Goal: Task Accomplishment & Management: Use online tool/utility

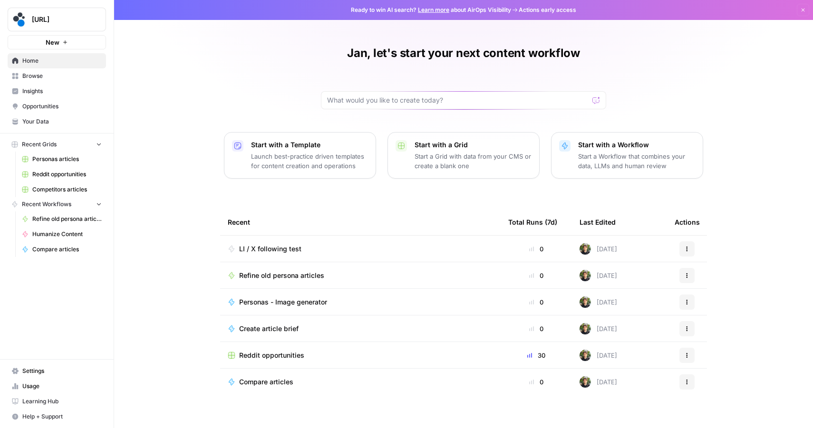
click at [273, 275] on span "Refine old persona articles" at bounding box center [281, 276] width 85 height 10
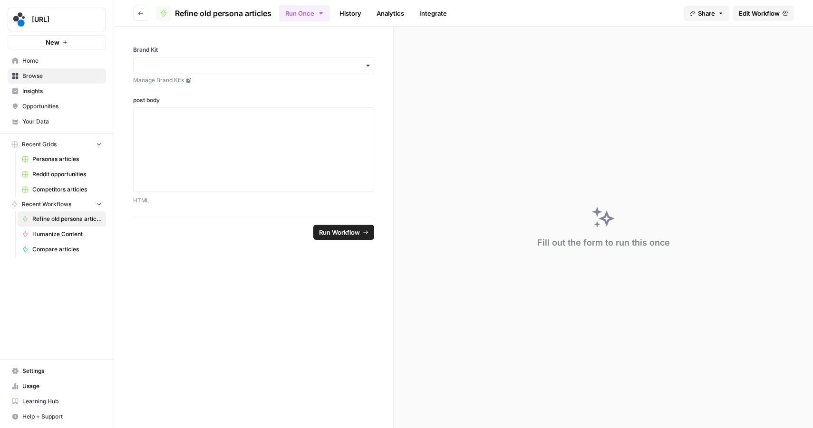
click at [140, 11] on icon "button" at bounding box center [141, 13] width 6 height 6
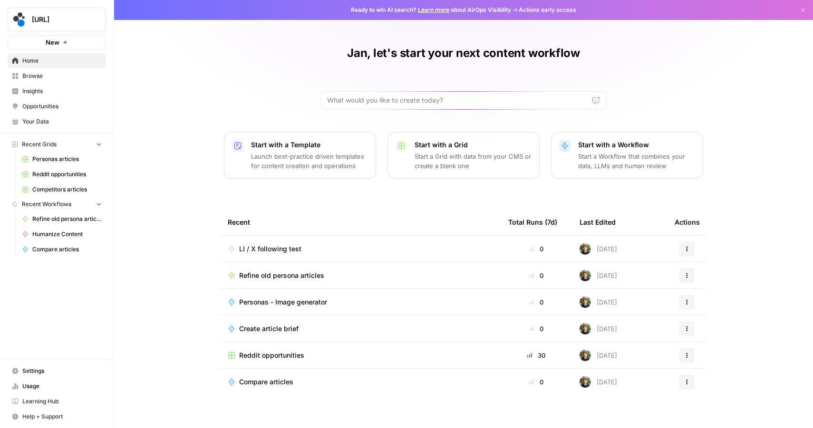
click at [57, 87] on span "Insights" at bounding box center [61, 91] width 79 height 9
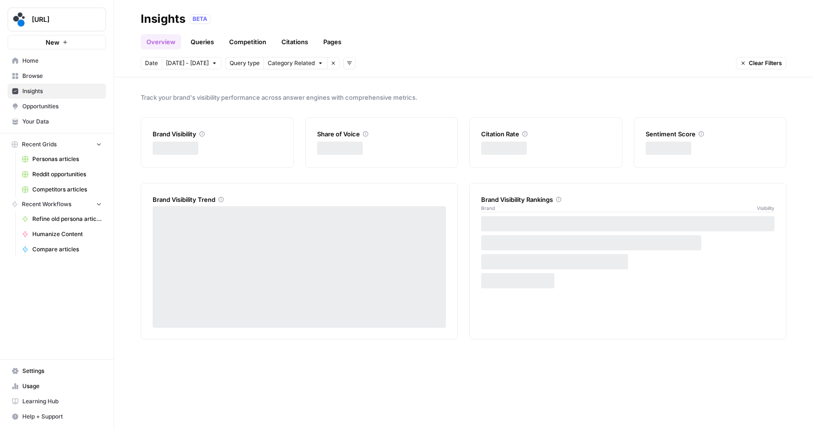
click at [58, 79] on span "Browse" at bounding box center [61, 76] width 79 height 9
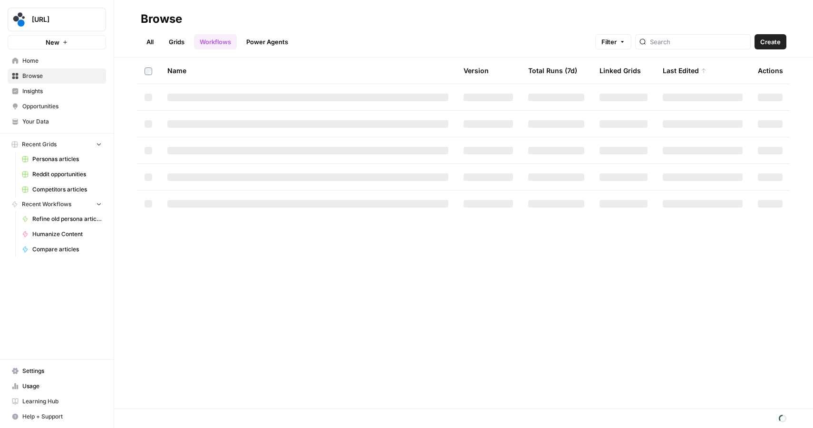
click at [174, 41] on link "Grids" at bounding box center [176, 41] width 27 height 15
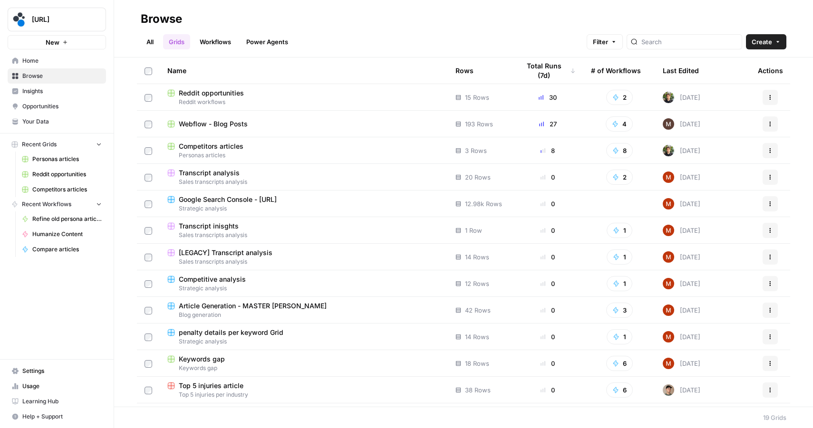
click at [214, 122] on span "Webflow - Blog Posts" at bounding box center [213, 124] width 69 height 10
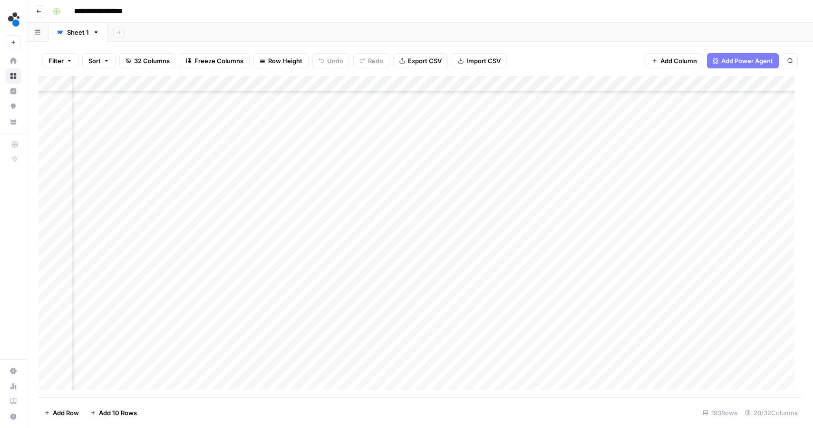
scroll to position [815, 1235]
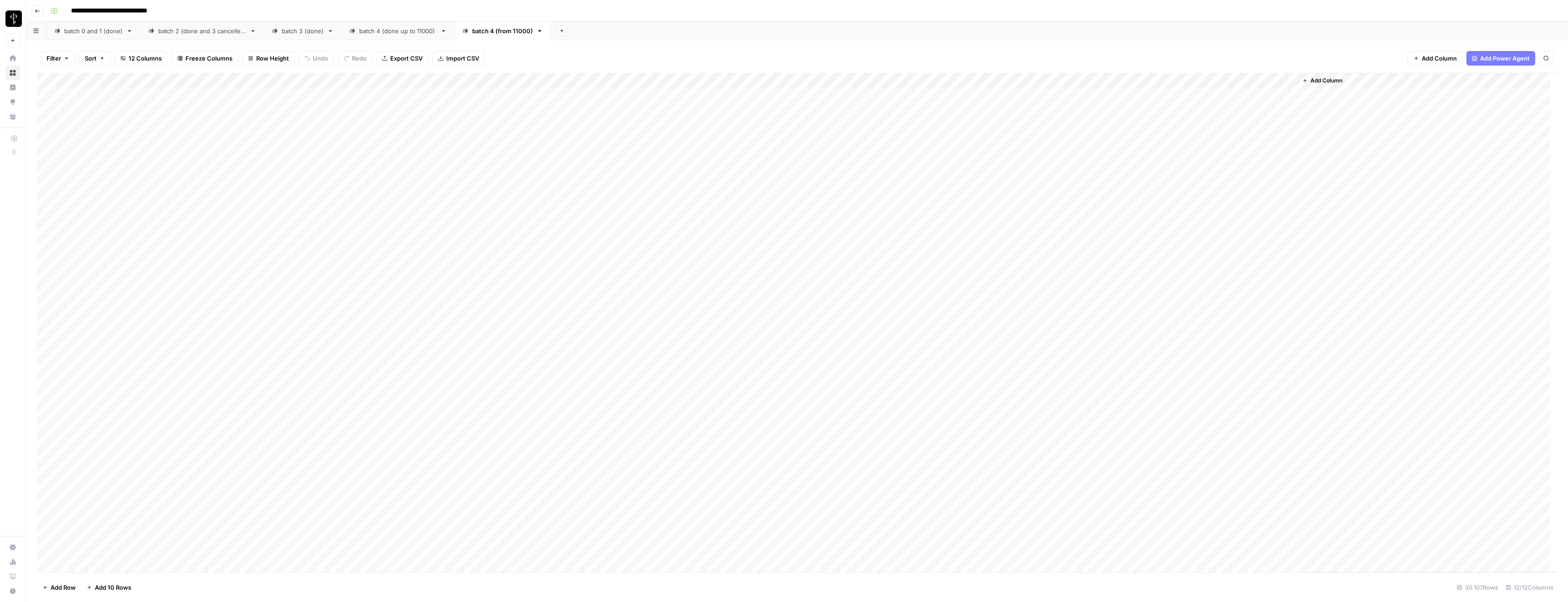
click at [84, 31] on div "batch 0 and 1 (done)" at bounding box center [93, 32] width 59 height 10
click at [560, 33] on icon "button" at bounding box center [561, 30] width 5 height 5
click at [72, 35] on div "batch 0 and 1 (done)" at bounding box center [93, 32] width 59 height 10
click at [676, 80] on div "Add Column" at bounding box center [797, 323] width 1520 height 500
click at [596, 219] on span "Filter" at bounding box center [624, 217] width 80 height 10
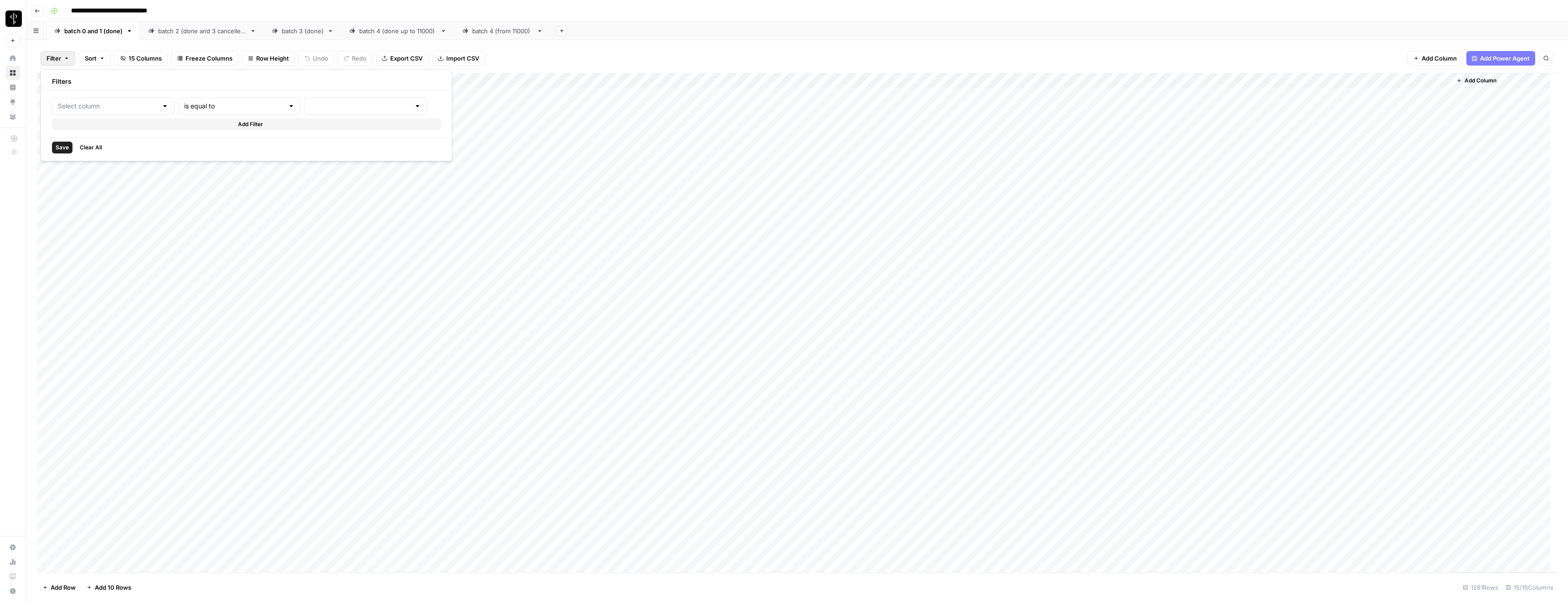
type input "LP Copyright master workflow"
click at [333, 107] on input "text" at bounding box center [388, 106] width 111 height 10
click at [299, 151] on span "error" at bounding box center [331, 154] width 90 height 10
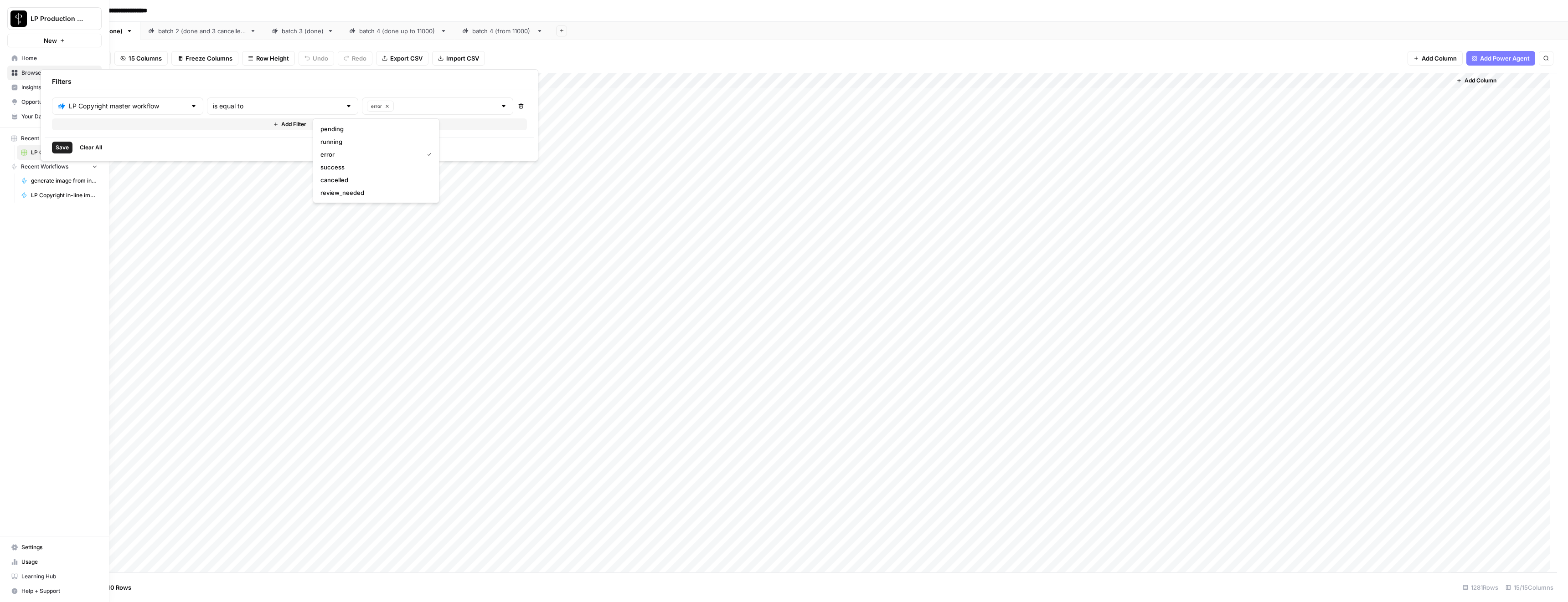
click at [60, 148] on span "Save" at bounding box center [62, 148] width 13 height 9
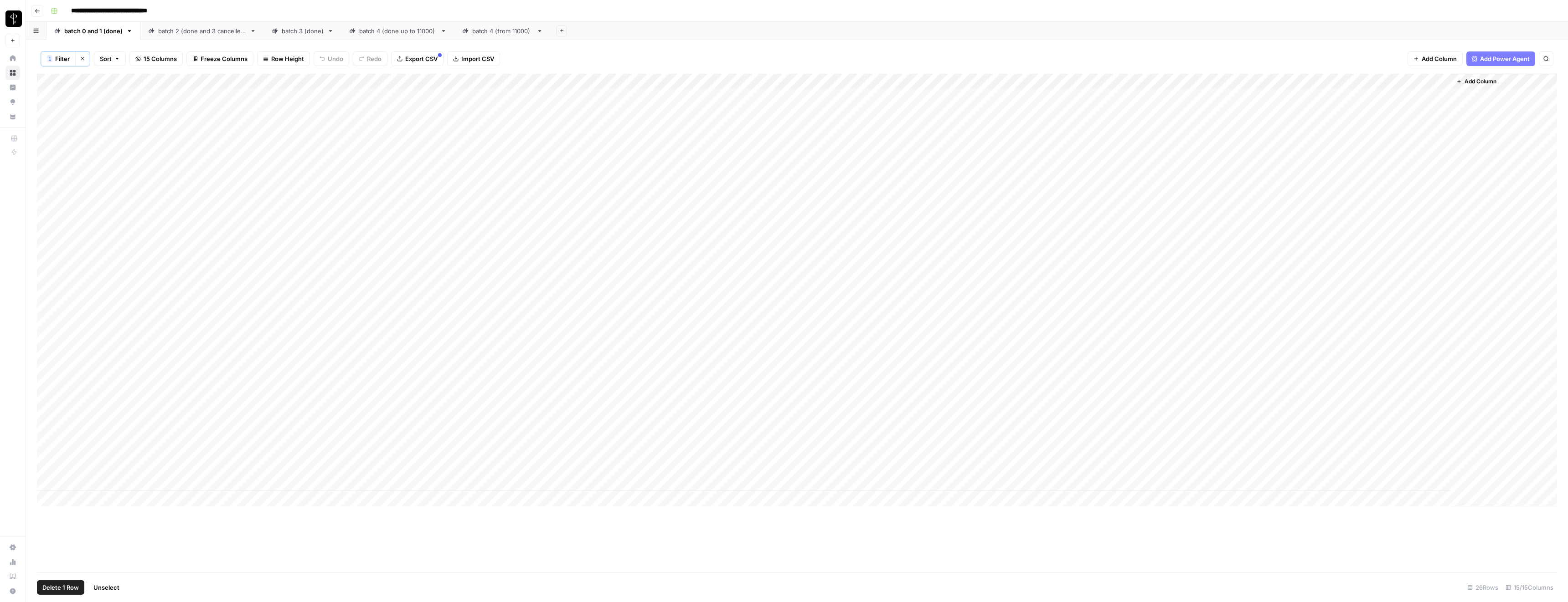
click at [50, 95] on div "Add Column" at bounding box center [797, 290] width 1520 height 433
click at [46, 98] on div "Add Column" at bounding box center [797, 290] width 1520 height 433
click at [47, 100] on div "Add Column" at bounding box center [797, 290] width 1520 height 433
click at [47, 112] on div "Add Column" at bounding box center [797, 290] width 1520 height 433
click at [46, 130] on div "Add Column" at bounding box center [797, 290] width 1520 height 433
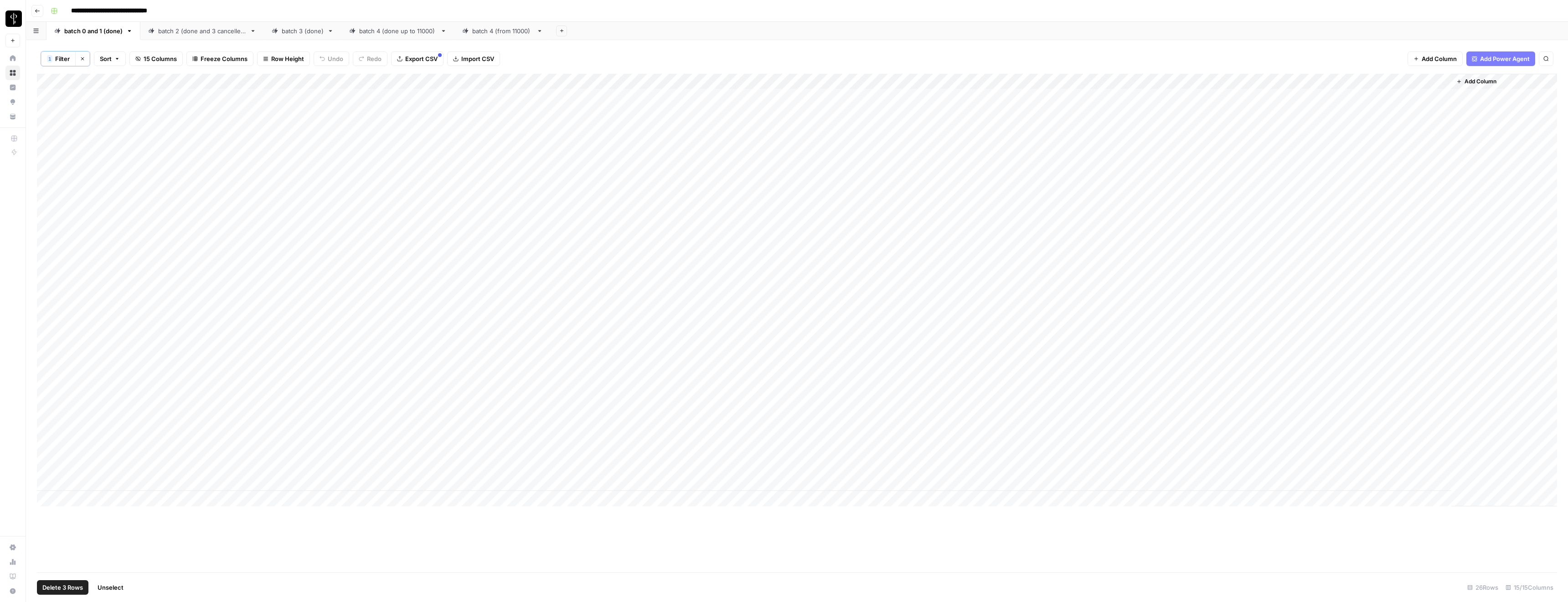
click at [45, 70] on div "1 Filter Clear filters Sort 15 Columns Freeze Columns Row Height Undo Redo Expo…" at bounding box center [797, 58] width 1520 height 30
click at [33, 75] on div "1 Filter Clear filters Sort 15 Columns Freeze Columns Row Height Undo Redo Expo…" at bounding box center [797, 321] width 1542 height 563
click at [53, 145] on div "Add Column" at bounding box center [797, 290] width 1520 height 433
click at [54, 80] on div "Add Column" at bounding box center [797, 290] width 1520 height 433
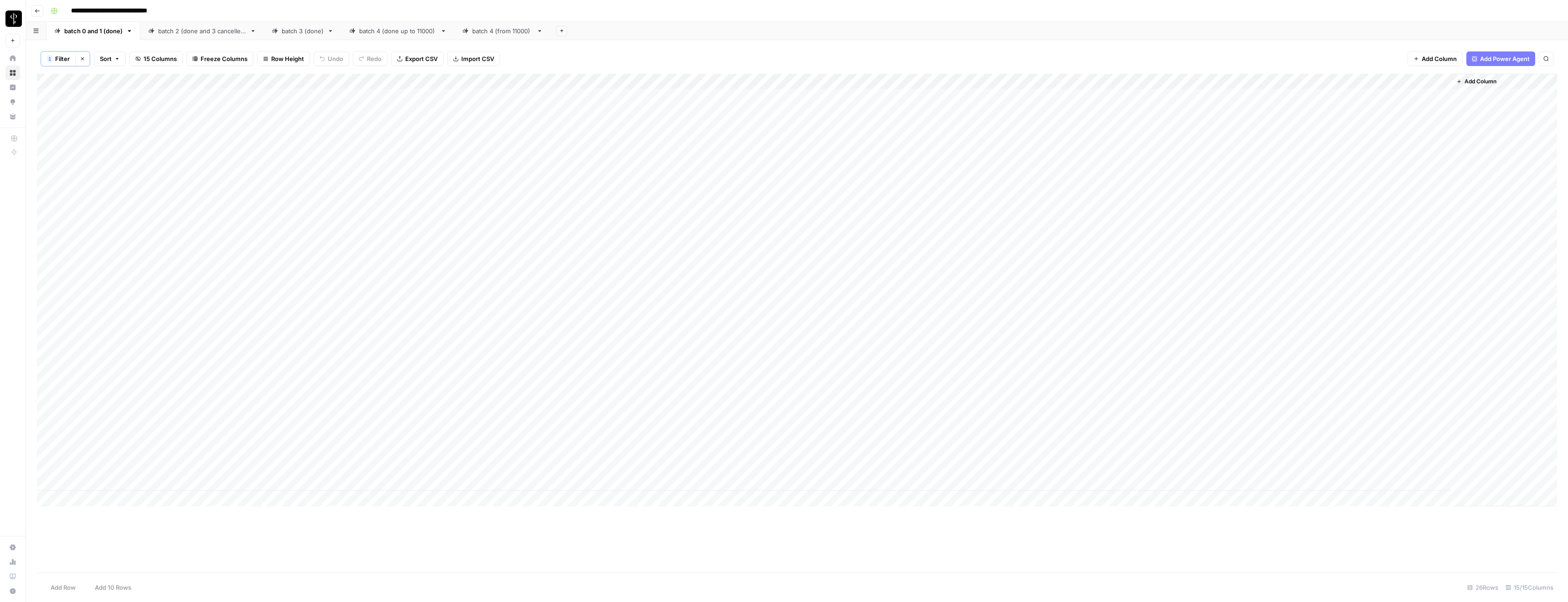
click at [54, 80] on div "Add Column" at bounding box center [797, 290] width 1520 height 433
click at [52, 81] on div "Add Column" at bounding box center [797, 290] width 1520 height 433
click at [563, 30] on button "Add Sheet" at bounding box center [561, 31] width 11 height 11
click at [577, 60] on span "Blank" at bounding box center [605, 62] width 67 height 10
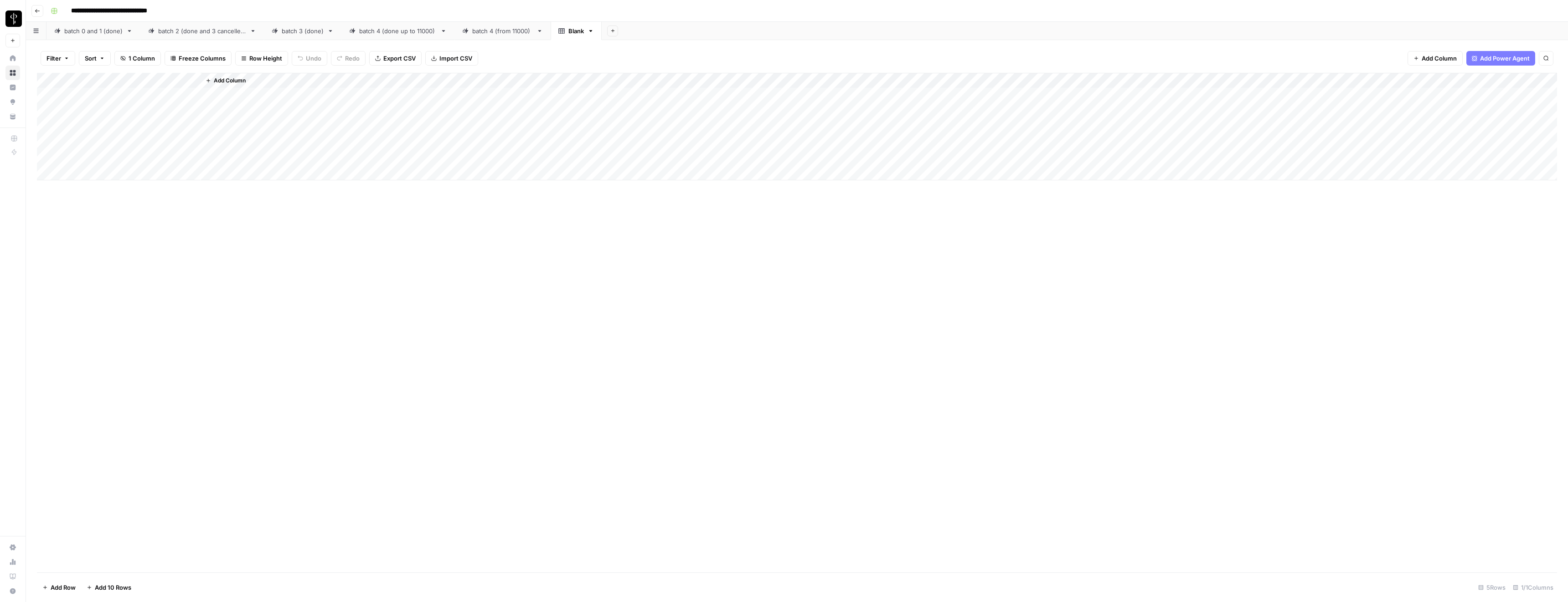
click at [52, 81] on div "Add Column" at bounding box center [797, 127] width 1520 height 107
click at [590, 32] on icon "button" at bounding box center [591, 31] width 3 height 2
click at [619, 84] on span "Delete Sheet" at bounding box center [625, 81] width 44 height 10
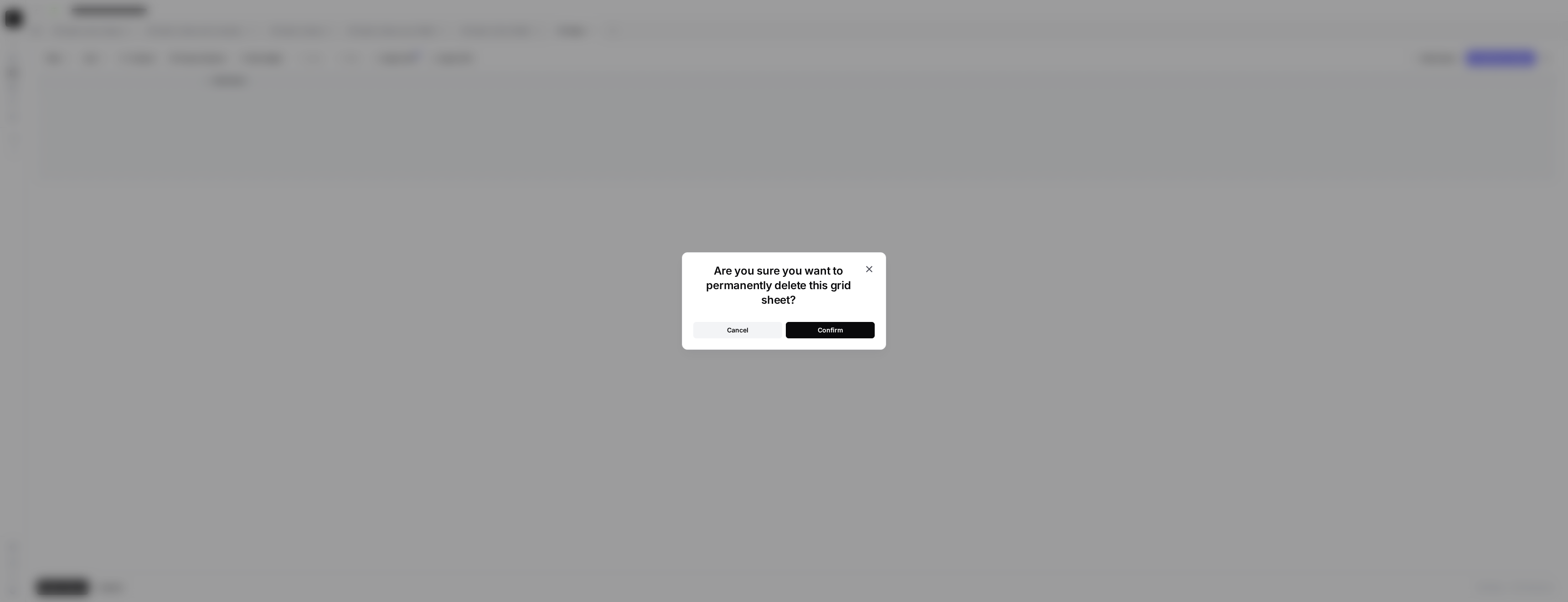
click at [779, 331] on button "Confirm" at bounding box center [831, 330] width 89 height 16
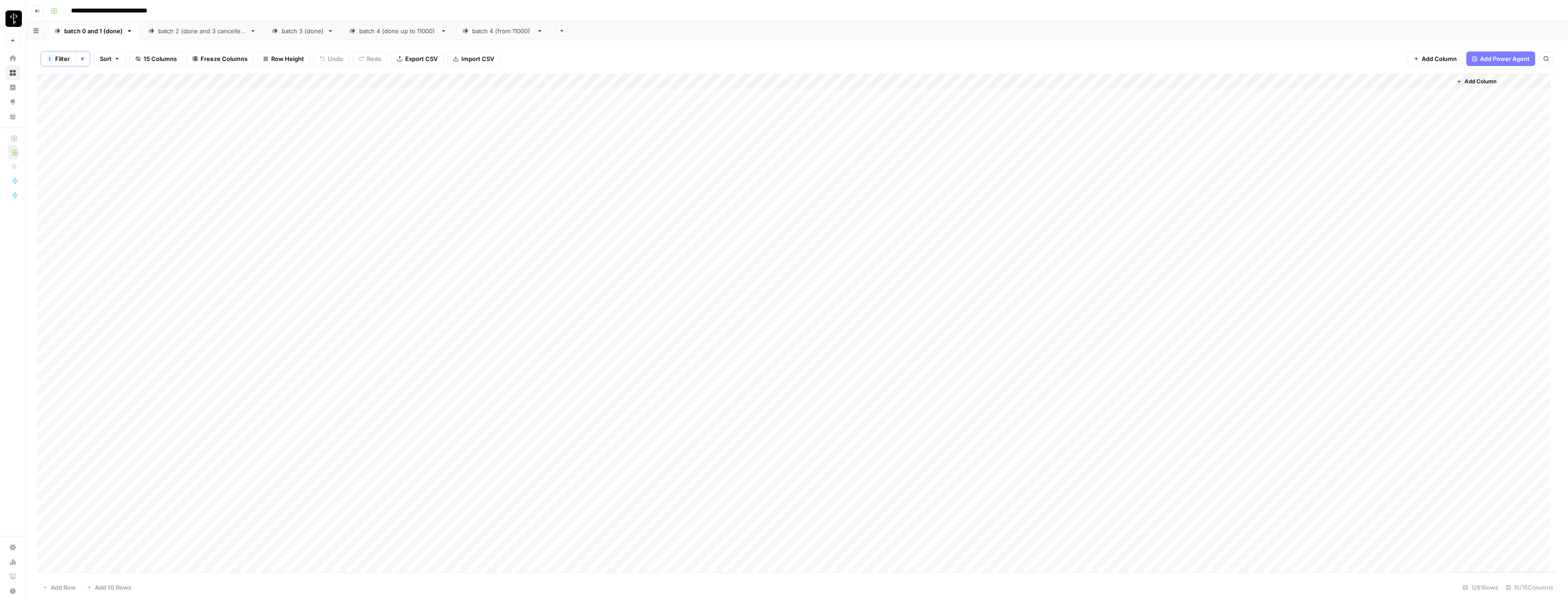
click at [668, 80] on div "Add Column" at bounding box center [797, 323] width 1520 height 499
click at [607, 216] on span "Filter" at bounding box center [624, 218] width 80 height 10
click at [333, 102] on input "text" at bounding box center [388, 106] width 111 height 10
click at [299, 153] on span "error" at bounding box center [332, 155] width 90 height 10
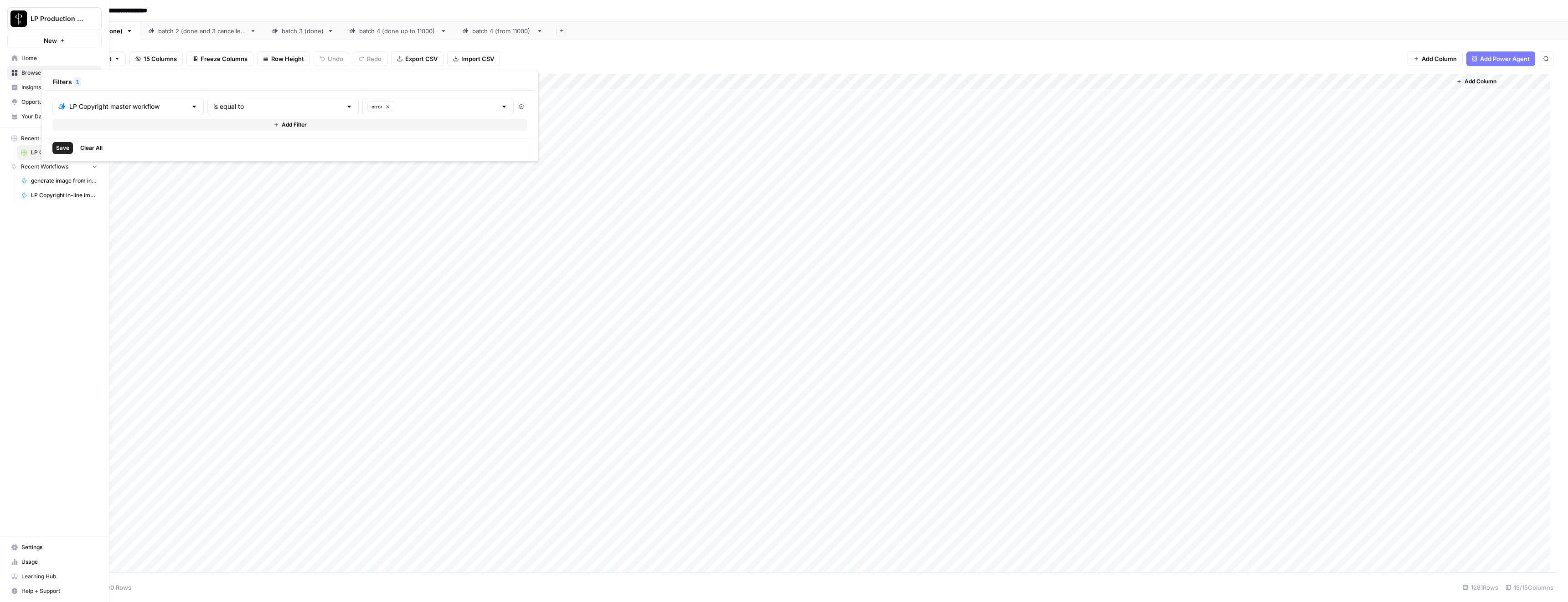
click at [59, 148] on span "Save" at bounding box center [62, 148] width 13 height 9
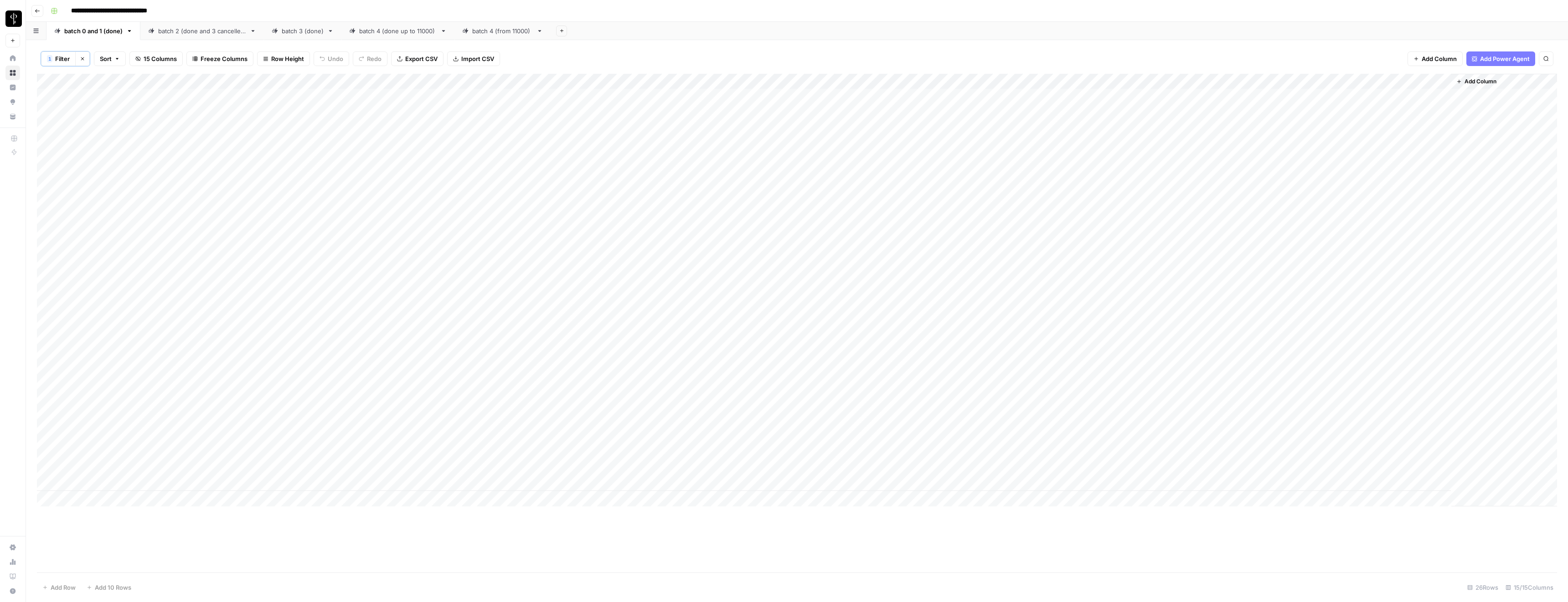
click at [52, 81] on div "Add Column" at bounding box center [797, 290] width 1520 height 433
click at [168, 30] on div "batch 2 (done and 3 cancelled)" at bounding box center [202, 32] width 88 height 10
click at [779, 80] on div "Add Column" at bounding box center [797, 323] width 1520 height 500
click at [779, 215] on span "Filter" at bounding box center [815, 217] width 80 height 10
type input "LP Copyright master workflow"
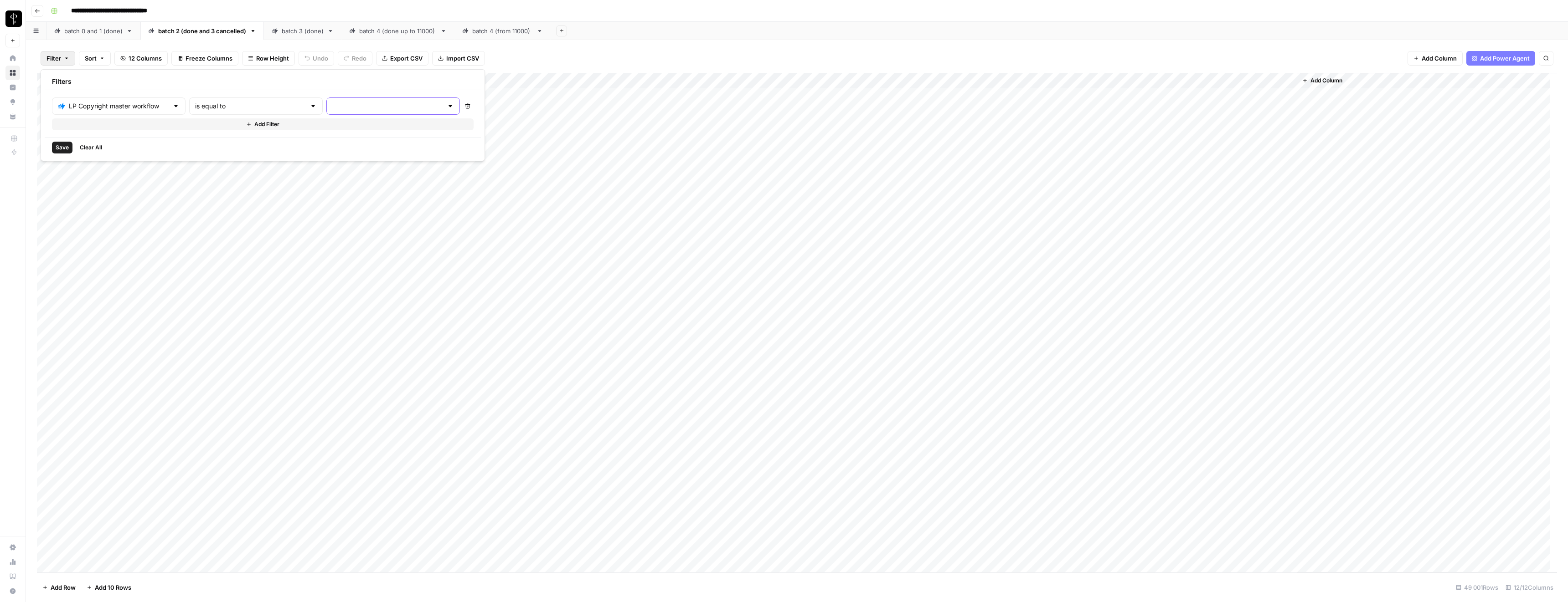
click at [333, 109] on input "text" at bounding box center [388, 106] width 111 height 10
click at [305, 155] on span "error" at bounding box center [331, 154] width 90 height 10
click at [278, 146] on div "Save Clear All" at bounding box center [290, 148] width 490 height 19
click at [60, 147] on span "Save" at bounding box center [62, 148] width 13 height 9
click at [52, 81] on div "Add Column" at bounding box center [797, 323] width 1520 height 499
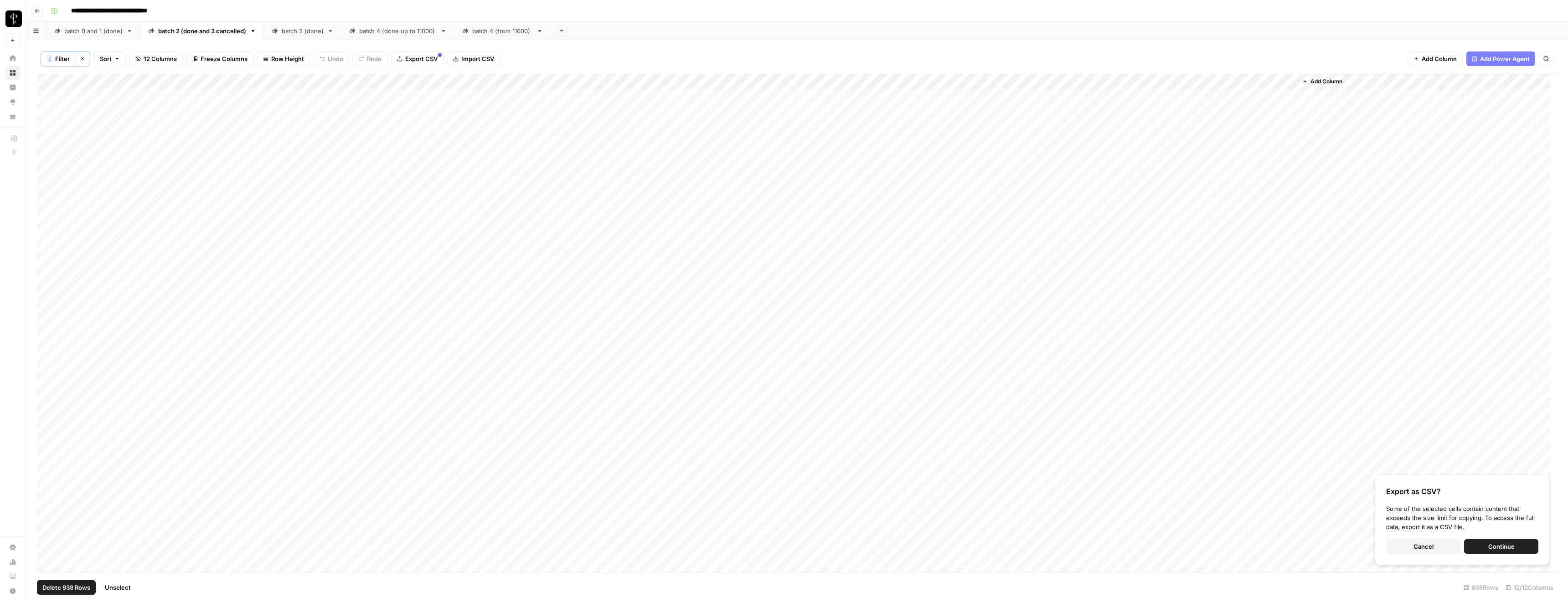
click at [779, 410] on span "Continue" at bounding box center [1502, 547] width 27 height 10
click at [281, 31] on div "batch 3 (done)" at bounding box center [297, 32] width 52 height 10
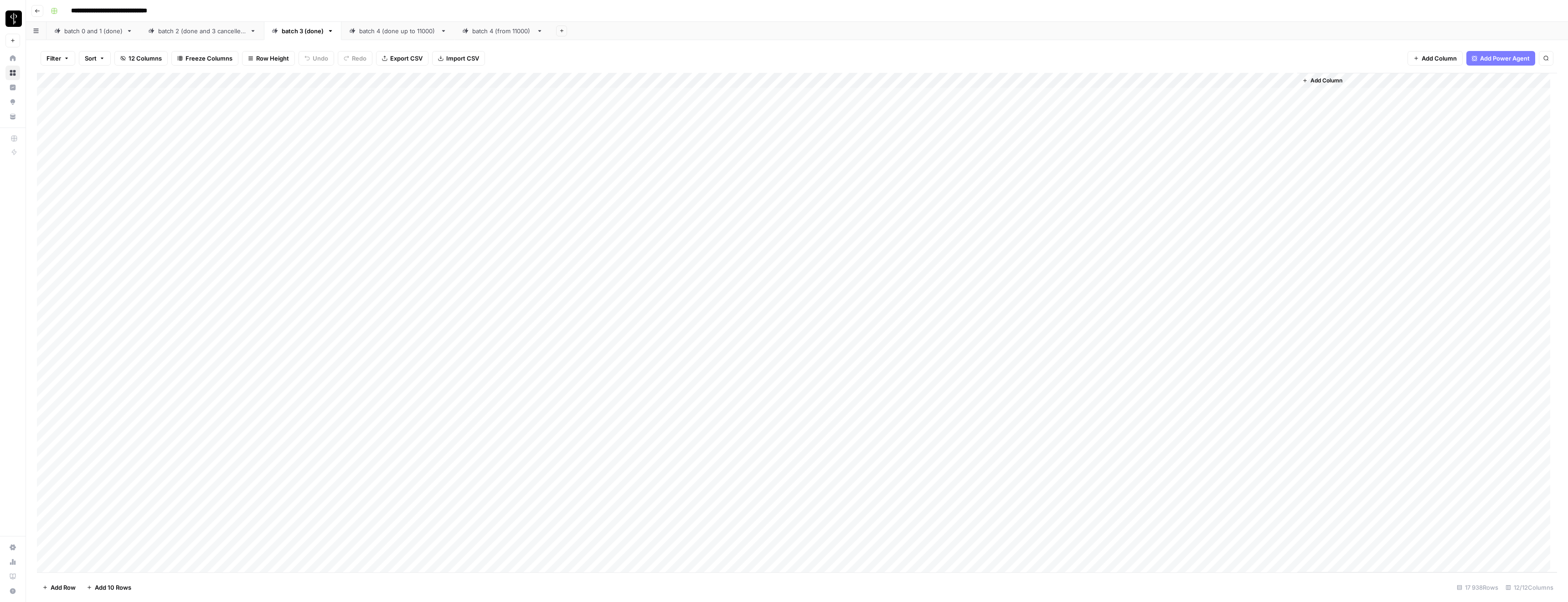
click at [779, 80] on div "Add Column" at bounding box center [797, 323] width 1520 height 500
click at [779, 217] on span "Filter" at bounding box center [815, 217] width 80 height 10
type input "LP Copyright master workflow"
click at [333, 106] on input "text" at bounding box center [388, 106] width 111 height 10
click at [297, 153] on span "error" at bounding box center [331, 154] width 90 height 10
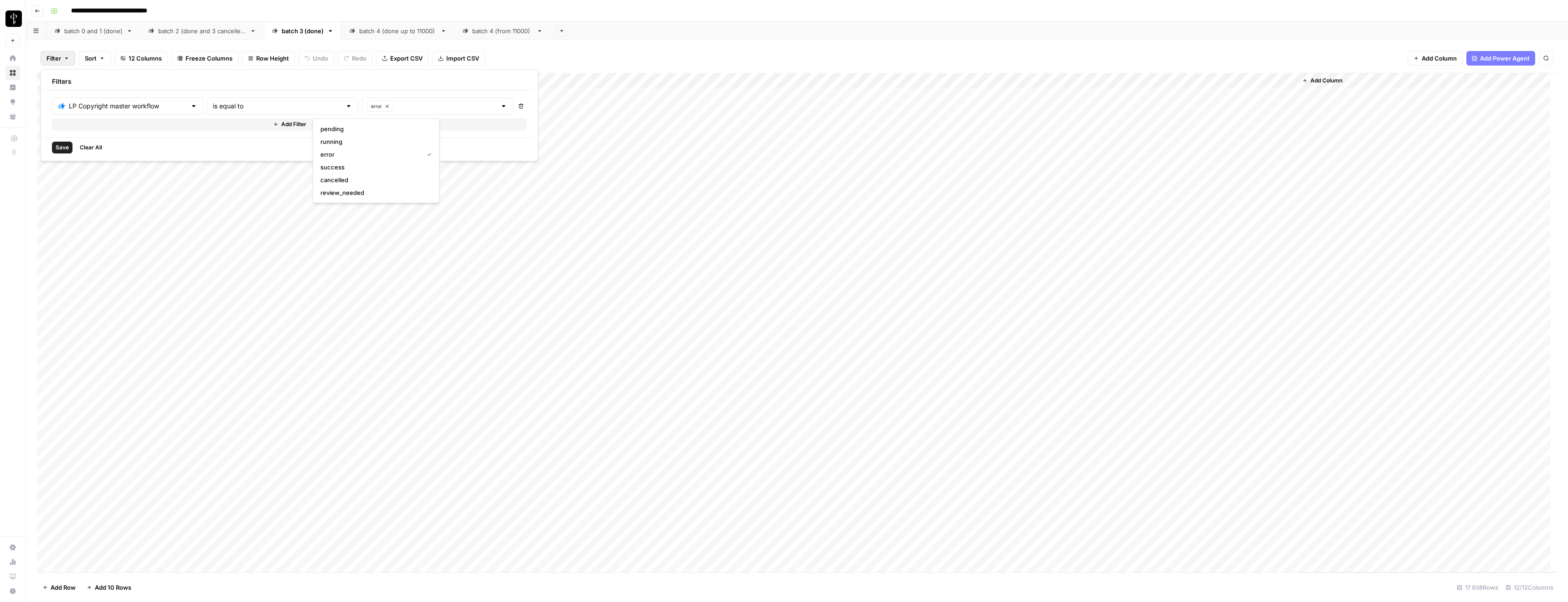
click at [149, 154] on div "Save Clear All" at bounding box center [290, 148] width 490 height 19
click at [63, 148] on span "Save" at bounding box center [62, 148] width 13 height 9
click at [51, 79] on div "Add Column" at bounding box center [797, 323] width 1520 height 499
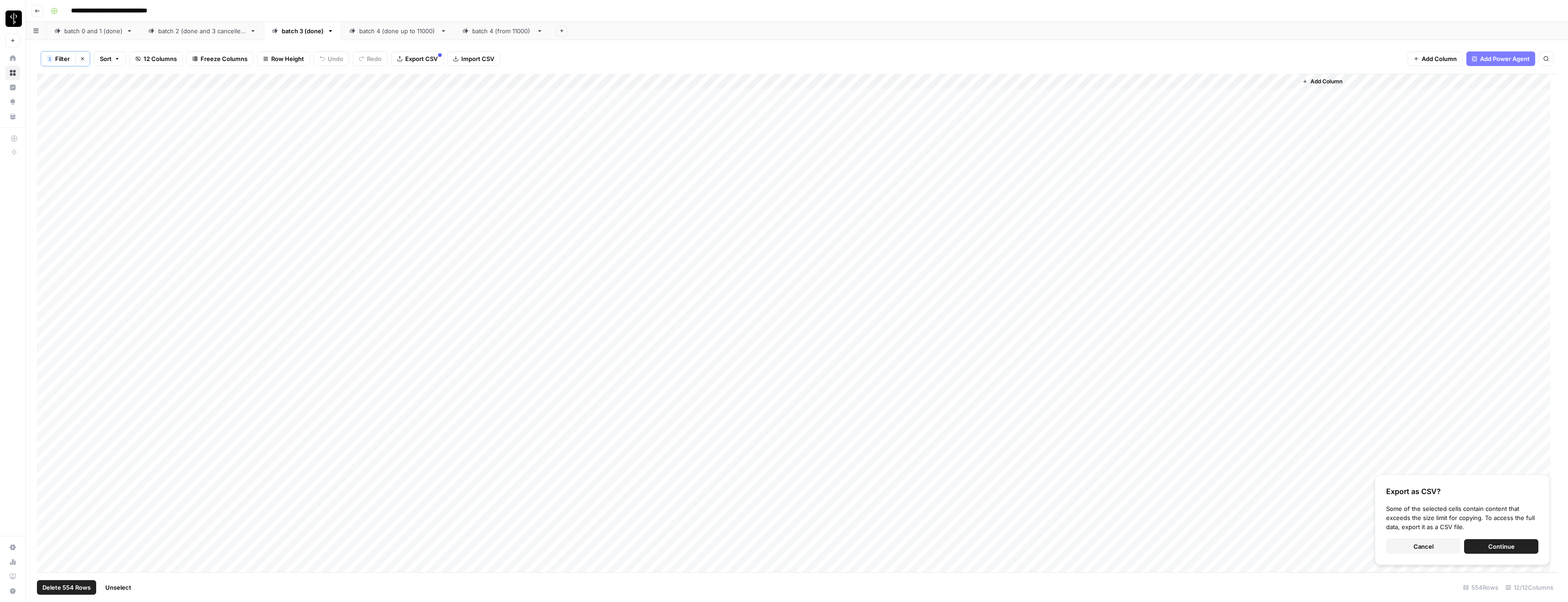
click at [779, 410] on span "Continue" at bounding box center [1502, 547] width 27 height 10
click at [363, 28] on div "batch 4 (done up to 11000)" at bounding box center [398, 32] width 78 height 10
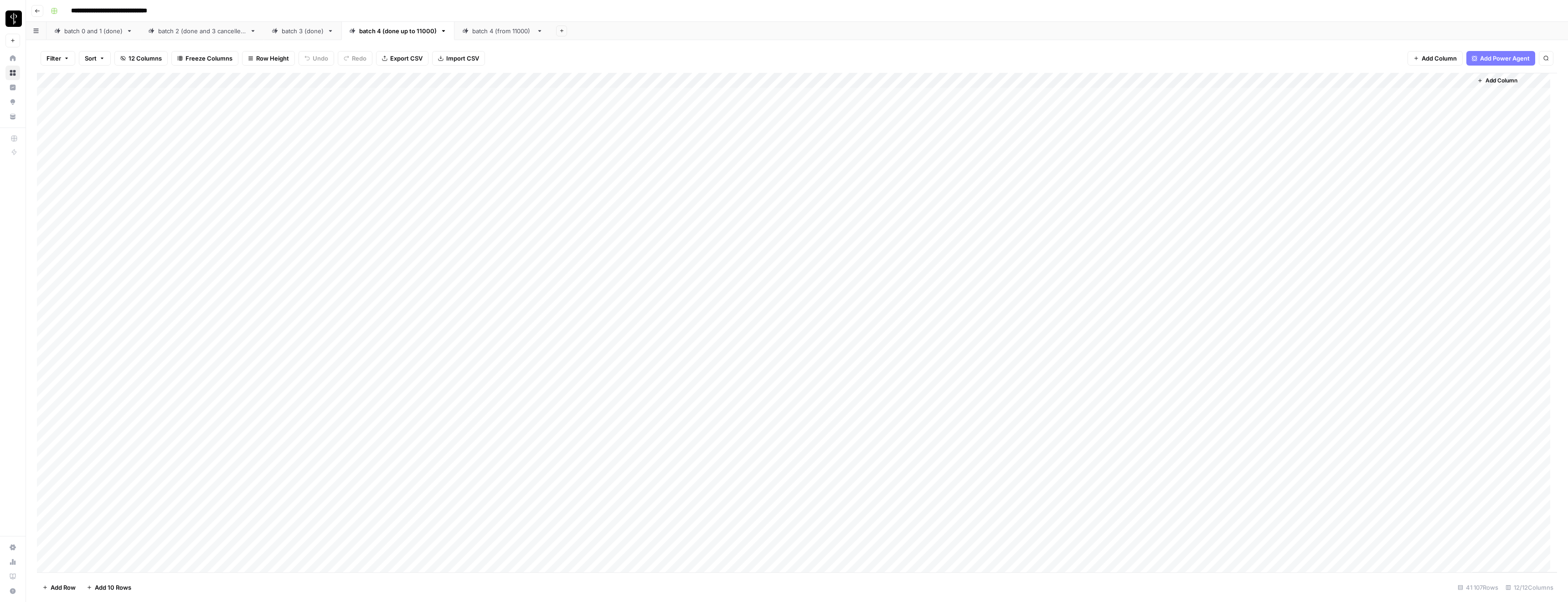
click at [779, 81] on div "Add Column" at bounding box center [797, 323] width 1520 height 500
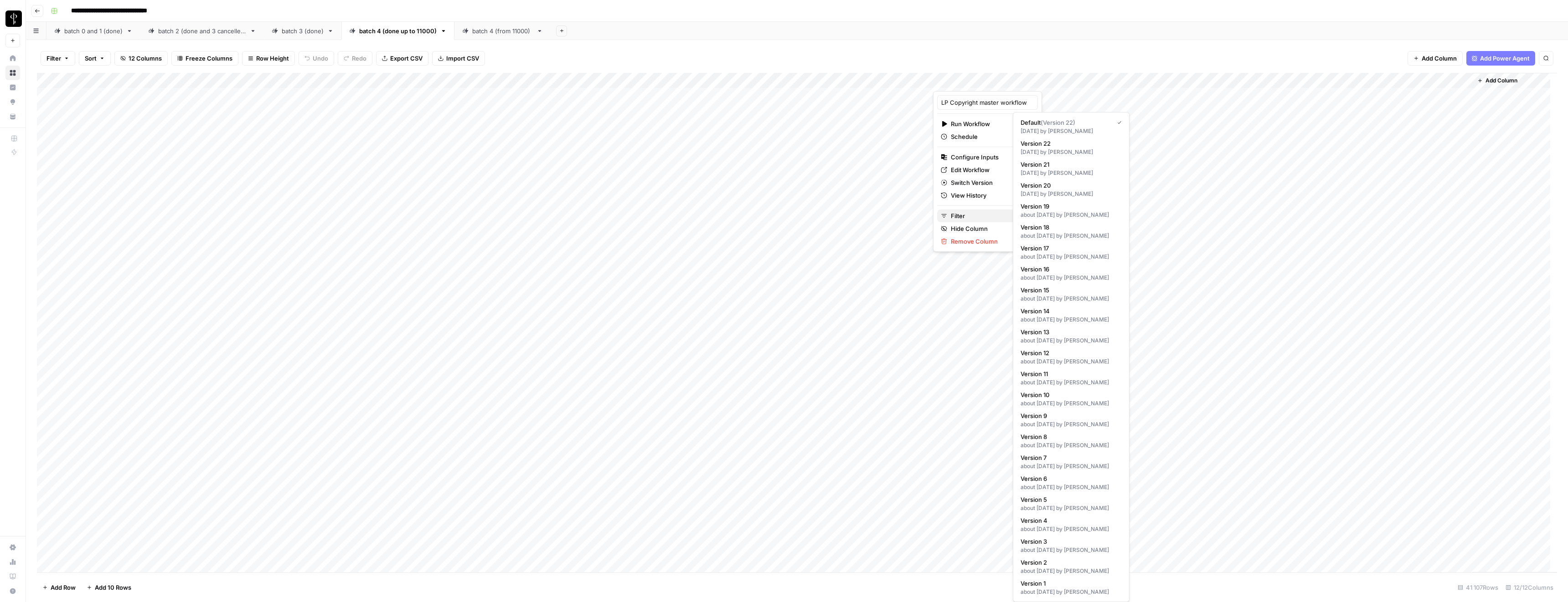
click at [779, 213] on span "Filter" at bounding box center [991, 217] width 80 height 10
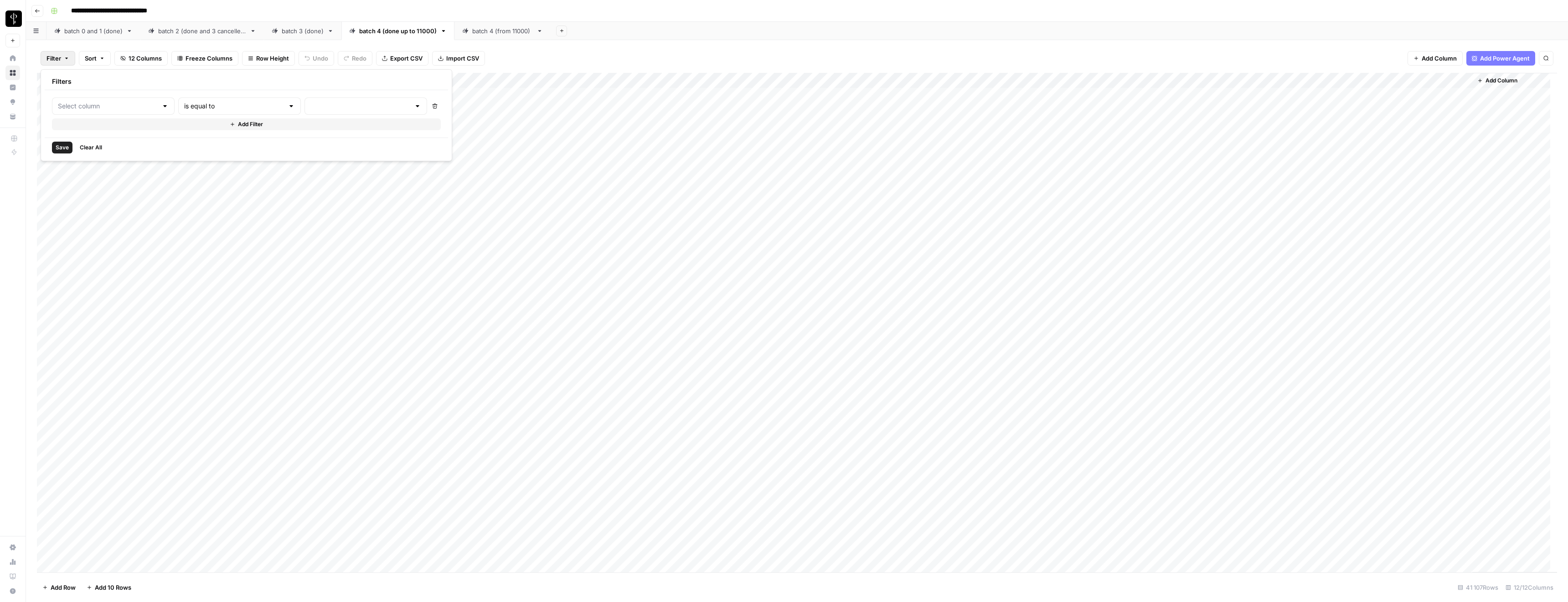
type input "LP Copyright master workflow"
click at [333, 105] on input "text" at bounding box center [388, 106] width 111 height 10
click at [301, 150] on span "error" at bounding box center [331, 154] width 90 height 10
click at [139, 143] on div "Save Clear All" at bounding box center [290, 148] width 490 height 19
click at [66, 148] on span "Save" at bounding box center [62, 148] width 13 height 9
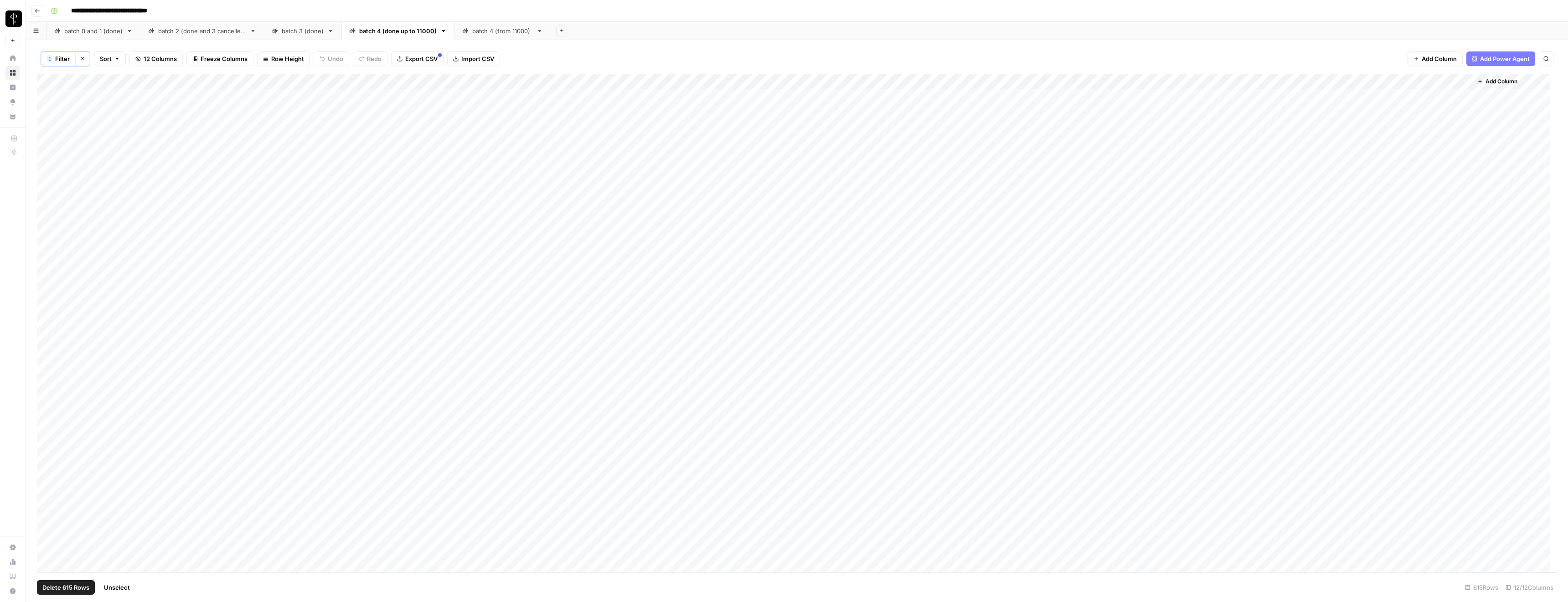
click at [53, 81] on div "Add Column" at bounding box center [797, 323] width 1520 height 499
click at [779, 410] on button "Continue" at bounding box center [1501, 546] width 74 height 14
click at [560, 29] on icon "button" at bounding box center [561, 30] width 3 height 3
click at [586, 109] on span "CSV" at bounding box center [605, 107] width 67 height 10
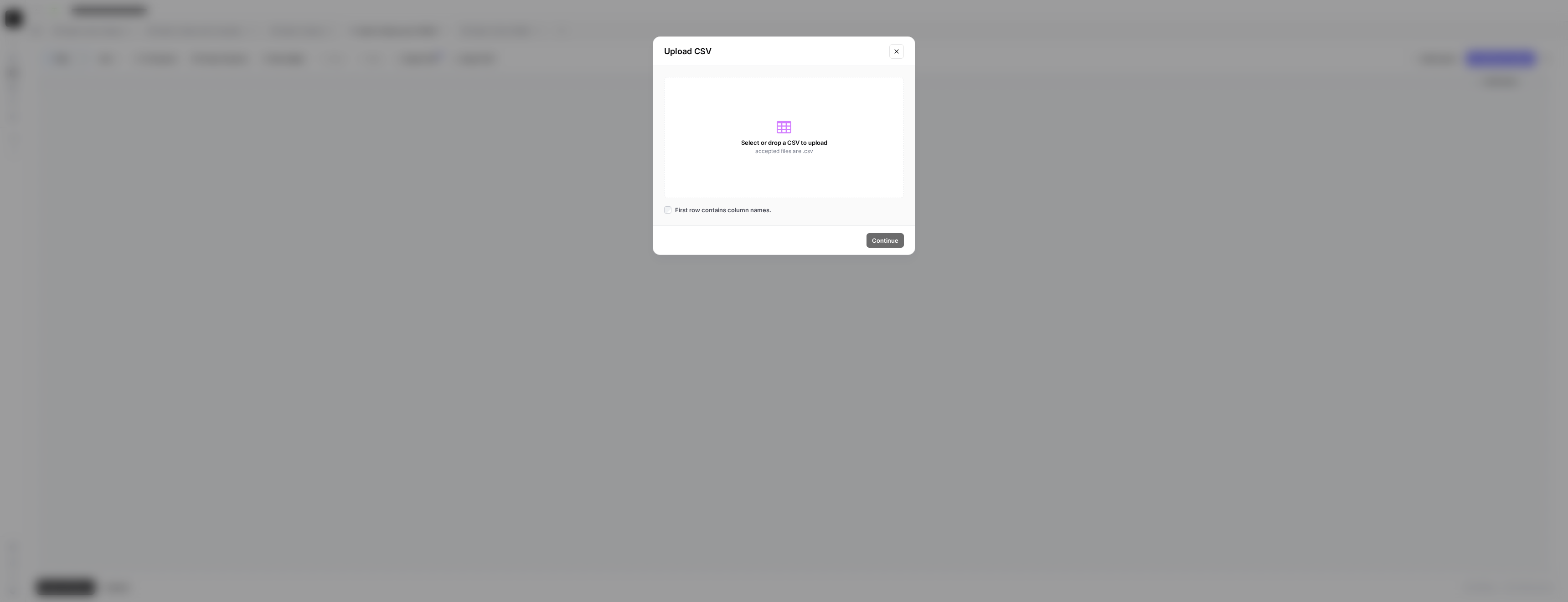
click at [772, 127] on div "Select or drop a CSV to upload accepted files are .csv" at bounding box center [784, 137] width 240 height 121
click at [779, 51] on icon "Close modal" at bounding box center [897, 51] width 4 height 4
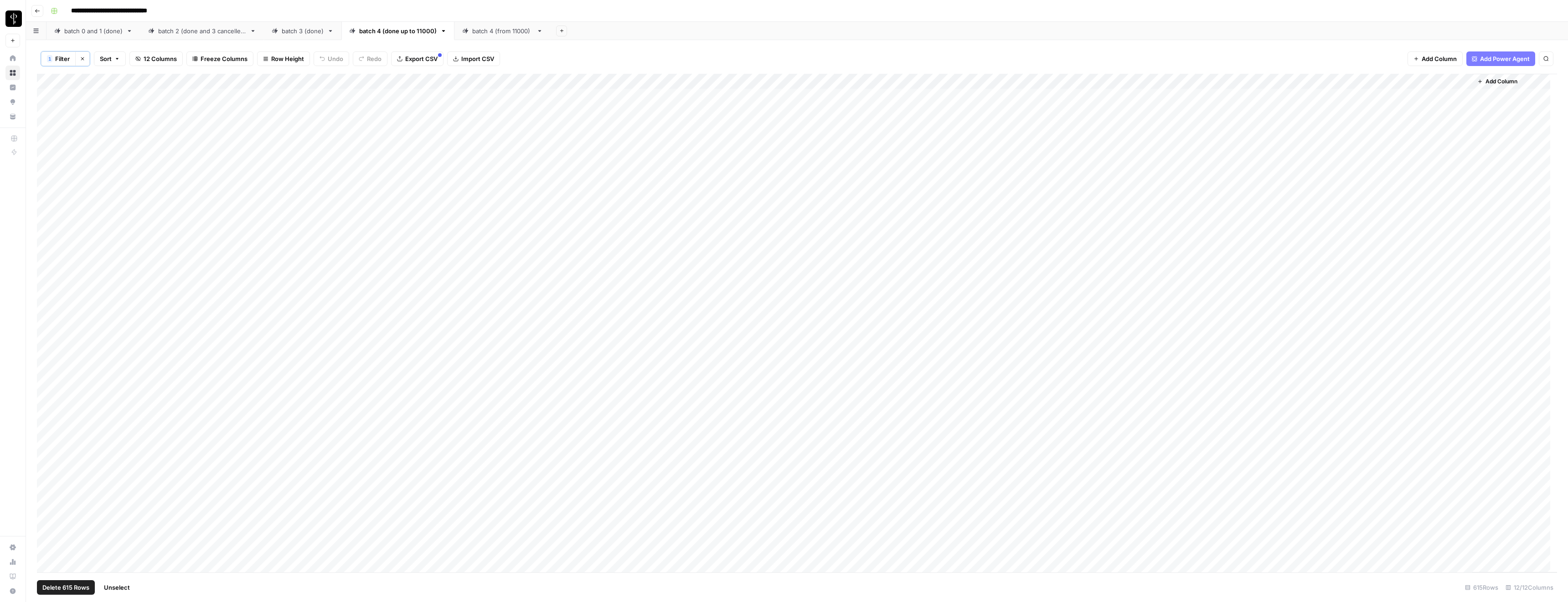
click at [559, 33] on icon "button" at bounding box center [561, 30] width 5 height 5
click at [604, 109] on span "CSV" at bounding box center [605, 107] width 67 height 10
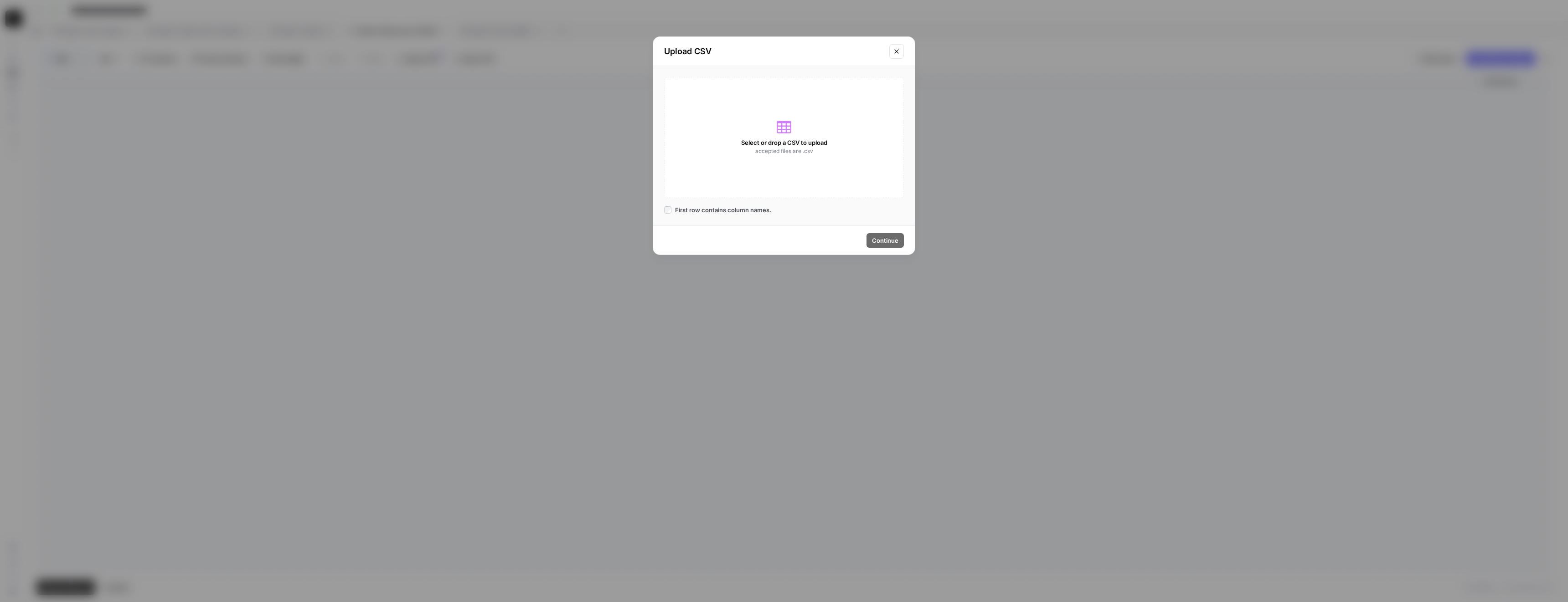
click at [709, 163] on div "Select or drop a CSV to upload accepted files are .csv" at bounding box center [784, 137] width 240 height 121
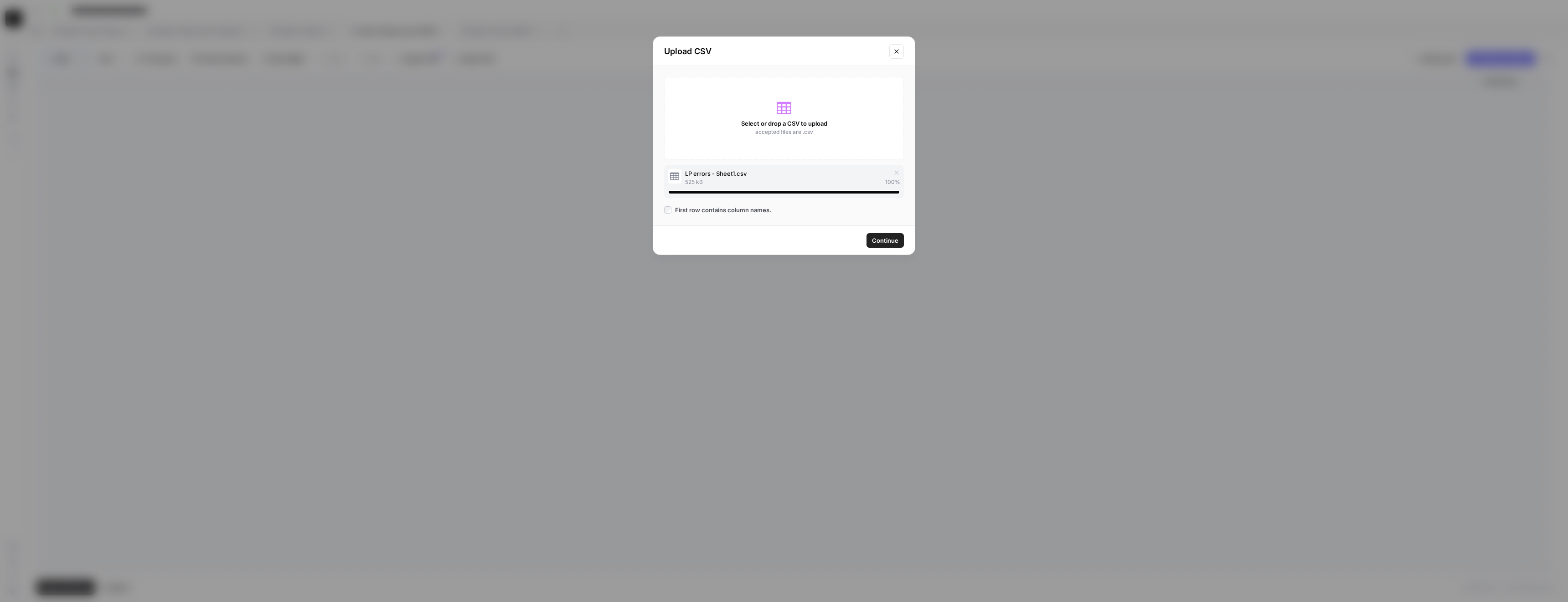
click at [779, 239] on span "Continue" at bounding box center [885, 241] width 27 height 10
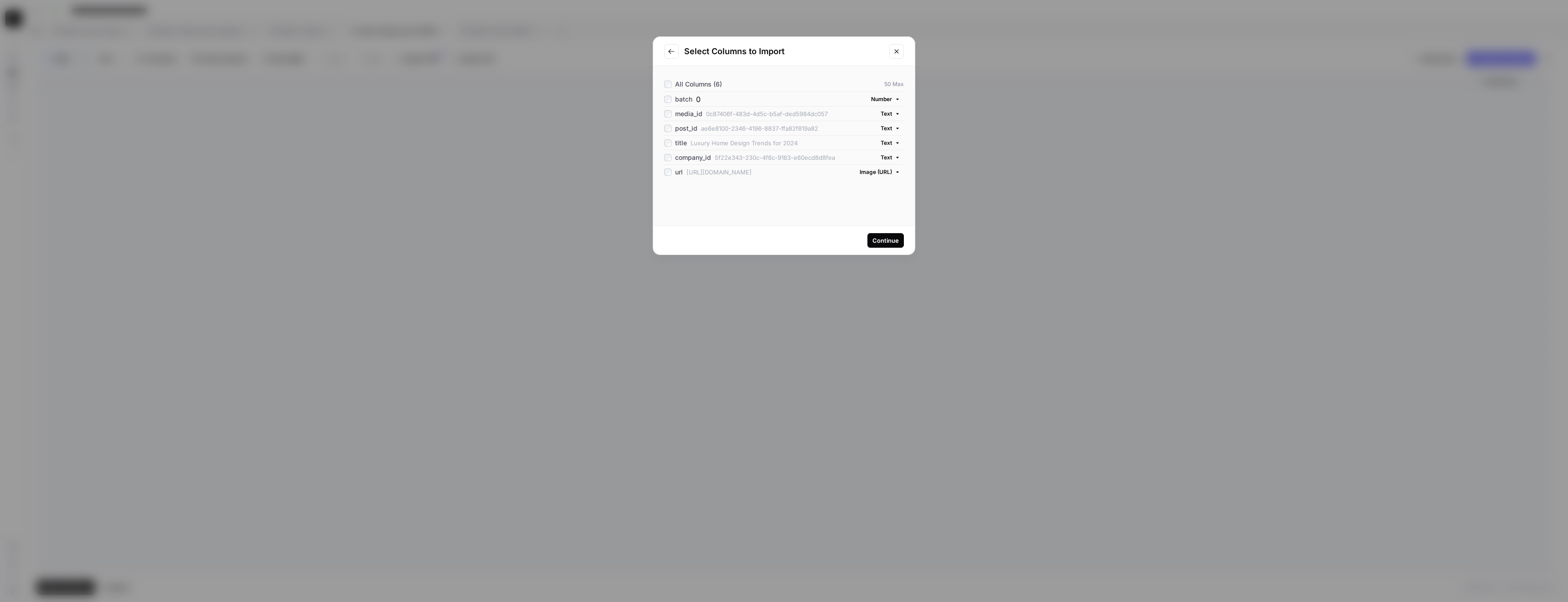
drag, startPoint x: 696, startPoint y: 98, endPoint x: 703, endPoint y: 98, distance: 7.0
click at [703, 98] on div "batch 0" at bounding box center [759, 99] width 189 height 11
click at [779, 242] on div "Continue" at bounding box center [886, 241] width 27 height 10
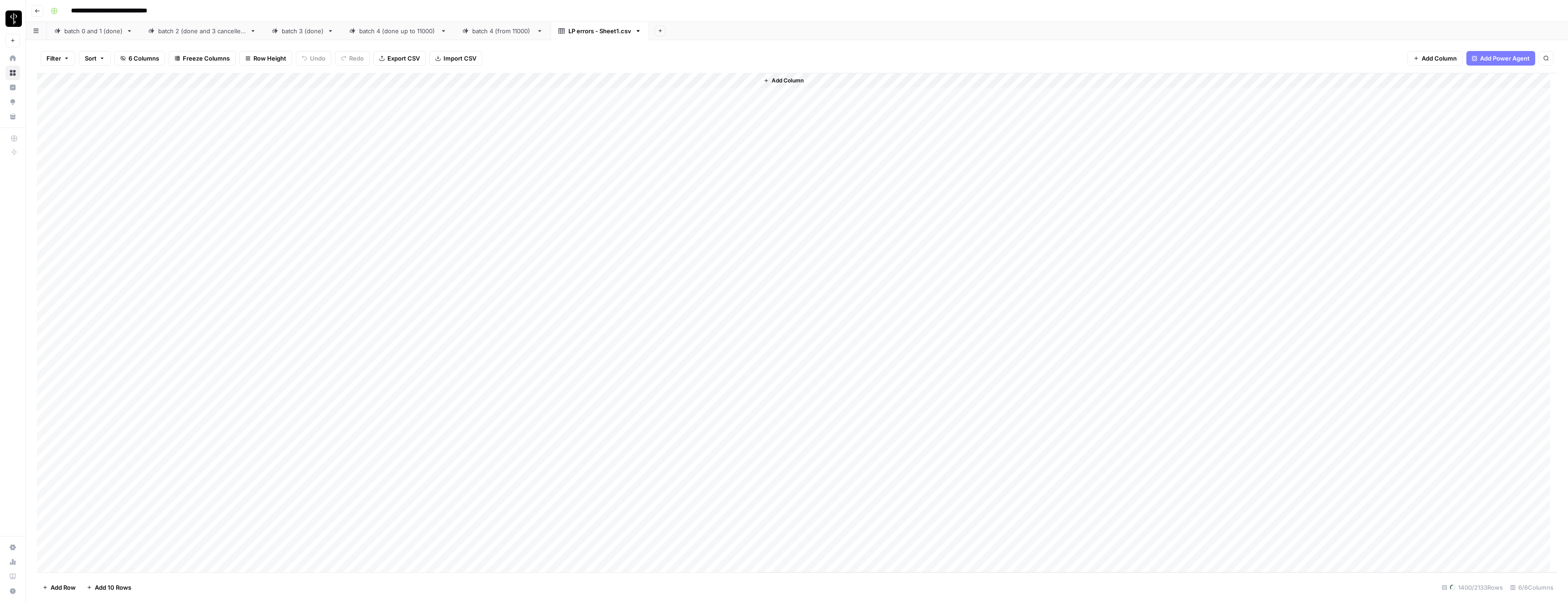
click at [478, 32] on div "batch 4 (from 11000)" at bounding box center [503, 32] width 60 height 10
click at [590, 32] on div "LP errors - Sheet1.csv" at bounding box center [600, 32] width 63 height 10
click at [779, 78] on span "Add Column" at bounding box center [787, 81] width 32 height 9
click at [481, 29] on div "batch 4 (from 11000)" at bounding box center [503, 32] width 60 height 10
click at [579, 33] on div "LP errors - Sheet1.csv" at bounding box center [600, 32] width 63 height 10
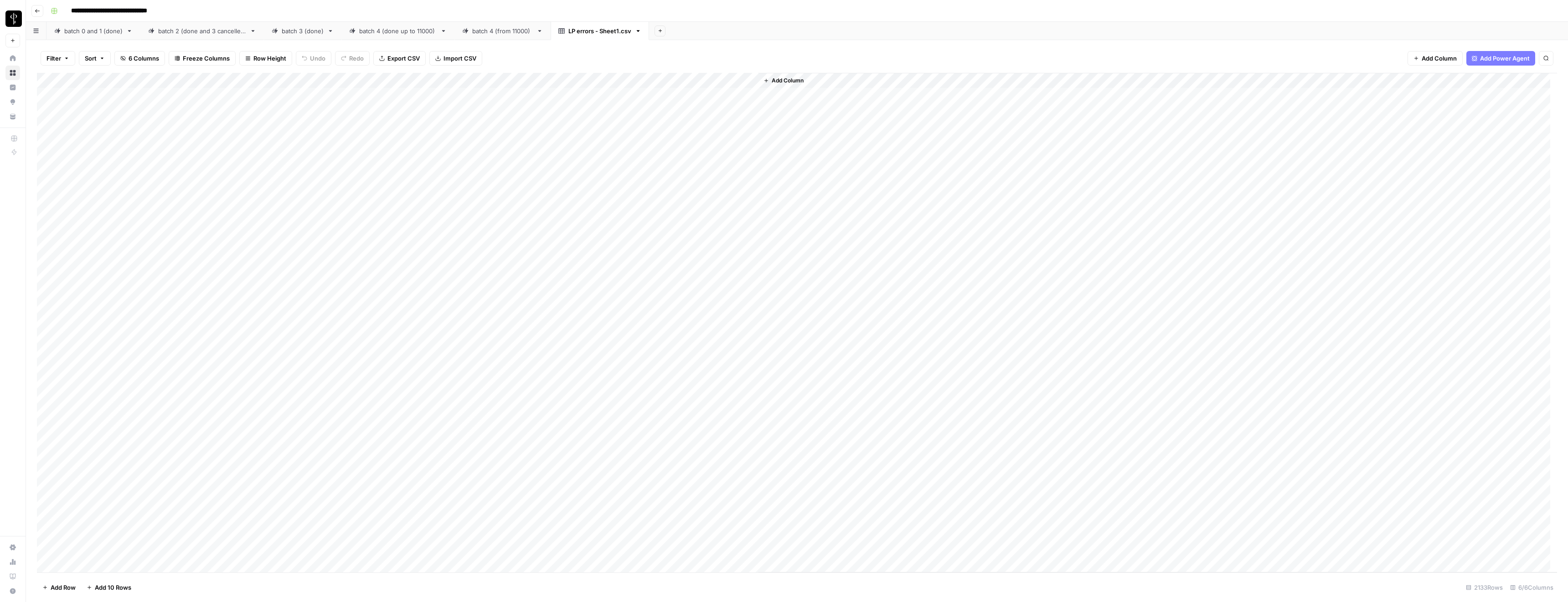
click at [779, 79] on span "Add Column" at bounding box center [787, 81] width 32 height 9
click at [779, 26] on button "Power Agents" at bounding box center [1451, 26] width 48 height 13
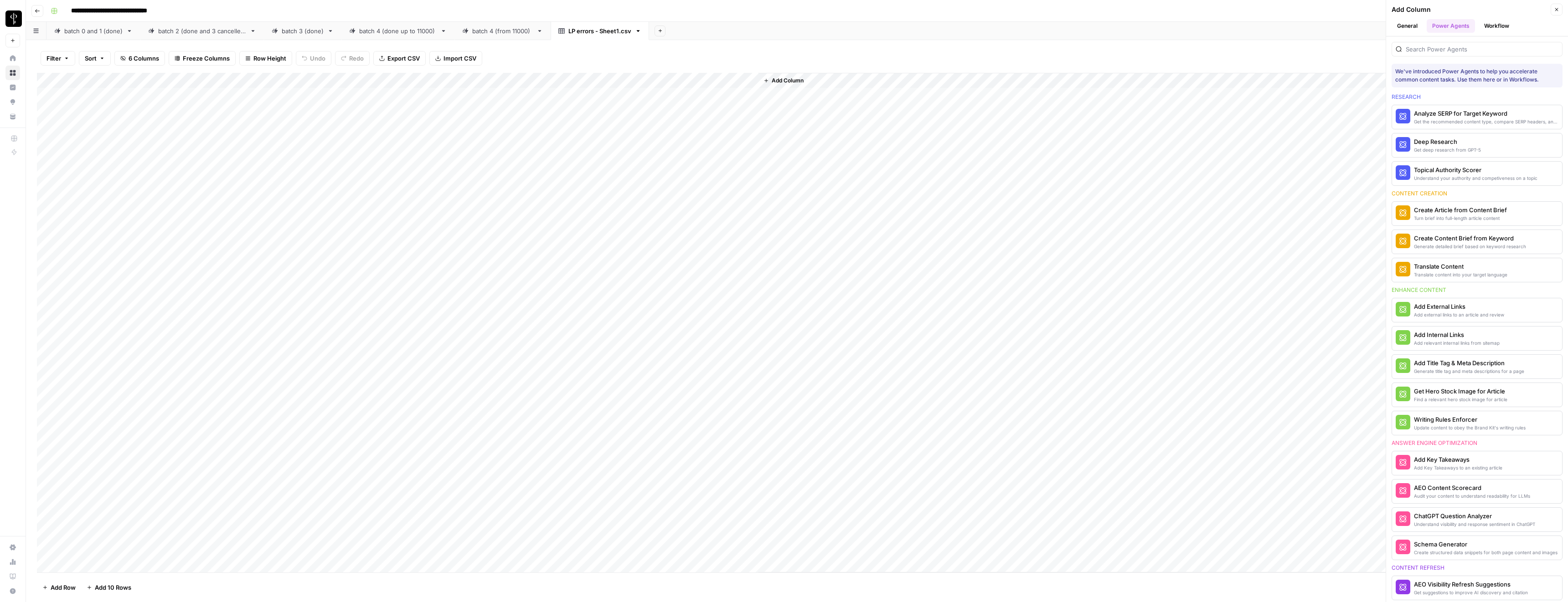
click at [779, 28] on button "Workflow" at bounding box center [1497, 26] width 36 height 13
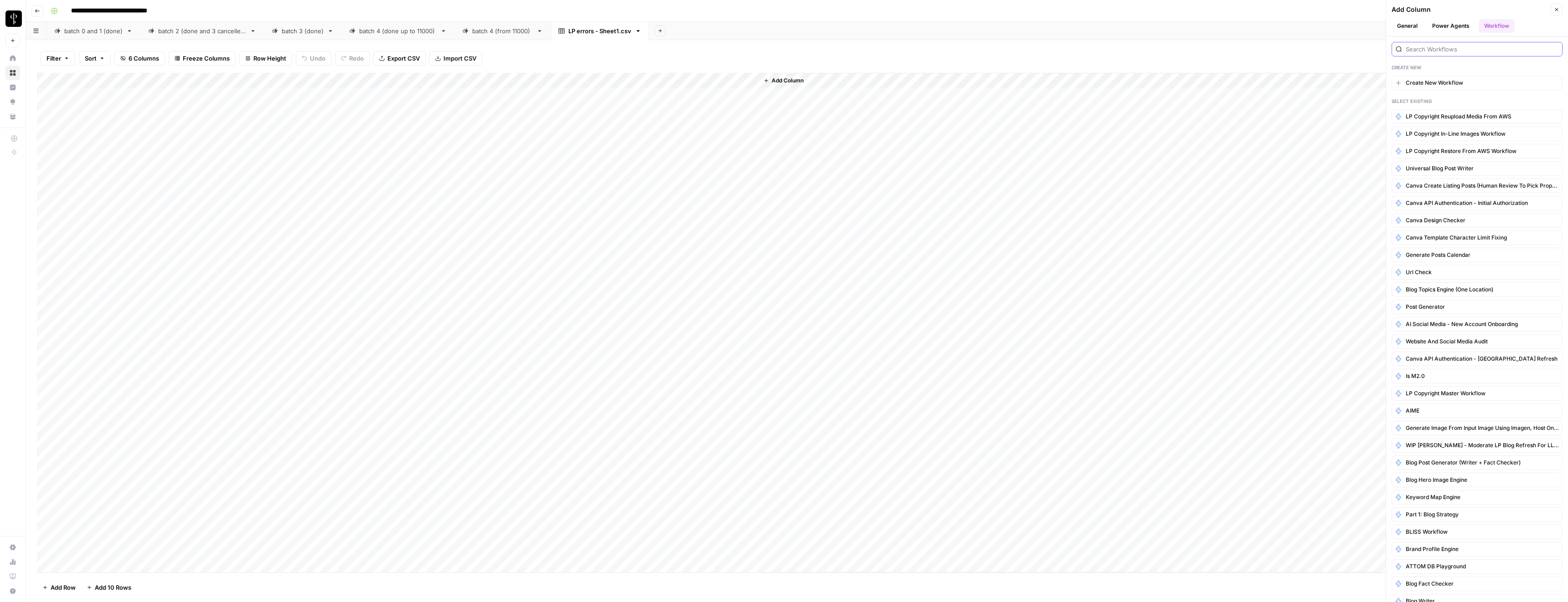
click at [779, 50] on input "search" at bounding box center [1482, 50] width 152 height 10
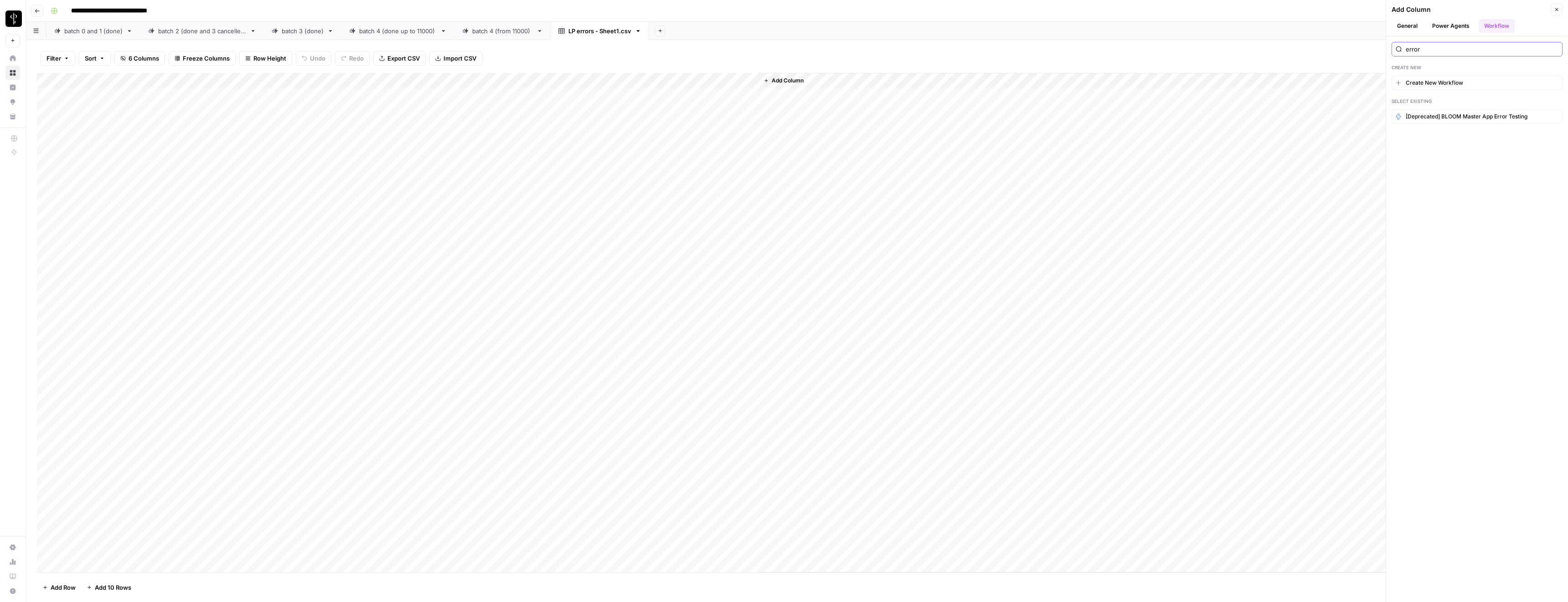
type input "error"
click at [779, 10] on button "Close" at bounding box center [1556, 10] width 12 height 12
click at [779, 58] on button "Add Column" at bounding box center [1436, 58] width 56 height 14
click at [779, 21] on button "Workflow" at bounding box center [1497, 26] width 36 height 13
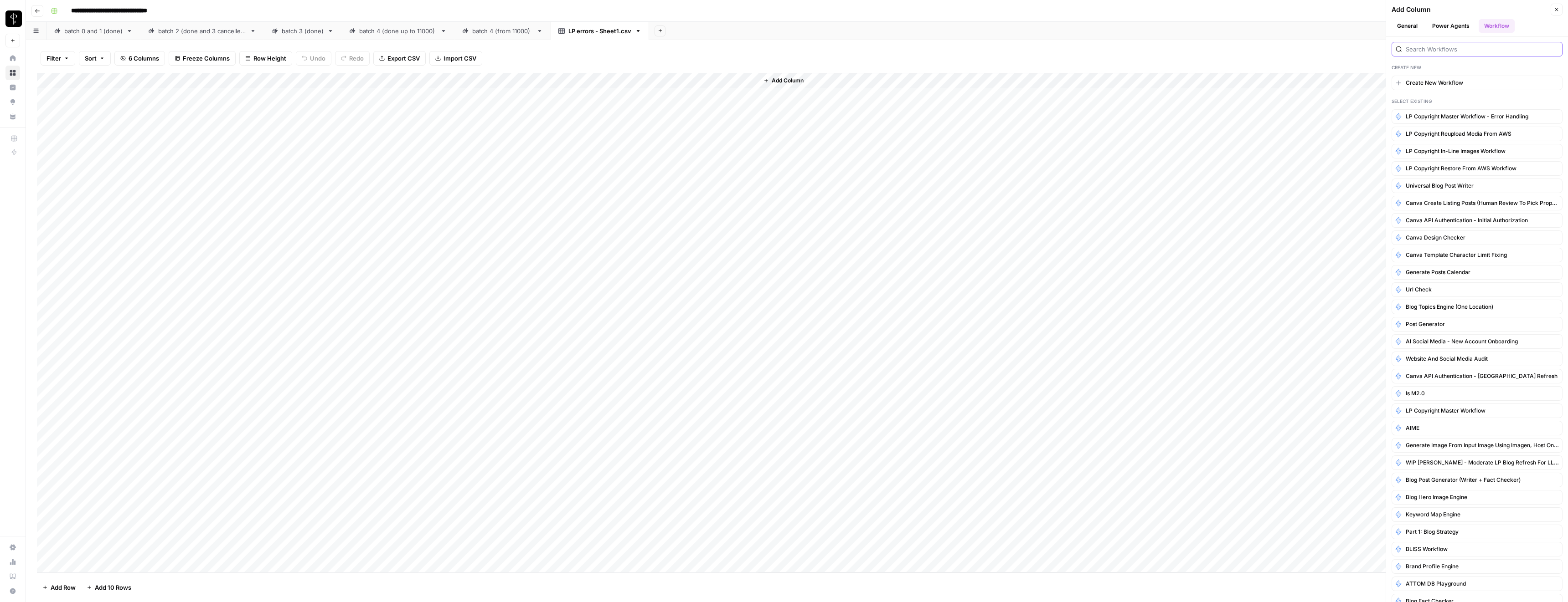
click at [779, 54] on input "search" at bounding box center [1482, 50] width 152 height 10
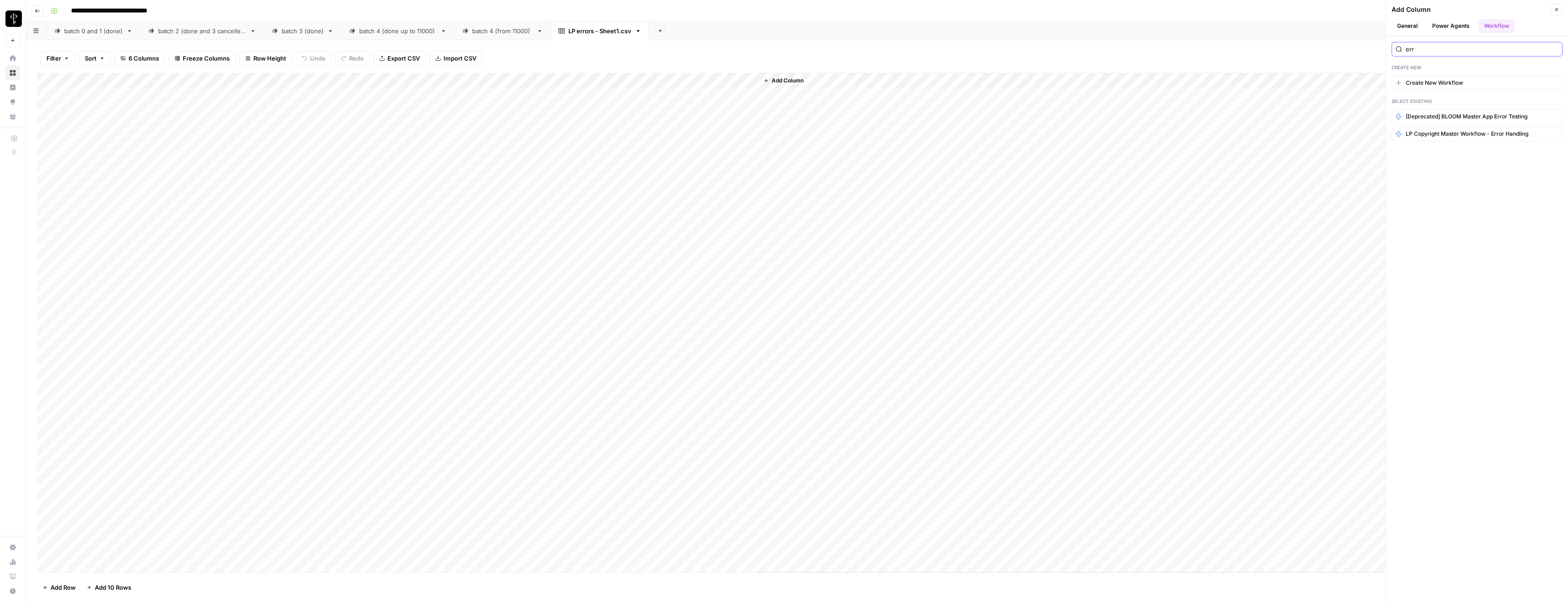
type input "error"
click at [779, 135] on span "LP Copyright master workflow - error handling" at bounding box center [1467, 133] width 123 height 9
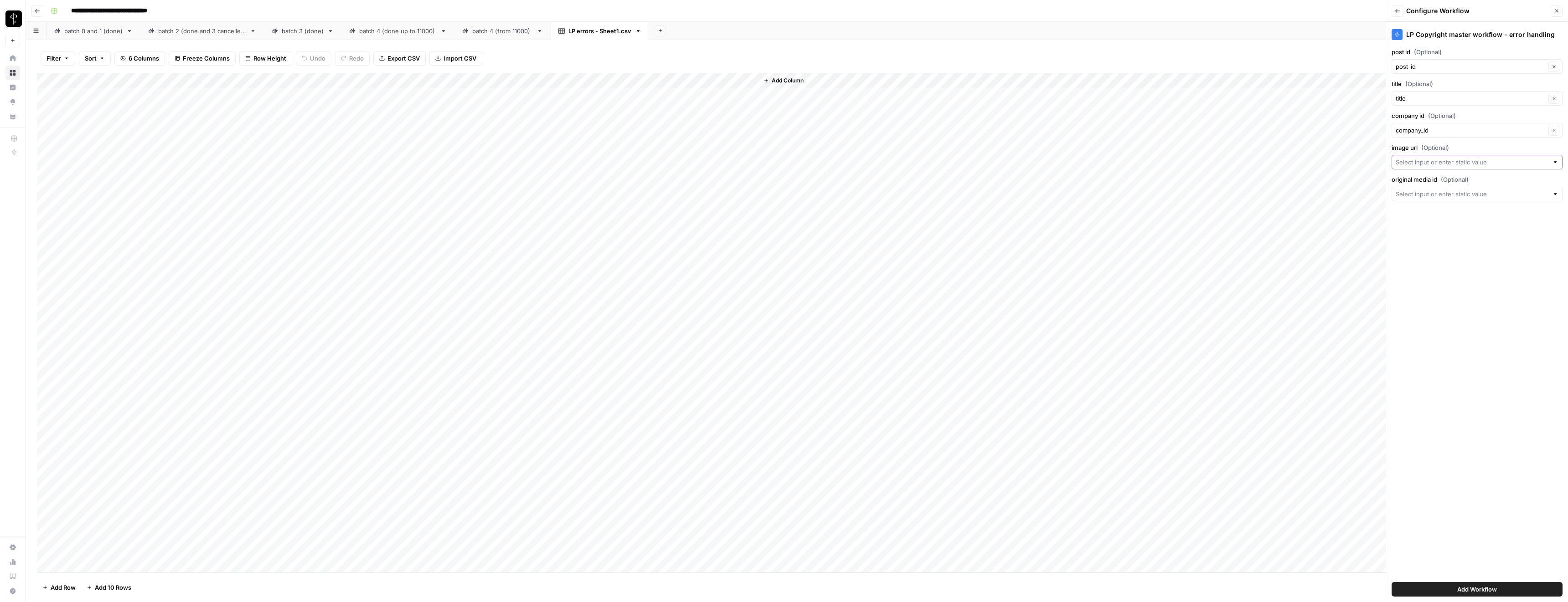
click at [779, 160] on input "image url (Optional)" at bounding box center [1472, 162] width 152 height 10
click at [779, 217] on span "url" at bounding box center [1469, 214] width 141 height 10
type input "url"
click at [482, 33] on div "batch 4 (from 11000)" at bounding box center [503, 32] width 60 height 10
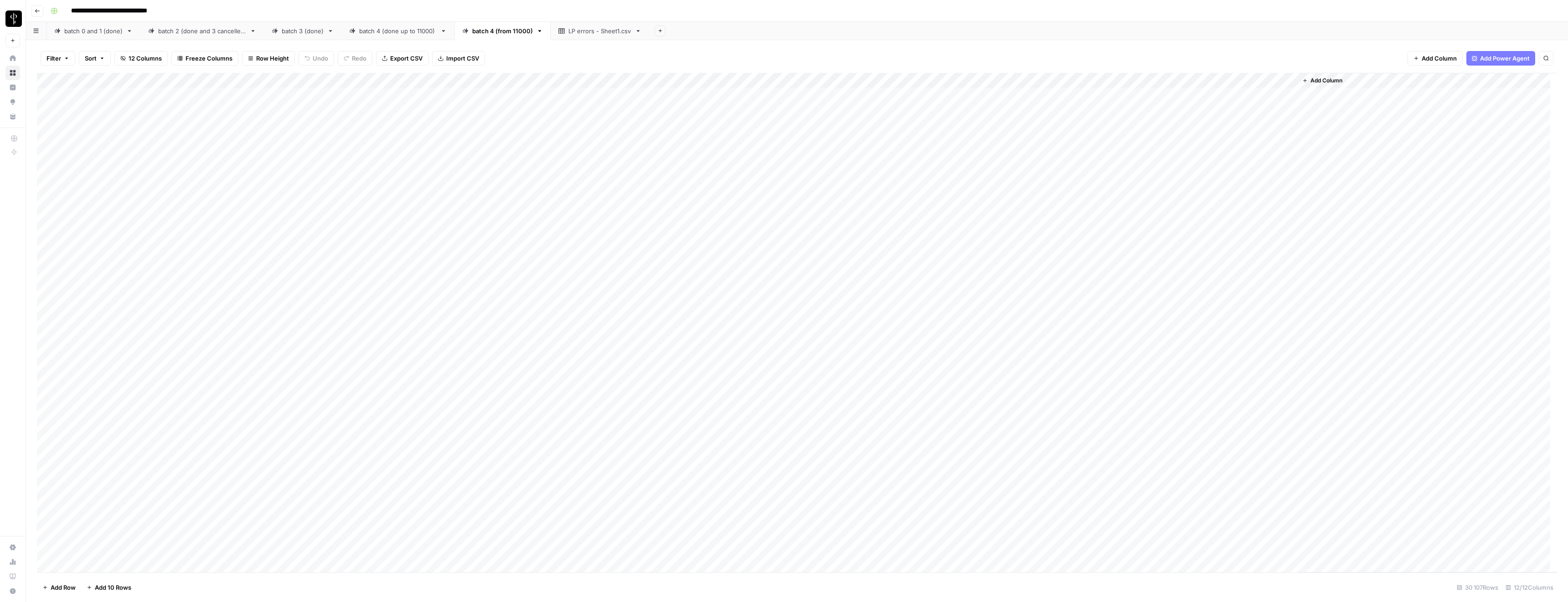
click at [594, 32] on div "LP errors - Sheet1.csv" at bounding box center [600, 32] width 63 height 10
click at [779, 79] on span "Add Column" at bounding box center [787, 81] width 32 height 9
click at [779, 26] on button "Workflow" at bounding box center [1497, 26] width 36 height 13
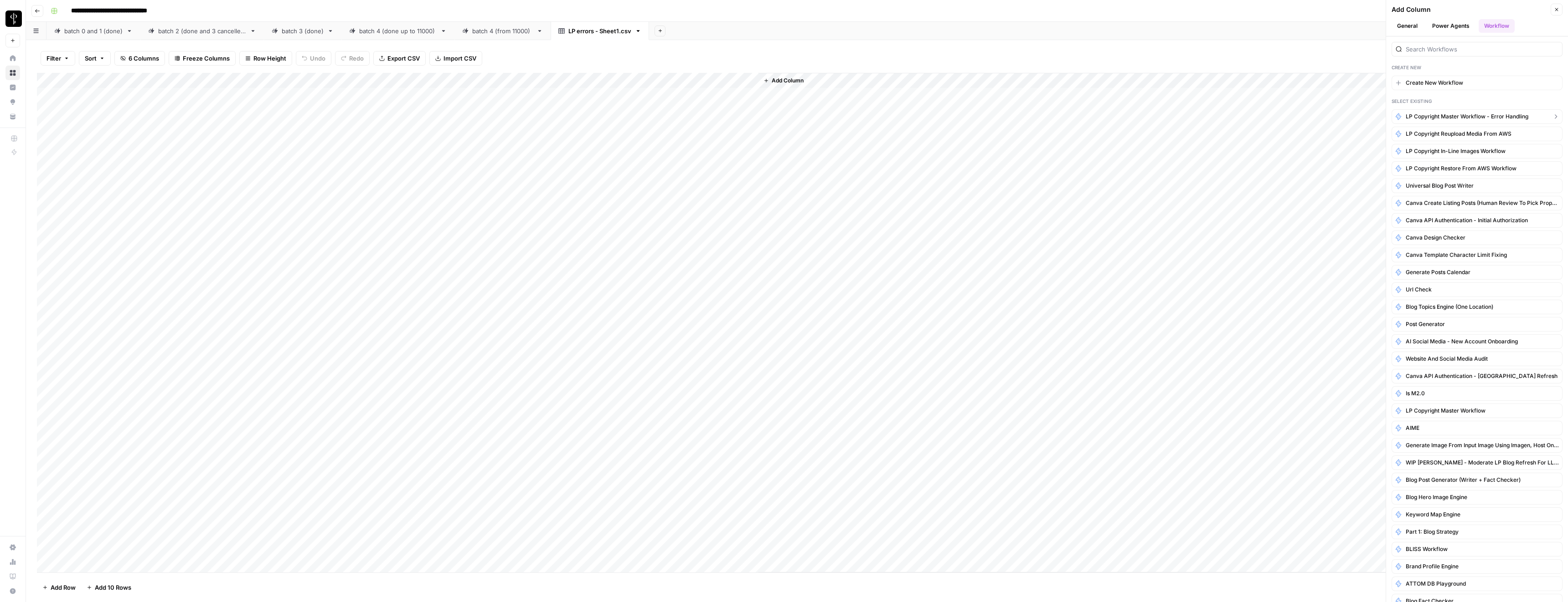
click at [779, 116] on span "LP Copyright master workflow - error handling" at bounding box center [1467, 116] width 123 height 9
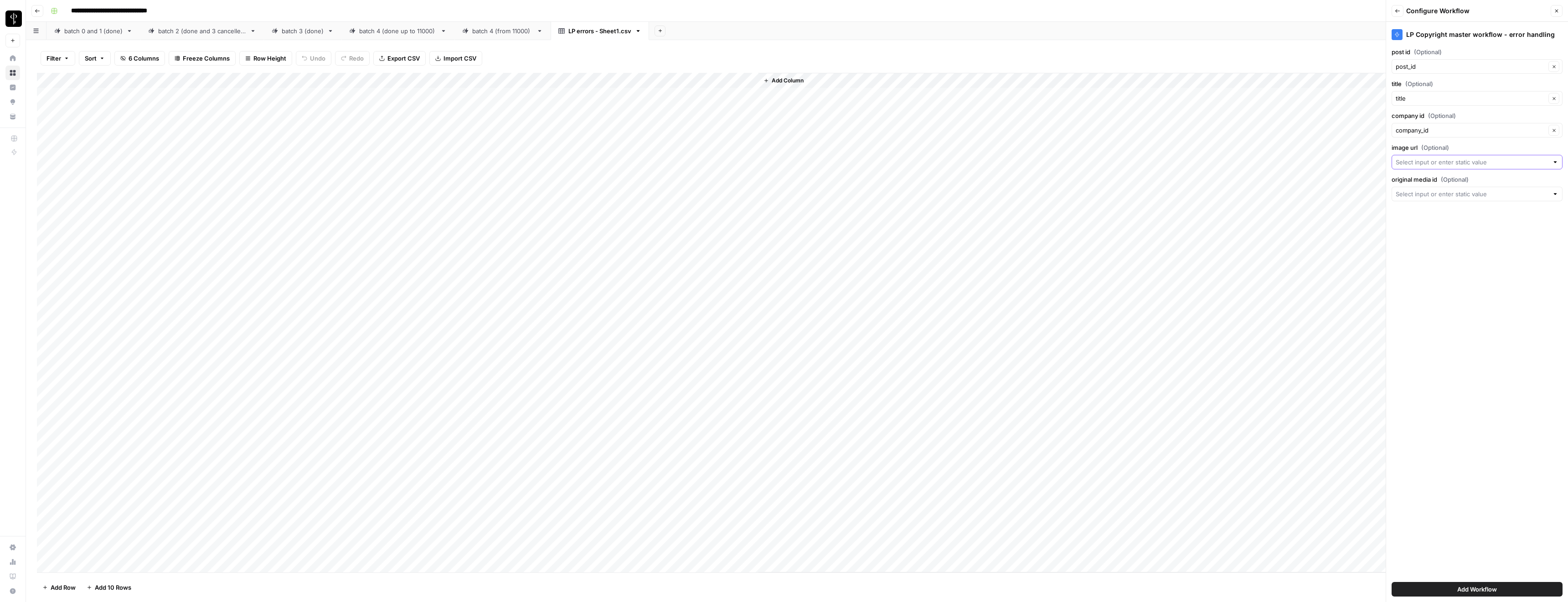
click at [779, 162] on input "image url (Optional)" at bounding box center [1472, 162] width 152 height 10
click at [779, 210] on span "url" at bounding box center [1469, 214] width 141 height 10
type input "url"
click at [779, 195] on input "original media id (Optional)" at bounding box center [1472, 195] width 152 height 10
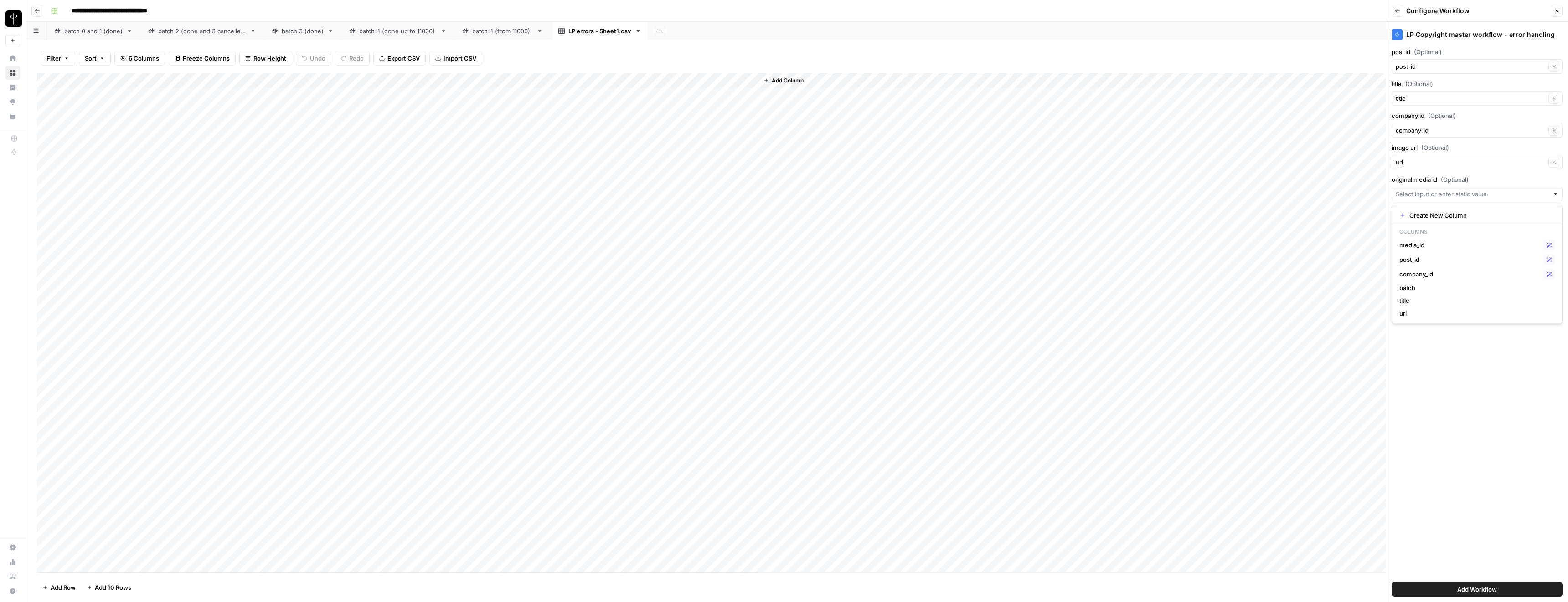
click at [779, 410] on div "LP Copyright master workflow - error handling post id (Optional) post_id Clear …" at bounding box center [1478, 313] width 182 height 581
click at [779, 410] on span "Add Workflow" at bounding box center [1477, 590] width 39 height 10
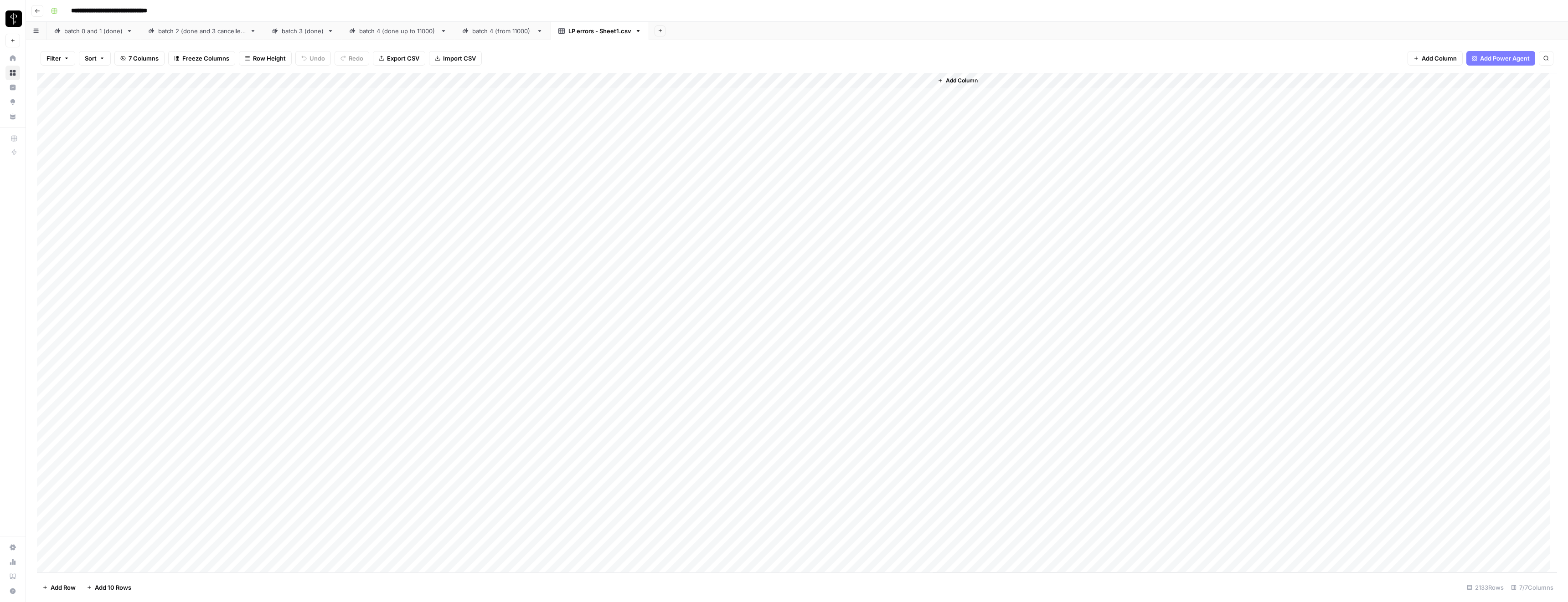
click at [741, 94] on div "Add Column" at bounding box center [797, 323] width 1520 height 500
click at [735, 95] on input "**********" at bounding box center [752, 98] width 146 height 11
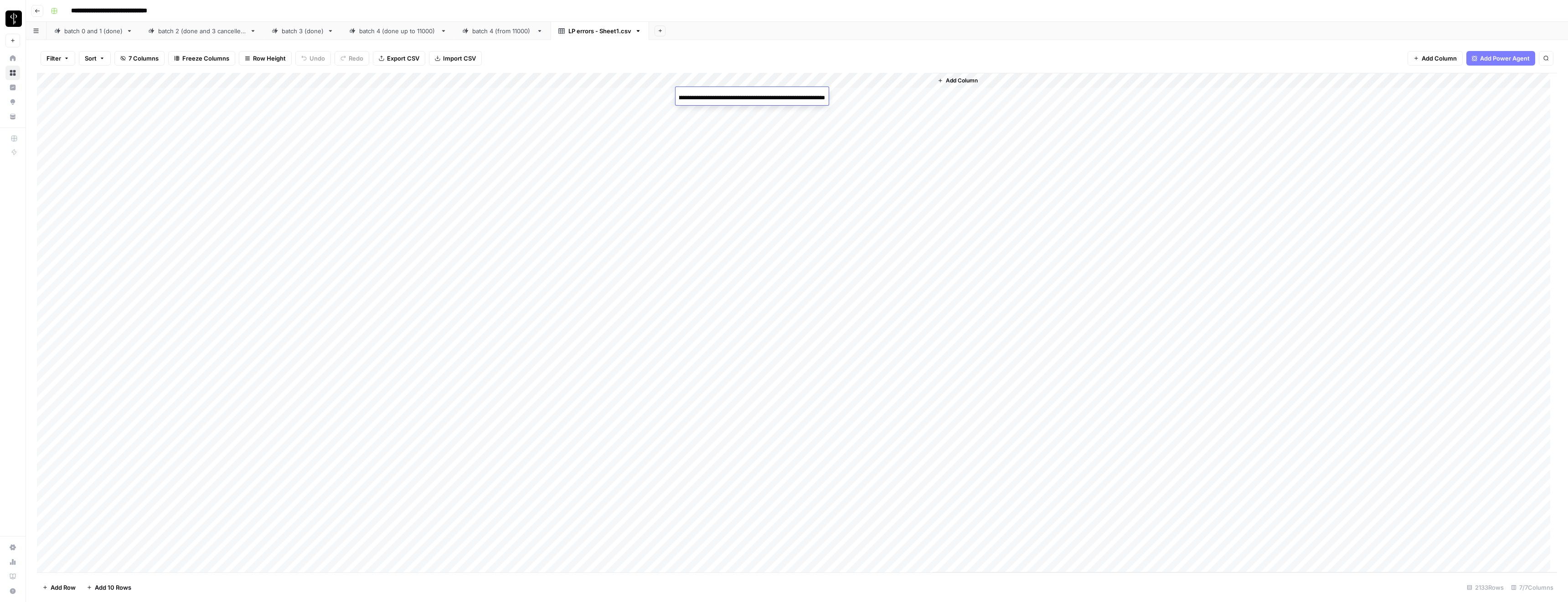
click at [735, 95] on input "**********" at bounding box center [752, 98] width 146 height 11
click at [751, 108] on div "Add Column" at bounding box center [797, 323] width 1520 height 500
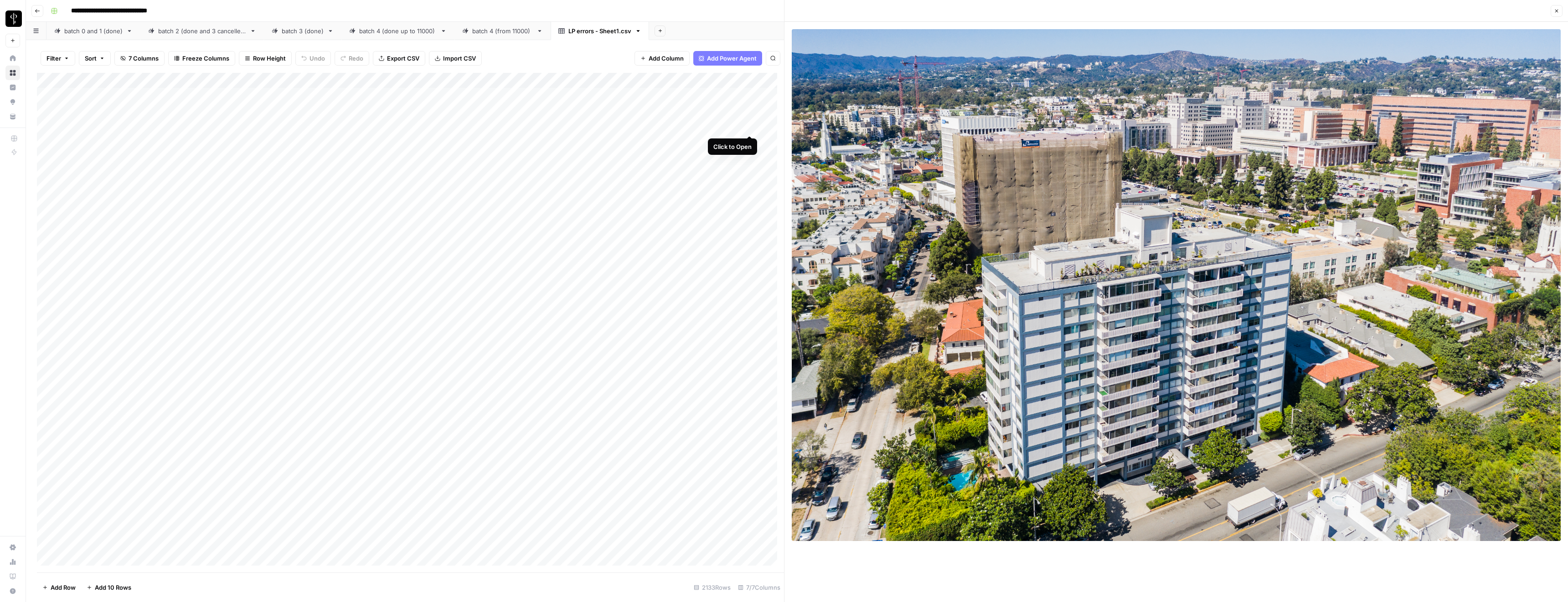
click at [751, 127] on div "Add Column" at bounding box center [410, 323] width 747 height 500
click at [779, 11] on icon "button" at bounding box center [1557, 12] width 6 height 6
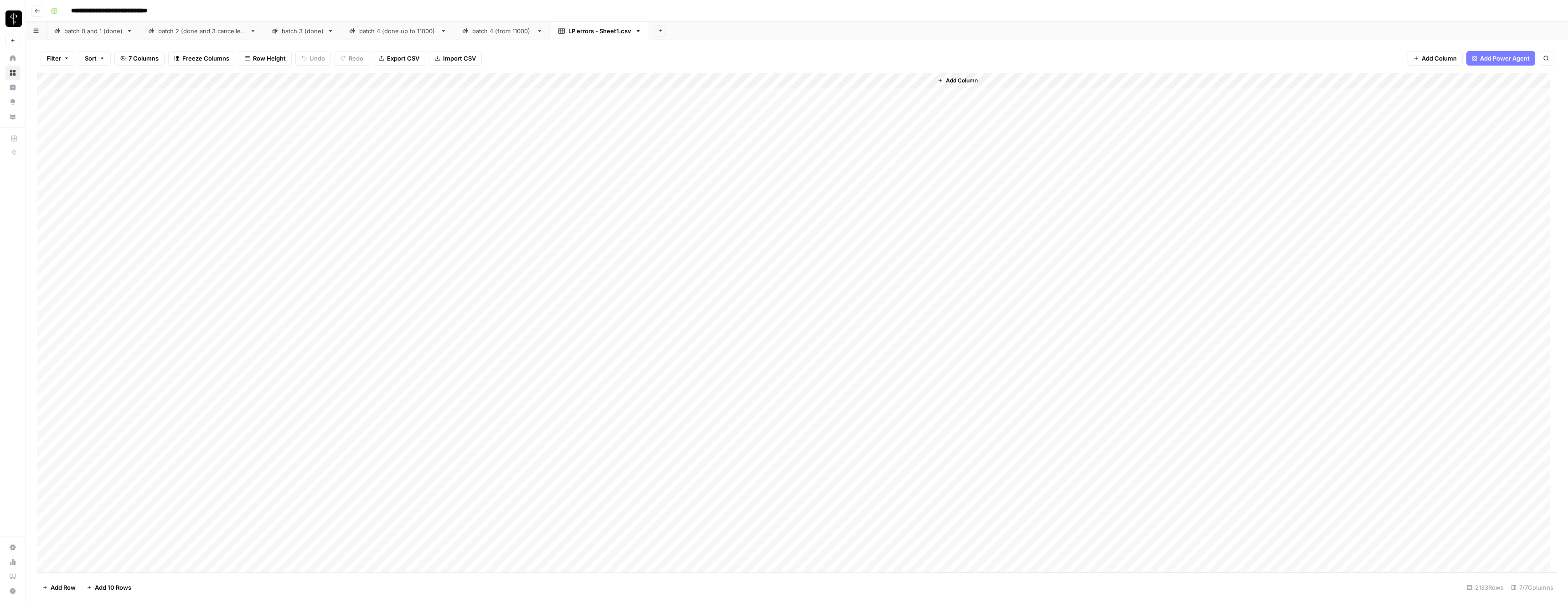
click at [614, 142] on div "Add Column" at bounding box center [797, 323] width 1520 height 500
drag, startPoint x: 48, startPoint y: 141, endPoint x: 46, endPoint y: 129, distance: 12.2
click at [46, 129] on div "Add Column" at bounding box center [797, 323] width 1520 height 500
click at [47, 127] on div "Add Column" at bounding box center [797, 323] width 1520 height 500
click at [75, 410] on span "Delete 2 Rows" at bounding box center [62, 589] width 40 height 10
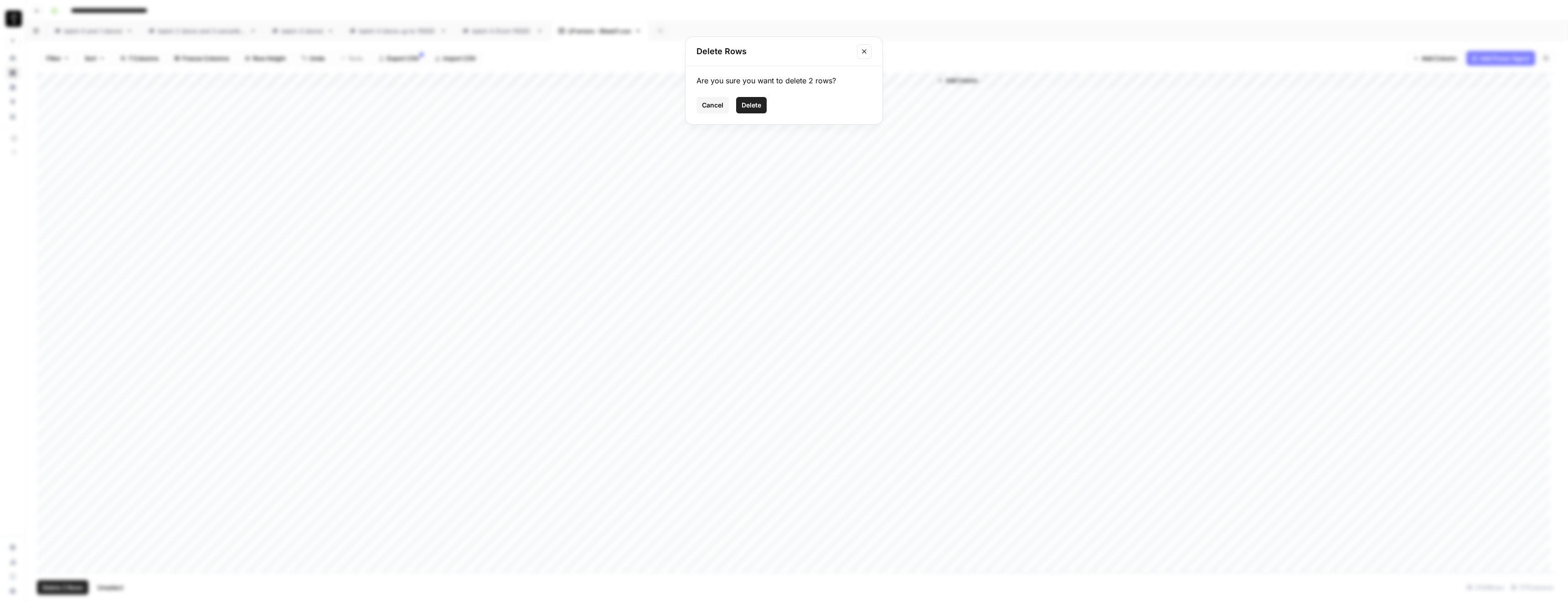
click at [751, 102] on span "Delete" at bounding box center [751, 105] width 19 height 10
click at [537, 80] on div "Add Column" at bounding box center [797, 323] width 1520 height 500
click at [453, 174] on span "Filter" at bounding box center [471, 178] width 80 height 10
type input "title"
click at [219, 109] on input "text" at bounding box center [249, 106] width 110 height 10
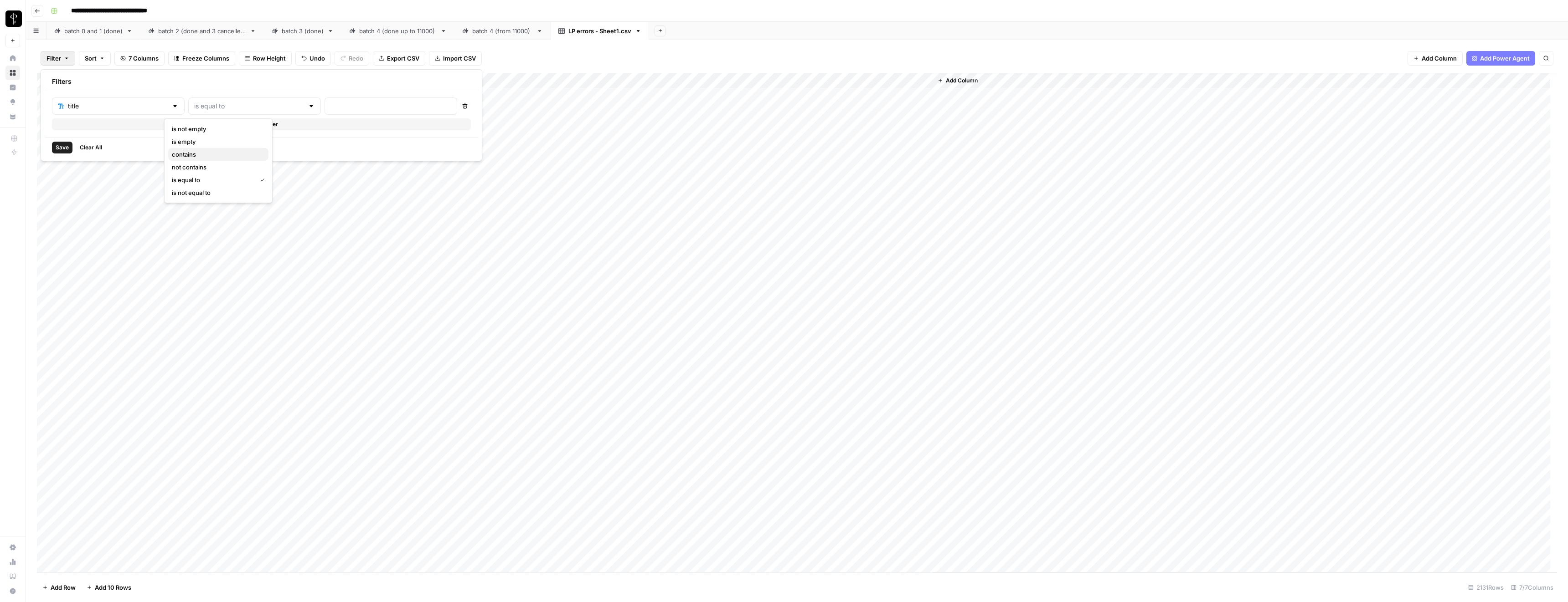
click at [202, 156] on span "contains" at bounding box center [216, 154] width 89 height 10
type input "contains"
click at [324, 111] on div at bounding box center [390, 106] width 132 height 17
click at [463, 105] on icon "button" at bounding box center [465, 105] width 5 height 5
click at [779, 36] on div "Add Sheet" at bounding box center [1109, 31] width 919 height 18
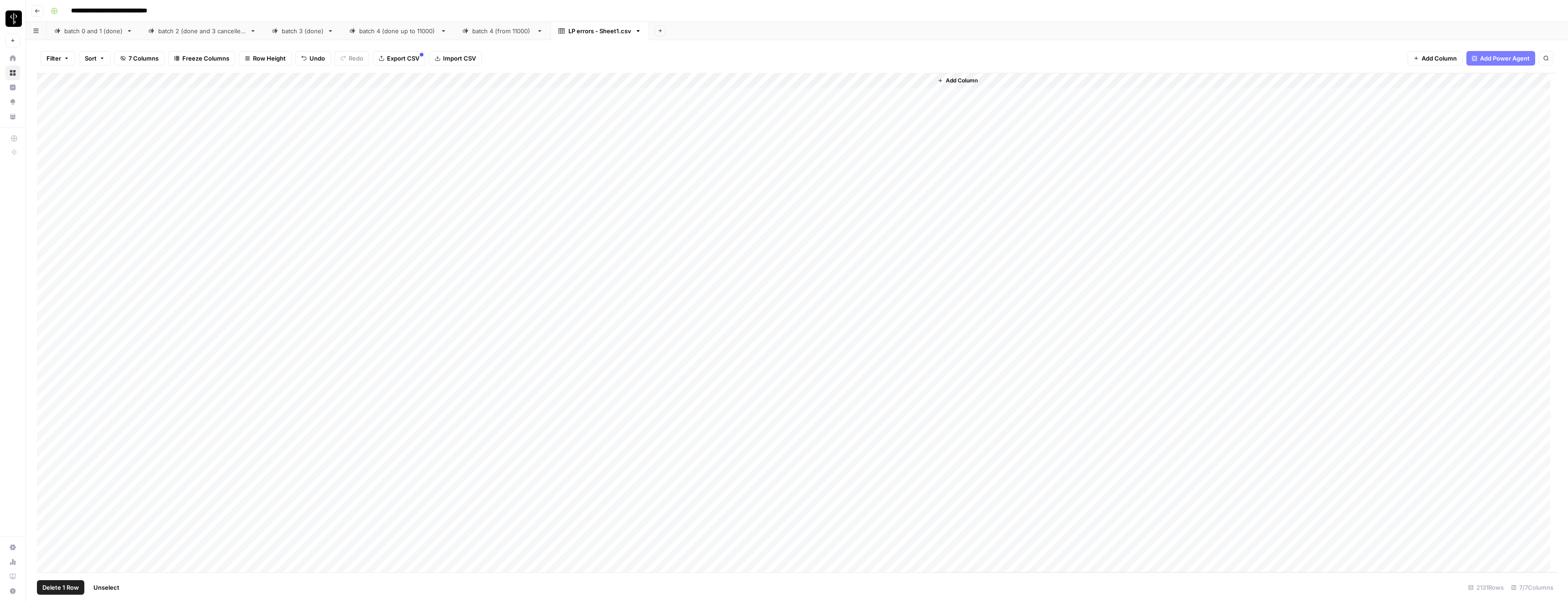
click at [46, 328] on div "Add Column" at bounding box center [797, 323] width 1520 height 500
click at [46, 311] on div "Add Column" at bounding box center [797, 323] width 1520 height 500
click at [47, 410] on span "Delete 2 Rows" at bounding box center [62, 589] width 40 height 10
click at [753, 107] on span "Delete" at bounding box center [751, 105] width 19 height 10
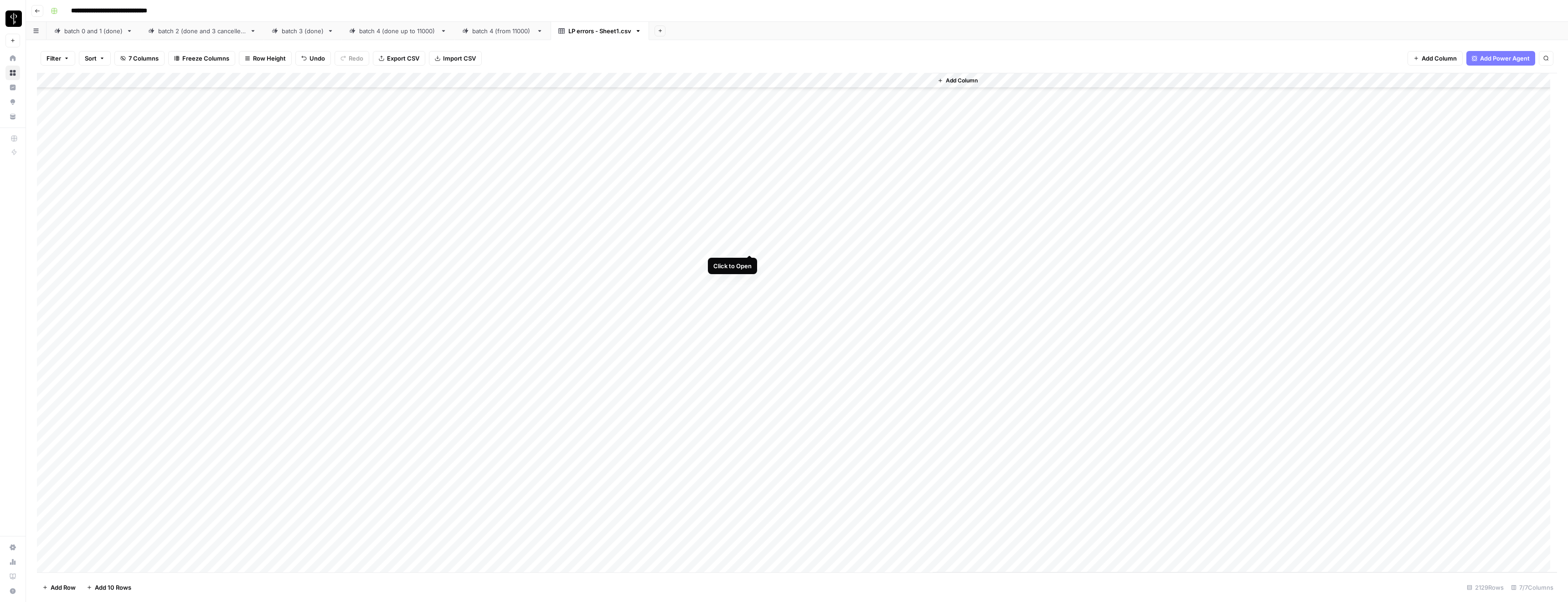
click at [751, 244] on div "Add Column" at bounding box center [797, 323] width 1520 height 500
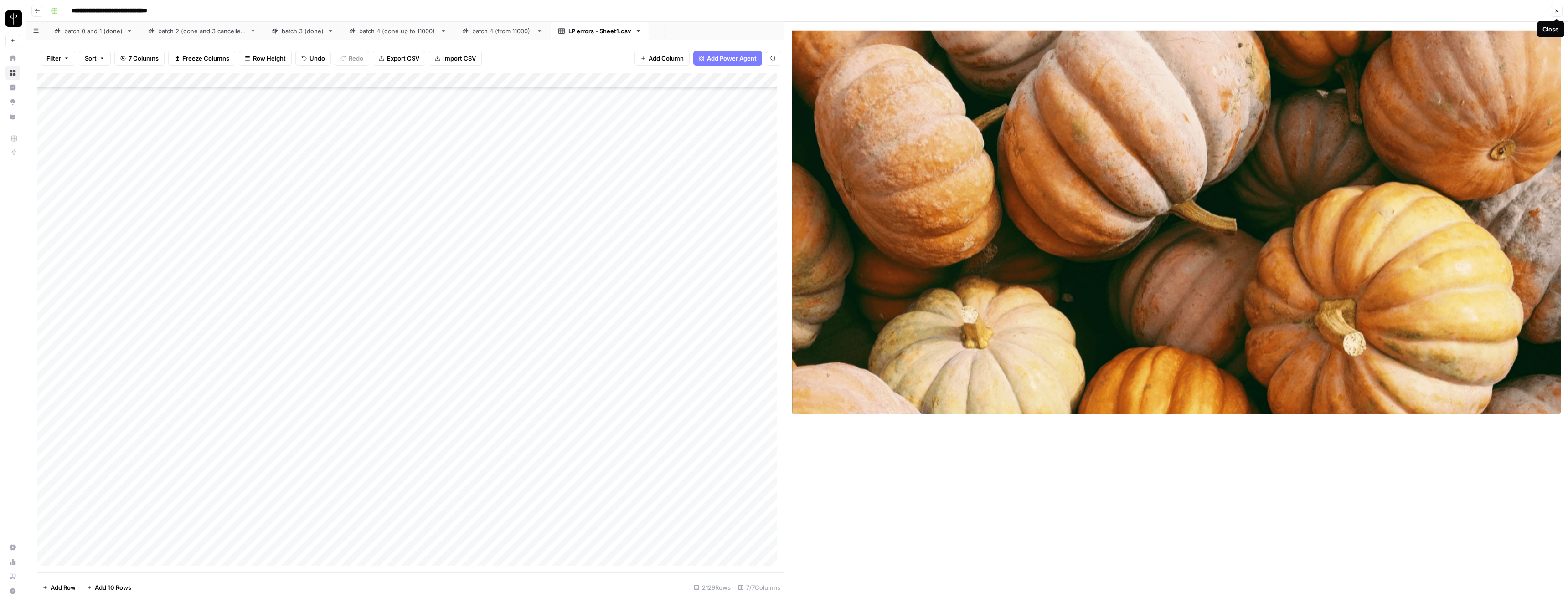
click at [779, 11] on icon "button" at bounding box center [1557, 12] width 6 height 6
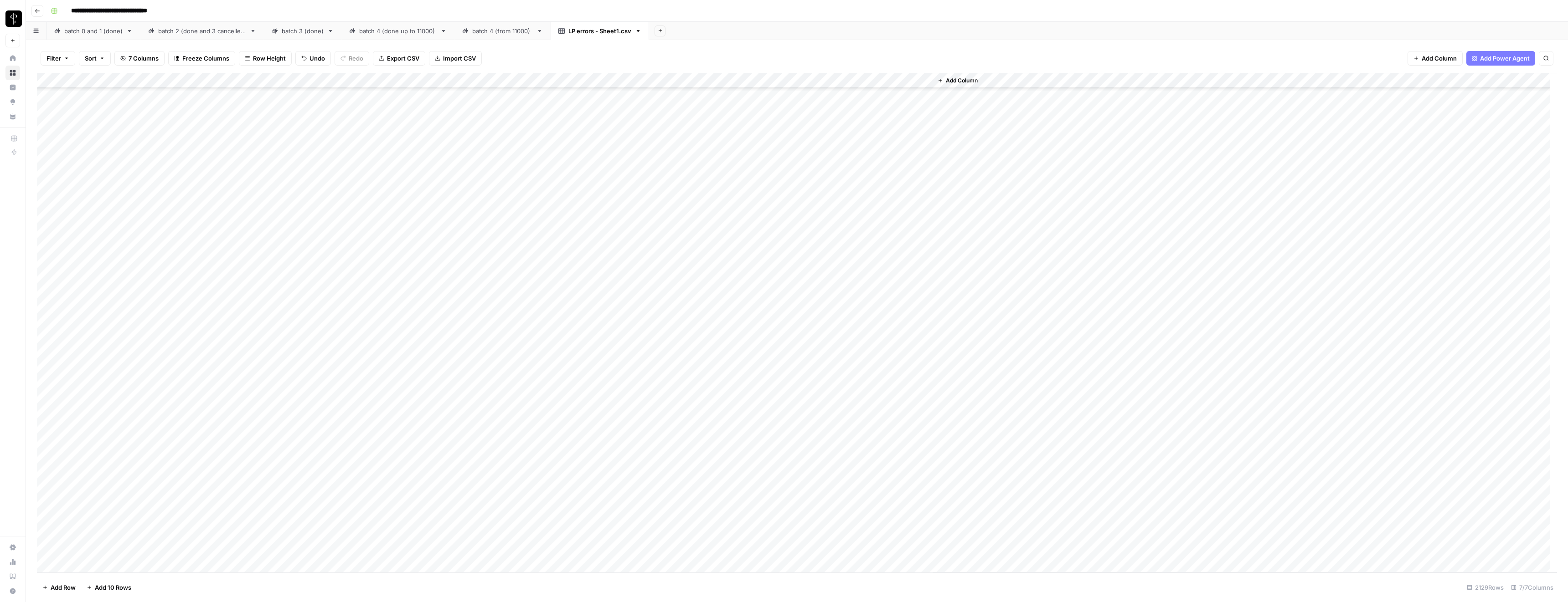
scroll to position [3, 0]
click at [93, 28] on div "batch 0 and 1 (done)" at bounding box center [93, 32] width 59 height 10
click at [677, 81] on div "Add Column" at bounding box center [797, 323] width 1520 height 499
click at [601, 216] on span "Filter" at bounding box center [624, 218] width 80 height 10
click at [327, 115] on div at bounding box center [393, 106] width 133 height 17
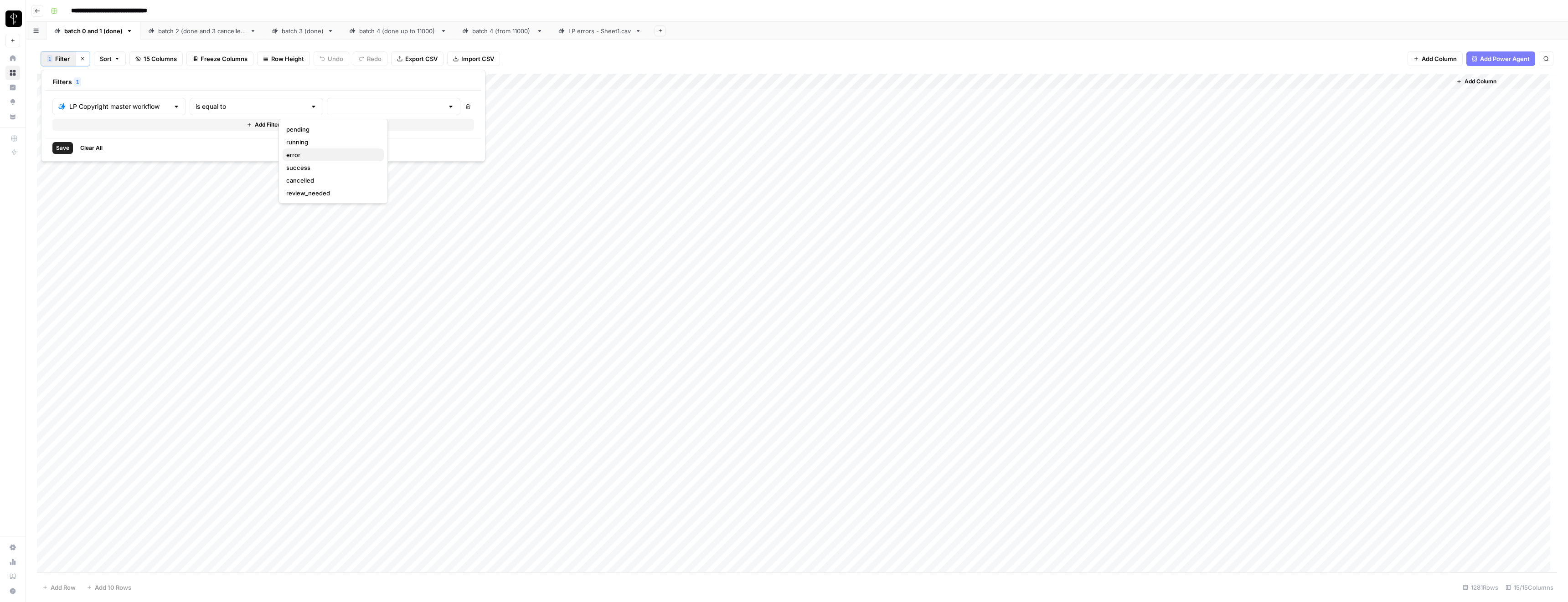
click at [295, 156] on span "error" at bounding box center [332, 155] width 90 height 10
click at [208, 155] on div "Save Clear All" at bounding box center [290, 148] width 490 height 19
click at [62, 148] on span "Save" at bounding box center [62, 148] width 13 height 9
click at [676, 96] on div "Add Column" at bounding box center [797, 290] width 1520 height 433
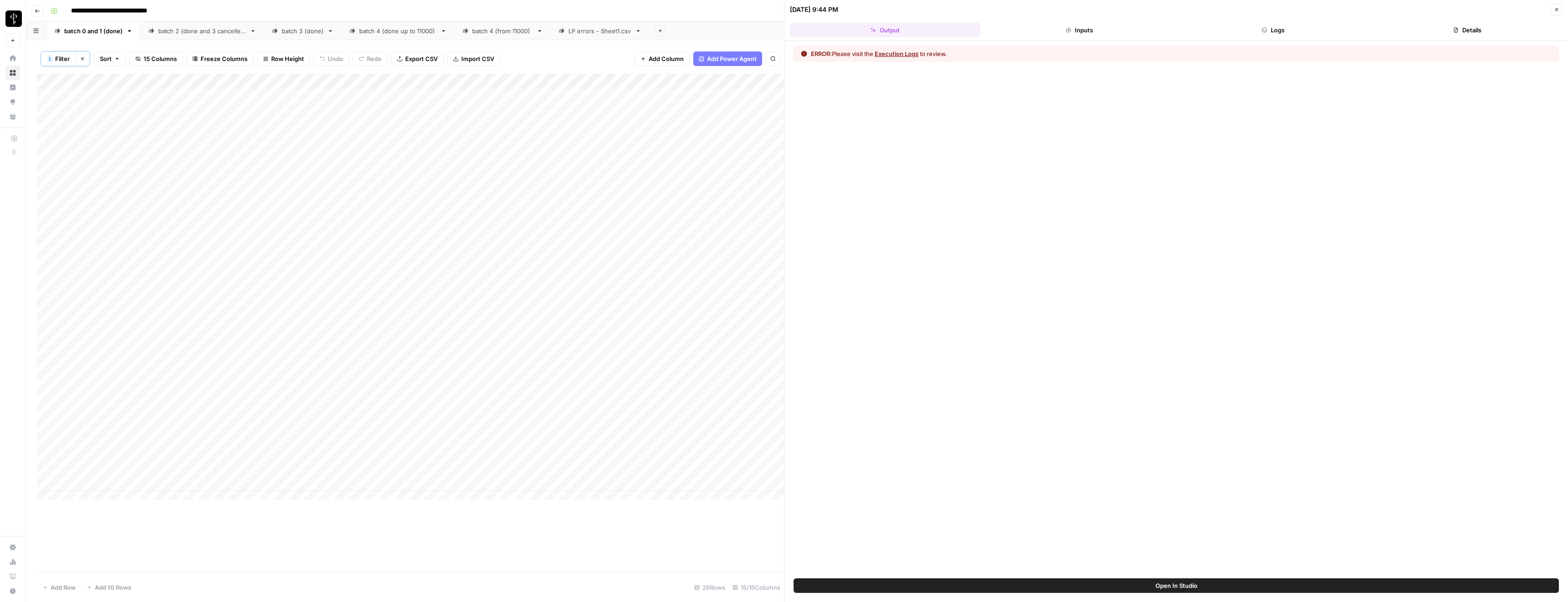
click at [779, 57] on button "Execution Logs" at bounding box center [897, 54] width 44 height 10
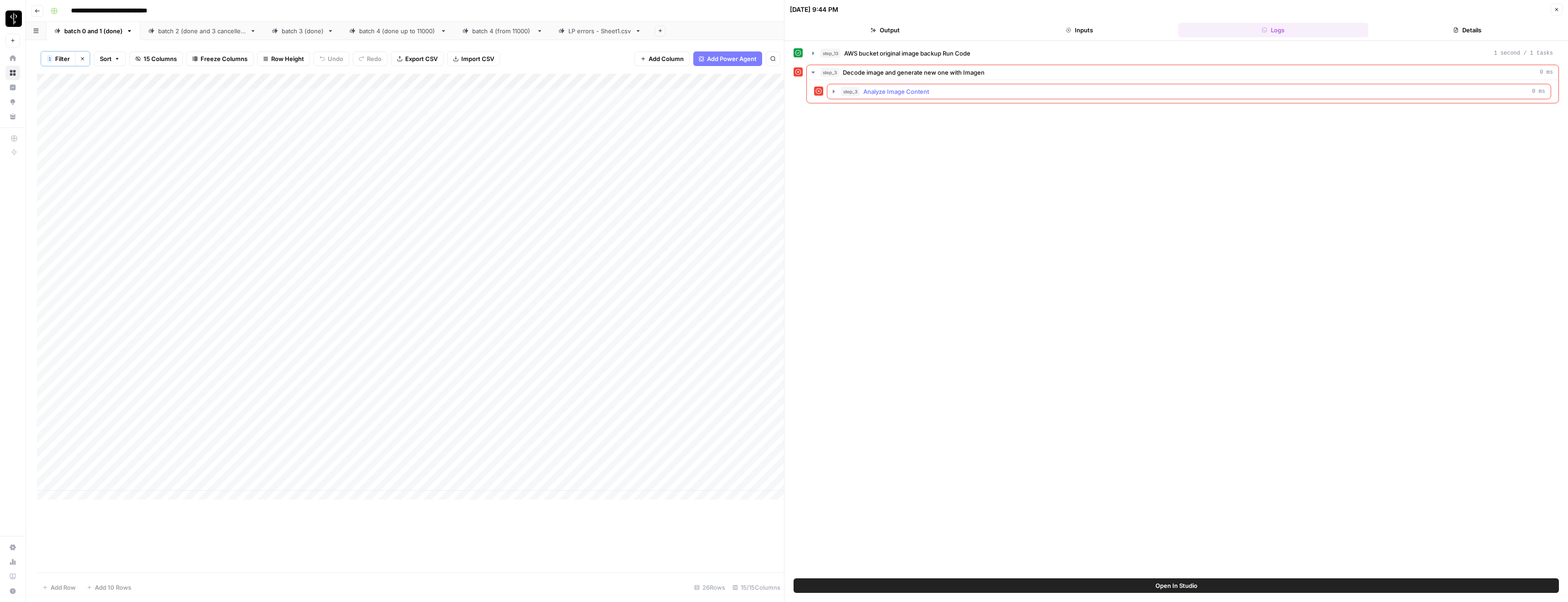
click at [779, 93] on span "step_3" at bounding box center [850, 92] width 18 height 10
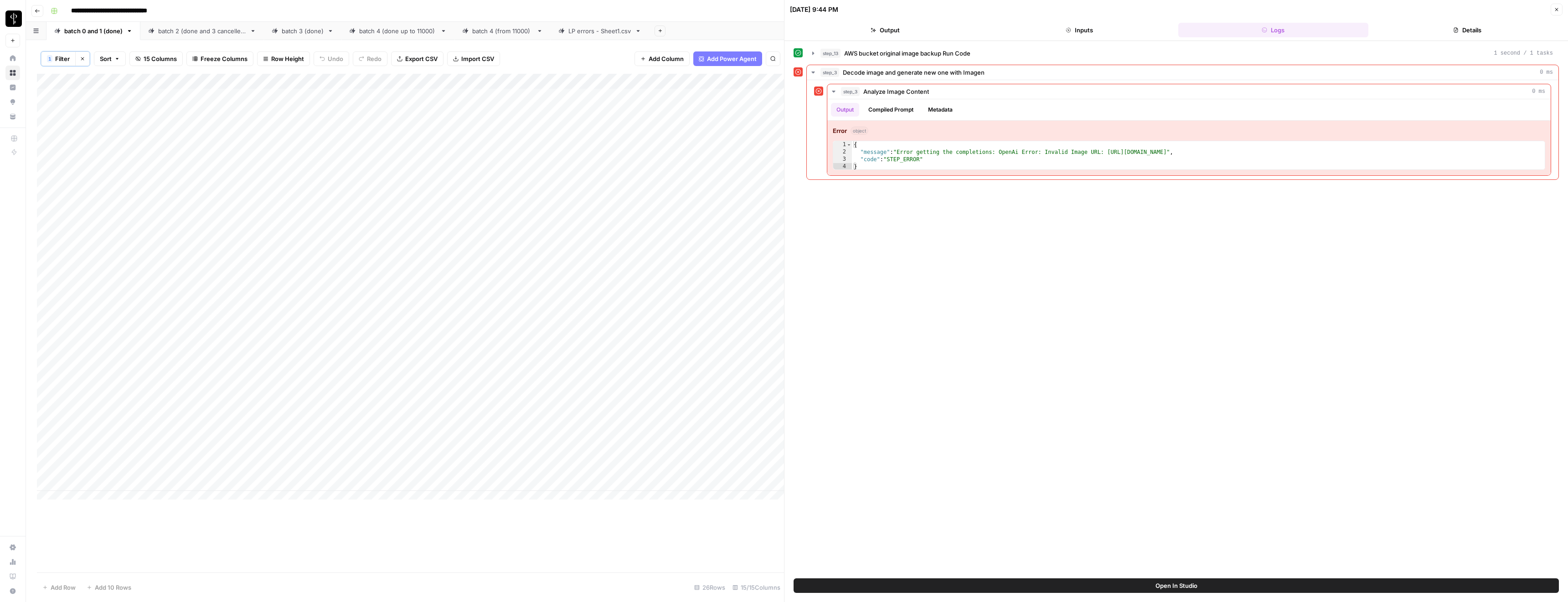
click at [592, 189] on div "Add Column" at bounding box center [410, 290] width 747 height 433
click at [676, 188] on div "Add Column" at bounding box center [410, 290] width 747 height 433
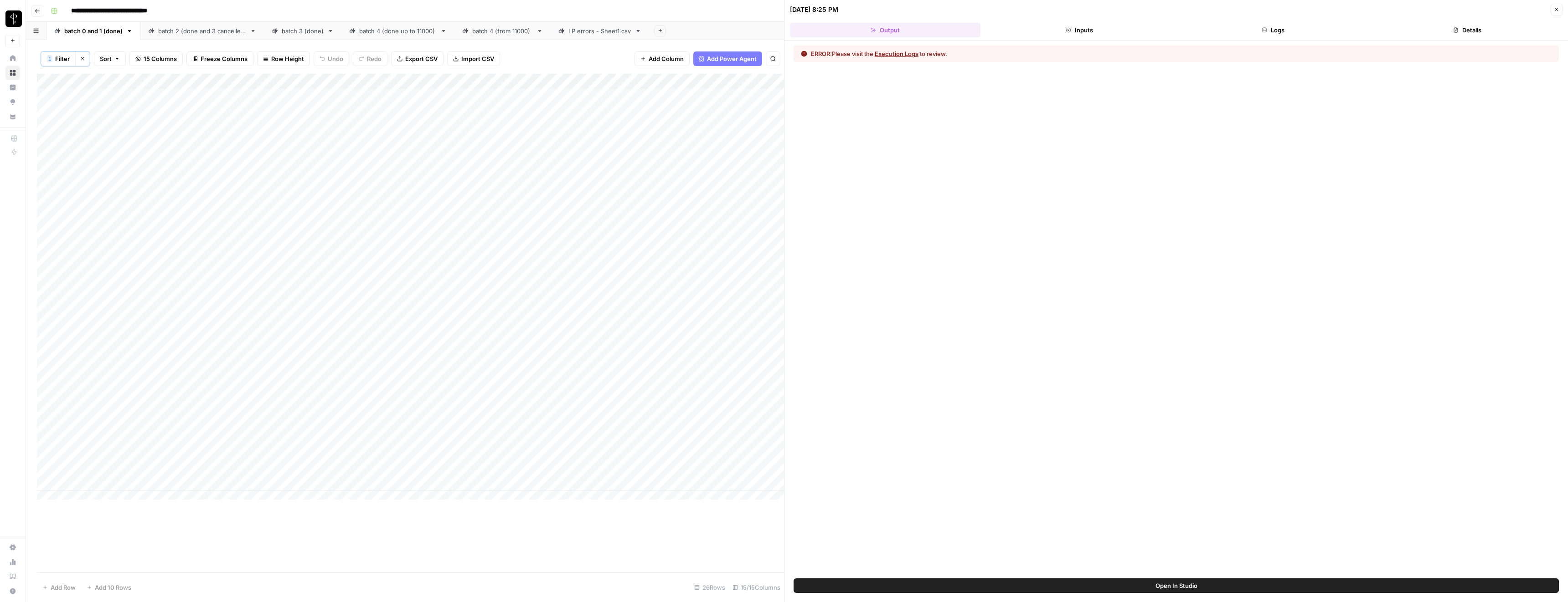
click at [779, 54] on button "Execution Logs" at bounding box center [897, 54] width 44 height 10
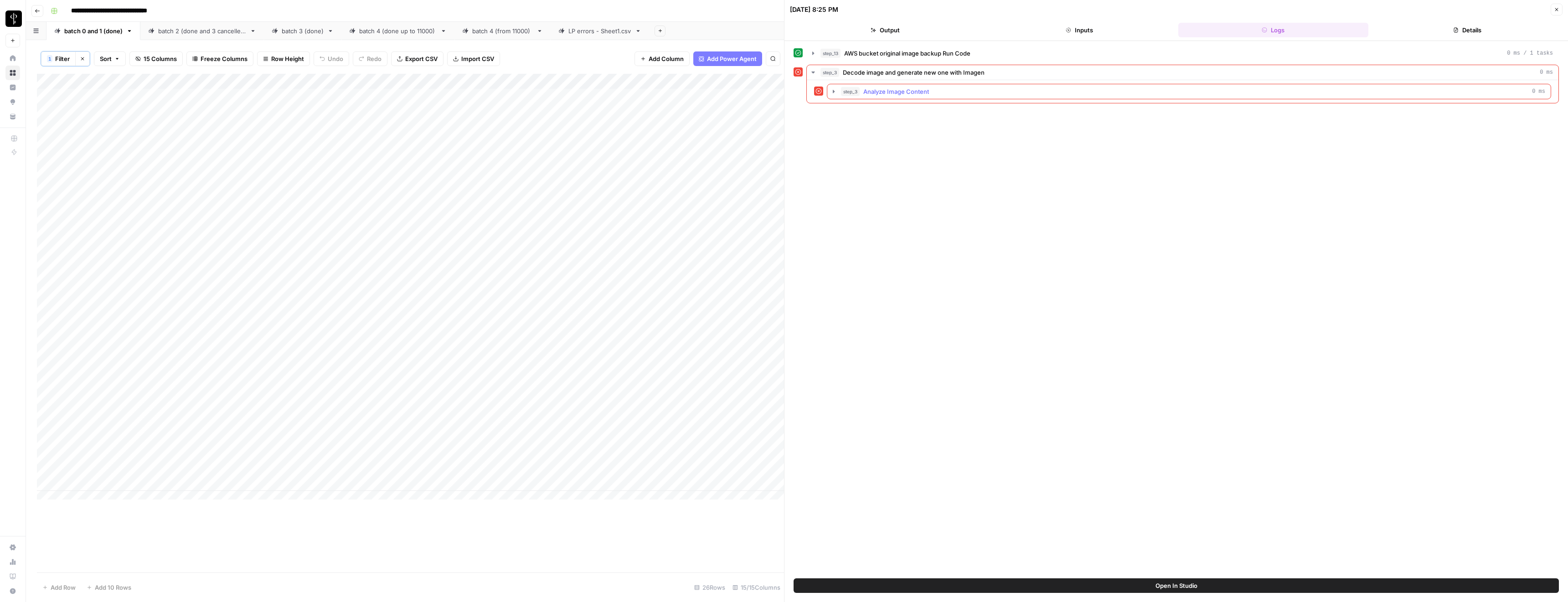
click at [779, 89] on span "Analyze Image Content" at bounding box center [896, 92] width 65 height 10
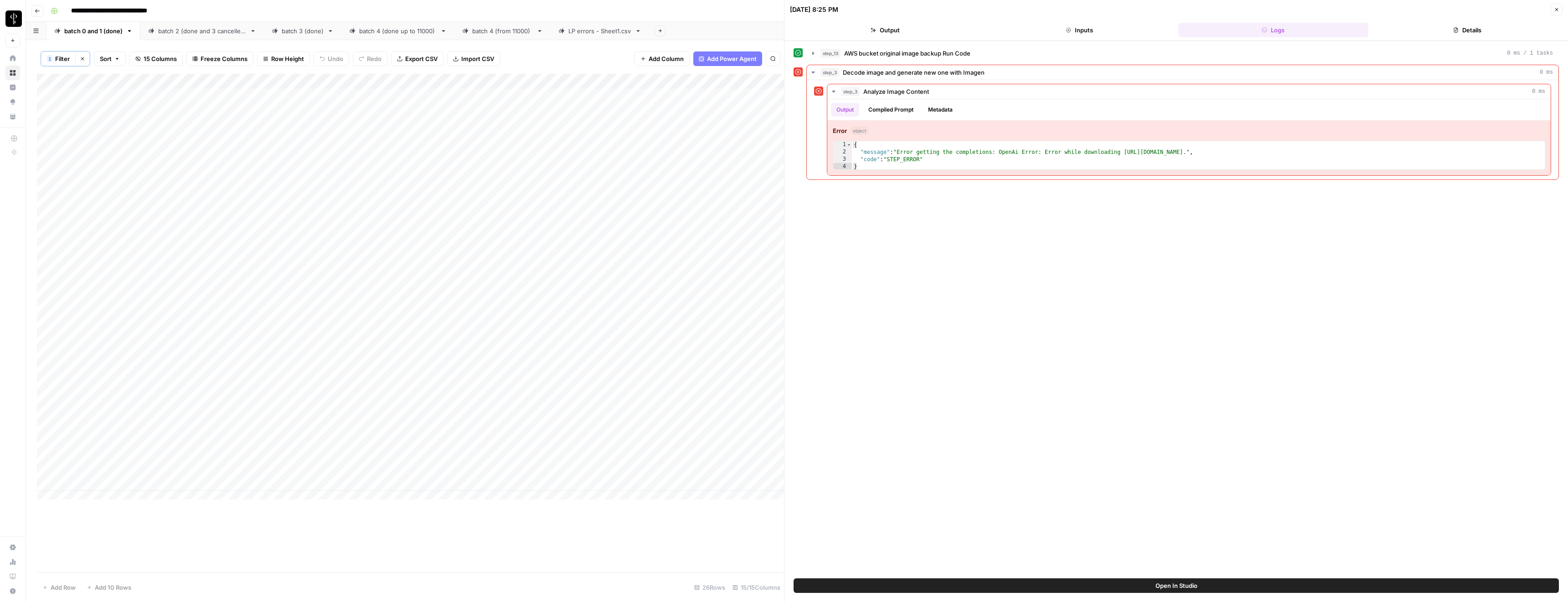
click at [676, 204] on div "Add Column" at bounding box center [410, 290] width 747 height 433
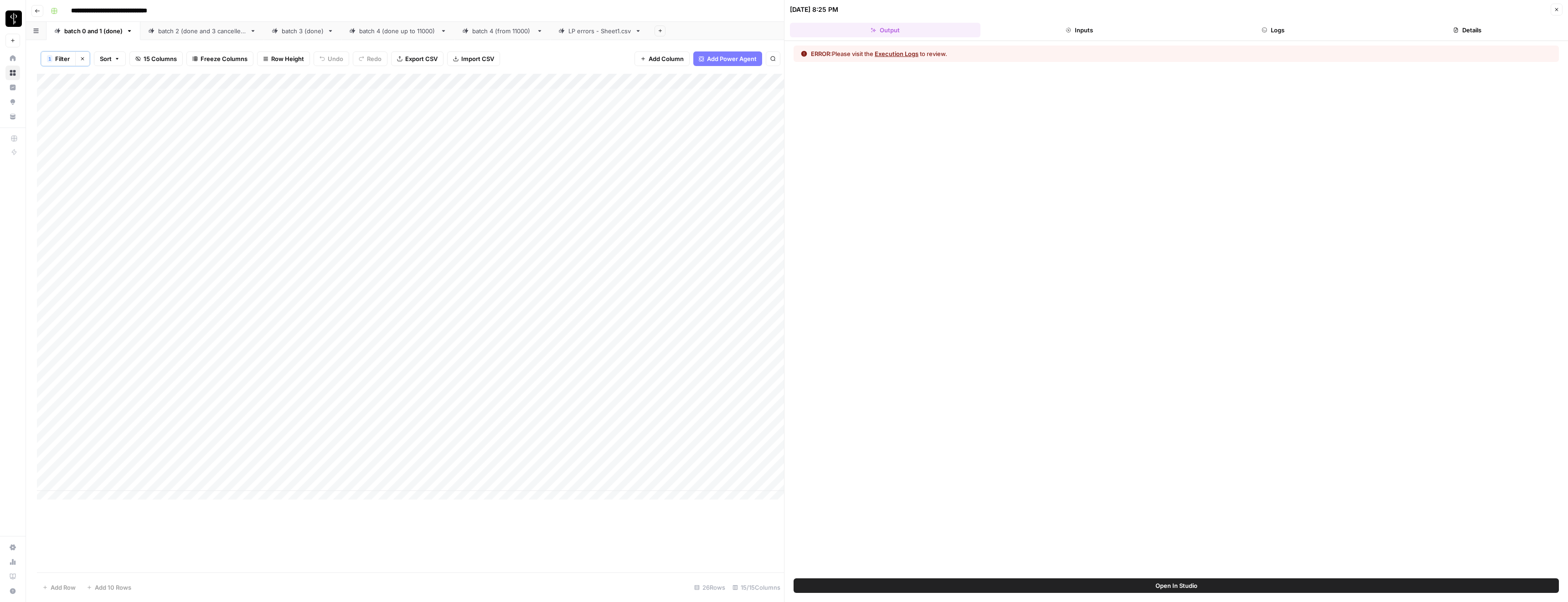
click at [779, 56] on button "Execution Logs" at bounding box center [897, 54] width 44 height 10
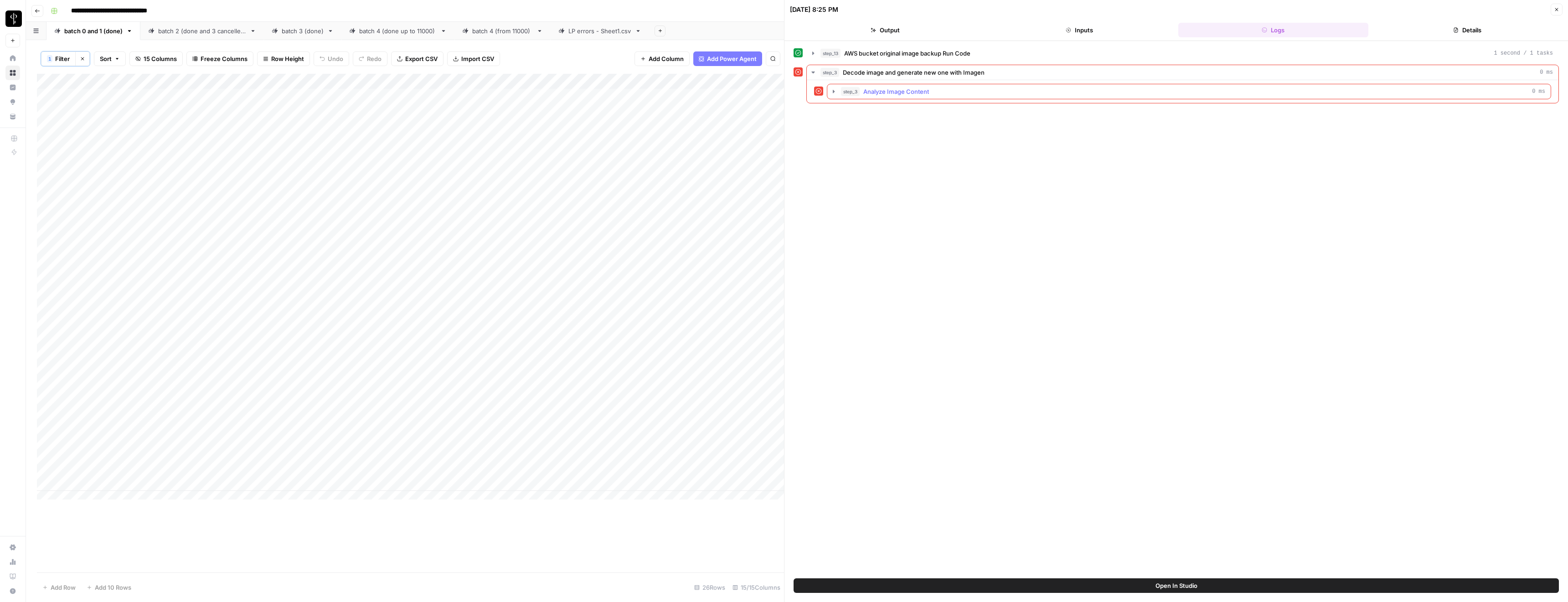
click at [779, 88] on span "Analyze Image Content" at bounding box center [896, 92] width 65 height 10
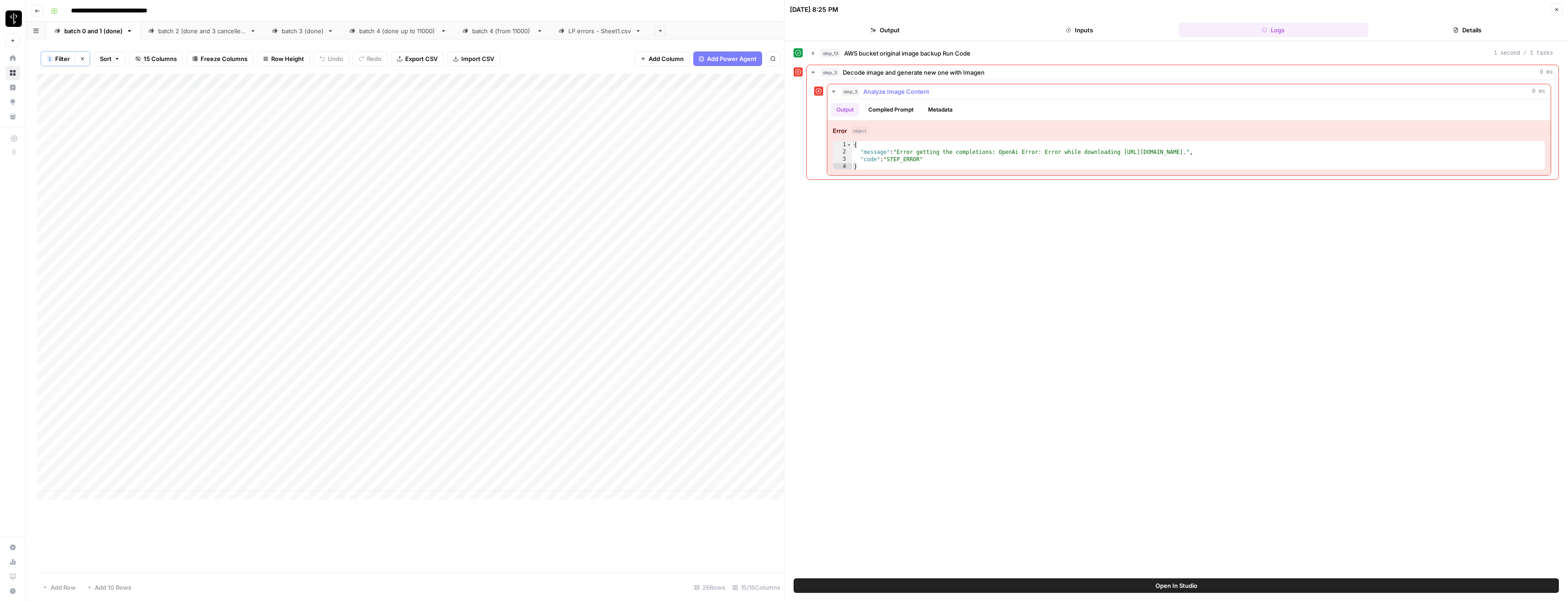
type textarea "**********"
drag, startPoint x: 1134, startPoint y: 151, endPoint x: 1403, endPoint y: 152, distance: 269.0
click at [779, 152] on div "{ "message" : "Error getting the completions: OpenAi Error: Error while downloa…" at bounding box center [1199, 163] width 693 height 44
click at [675, 112] on div "Add Column" at bounding box center [410, 290] width 747 height 433
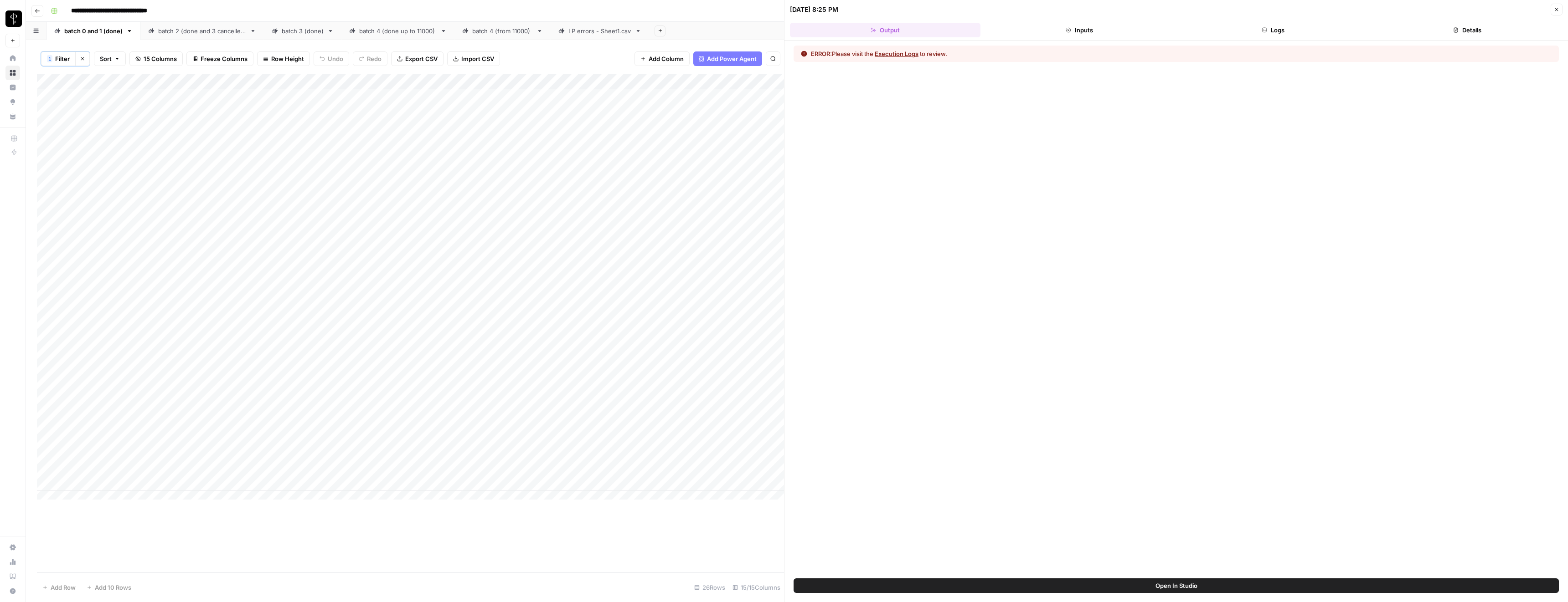
click at [779, 54] on button "Execution Logs" at bounding box center [897, 54] width 44 height 10
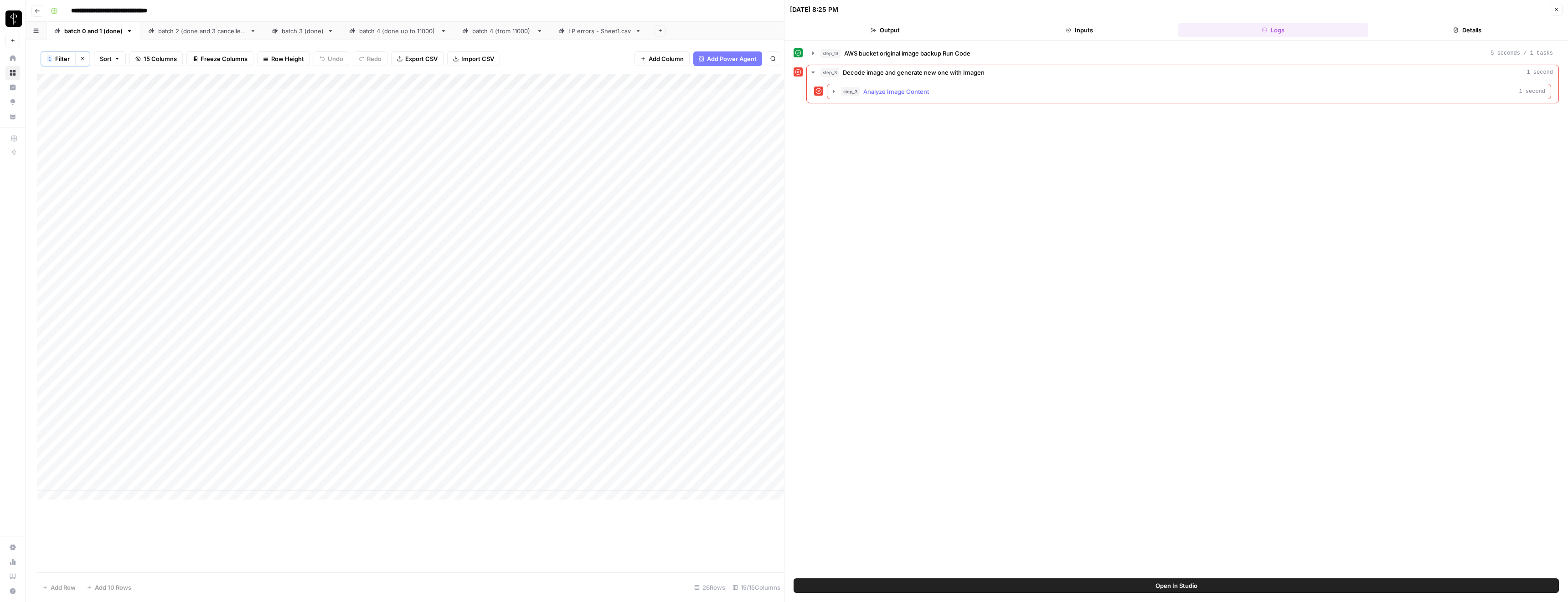
click at [779, 88] on span "step_3" at bounding box center [850, 92] width 18 height 10
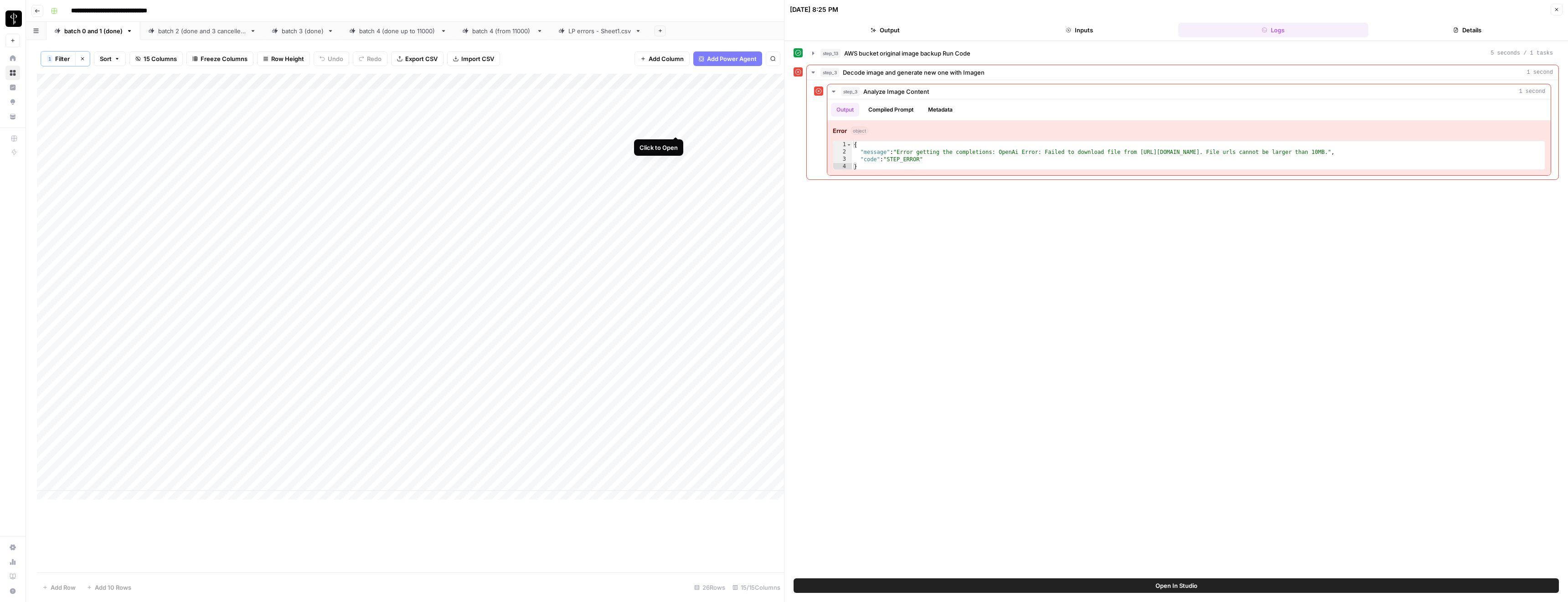
click at [675, 128] on div "Add Column" at bounding box center [410, 290] width 747 height 433
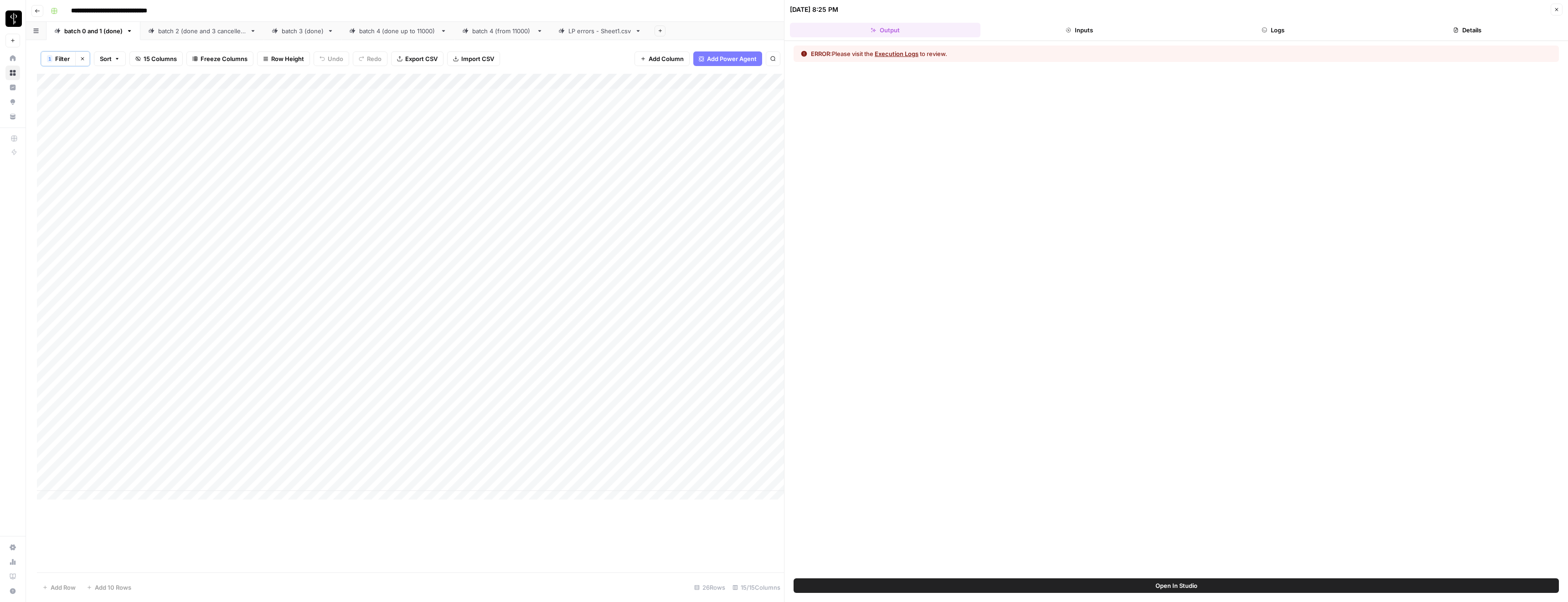
click at [779, 54] on button "Execution Logs" at bounding box center [897, 54] width 44 height 10
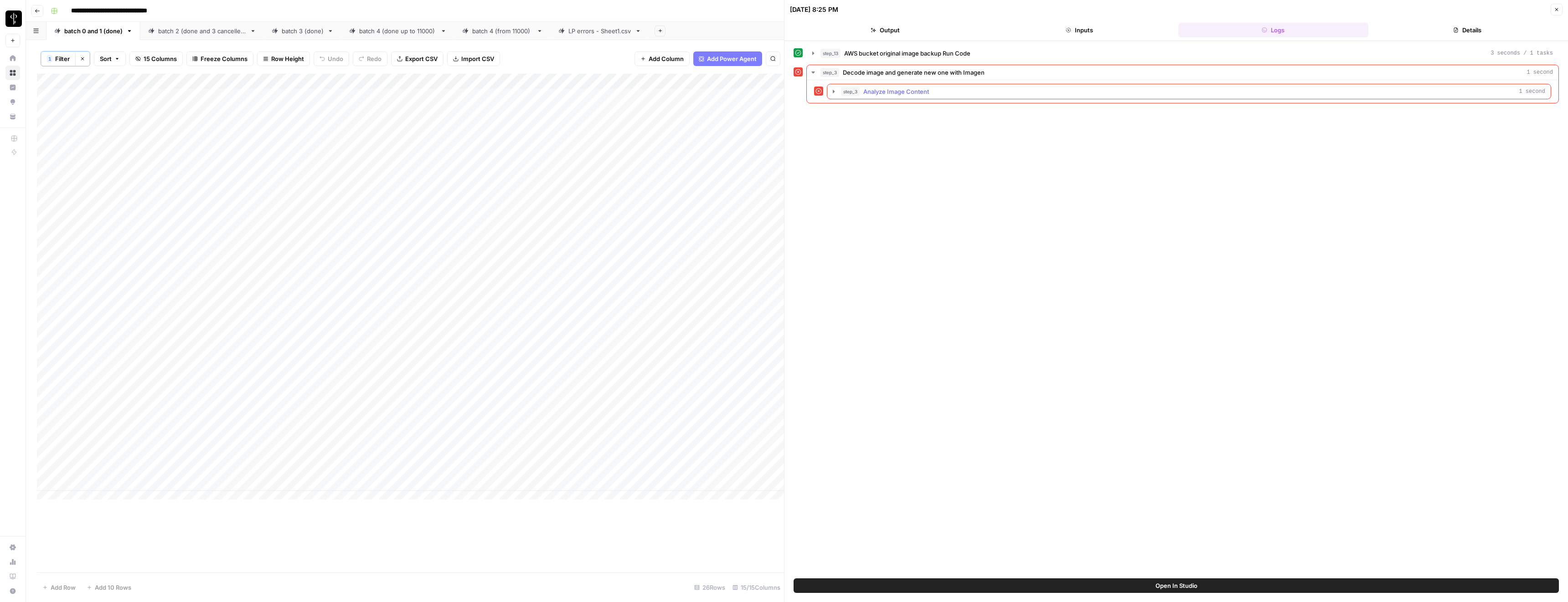
click at [779, 91] on span "Analyze Image Content" at bounding box center [896, 92] width 65 height 10
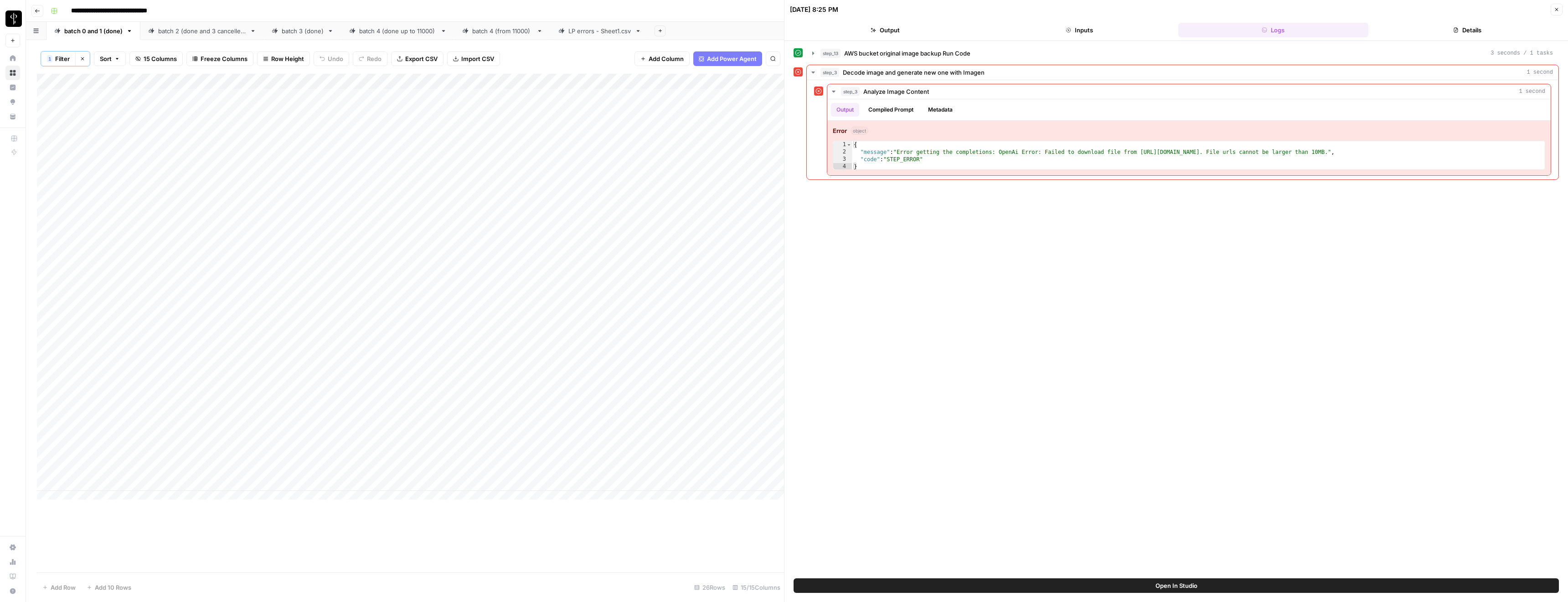
click at [675, 158] on div "Add Column" at bounding box center [410, 290] width 747 height 433
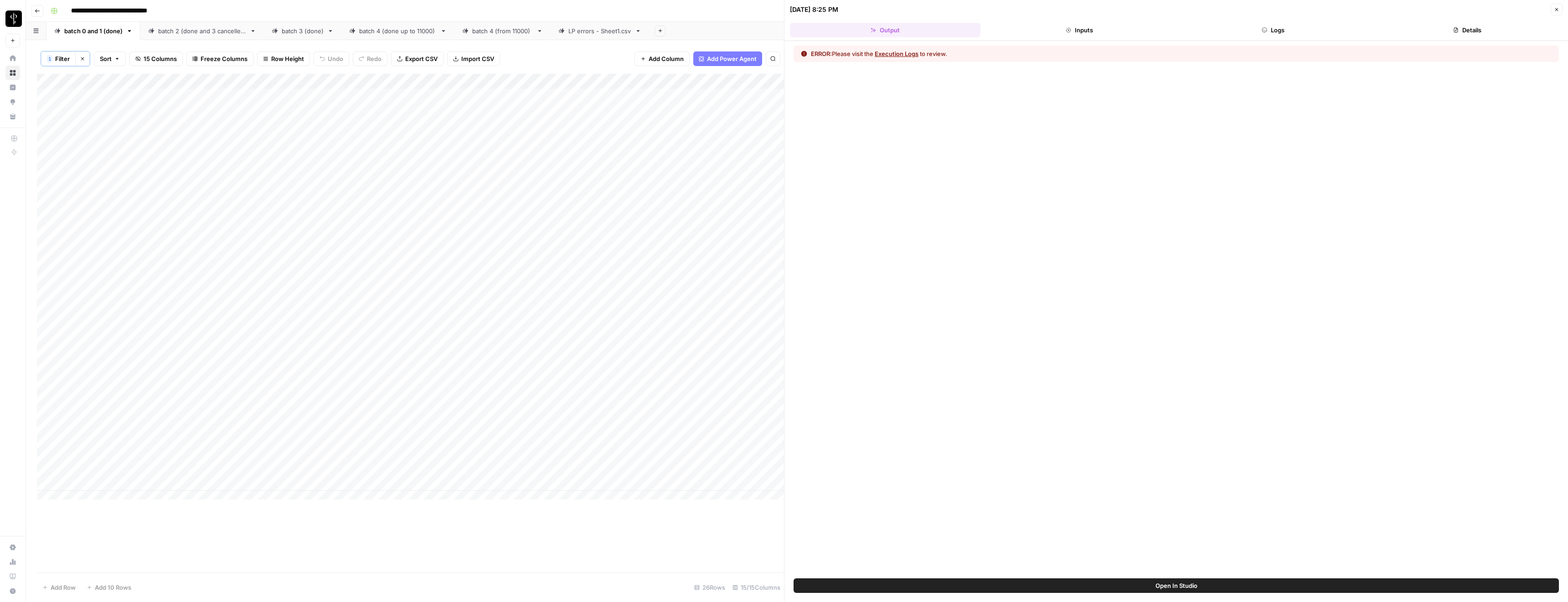
click at [779, 56] on button "Execution Logs" at bounding box center [897, 54] width 44 height 10
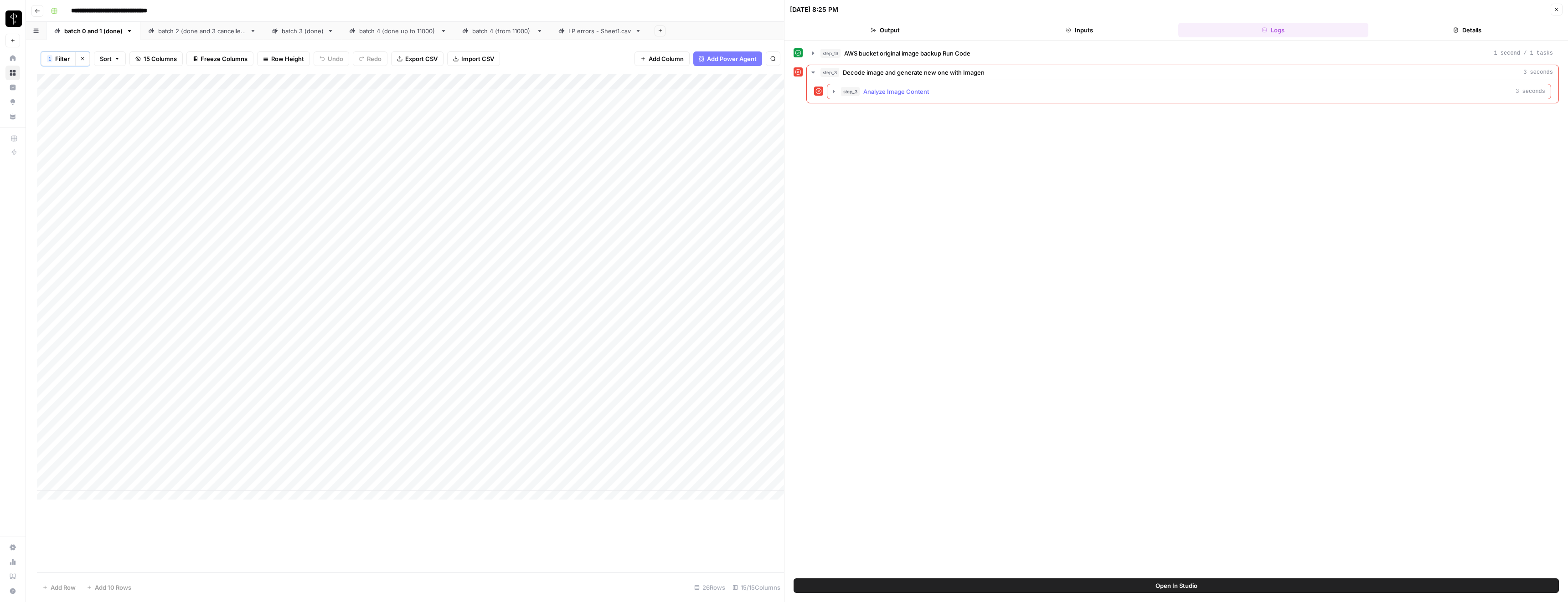
click at [779, 86] on button "step_3 Analyze Image Content 3 seconds" at bounding box center [1189, 91] width 723 height 14
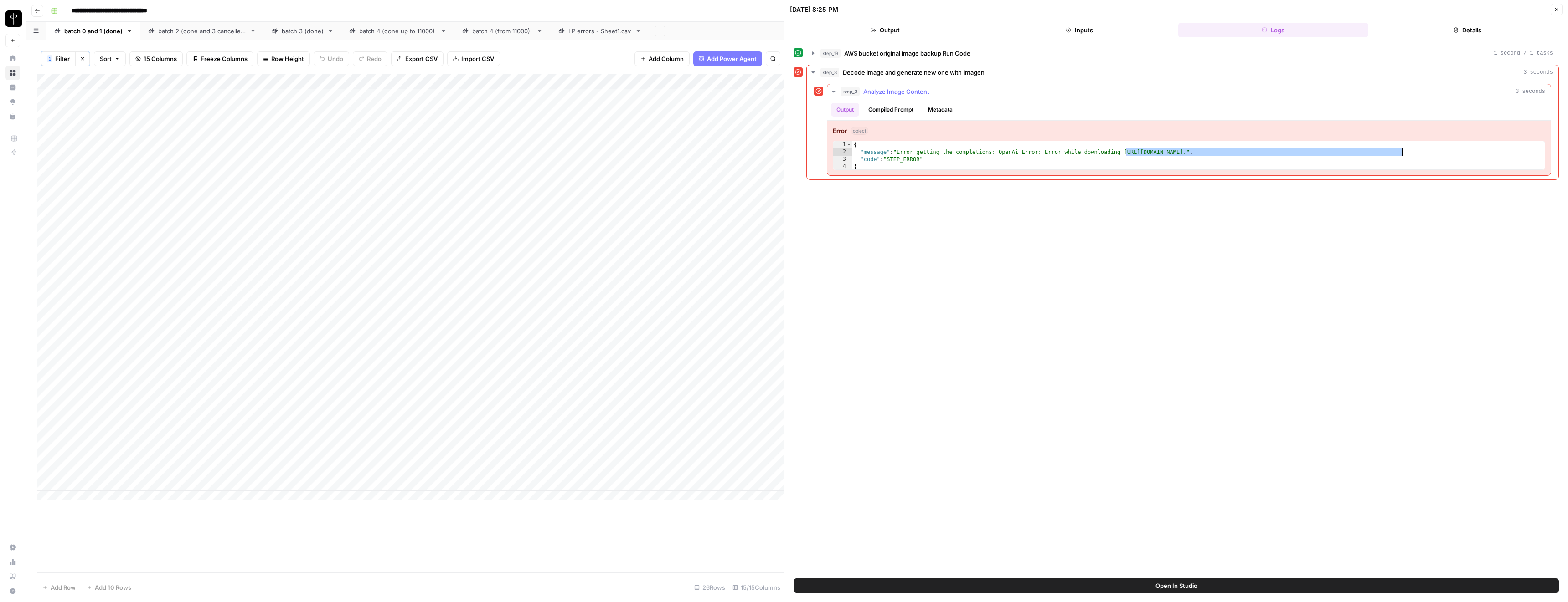
drag, startPoint x: 1129, startPoint y: 150, endPoint x: 1402, endPoint y: 152, distance: 273.0
click at [779, 152] on div "{ "message" : "Error getting the completions: OpenAi Error: Error while downloa…" at bounding box center [1199, 163] width 693 height 44
click at [528, 187] on div "Add Column" at bounding box center [410, 290] width 747 height 433
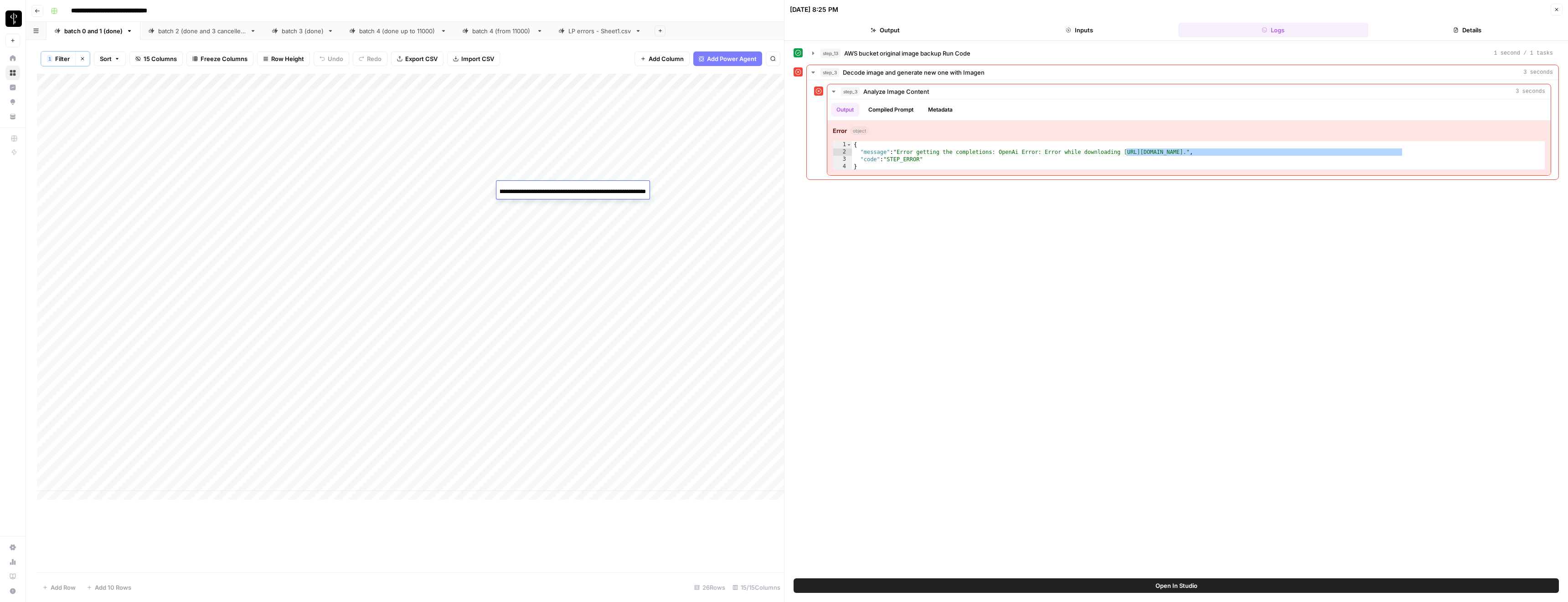
click at [528, 187] on input "**********" at bounding box center [573, 191] width 146 height 11
click at [779, 153] on div "{ "message" : "Error getting the completions: OpenAi Error: Error while downloa…" at bounding box center [1199, 163] width 693 height 44
drag, startPoint x: 900, startPoint y: 151, endPoint x: 924, endPoint y: 150, distance: 24.0
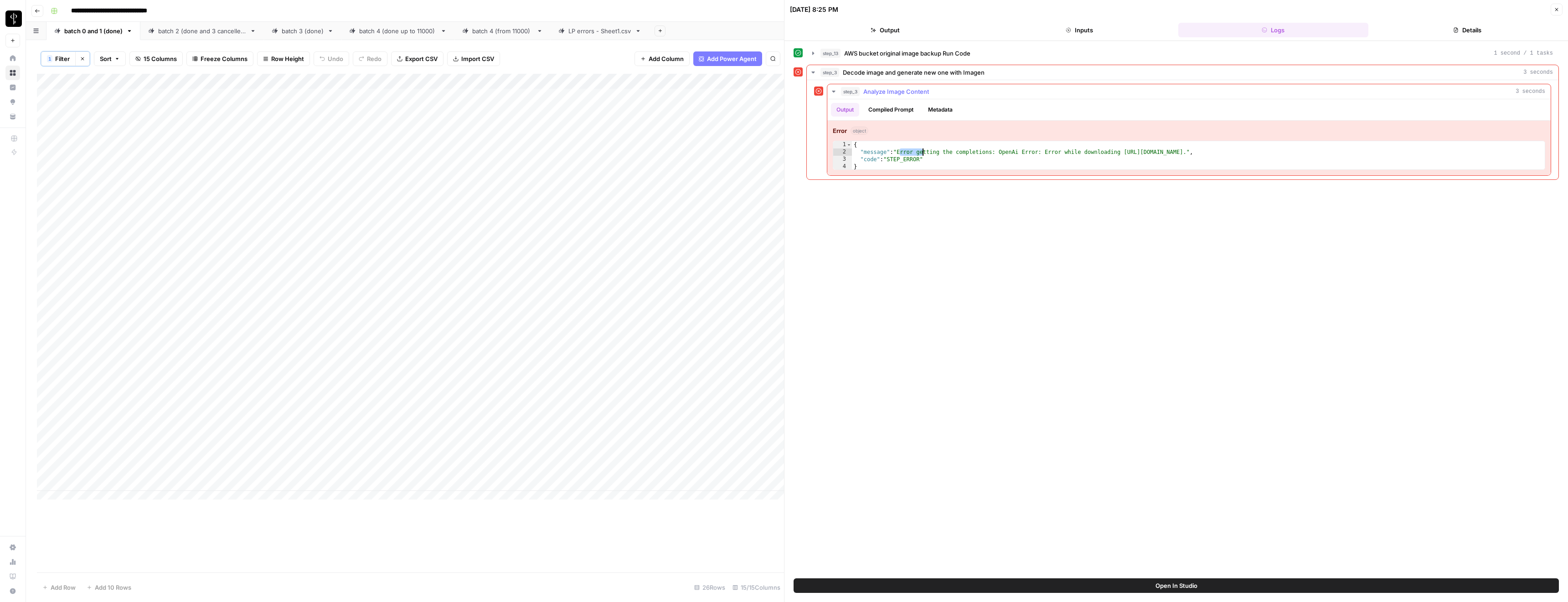
click at [779, 150] on div "{ "message" : "Error getting the completions: OpenAi Error: Error while downloa…" at bounding box center [1199, 163] width 693 height 44
drag, startPoint x: 899, startPoint y: 151, endPoint x: 1409, endPoint y: 151, distance: 510.0
click at [779, 151] on div "{ "message" : "Error getting the completions: OpenAi Error: Error while downloa…" at bounding box center [1199, 163] width 693 height 44
click at [779, 150] on div "{ "message" : "Error getting the completions: OpenAi Error: Error while downloa…" at bounding box center [1199, 163] width 693 height 44
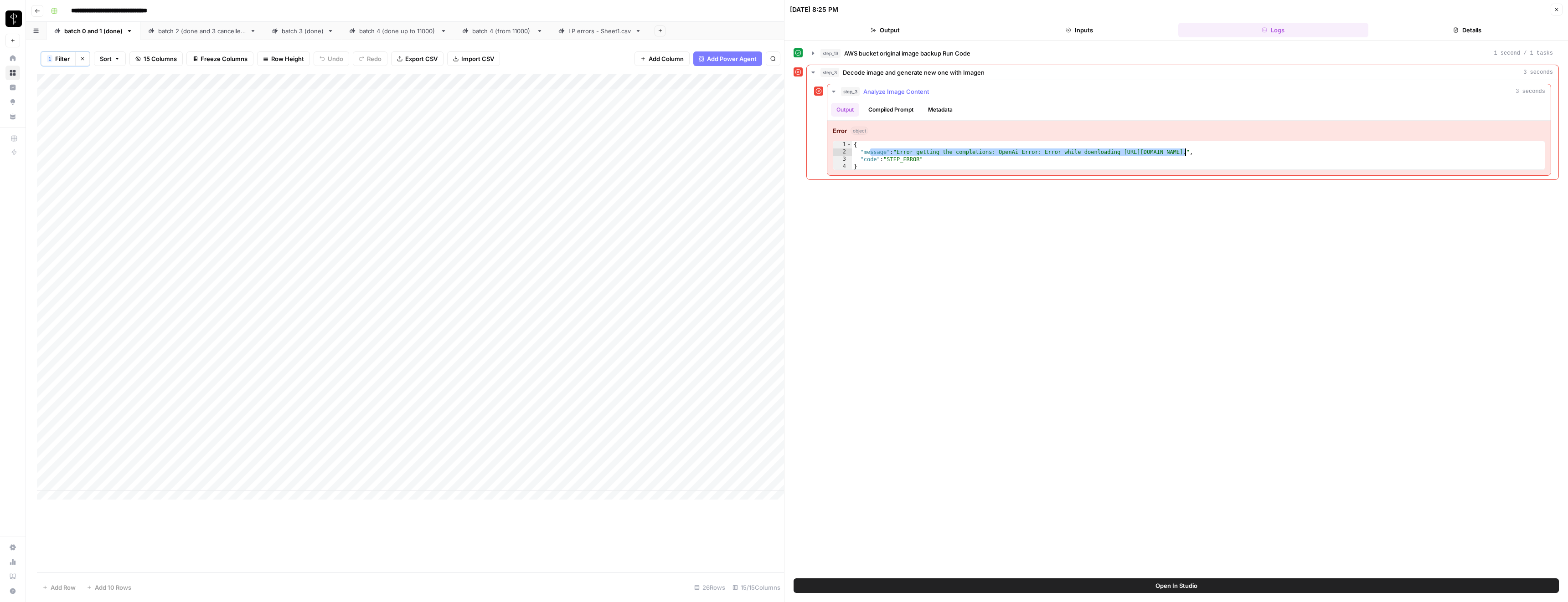
drag, startPoint x: 871, startPoint y: 153, endPoint x: 1186, endPoint y: 150, distance: 315.0
click at [779, 150] on div "{ "message" : "Error getting the completions: OpenAi Error: Error while downloa…" at bounding box center [1199, 163] width 693 height 44
click at [779, 157] on div "{ "message" : "Error getting the completions: OpenAi Error: Error while downloa…" at bounding box center [1199, 163] width 693 height 44
drag, startPoint x: 1127, startPoint y: 151, endPoint x: 1401, endPoint y: 153, distance: 274.0
click at [779, 153] on div "{ "message" : "Error getting the completions: OpenAi Error: Error while downloa…" at bounding box center [1199, 163] width 693 height 44
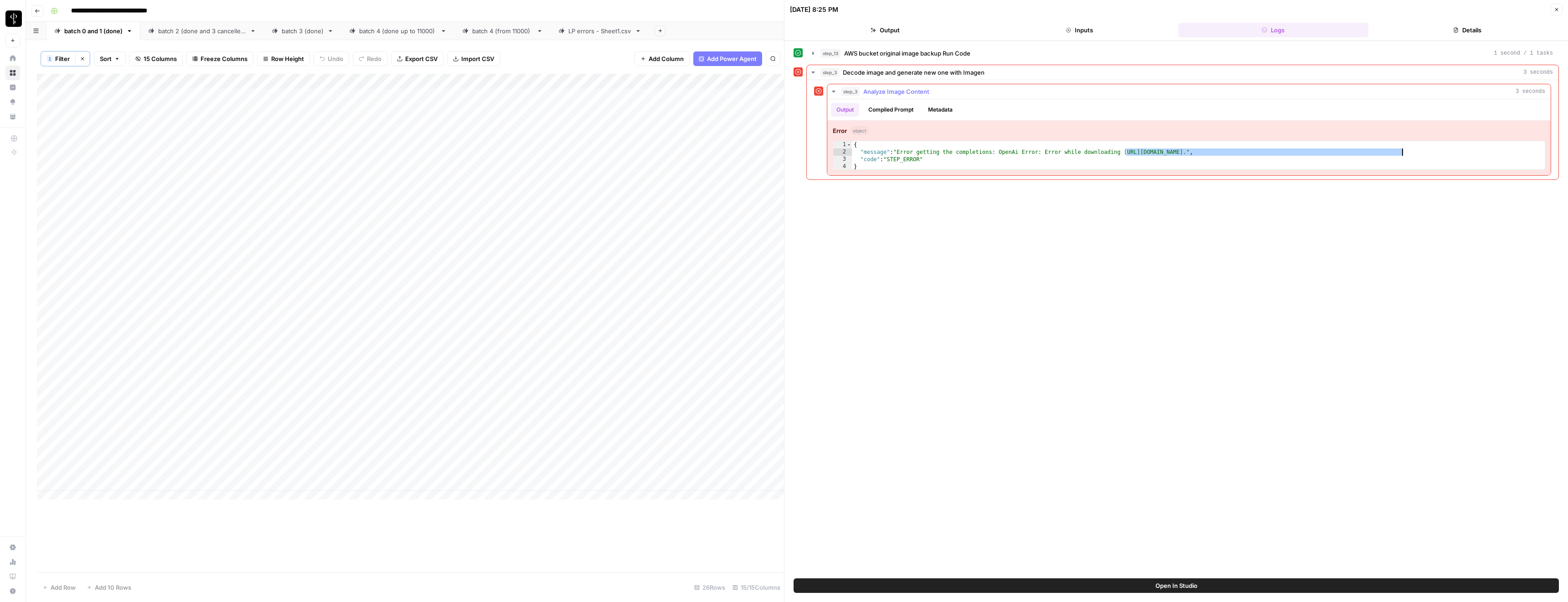
type textarea "**********"
click at [531, 96] on div "Add Column" at bounding box center [410, 290] width 747 height 433
click at [556, 95] on div "Add Column" at bounding box center [410, 290] width 747 height 433
click at [557, 97] on input "**********" at bounding box center [573, 98] width 146 height 11
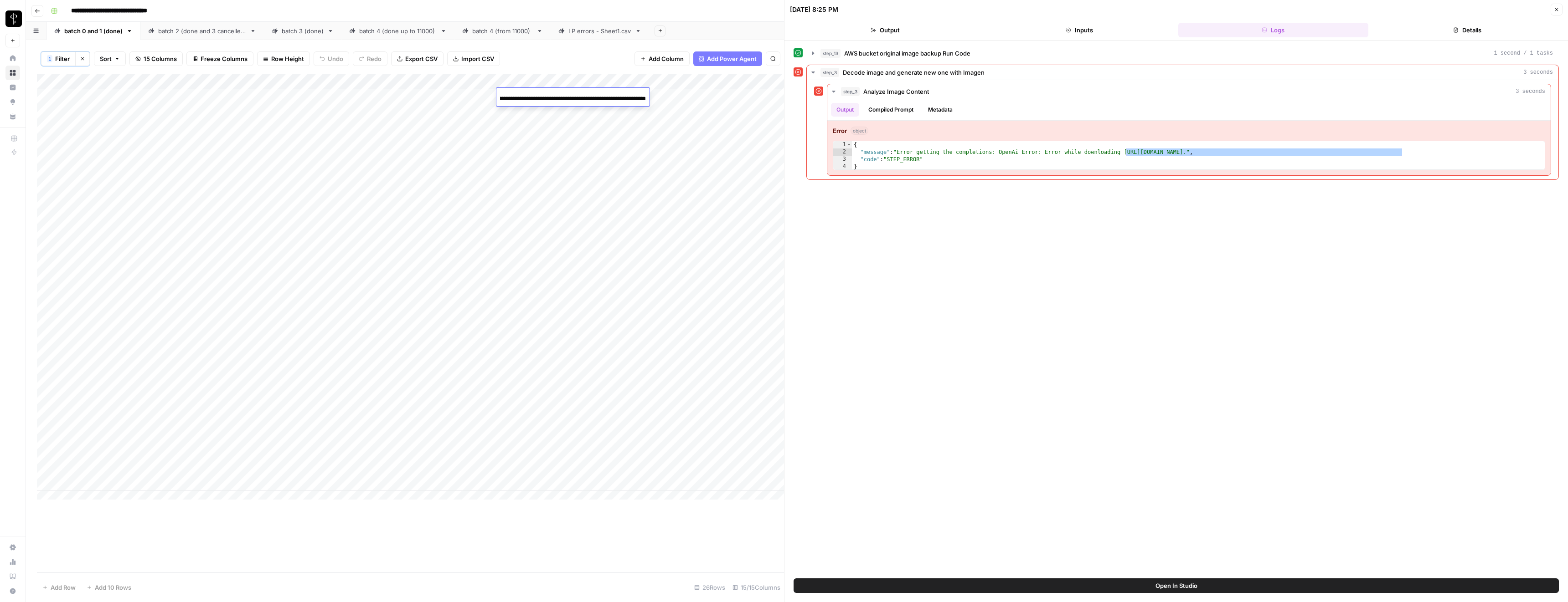
click at [557, 97] on input "**********" at bounding box center [573, 98] width 146 height 11
click at [586, 35] on div "LP errors - Sheet1.csv" at bounding box center [600, 32] width 63 height 10
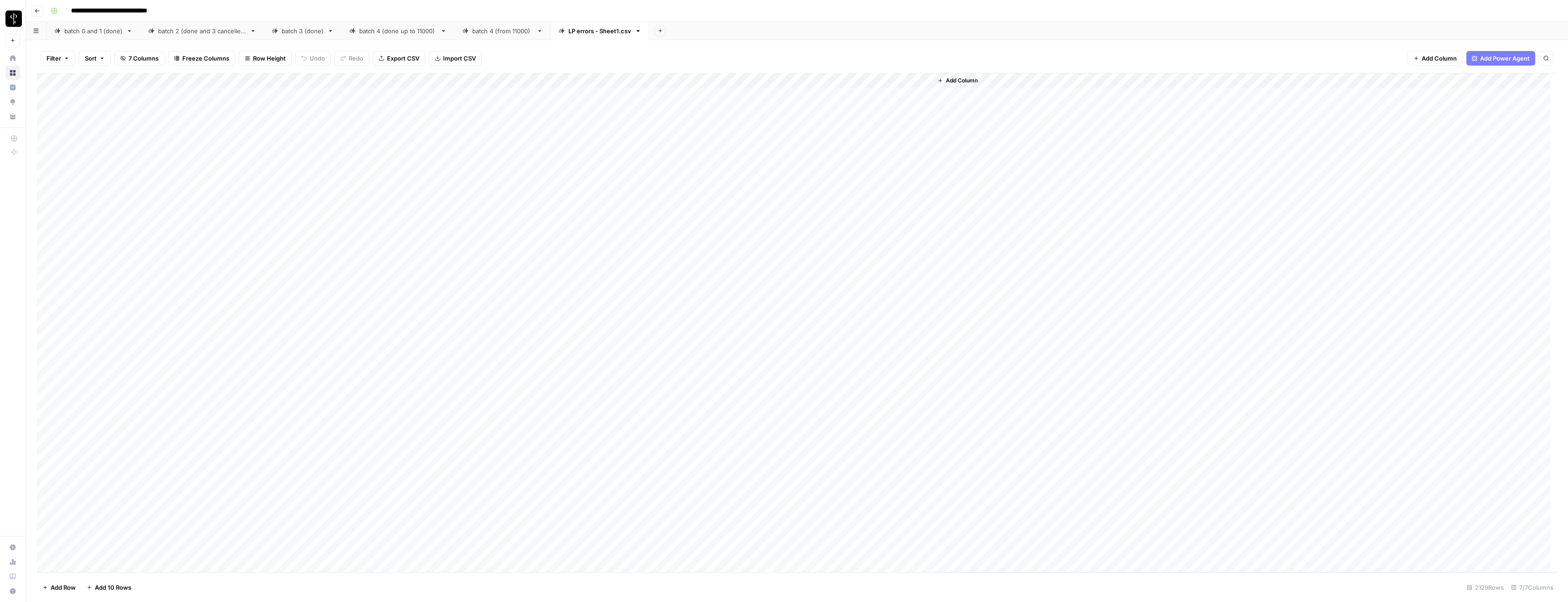
click at [750, 111] on div "Add Column" at bounding box center [797, 323] width 1520 height 500
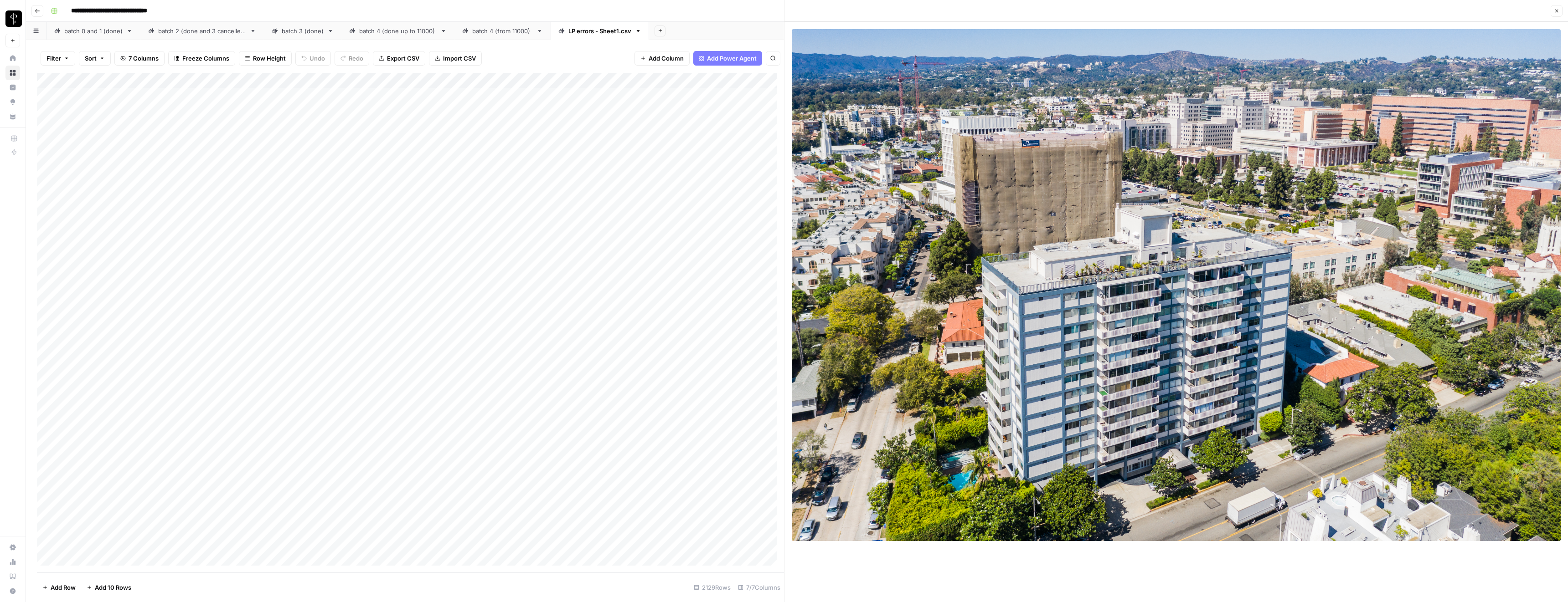
click at [82, 34] on div "batch 0 and 1 (done)" at bounding box center [93, 32] width 59 height 10
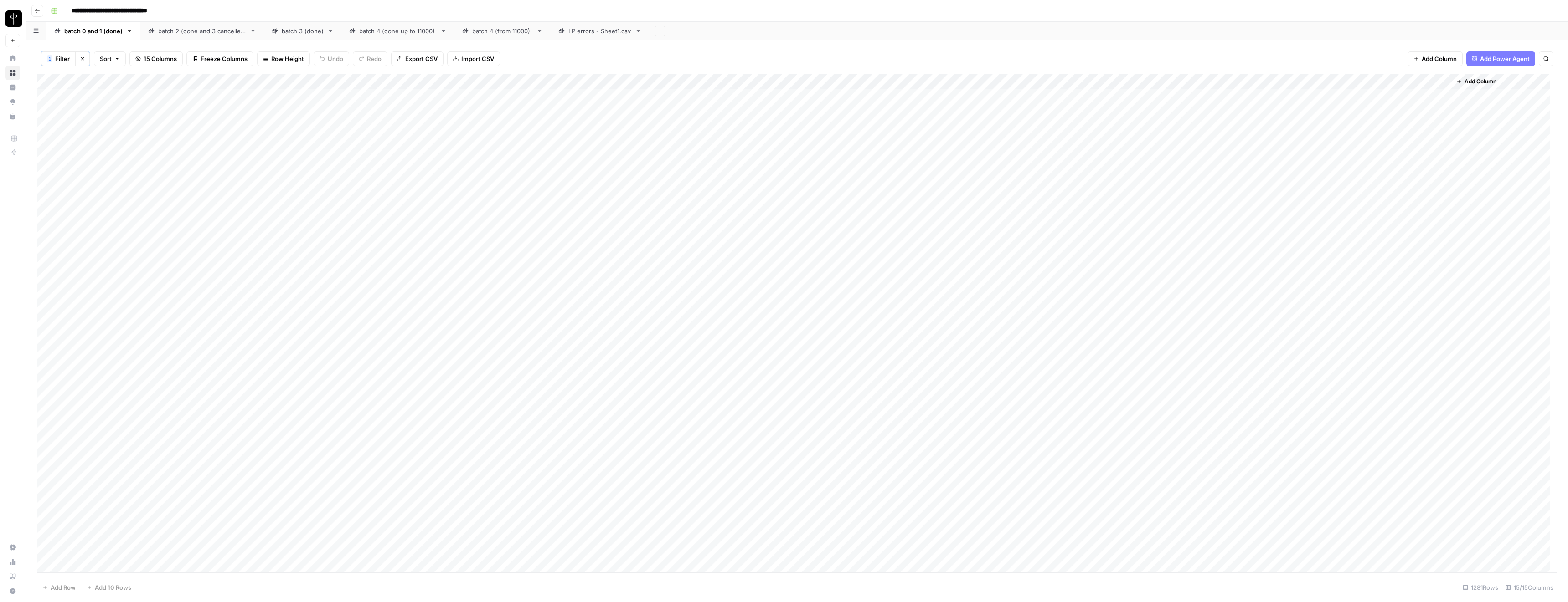
click at [676, 81] on div "Add Column" at bounding box center [797, 323] width 1520 height 499
click at [601, 214] on span "Filter" at bounding box center [624, 218] width 80 height 10
click at [333, 109] on input "text" at bounding box center [388, 106] width 111 height 10
click at [300, 154] on span "error" at bounding box center [332, 155] width 90 height 10
click at [61, 145] on span "Save" at bounding box center [62, 148] width 13 height 9
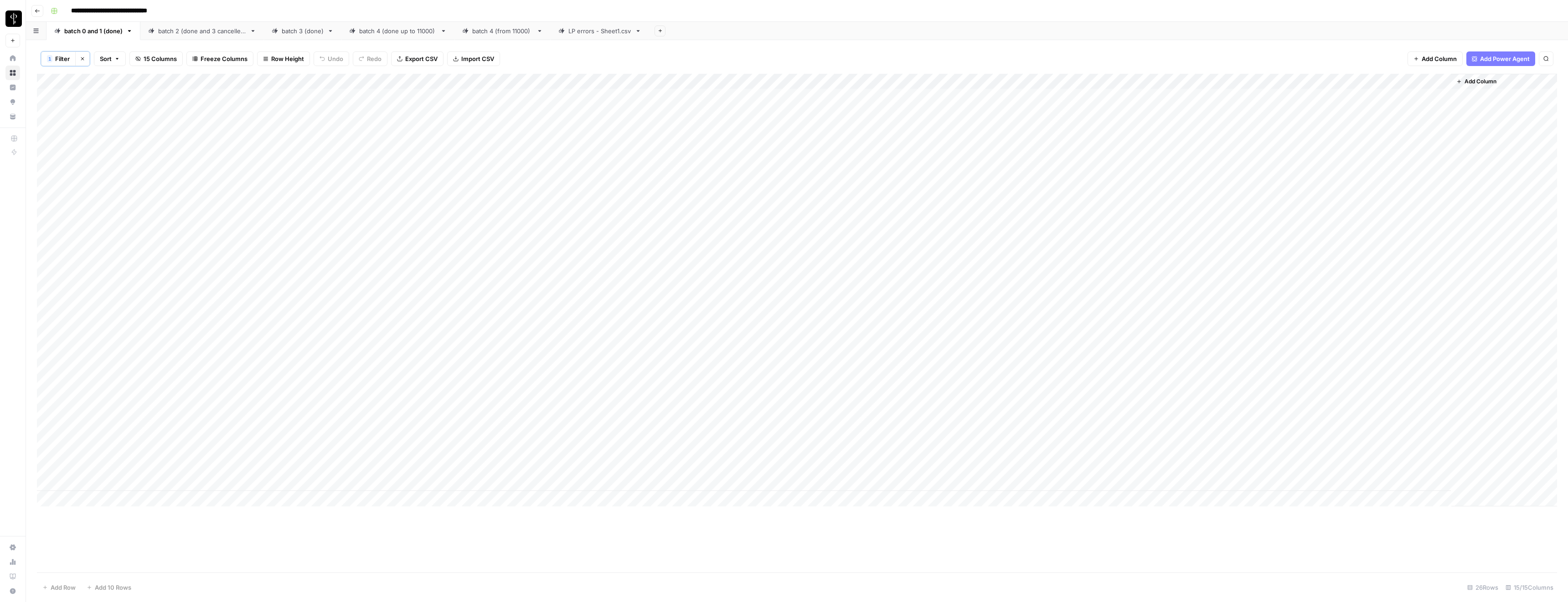
click at [539, 188] on div "Add Column" at bounding box center [797, 290] width 1520 height 433
click at [534, 194] on div "Add Column" at bounding box center [797, 290] width 1520 height 433
click at [533, 191] on input "**********" at bounding box center [573, 191] width 146 height 11
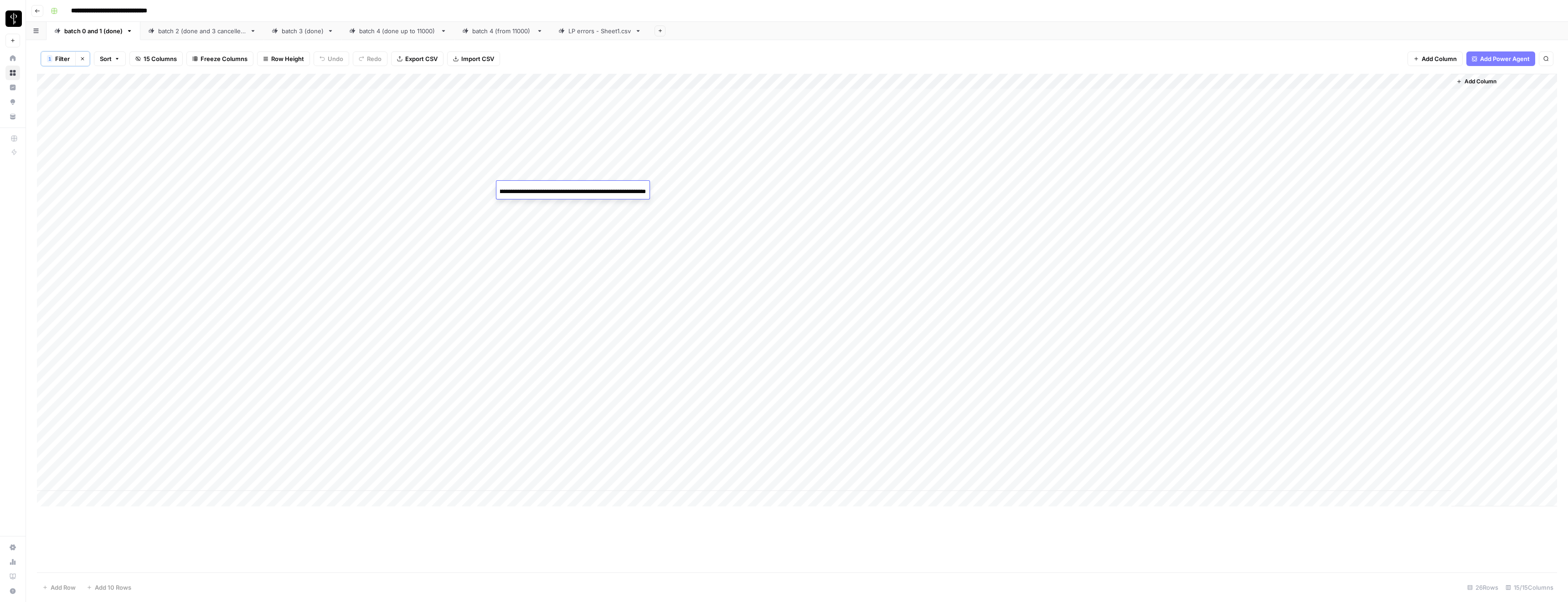
click at [533, 191] on input "**********" at bounding box center [573, 191] width 146 height 11
click at [524, 204] on div "Add Column" at bounding box center [797, 290] width 1520 height 433
click at [524, 204] on input "**********" at bounding box center [573, 207] width 146 height 11
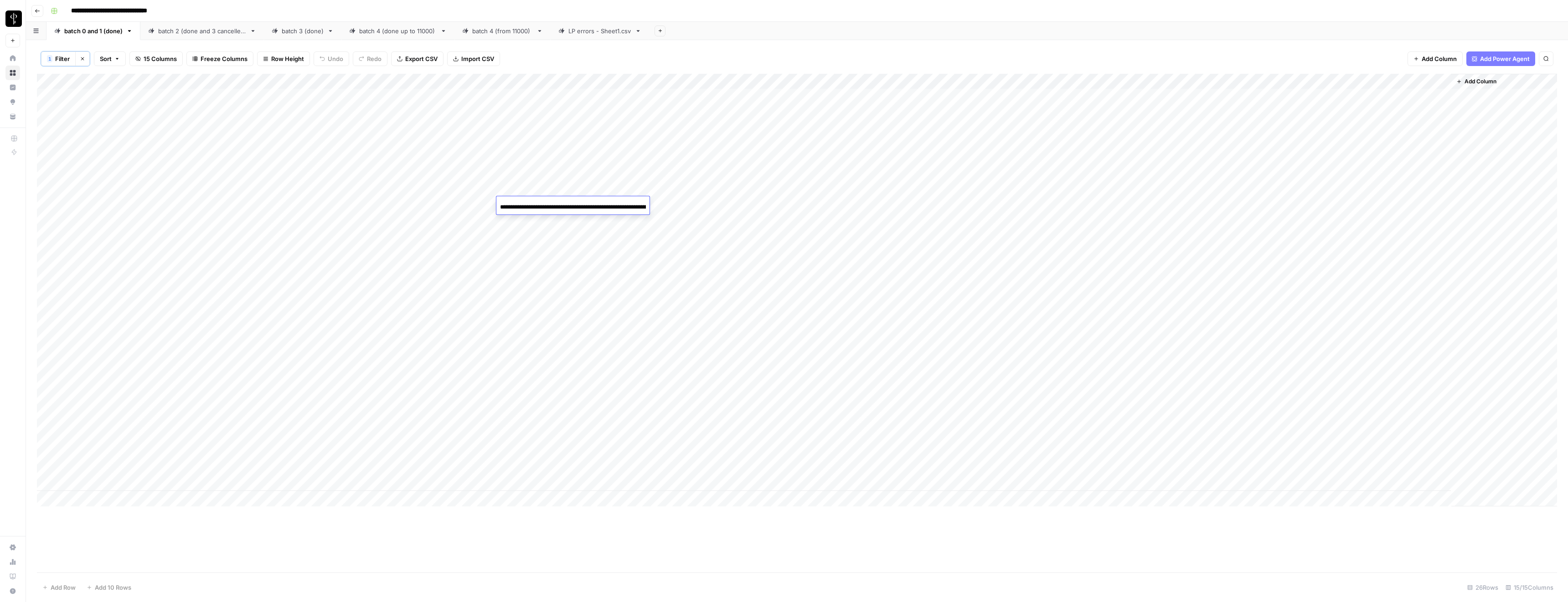
click at [779, 288] on div "Add Column" at bounding box center [797, 290] width 1520 height 433
click at [522, 235] on div "Add Column" at bounding box center [797, 290] width 1520 height 433
click at [522, 235] on input "**********" at bounding box center [573, 238] width 146 height 11
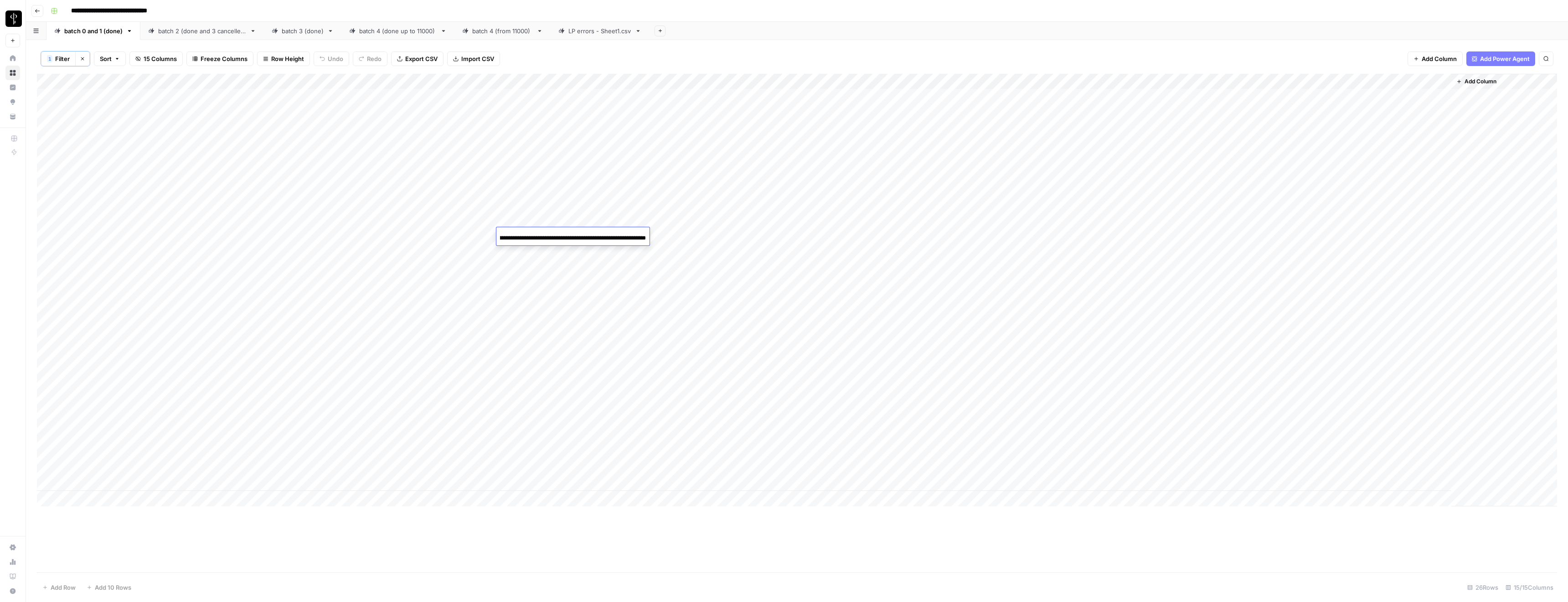
scroll to position [0, 0]
click at [526, 249] on div "Add Column" at bounding box center [797, 290] width 1520 height 433
click at [525, 250] on div "Add Column" at bounding box center [797, 290] width 1520 height 433
click at [525, 250] on input "**********" at bounding box center [573, 253] width 146 height 11
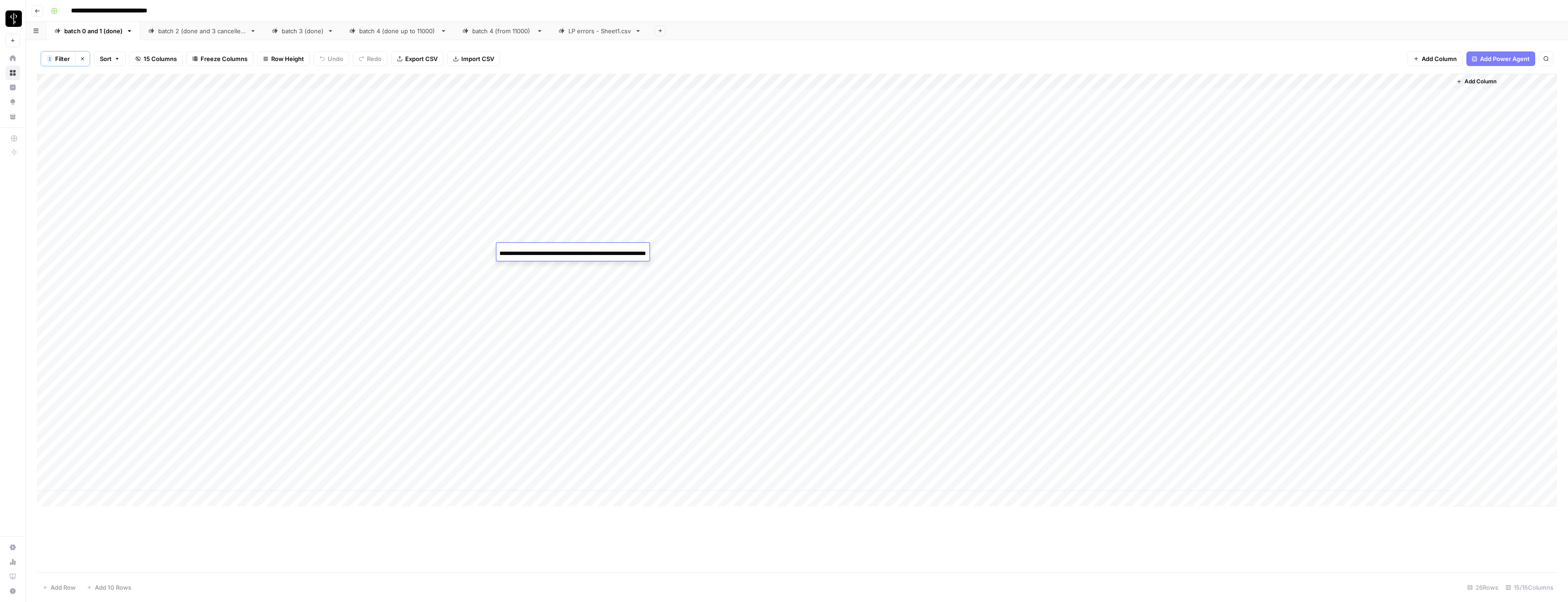
click at [525, 250] on input "**********" at bounding box center [573, 253] width 146 height 11
click at [522, 286] on div "Add Column" at bounding box center [797, 290] width 1520 height 433
click at [518, 285] on div "Add Column" at bounding box center [797, 290] width 1520 height 433
click at [518, 285] on input "**********" at bounding box center [573, 284] width 146 height 11
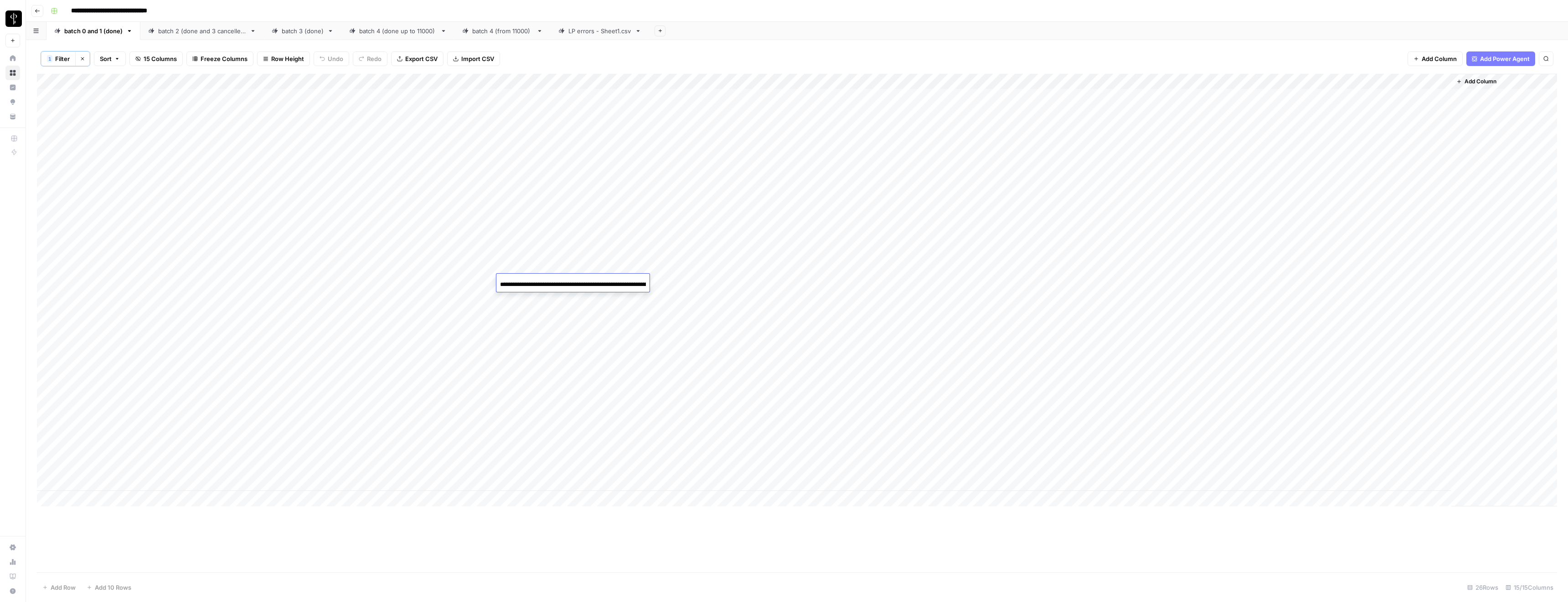
scroll to position [0, 103]
click at [518, 285] on input "**********" at bounding box center [573, 284] width 146 height 11
click at [446, 279] on div "Add Column" at bounding box center [797, 290] width 1520 height 433
click at [519, 282] on div "Add Column" at bounding box center [797, 290] width 1520 height 433
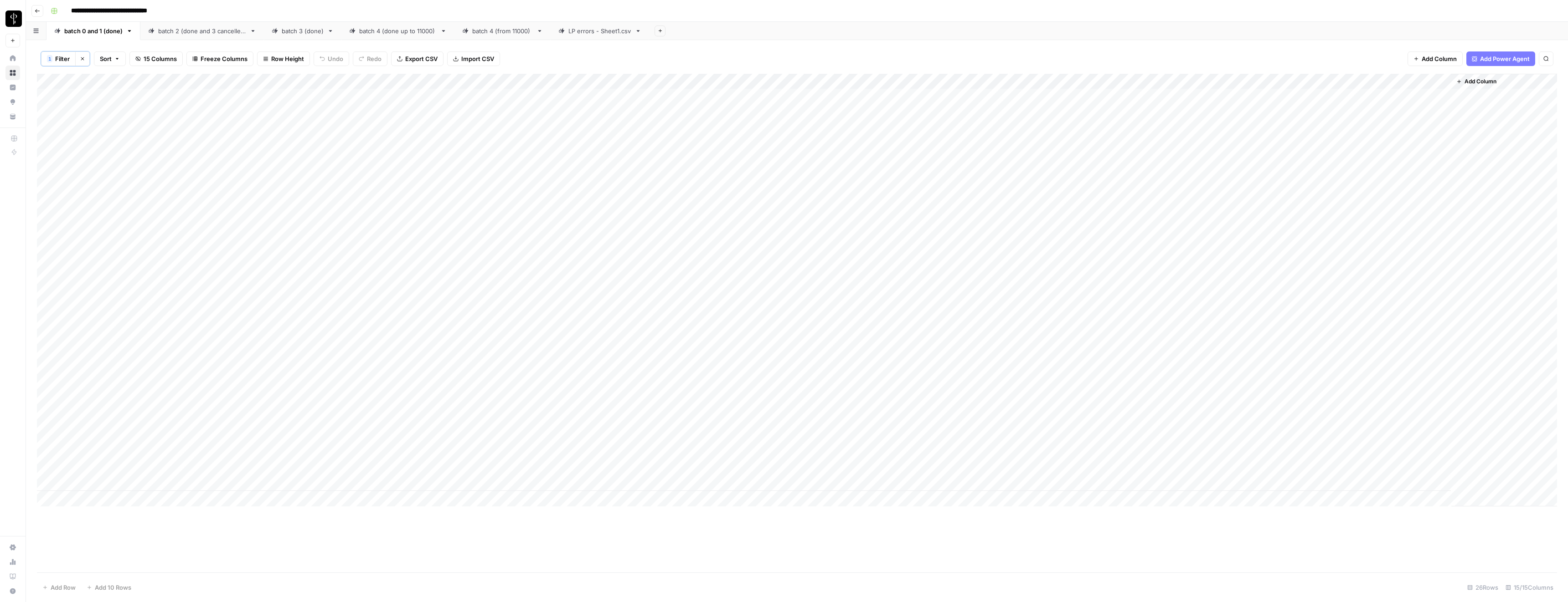
click at [341, 286] on div "Add Column" at bounding box center [797, 290] width 1520 height 433
click at [338, 285] on div "Add Column" at bounding box center [797, 290] width 1520 height 433
click at [338, 285] on textarea "**********" at bounding box center [321, 283] width 146 height 12
click at [289, 283] on textarea "**********" at bounding box center [321, 283] width 146 height 12
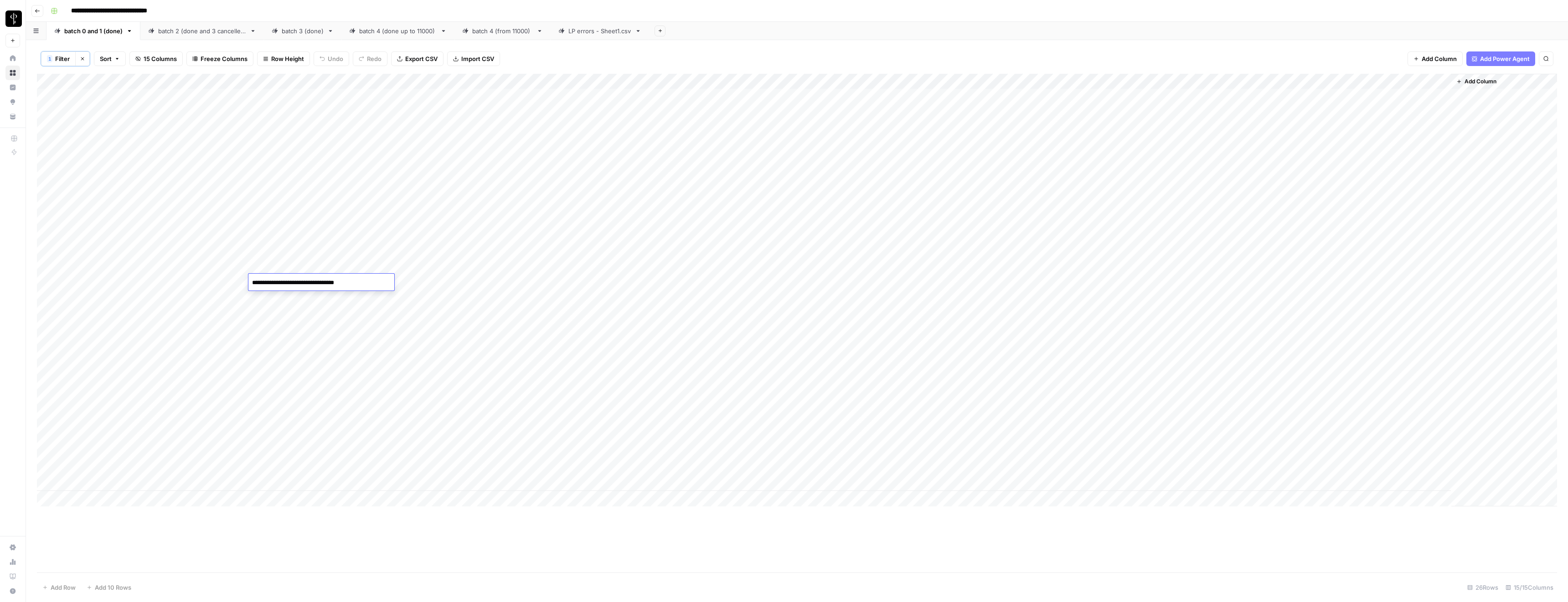
click at [226, 285] on div "Add Column" at bounding box center [797, 290] width 1520 height 433
click at [222, 281] on div "Add Column" at bounding box center [797, 290] width 1520 height 433
click at [222, 281] on textarea "**********" at bounding box center [190, 283] width 146 height 12
click at [302, 280] on div "Add Column" at bounding box center [797, 290] width 1520 height 433
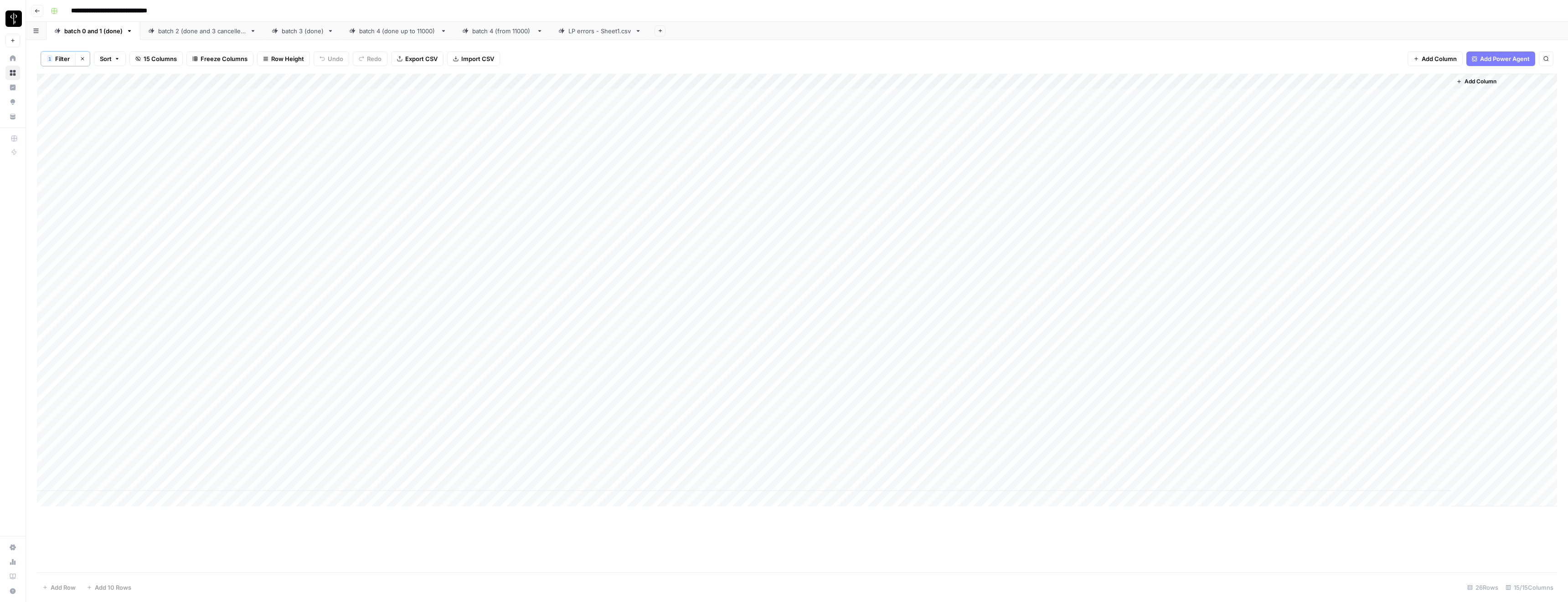
click at [296, 281] on div "Add Column" at bounding box center [797, 290] width 1520 height 433
click at [296, 281] on textarea "**********" at bounding box center [321, 283] width 146 height 12
click at [316, 297] on div "Add Column" at bounding box center [797, 290] width 1520 height 433
click at [313, 296] on div "Add Column" at bounding box center [797, 290] width 1520 height 433
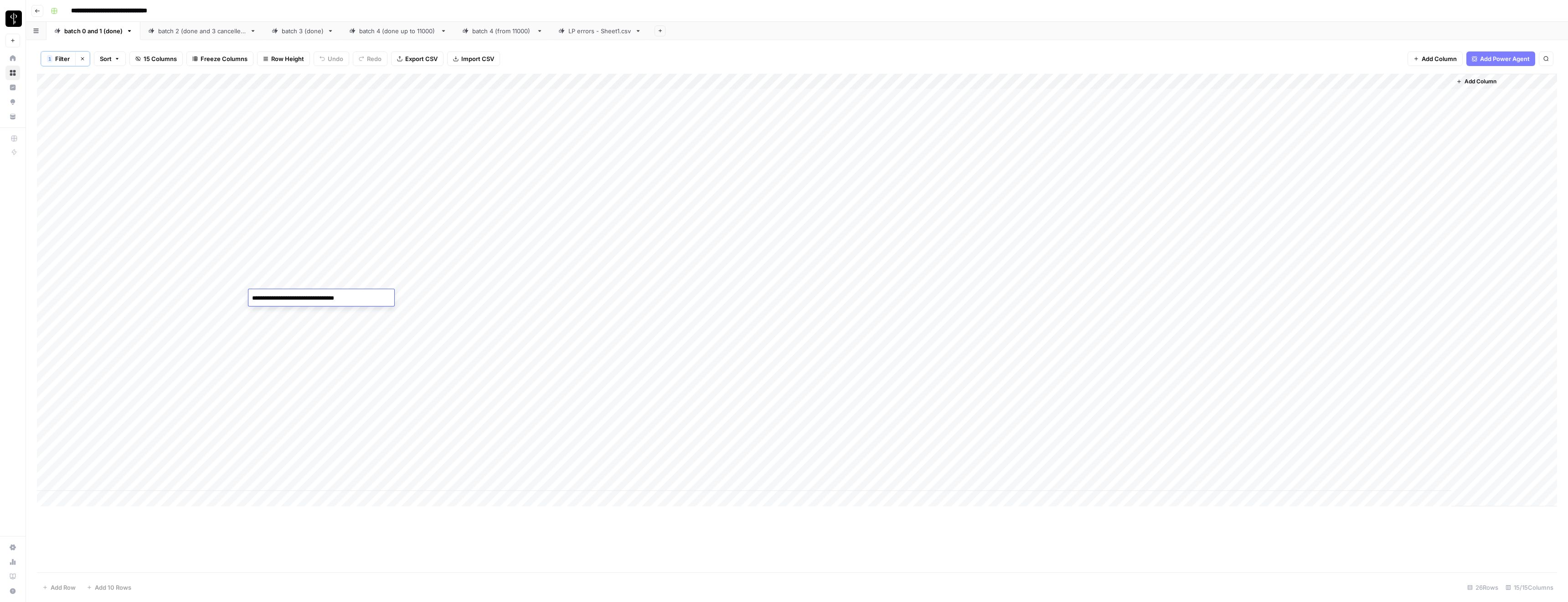
click at [313, 296] on textarea "**********" at bounding box center [321, 298] width 146 height 12
click at [411, 296] on div "Add Column" at bounding box center [797, 290] width 1520 height 433
click at [747, 303] on div "Add Column" at bounding box center [797, 290] width 1520 height 433
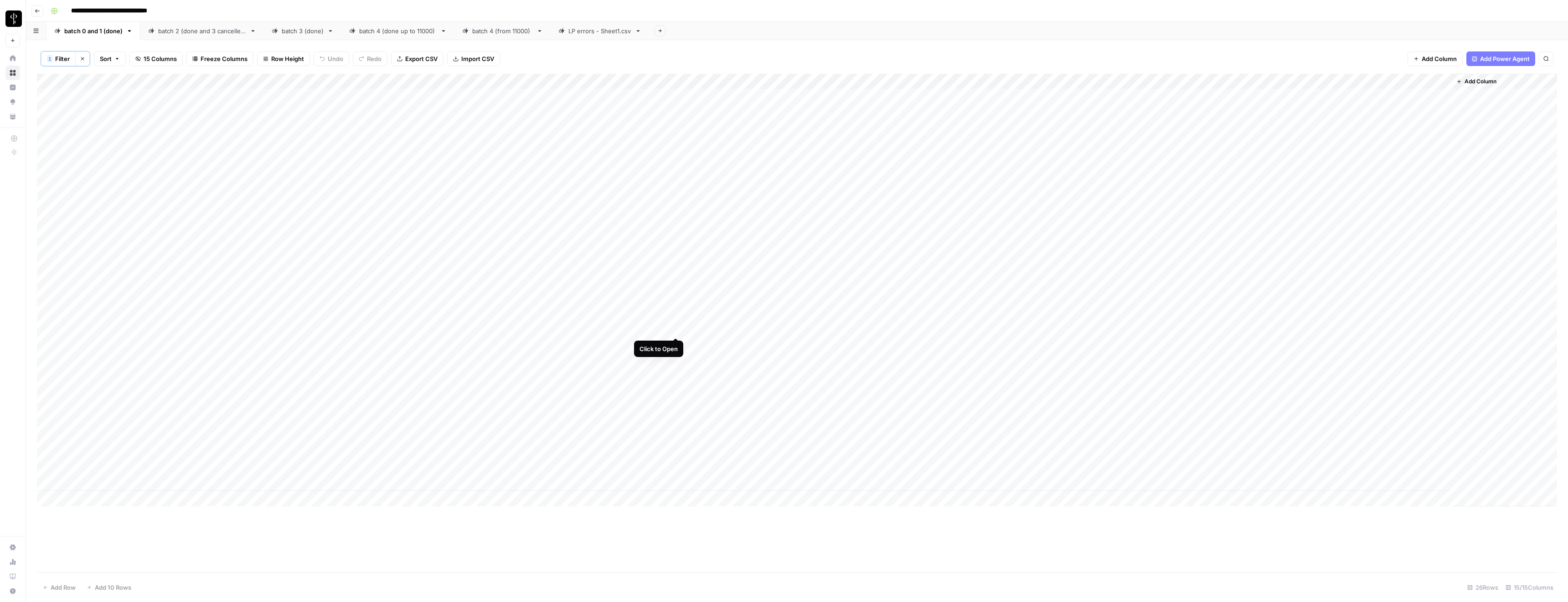
click at [675, 327] on div "Add Column" at bounding box center [797, 290] width 1520 height 433
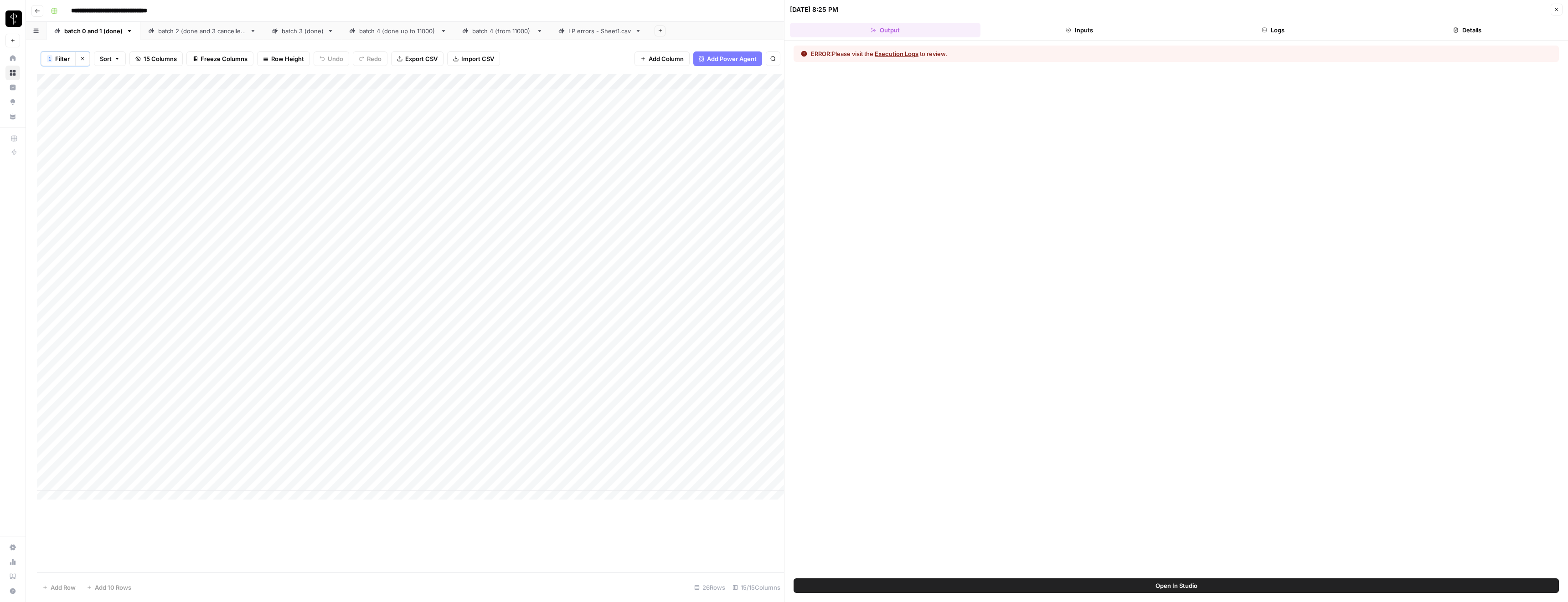
click at [779, 56] on button "Execution Logs" at bounding box center [897, 54] width 44 height 10
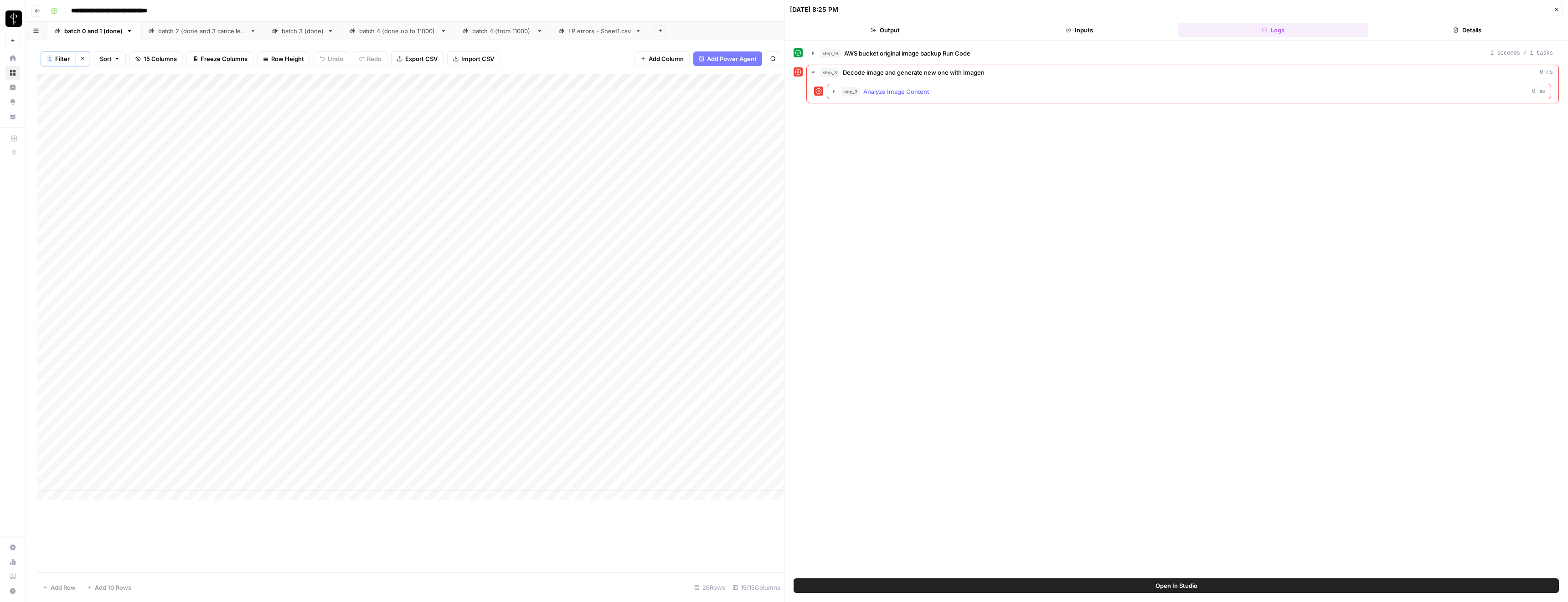
click at [779, 93] on span "step_3" at bounding box center [850, 92] width 18 height 10
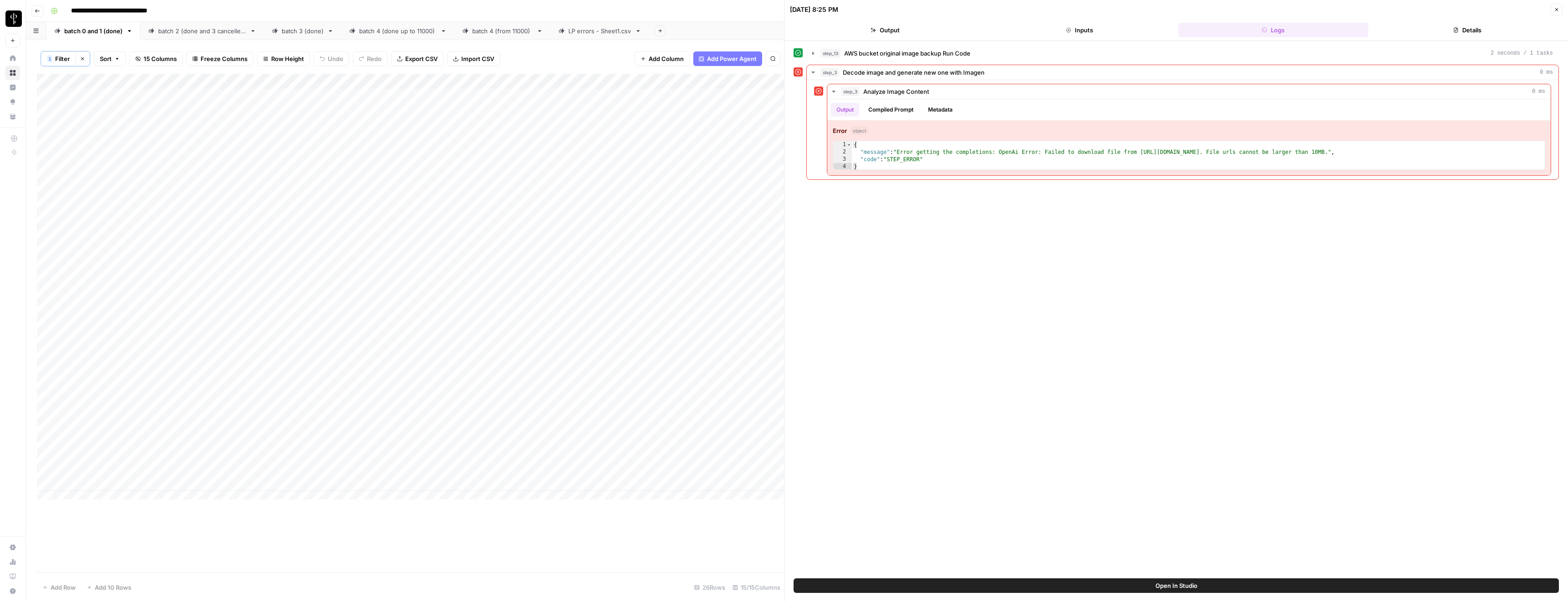
click at [590, 111] on div "Add Column" at bounding box center [410, 290] width 747 height 433
click at [590, 35] on link "LP errors - Sheet1.csv" at bounding box center [599, 31] width 99 height 18
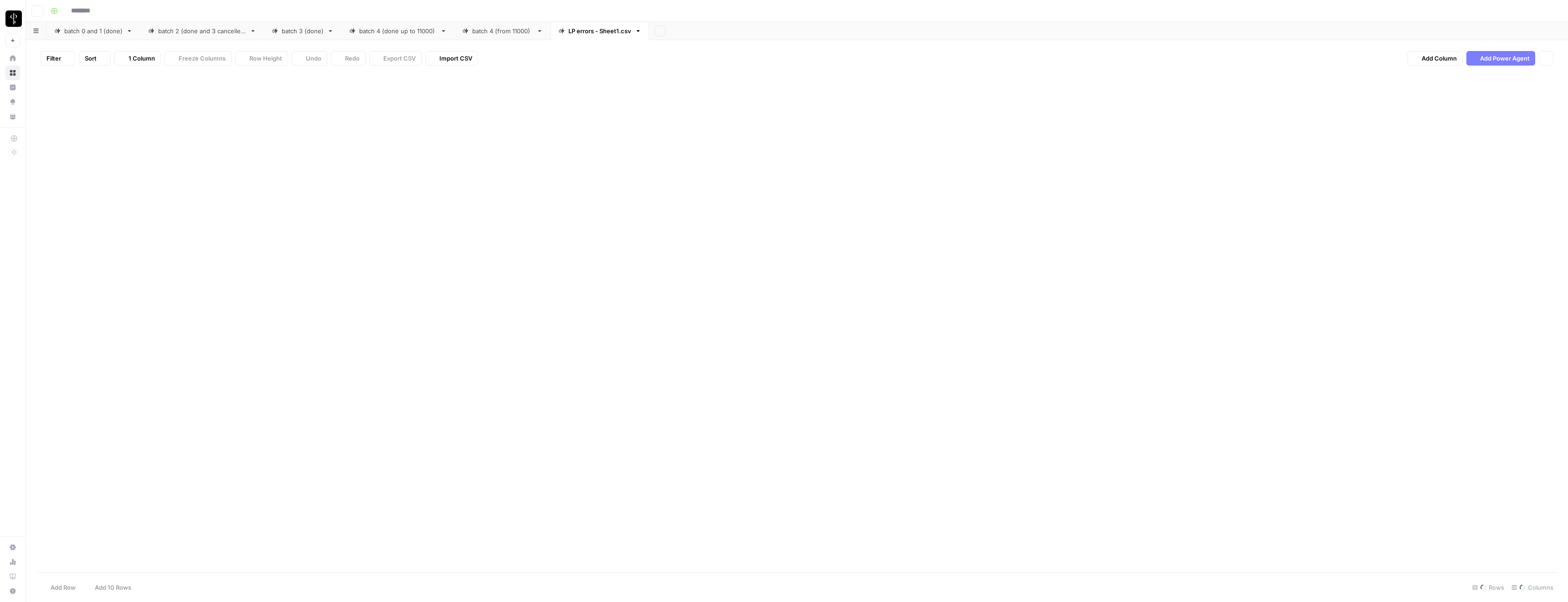
type input "**********"
click at [779, 111] on div "Add Column" at bounding box center [797, 323] width 1520 height 500
click at [779, 110] on div "Add Column" at bounding box center [797, 323] width 1520 height 500
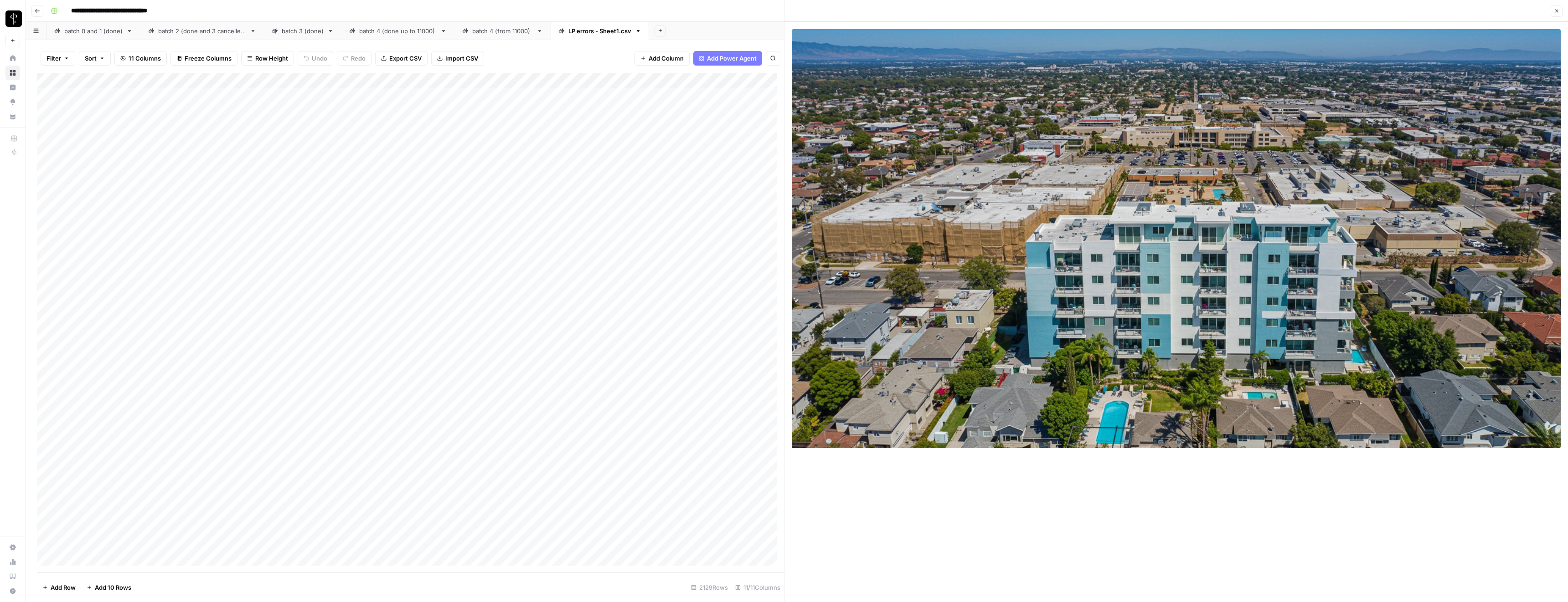
click at [99, 34] on div "batch 0 and 1 (done)" at bounding box center [93, 32] width 59 height 10
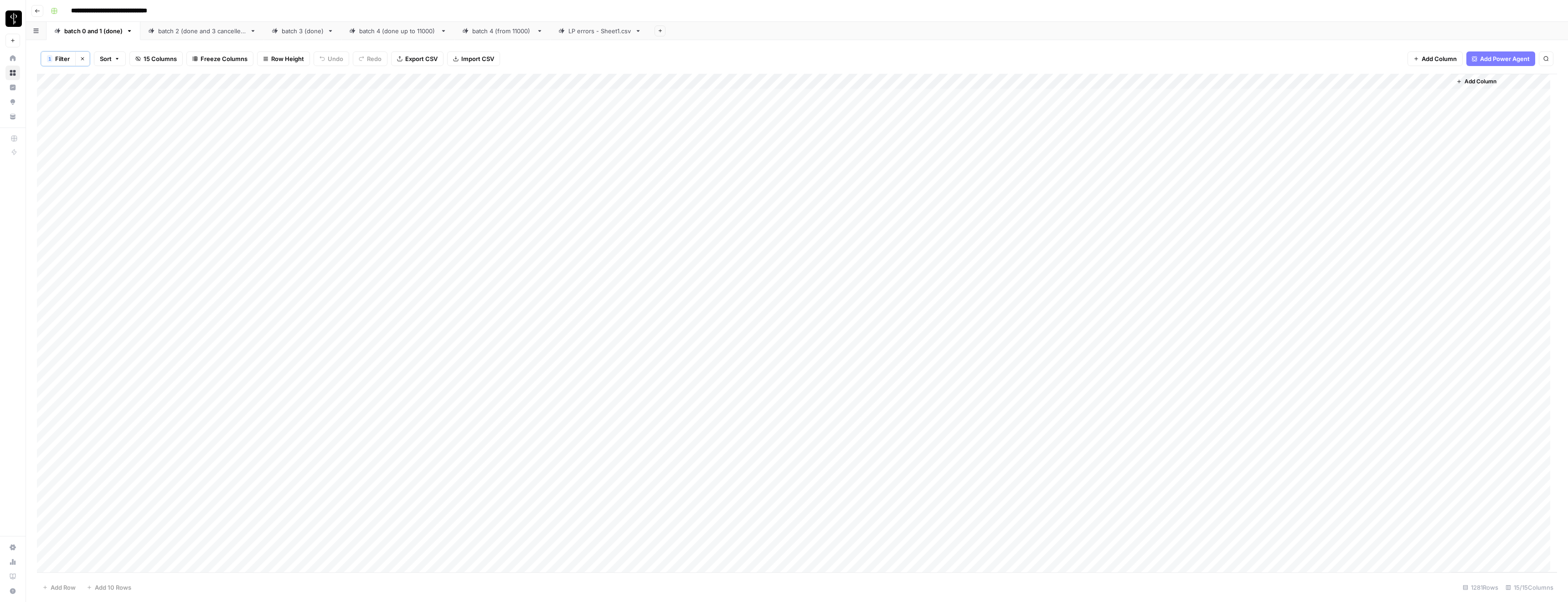
click at [676, 81] on div "Add Column" at bounding box center [797, 323] width 1520 height 499
click at [67, 55] on span "Filter" at bounding box center [62, 59] width 14 height 10
click at [327, 113] on div at bounding box center [393, 106] width 133 height 17
click at [307, 154] on span "error" at bounding box center [332, 155] width 90 height 10
click at [63, 147] on span "Save" at bounding box center [62, 148] width 13 height 9
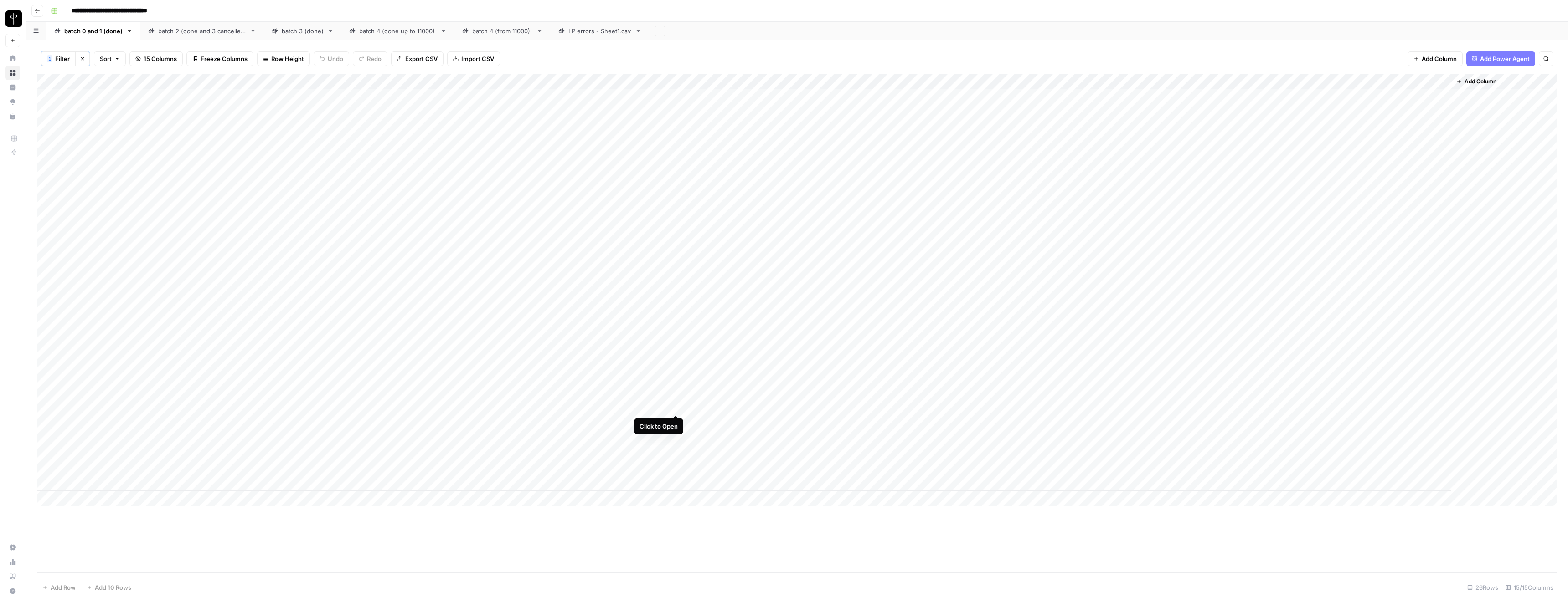
click at [675, 406] on div "Add Column" at bounding box center [797, 290] width 1520 height 433
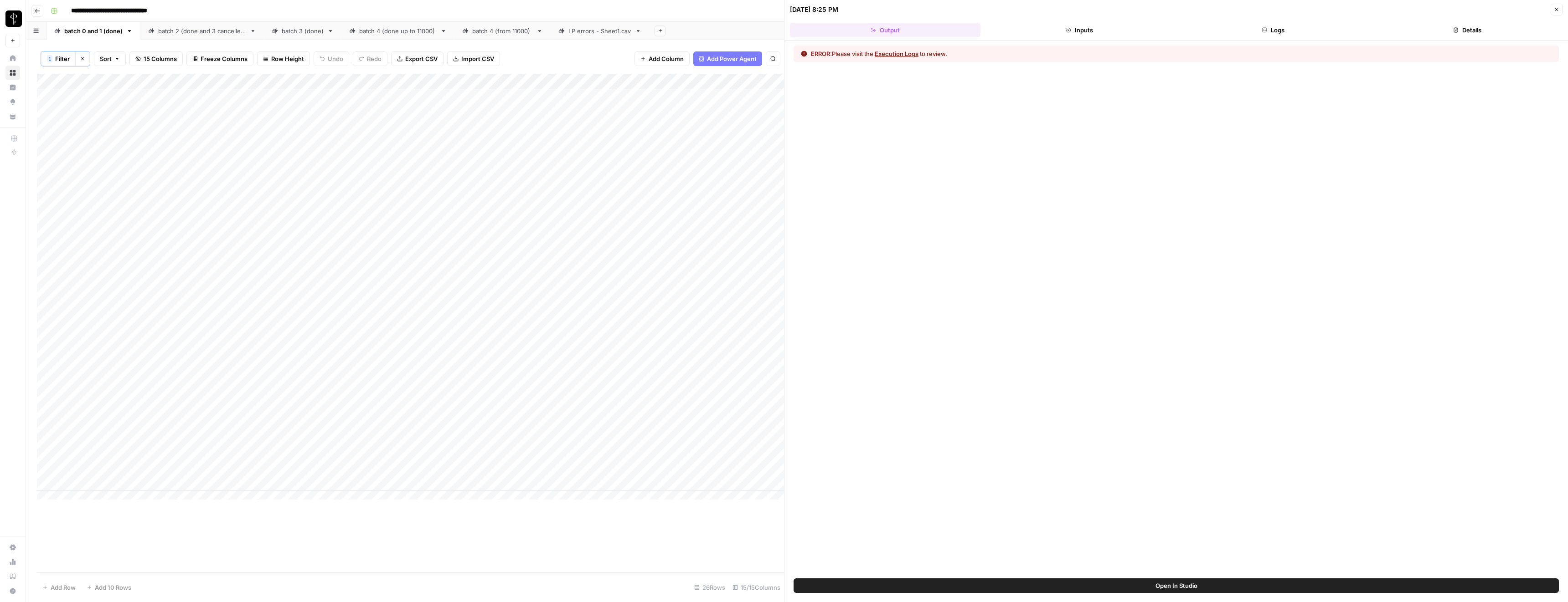
click at [779, 55] on button "Execution Logs" at bounding box center [897, 54] width 44 height 10
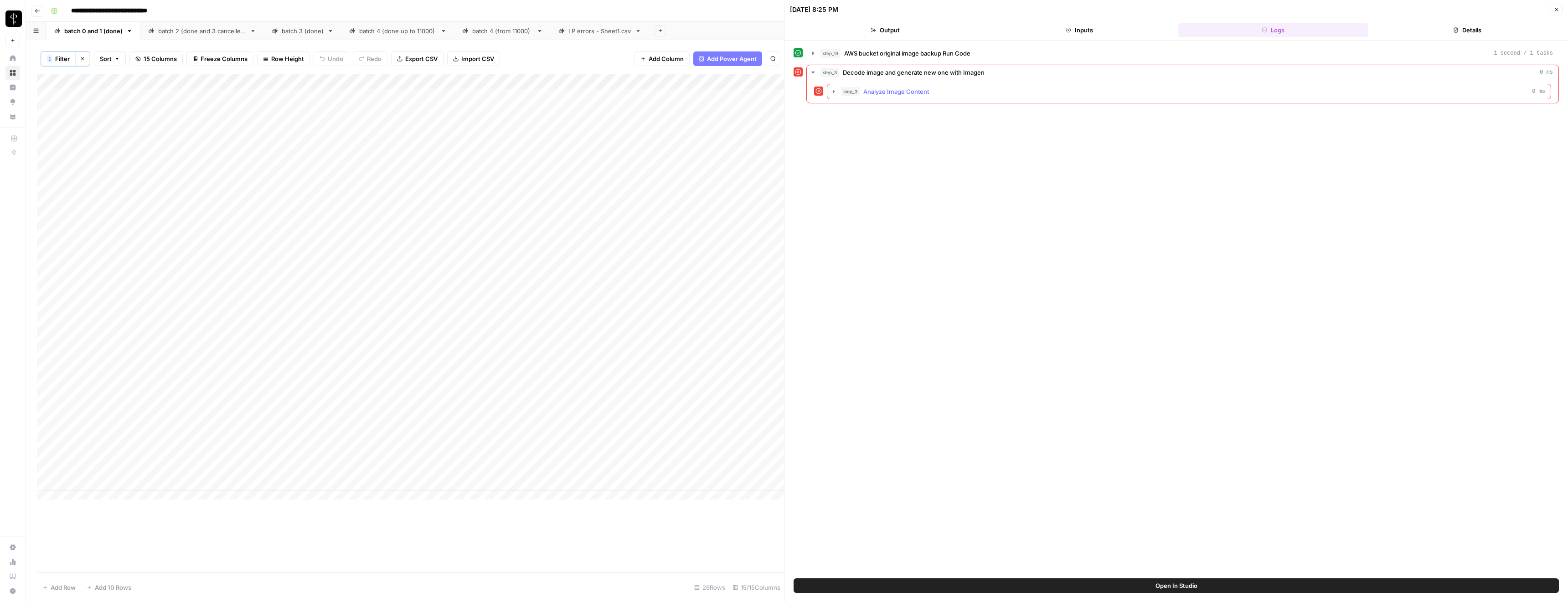
click at [779, 91] on span "Analyze Image Content" at bounding box center [896, 92] width 65 height 10
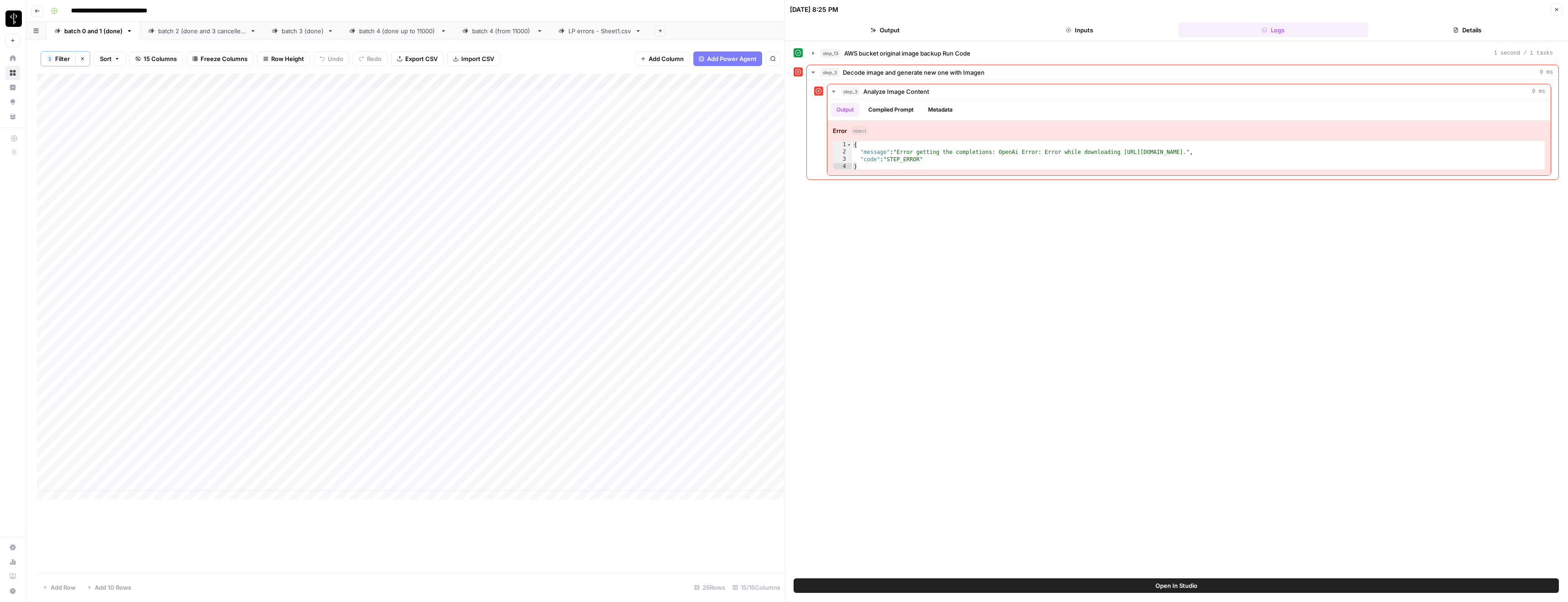
click at [176, 29] on div "batch 2 (done and 3 cancelled)" at bounding box center [202, 32] width 88 height 10
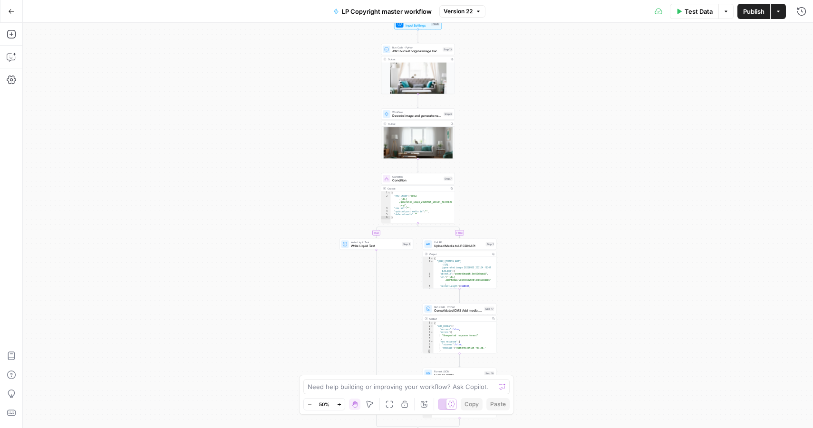
click at [359, 8] on span "LP Copyright master workflow" at bounding box center [387, 12] width 90 height 10
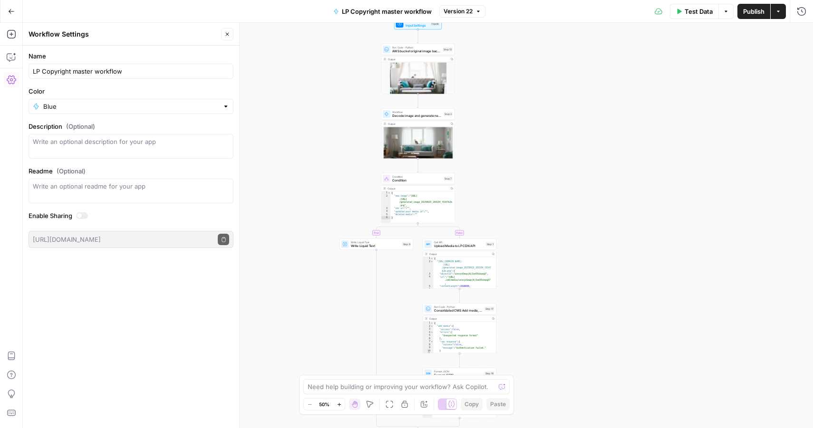
click at [58, 66] on div "LP Copyright master workflow" at bounding box center [131, 71] width 205 height 15
click at [58, 69] on input "LP Copyright master workflow" at bounding box center [131, 72] width 196 height 10
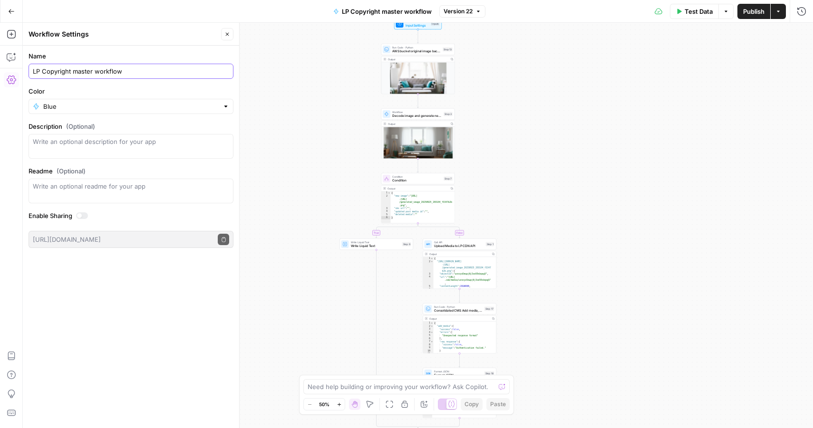
click at [58, 69] on input "LP Copyright master workflow" at bounding box center [131, 72] width 196 height 10
click at [228, 33] on icon "button" at bounding box center [227, 34] width 3 height 3
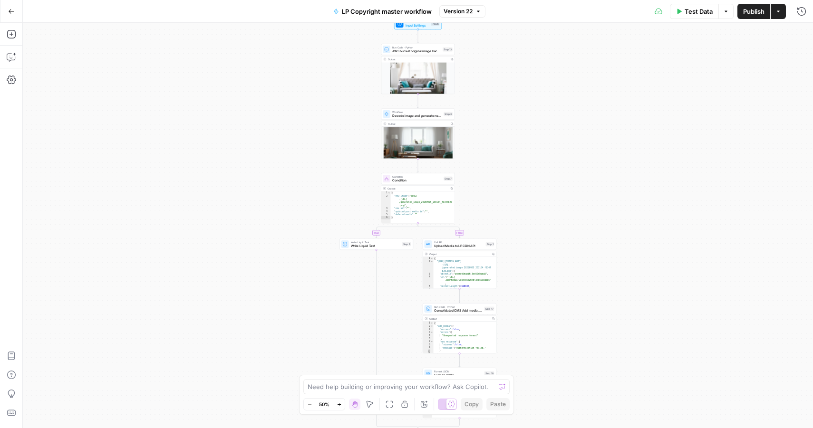
click at [11, 10] on icon "button" at bounding box center [11, 11] width 7 height 7
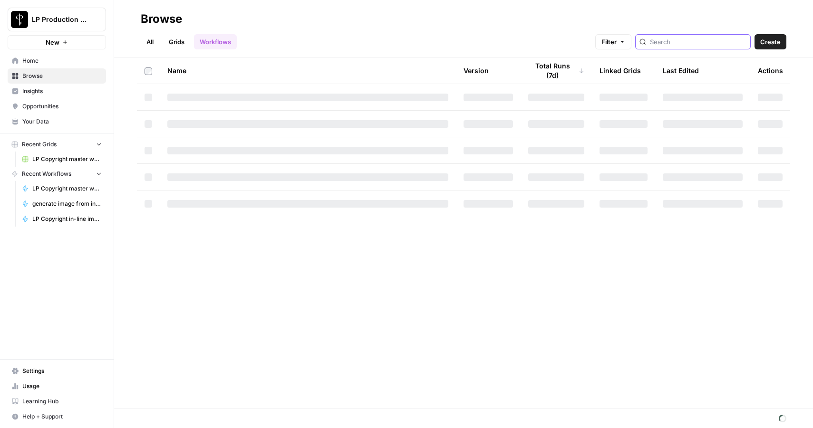
click at [682, 44] on input "search" at bounding box center [698, 42] width 97 height 10
type input "LP Copyright master workflow"
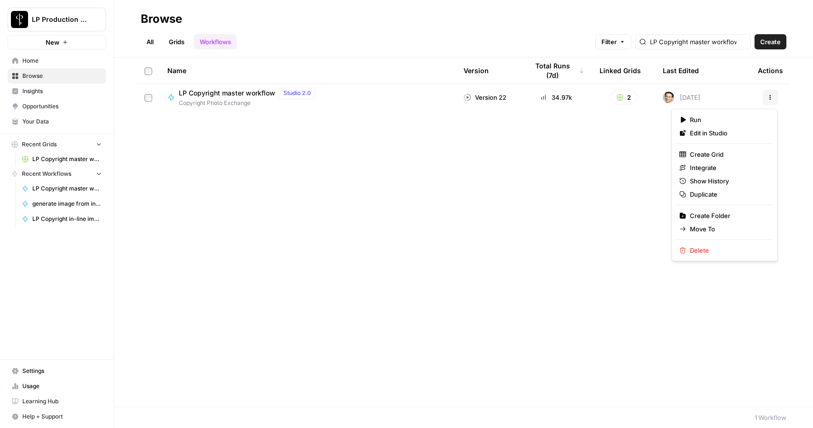
click at [771, 97] on icon "button" at bounding box center [770, 98] width 6 height 6
click at [727, 196] on span "Duplicate" at bounding box center [728, 195] width 76 height 10
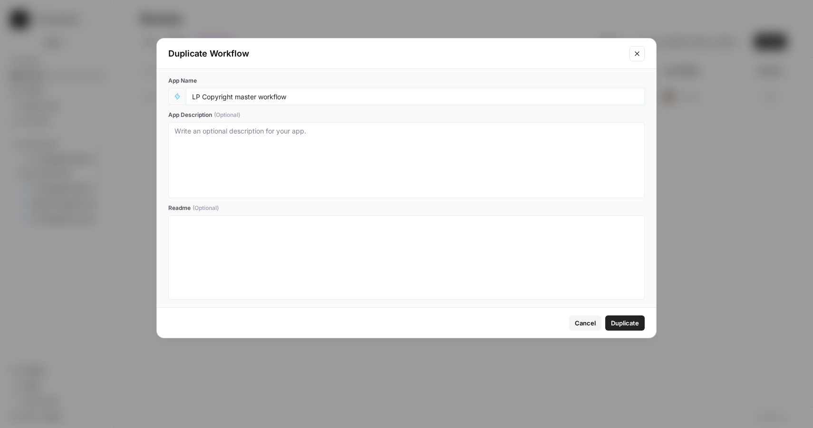
click at [297, 96] on input "LP Copyright master workflow" at bounding box center [415, 96] width 446 height 9
type input "LP Copyright master workflow - error handling"
click at [629, 319] on span "Duplicate" at bounding box center [625, 324] width 28 height 10
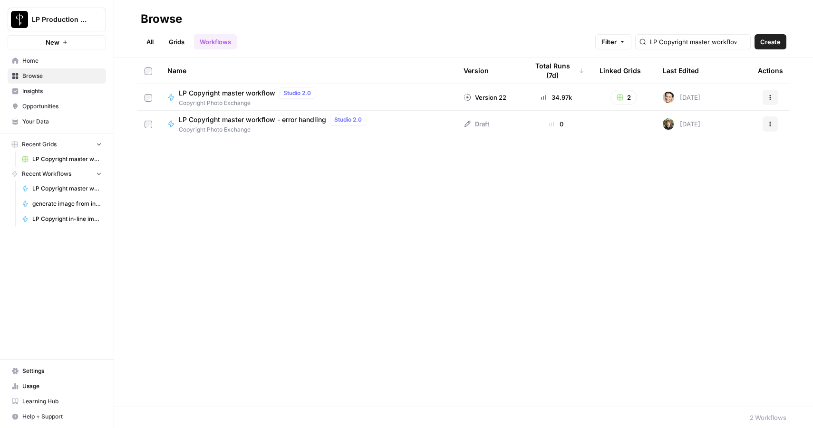
click at [300, 119] on span "LP Copyright master workflow - error handling" at bounding box center [252, 120] width 147 height 10
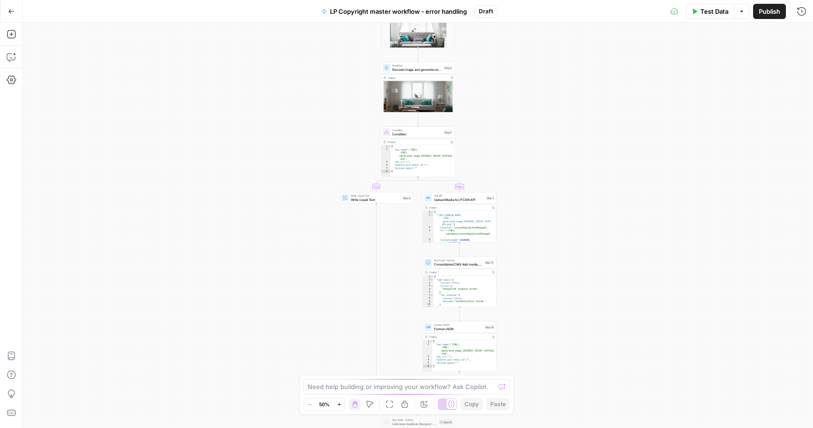
click at [761, 9] on span "Publish" at bounding box center [769, 12] width 21 height 10
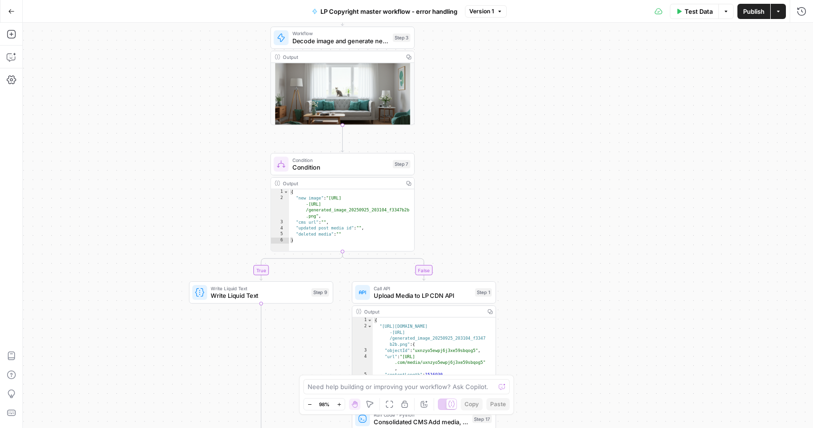
drag, startPoint x: 483, startPoint y: 133, endPoint x: 509, endPoint y: 139, distance: 26.3
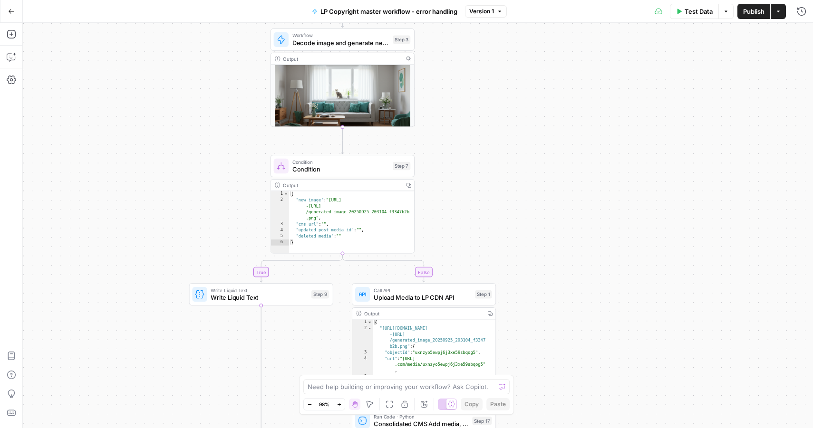
drag, startPoint x: 494, startPoint y: 120, endPoint x: 515, endPoint y: 176, distance: 59.7
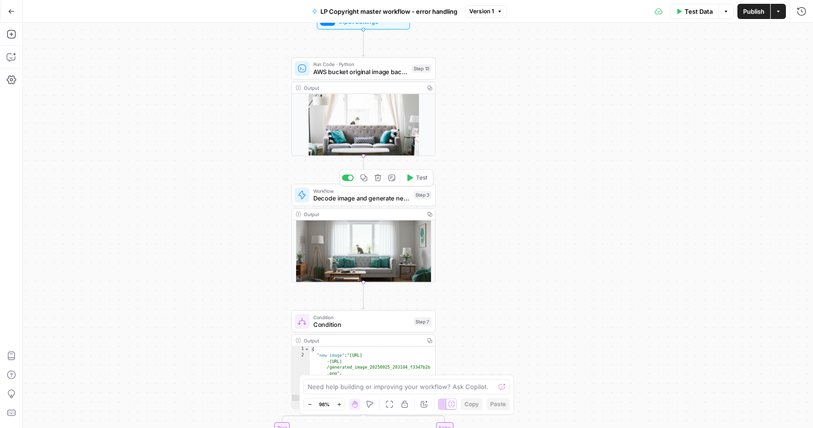
click at [373, 195] on span "Decode image and generate new one with Imagen" at bounding box center [361, 199] width 97 height 10
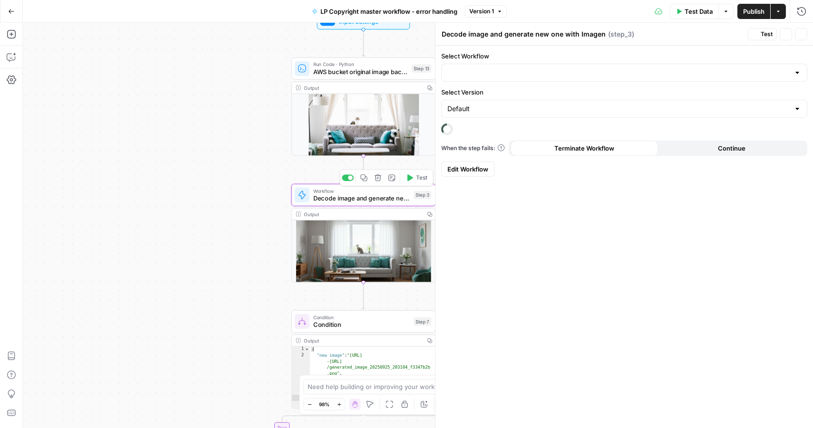
type input "generate image from input image using imagen, host on LP AWS bucket"
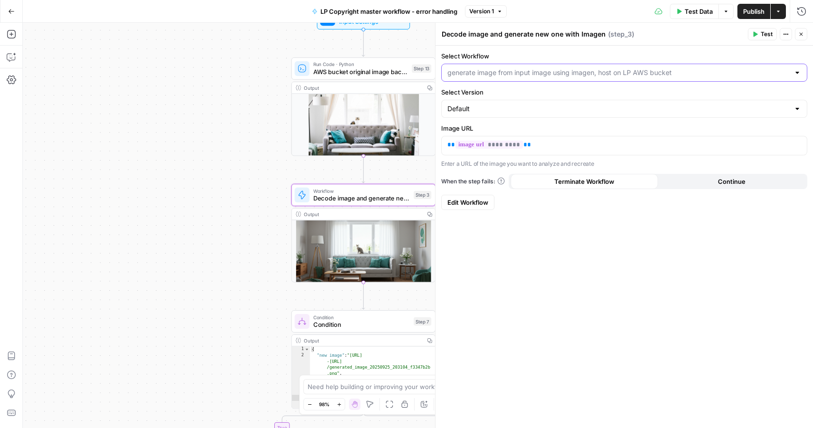
click at [483, 73] on input "Select Workflow" at bounding box center [618, 73] width 342 height 10
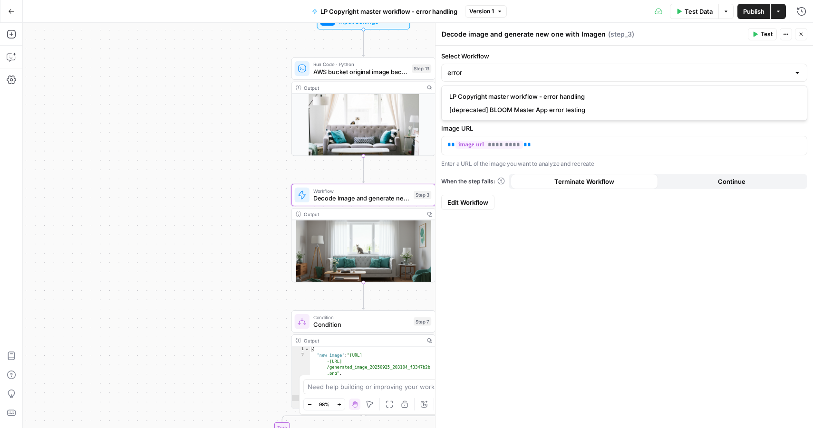
type input "generate image from input image using imagen, host on LP AWS bucket"
click at [805, 37] on button "Close" at bounding box center [801, 34] width 12 height 12
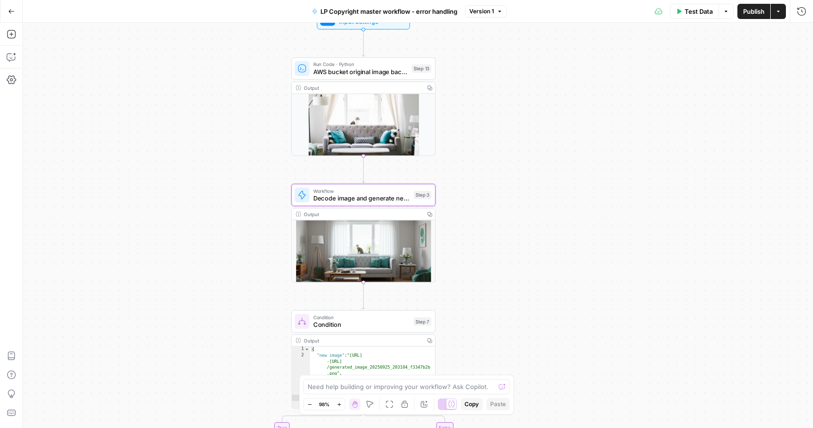
click at [403, 197] on span "Decode image and generate new one with Imagen" at bounding box center [361, 199] width 97 height 10
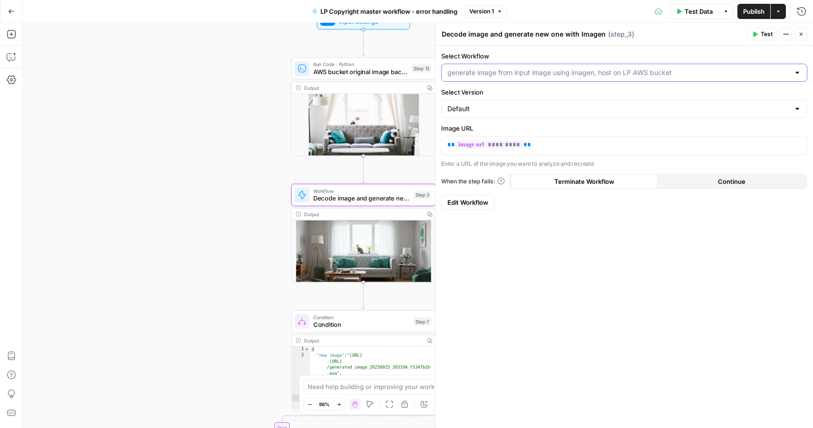
click at [502, 73] on input "Select Workflow" at bounding box center [618, 73] width 342 height 10
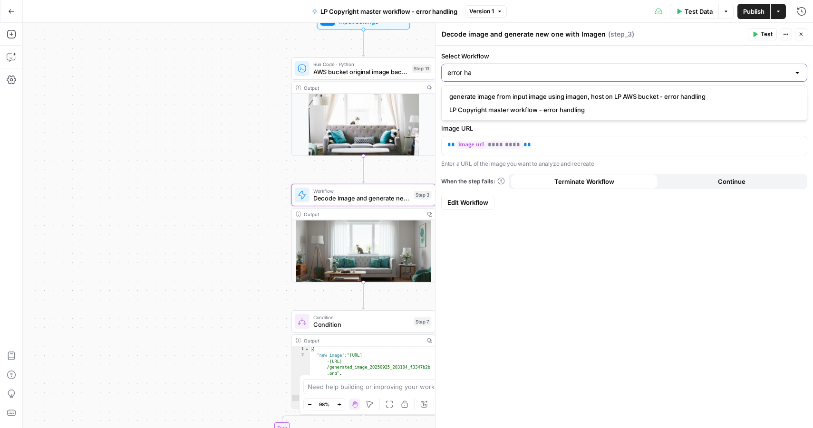
type input "error ha"
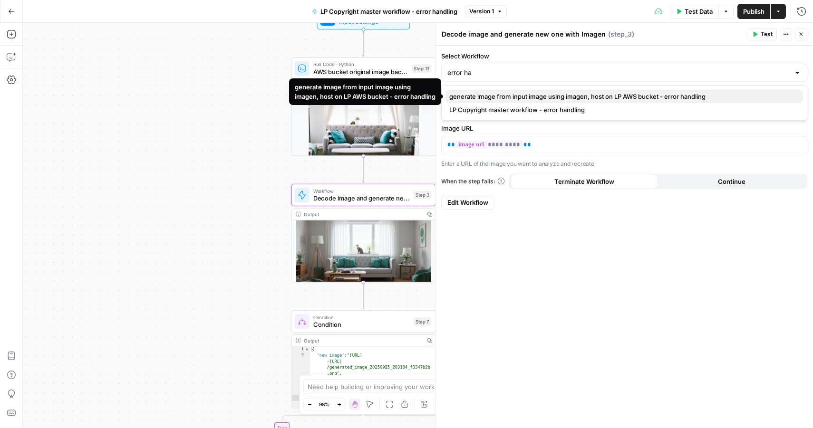
click at [548, 96] on span "generate image from input image using imagen, host on LP AWS bucket - error han…" at bounding box center [622, 97] width 346 height 10
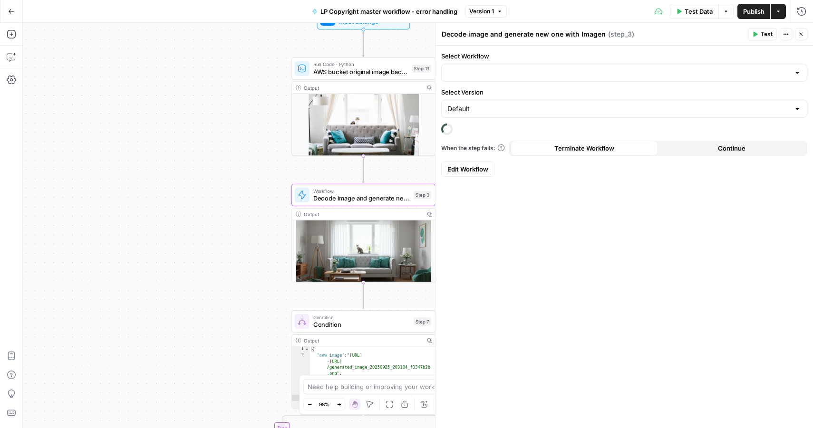
type input "generate image from input image using imagen, host on LP AWS bucket - error han…"
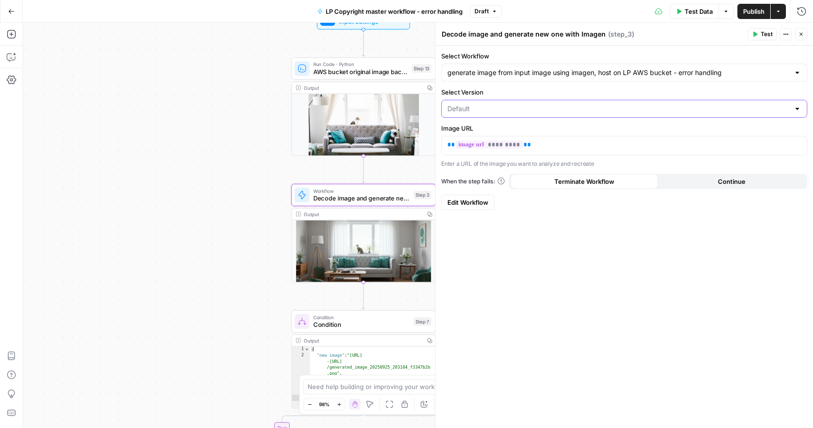
click at [488, 106] on input "Select Version" at bounding box center [618, 109] width 342 height 10
type input "Default"
click at [492, 94] on label "Select Version" at bounding box center [624, 92] width 366 height 10
click at [492, 104] on input "Default" at bounding box center [618, 109] width 342 height 10
type input "Default"
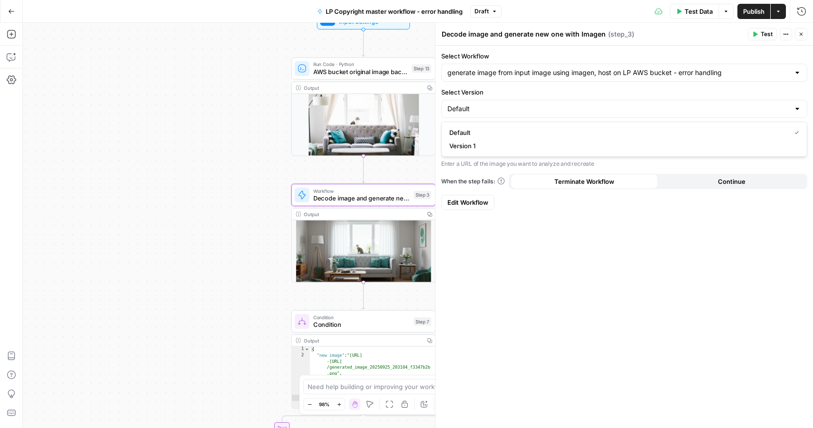
click at [797, 35] on button "Close" at bounding box center [801, 34] width 12 height 12
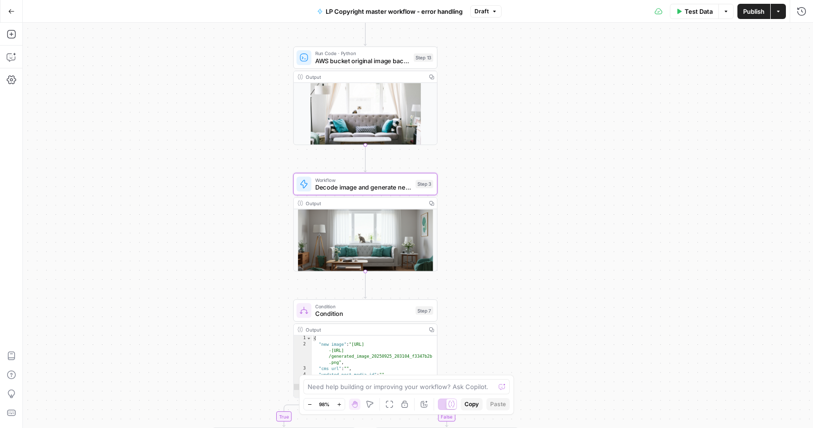
drag, startPoint x: 478, startPoint y: 259, endPoint x: 493, endPoint y: 191, distance: 70.1
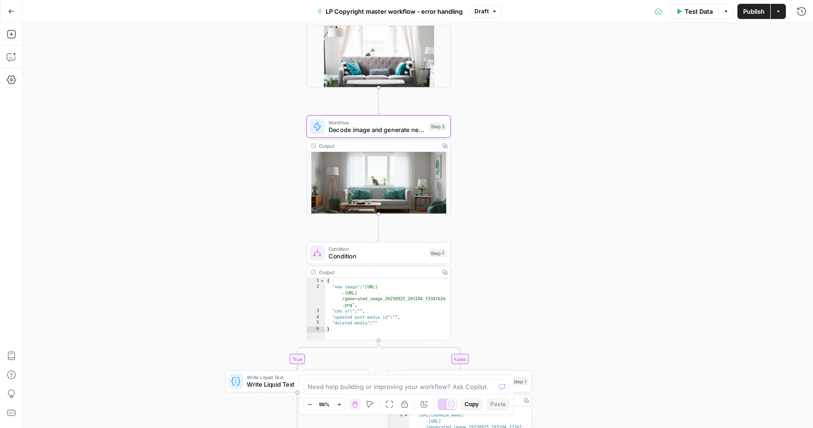
click at [409, 128] on span "Decode image and generate new one with Imagen" at bounding box center [377, 131] width 97 height 10
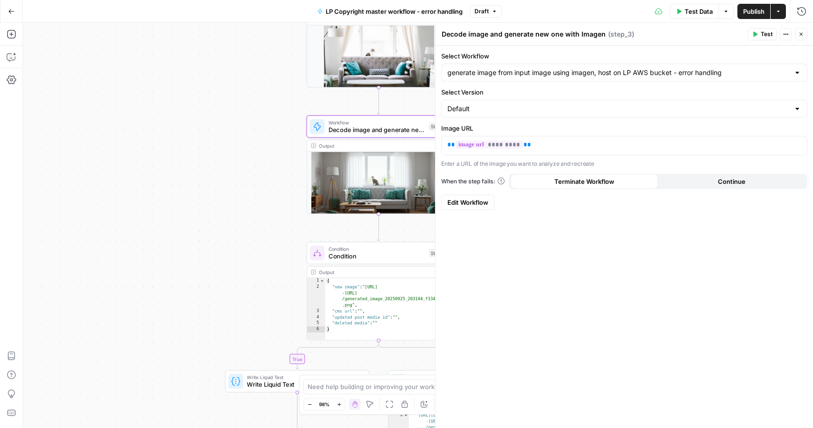
click at [459, 203] on span "Edit Workflow" at bounding box center [467, 203] width 41 height 10
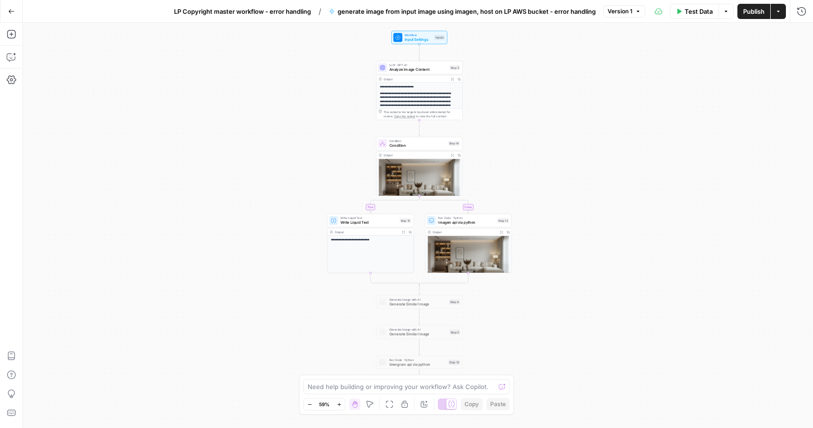
drag, startPoint x: 580, startPoint y: 152, endPoint x: 581, endPoint y: 142, distance: 10.6
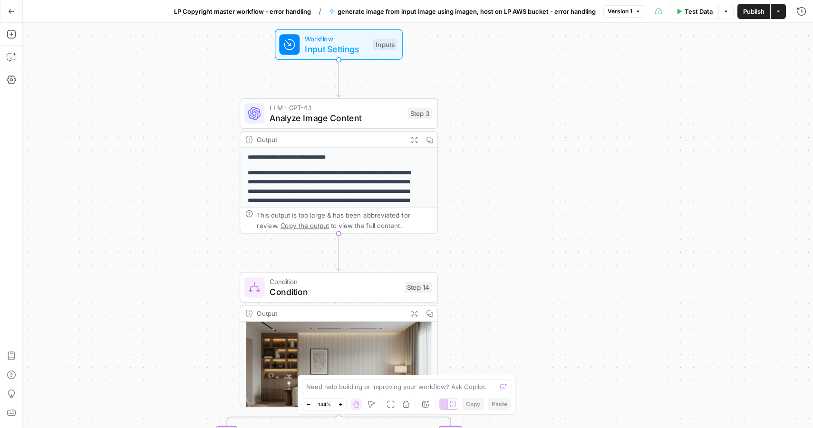
drag, startPoint x: 482, startPoint y: 89, endPoint x: 538, endPoint y: 265, distance: 184.6
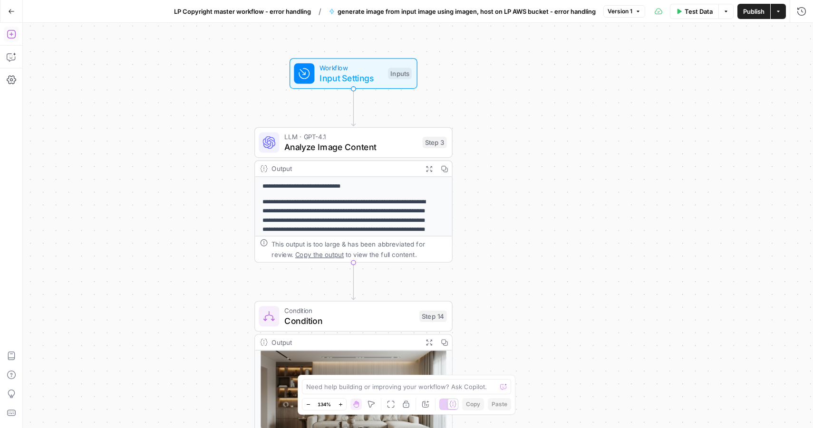
click at [6, 33] on button "Add Steps" at bounding box center [11, 34] width 15 height 15
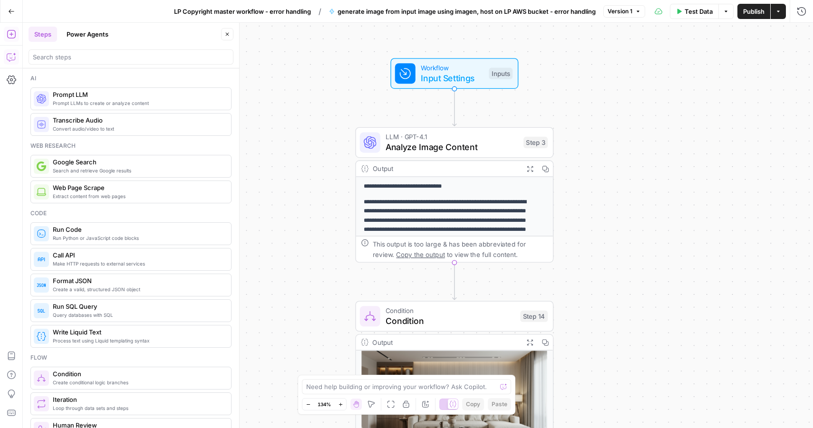
click at [9, 58] on icon "button" at bounding box center [12, 57] width 10 height 10
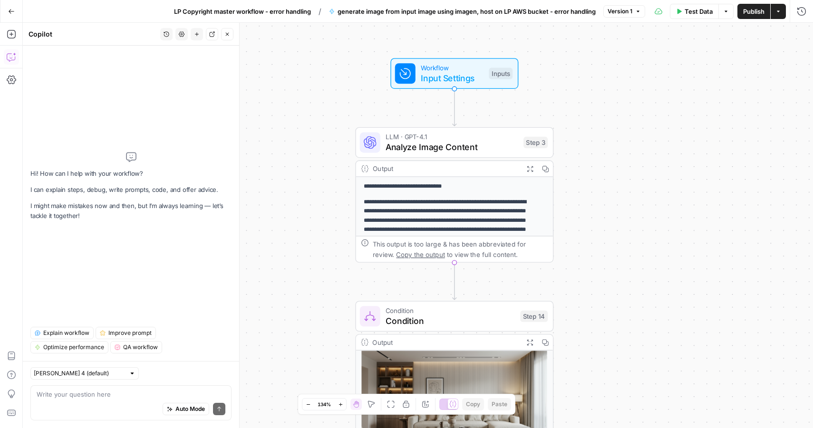
click at [97, 396] on textarea at bounding box center [131, 395] width 189 height 10
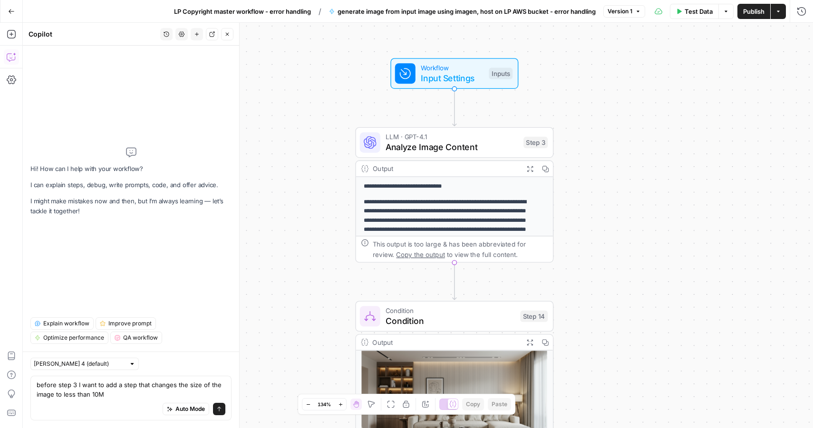
type textarea "before step 3 I want to add a step that changes the size of the image to less t…"
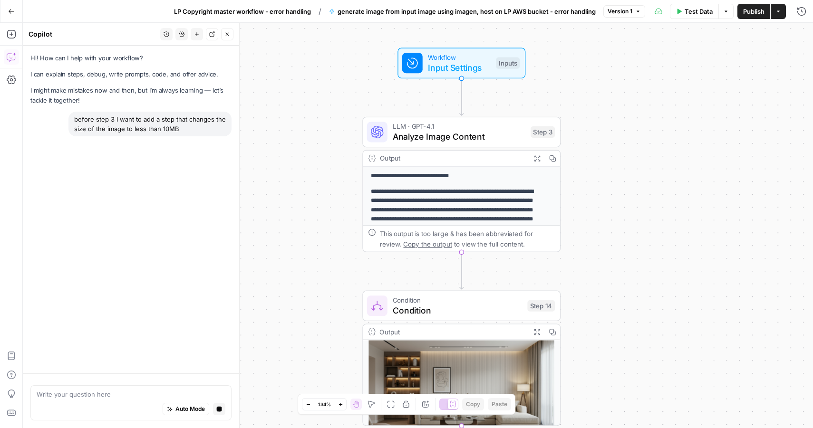
drag, startPoint x: 342, startPoint y: 141, endPoint x: 350, endPoint y: 128, distance: 14.5
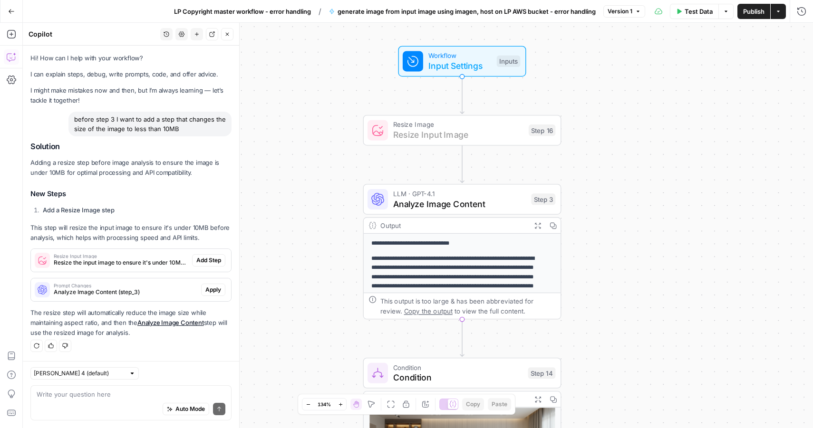
click at [213, 260] on span "Add Step" at bounding box center [208, 260] width 25 height 9
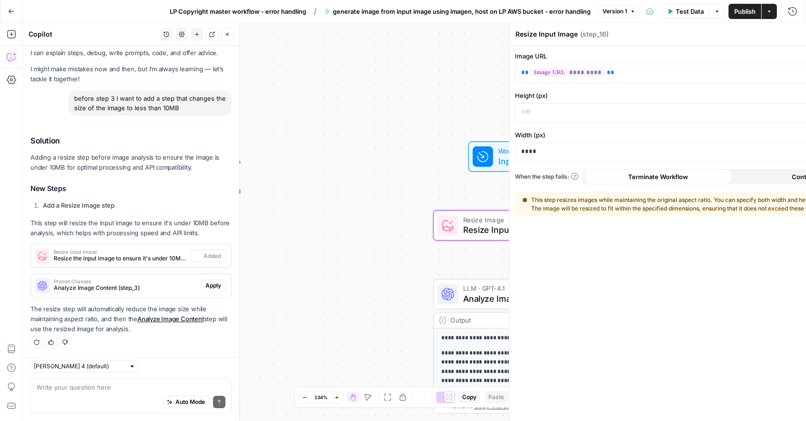
scroll to position [15, 0]
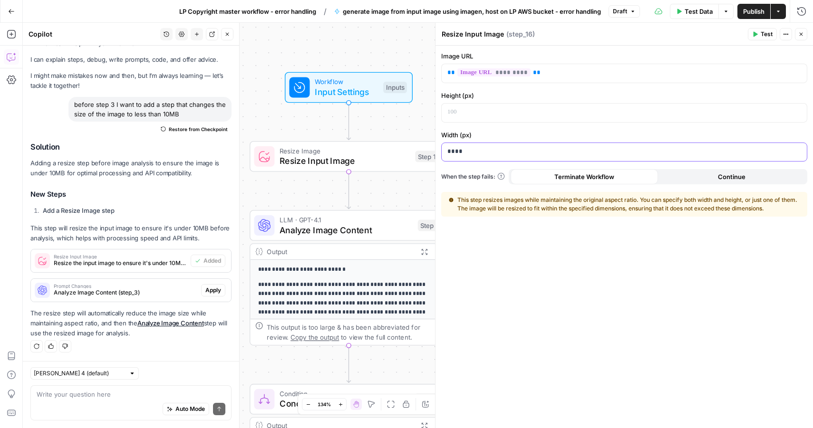
click at [474, 152] on p "****" at bounding box center [624, 152] width 354 height 10
click at [207, 292] on span "Apply" at bounding box center [213, 290] width 16 height 9
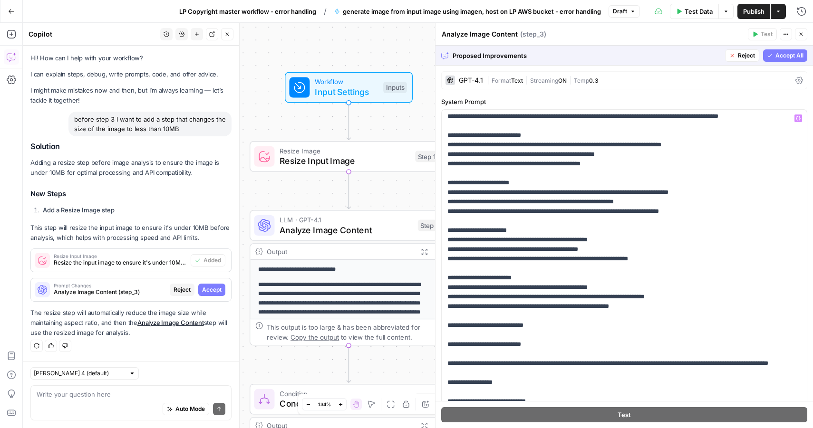
scroll to position [324, 0]
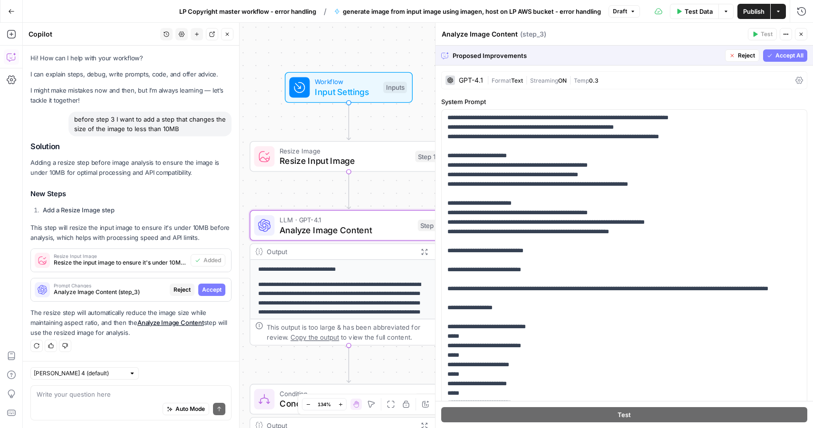
click at [187, 287] on span "Reject" at bounding box center [182, 290] width 17 height 9
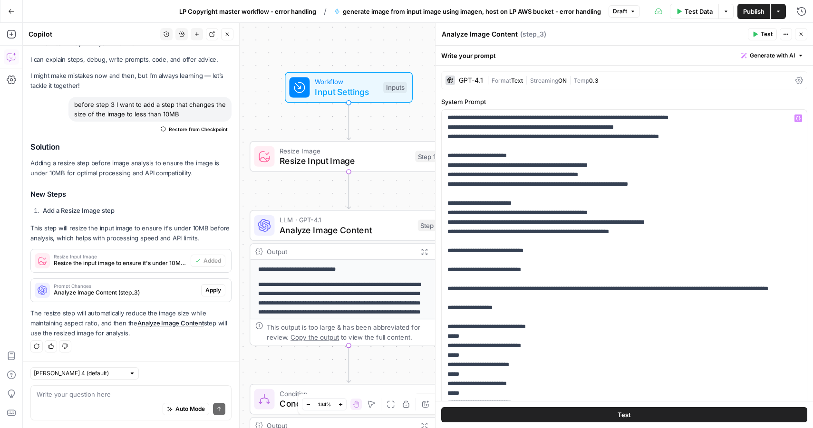
scroll to position [247, 0]
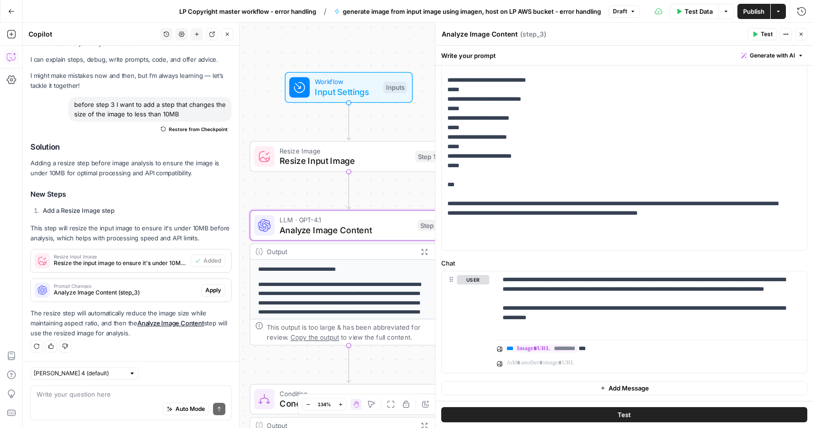
click at [208, 290] on span "Apply" at bounding box center [213, 290] width 16 height 9
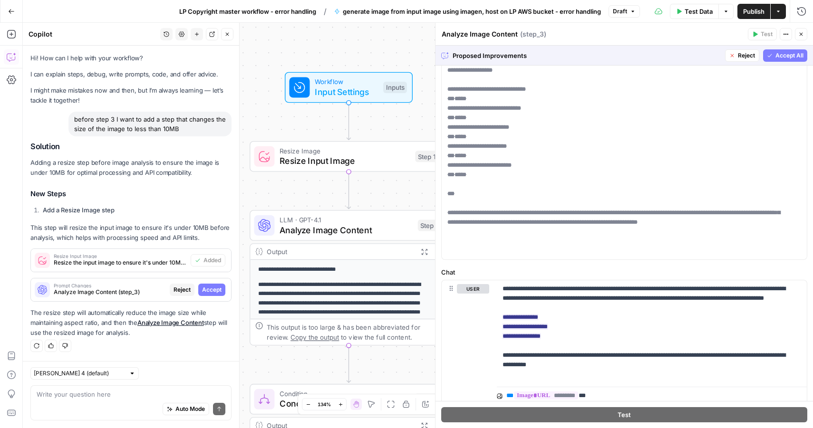
scroll to position [285, 0]
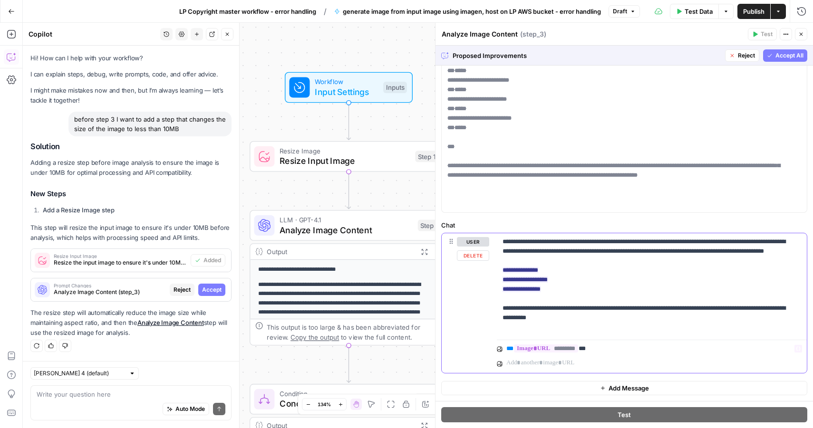
click at [598, 349] on p "** ********* **" at bounding box center [650, 349] width 289 height 10
click at [598, 349] on p "** ********* **" at bounding box center [642, 349] width 273 height 10
click at [796, 350] on icon "button" at bounding box center [798, 349] width 5 height 5
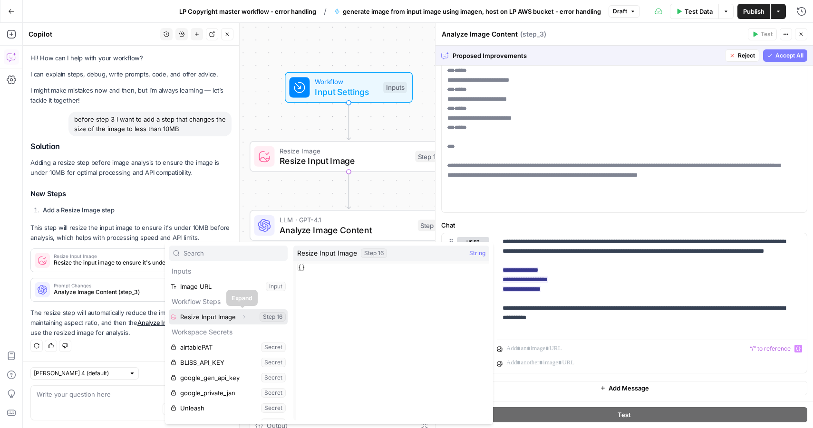
click at [242, 317] on icon "button" at bounding box center [244, 317] width 6 height 6
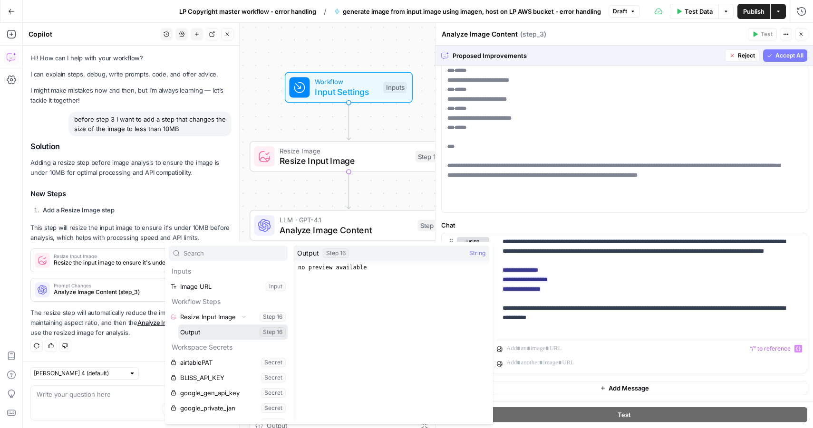
click at [212, 329] on button "Select variable Output" at bounding box center [232, 332] width 109 height 15
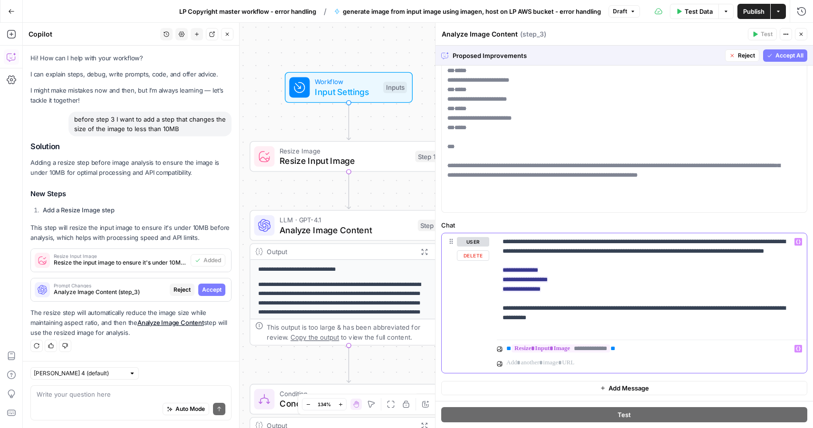
drag, startPoint x: 562, startPoint y: 300, endPoint x: 497, endPoint y: 283, distance: 66.8
click at [497, 283] on div "**********" at bounding box center [652, 284] width 310 height 103
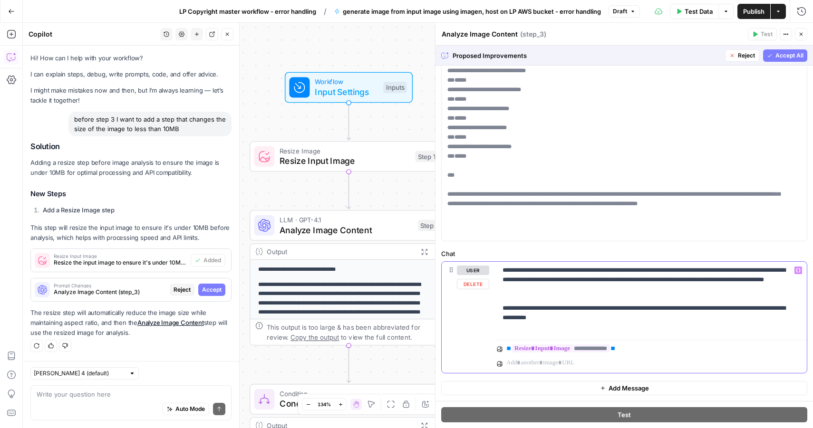
scroll to position [247, 0]
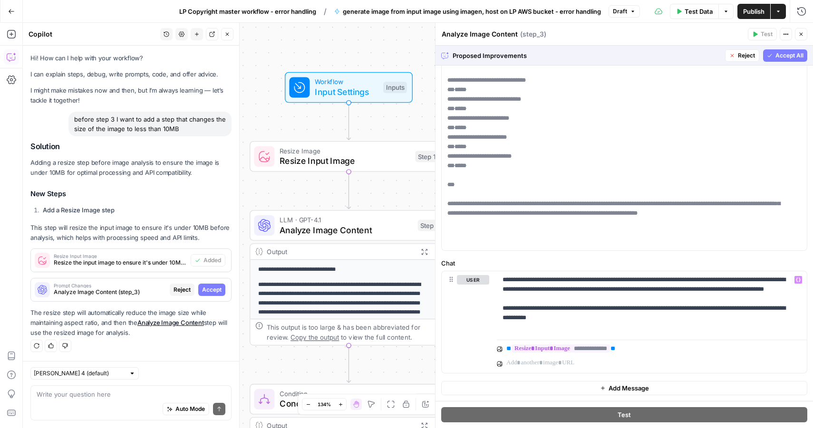
click at [738, 56] on span "Reject" at bounding box center [746, 55] width 17 height 9
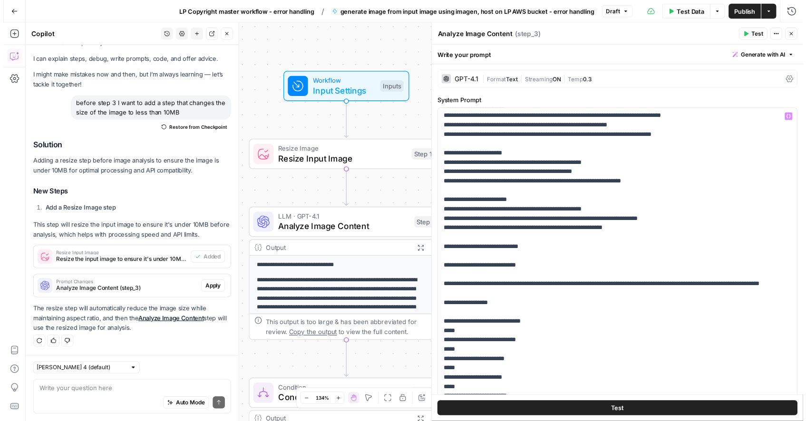
scroll to position [228, 0]
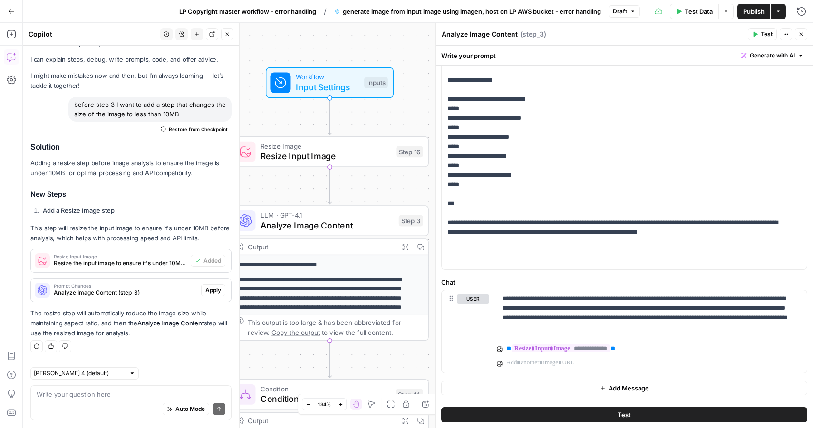
drag, startPoint x: 391, startPoint y: 190, endPoint x: 380, endPoint y: 184, distance: 11.7
click at [380, 184] on div "**********" at bounding box center [418, 226] width 790 height 406
click at [799, 33] on icon "button" at bounding box center [801, 34] width 6 height 6
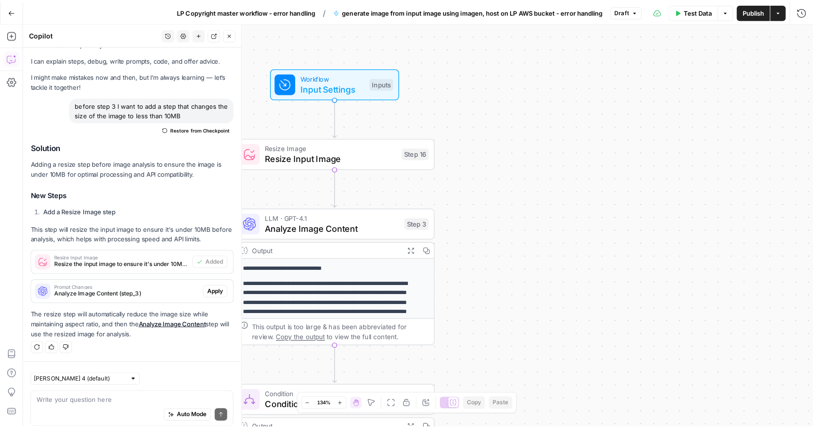
scroll to position [15, 0]
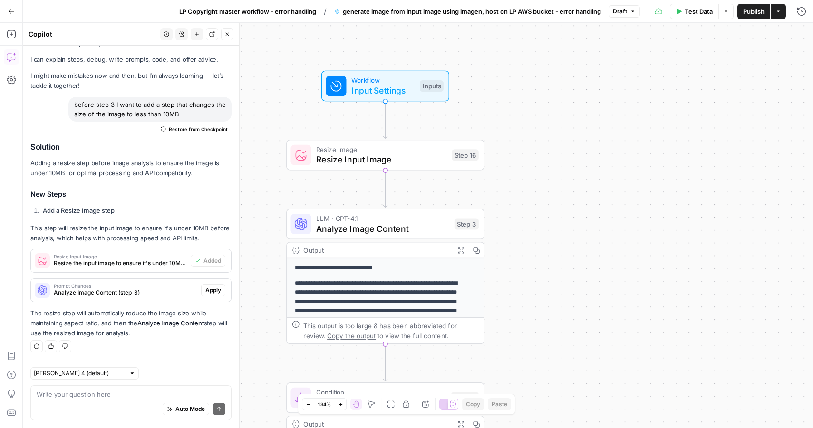
drag, startPoint x: 527, startPoint y: 117, endPoint x: 584, endPoint y: 121, distance: 57.1
click at [584, 121] on div "**********" at bounding box center [418, 226] width 790 height 406
click at [752, 16] on button "Publish" at bounding box center [753, 11] width 33 height 15
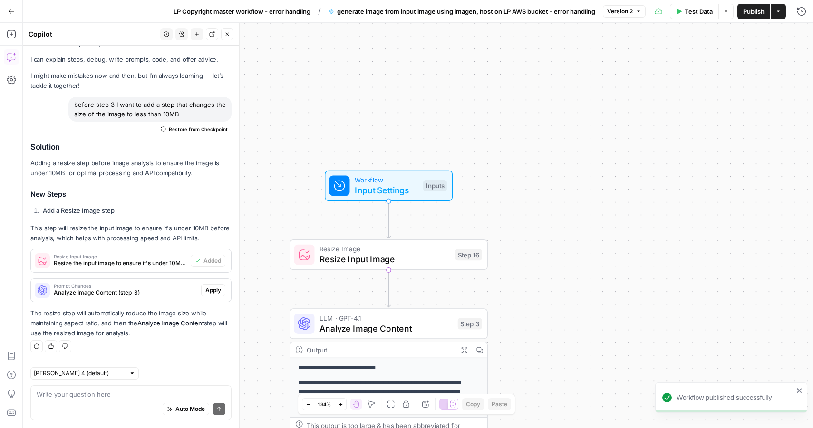
click at [267, 12] on span "LP Copyright master workflow - error handling" at bounding box center [242, 12] width 137 height 10
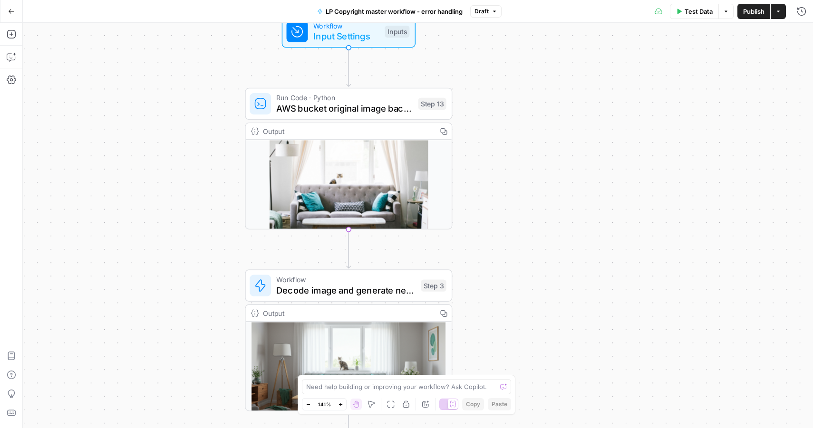
drag, startPoint x: 455, startPoint y: 137, endPoint x: 523, endPoint y: 230, distance: 115.1
click at [383, 104] on span "AWS bucket original image backup Run Code" at bounding box center [344, 108] width 136 height 13
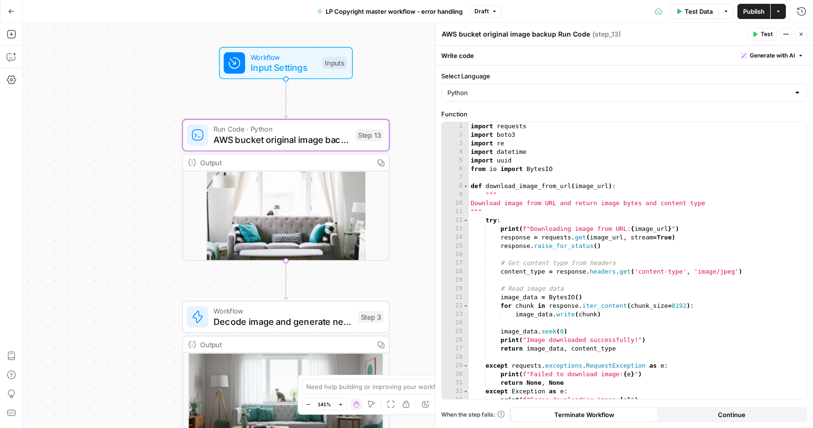
drag, startPoint x: 203, startPoint y: 65, endPoint x: 148, endPoint y: 97, distance: 62.6
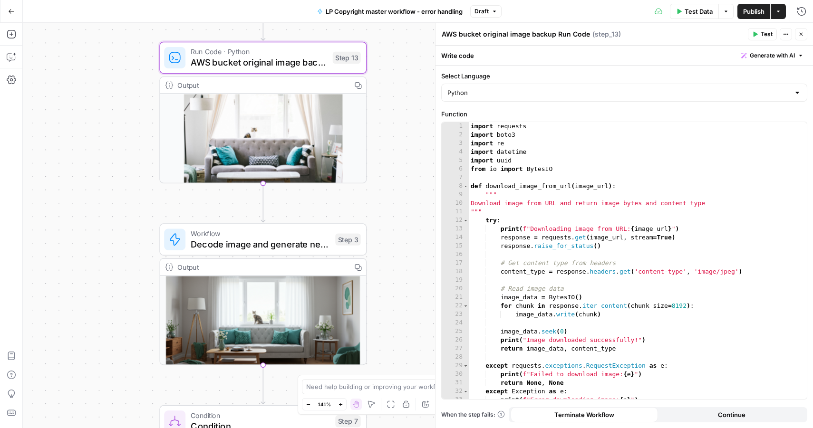
drag, startPoint x: 132, startPoint y: 209, endPoint x: 112, endPoint y: 133, distance: 78.6
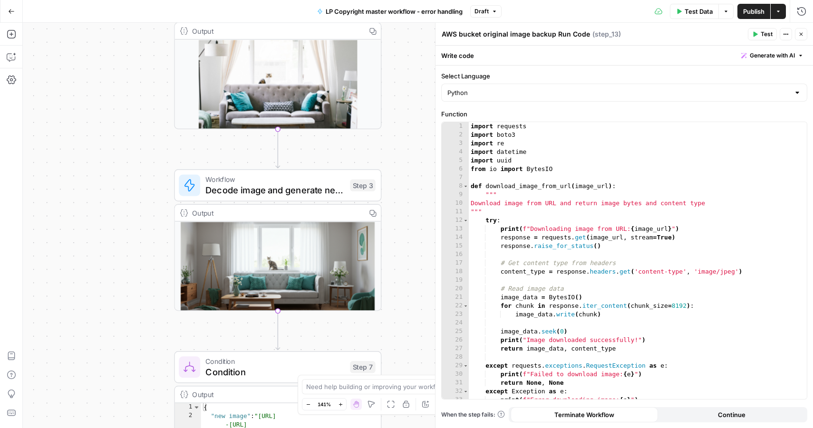
drag, startPoint x: 112, startPoint y: 187, endPoint x: 125, endPoint y: 140, distance: 49.4
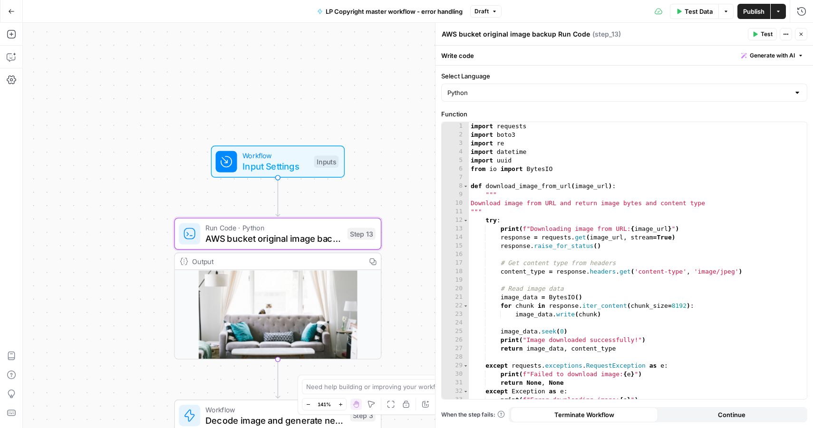
click at [283, 162] on span "Input Settings" at bounding box center [275, 166] width 66 height 13
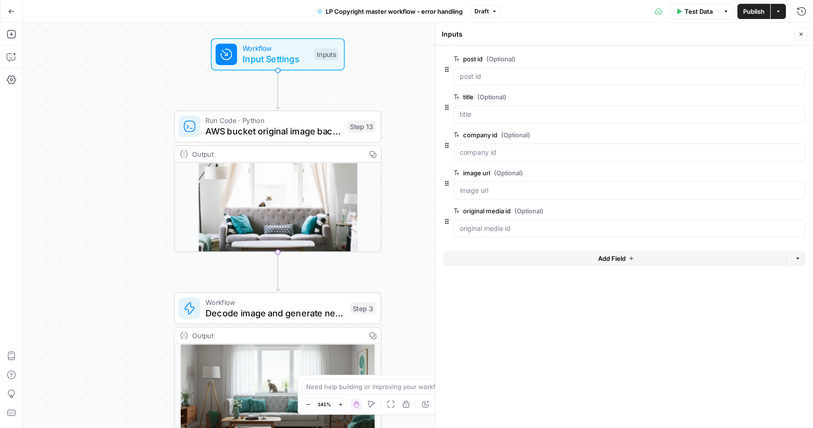
click at [309, 133] on span "AWS bucket original image backup Run Code" at bounding box center [273, 131] width 136 height 13
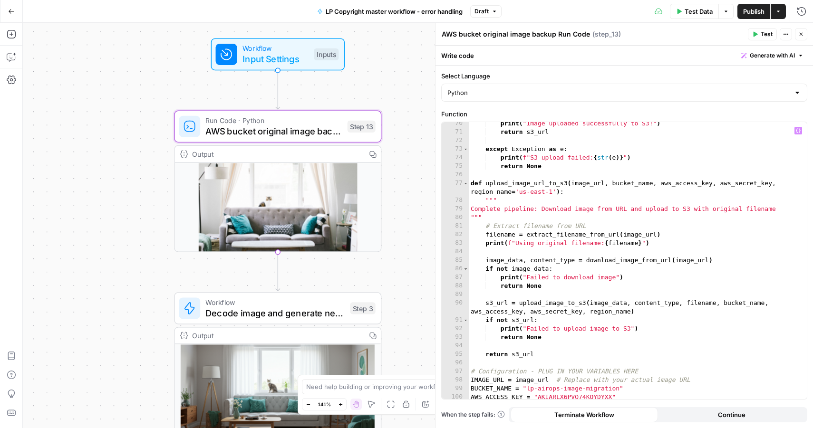
scroll to position [602, 0]
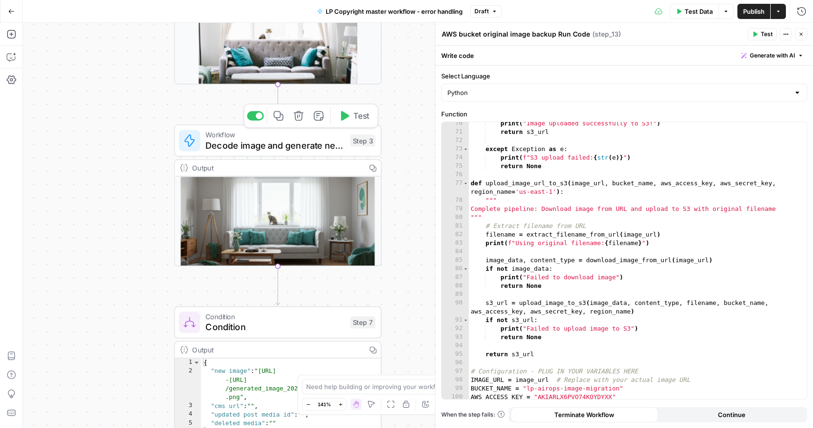
click at [270, 141] on span "Decode image and generate new one with Imagen" at bounding box center [274, 145] width 139 height 13
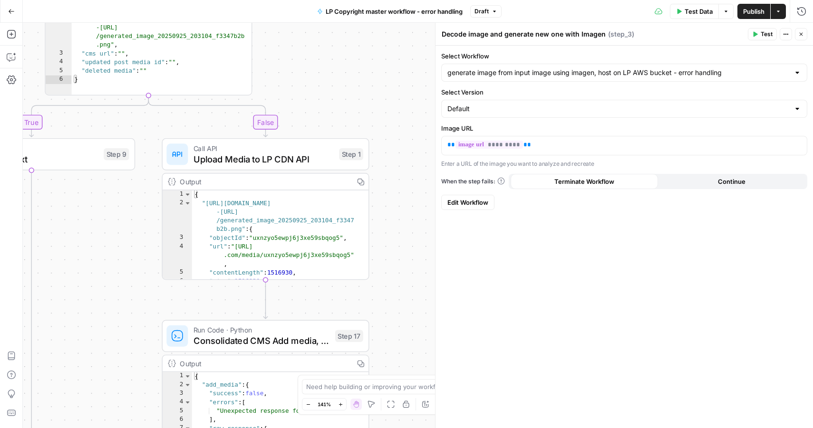
drag, startPoint x: 235, startPoint y: 269, endPoint x: 106, endPoint y: 197, distance: 148.1
click at [188, 161] on div "Call API Upload Media to LP CDN API Step 1 Copy step Delete step Add Note Test" at bounding box center [264, 154] width 197 height 23
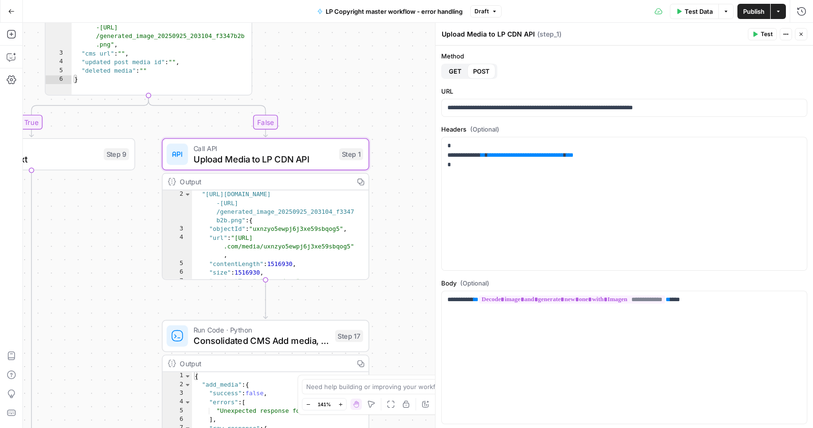
scroll to position [0, 0]
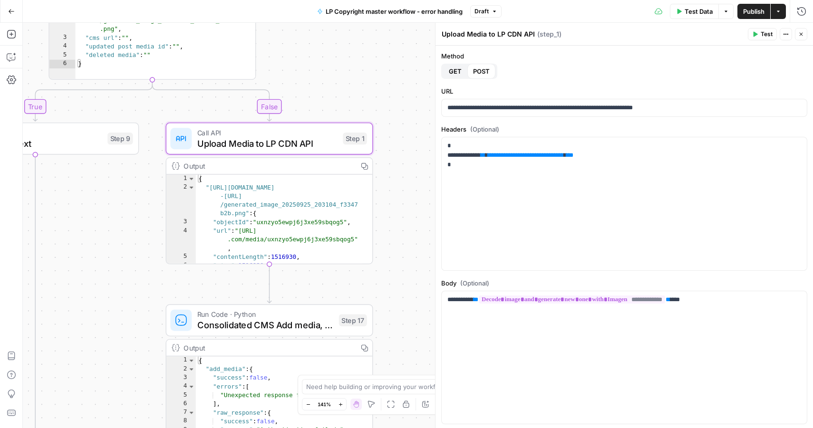
drag, startPoint x: 381, startPoint y: 253, endPoint x: 385, endPoint y: 237, distance: 16.1
click at [685, 14] on span "Test Data" at bounding box center [699, 12] width 28 height 10
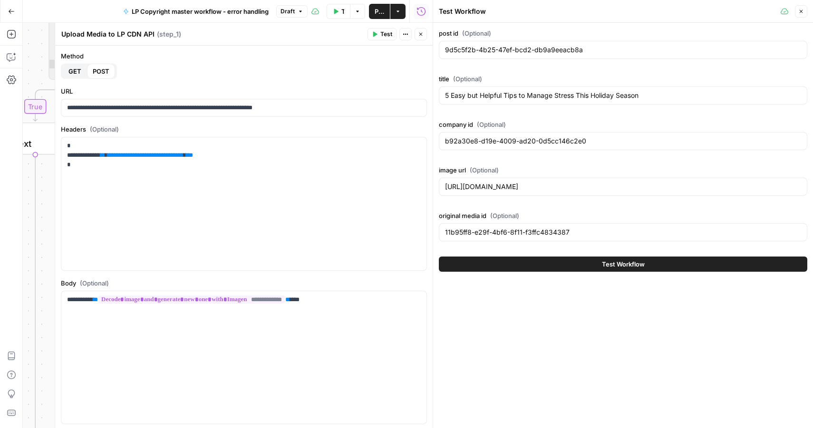
click at [418, 33] on icon "button" at bounding box center [421, 34] width 6 height 6
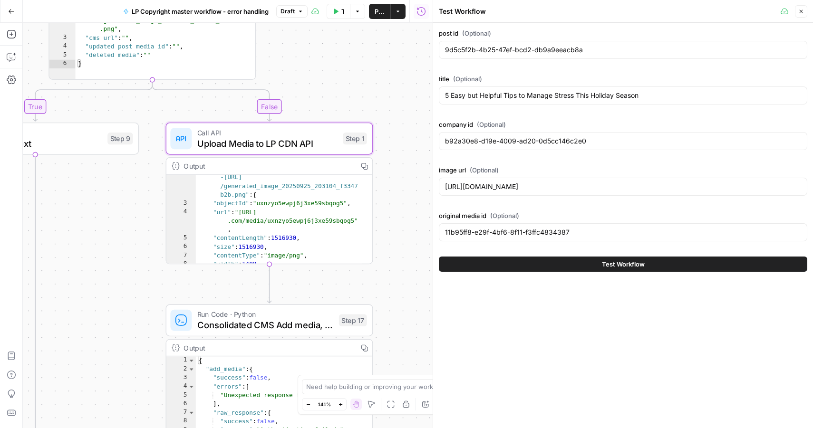
scroll to position [14, 0]
drag, startPoint x: 261, startPoint y: 203, endPoint x: 251, endPoint y: 211, distance: 11.8
click at [264, 205] on div ""https://lp-airops-image-migration.s3.us -east-1.amazonaws.com /generated_image…" at bounding box center [279, 231] width 167 height 134
drag, startPoint x: 242, startPoint y: 212, endPoint x: 255, endPoint y: 212, distance: 12.8
click at [256, 212] on div ""https://lp-airops-image-migration.s3.us -east-1.amazonaws.com /generated_image…" at bounding box center [279, 231] width 167 height 134
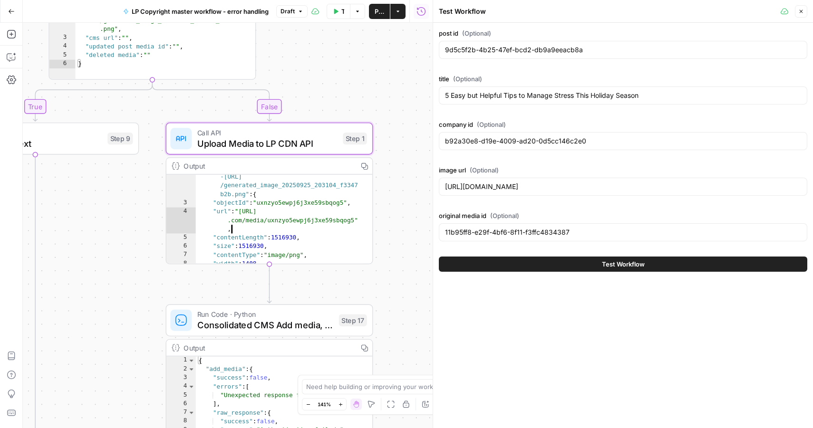
click at [296, 167] on div "Output" at bounding box center [268, 166] width 168 height 11
click at [312, 217] on div ""https://lp-airops-image-migration.s3.us -east-1.amazonaws.com /generated_image…" at bounding box center [279, 231] width 167 height 134
click at [338, 166] on div "Output" at bounding box center [268, 166] width 168 height 11
click at [281, 232] on div ""https://lp-airops-image-migration.s3.us -east-1.amazonaws.com /generated_image…" at bounding box center [279, 231] width 167 height 134
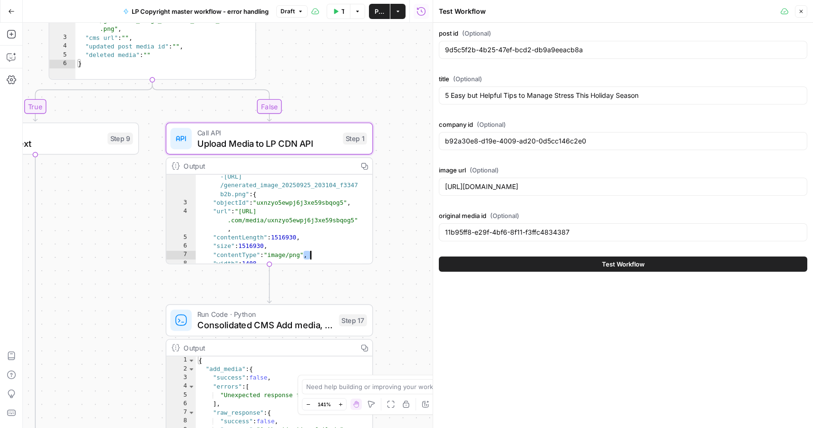
click at [281, 232] on div ""https://lp-airops-image-migration.s3.us -east-1.amazonaws.com /generated_image…" at bounding box center [279, 231] width 167 height 134
click at [246, 213] on div ""https://lp-airops-image-migration.s3.us -east-1.amazonaws.com /generated_image…" at bounding box center [279, 231] width 167 height 134
click at [254, 208] on div ""https://lp-airops-image-migration.s3.us -east-1.amazonaws.com /generated_image…" at bounding box center [279, 231] width 167 height 134
drag, startPoint x: 353, startPoint y: 221, endPoint x: 342, endPoint y: 220, distance: 11.0
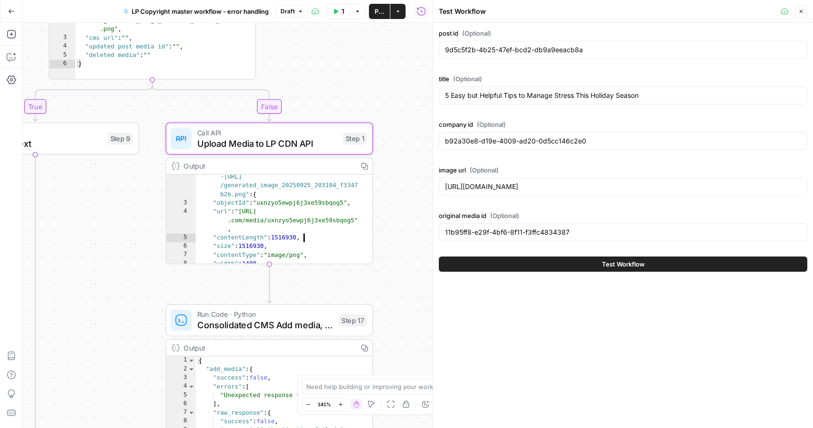
click at [342, 220] on div ""https://lp-airops-image-migration.s3.us -east-1.amazonaws.com /generated_image…" at bounding box center [279, 231] width 167 height 134
drag, startPoint x: 311, startPoint y: 209, endPoint x: 229, endPoint y: 199, distance: 82.8
click at [229, 199] on div ""https://lp-airops-image-migration.s3.us -east-1.amazonaws.com /generated_image…" at bounding box center [279, 231] width 167 height 134
type textarea "**********"
click at [488, 188] on input "https://res.cloudinary.com/luxuryp/image/upload/v1673570198/rig3fv1t4mdlna7guyi…" at bounding box center [623, 187] width 356 height 10
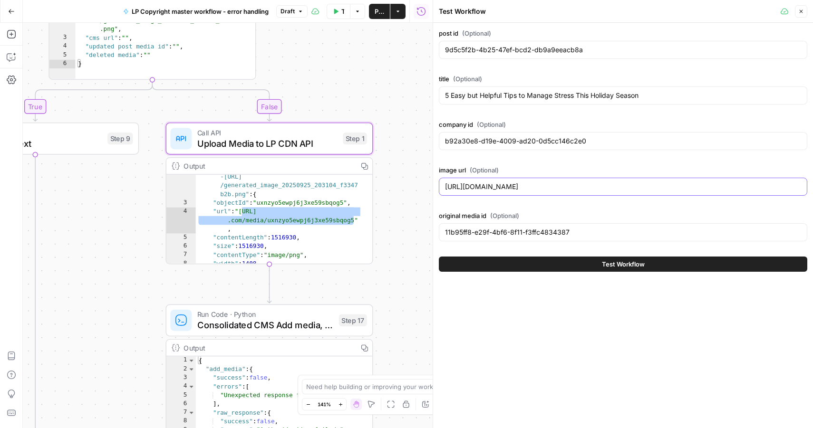
click at [488, 188] on input "https://res.cloudinary.com/luxuryp/image/upload/v1673570198/rig3fv1t4mdlna7guyi…" at bounding box center [623, 187] width 356 height 10
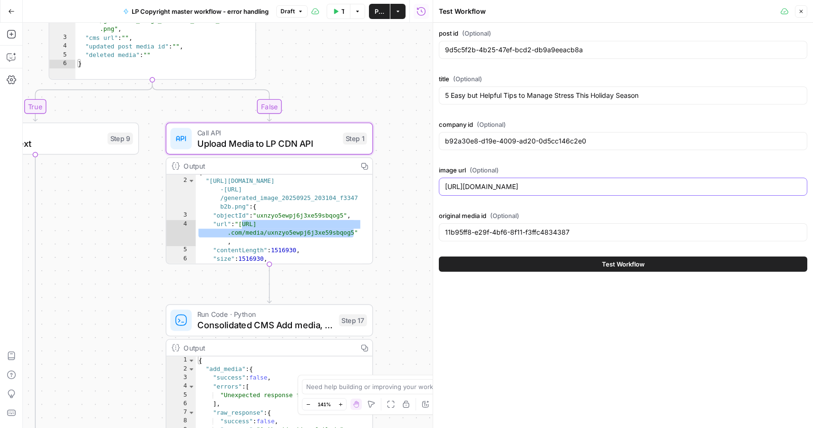
scroll to position [0, 0]
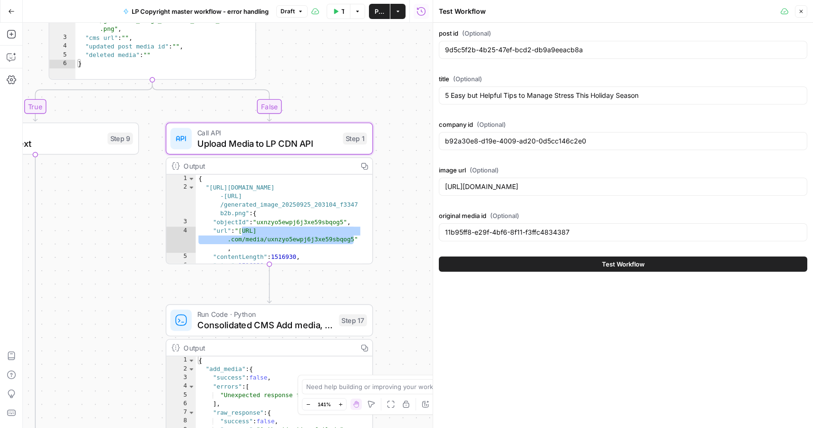
click at [295, 140] on span "Upload Media to LP CDN API" at bounding box center [267, 142] width 140 height 13
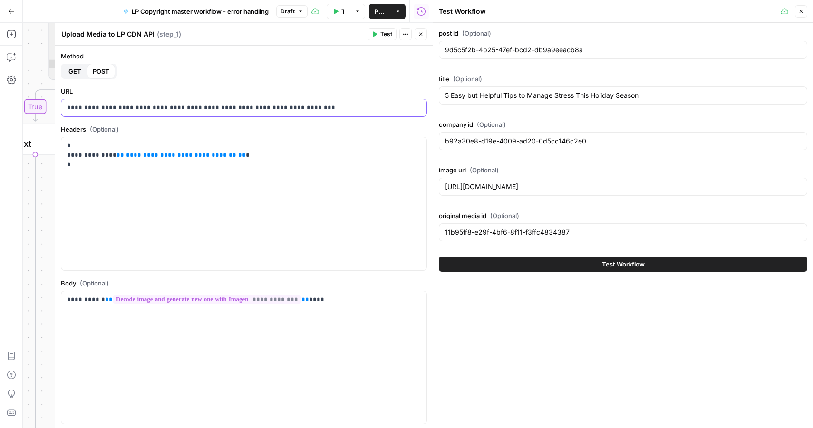
click at [249, 104] on p "**********" at bounding box center [240, 108] width 347 height 10
click at [420, 33] on icon "button" at bounding box center [421, 34] width 6 height 6
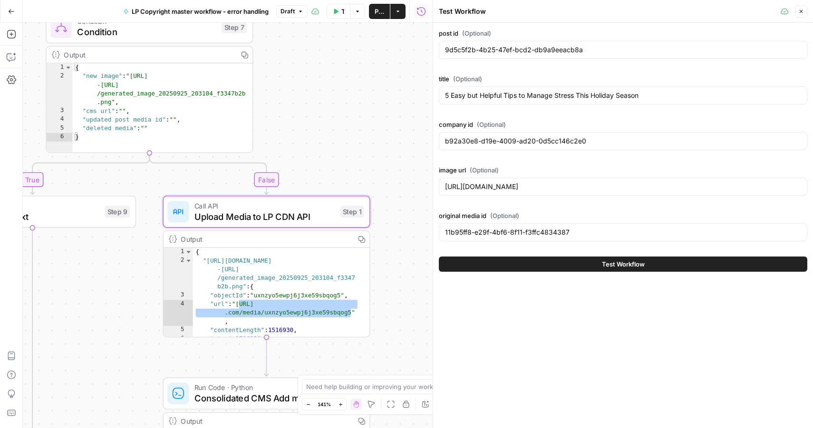
drag, startPoint x: 306, startPoint y: 82, endPoint x: 303, endPoint y: 143, distance: 60.9
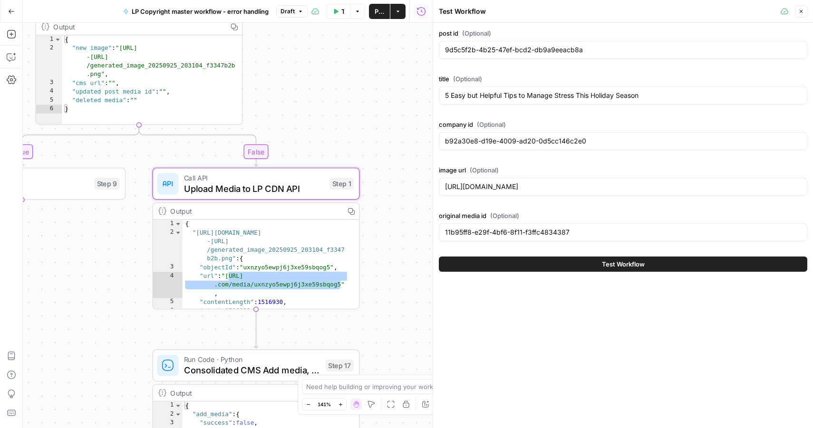
drag, startPoint x: 299, startPoint y: 102, endPoint x: 289, endPoint y: 87, distance: 17.9
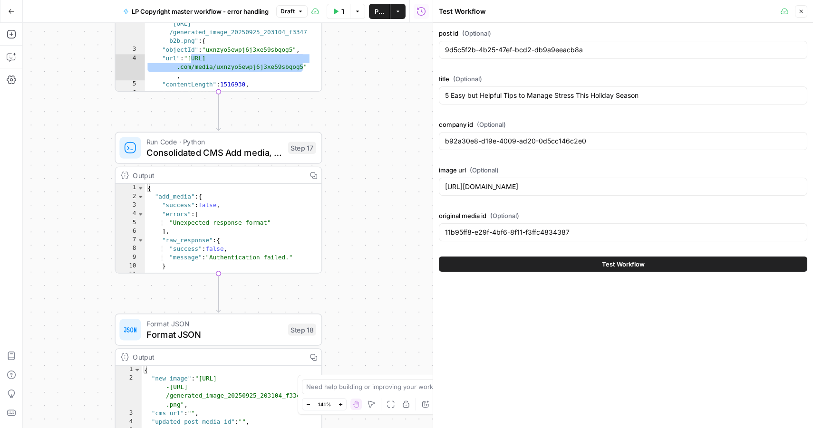
drag, startPoint x: 380, startPoint y: 277, endPoint x: 360, endPoint y: 50, distance: 227.6
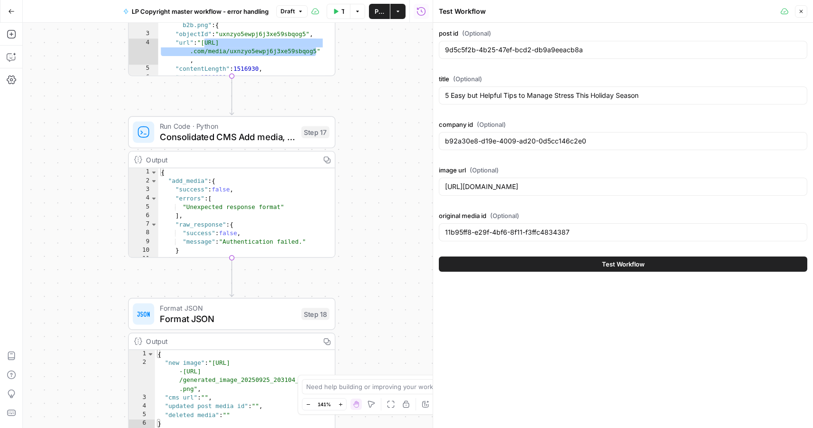
click at [227, 129] on span "Run Code · Python" at bounding box center [228, 126] width 136 height 11
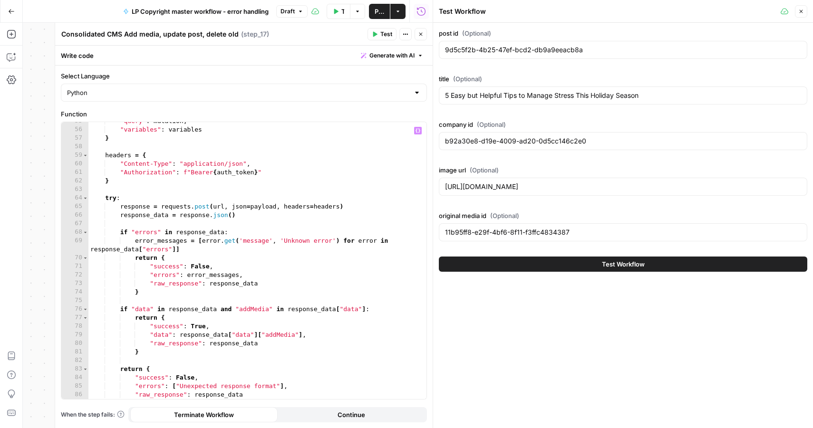
scroll to position [505, 0]
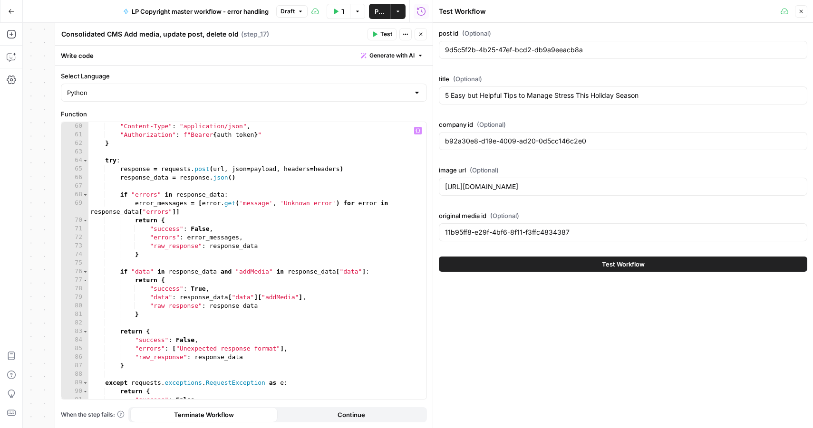
type textarea "**********"
click at [282, 232] on div "headers = { "Content-Type" : "application/json" , "Authorization" : f"Bearer { …" at bounding box center [253, 261] width 331 height 294
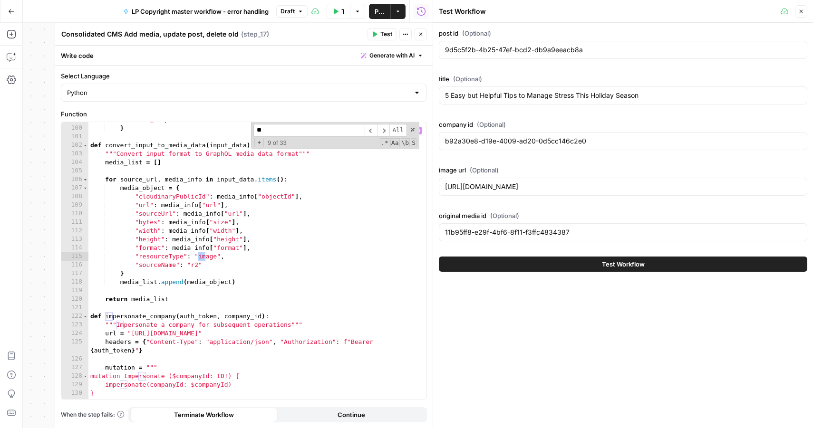
scroll to position [854, 0]
click at [278, 129] on input "*********" at bounding box center [308, 130] width 111 height 13
type input "*********"
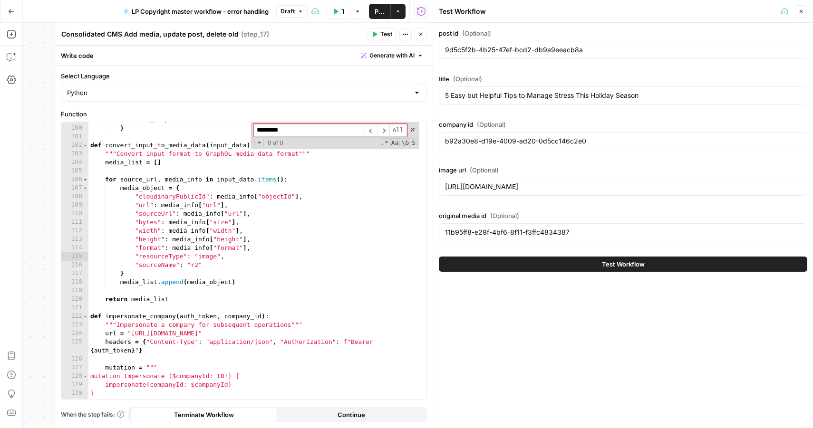
click at [421, 33] on icon "button" at bounding box center [420, 34] width 3 height 3
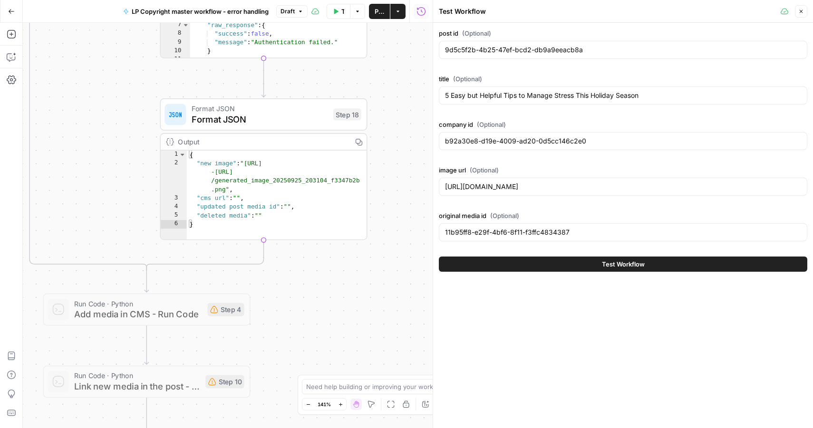
drag, startPoint x: 390, startPoint y: 275, endPoint x: 419, endPoint y: 94, distance: 183.9
click at [419, 94] on div "true false Workflow Input Settings Inputs Run Code · Python AWS bucket original…" at bounding box center [228, 226] width 410 height 406
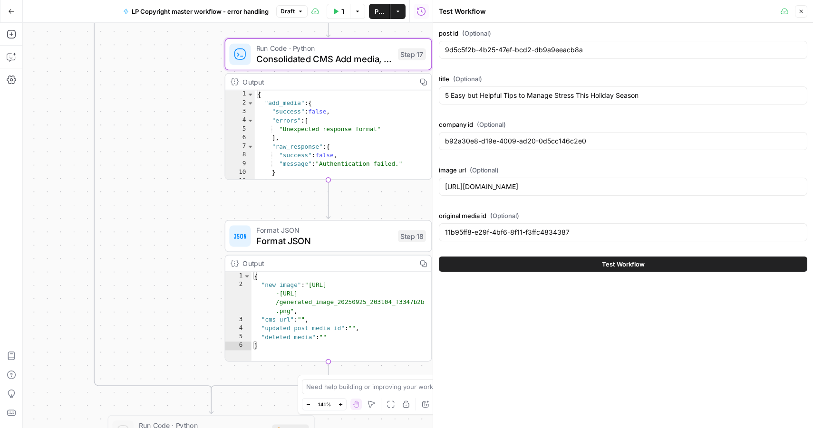
drag, startPoint x: 116, startPoint y: 118, endPoint x: 187, endPoint y: 312, distance: 206.2
click at [187, 312] on div "true false Workflow Input Settings Inputs Run Code · Python AWS bucket original…" at bounding box center [228, 226] width 410 height 406
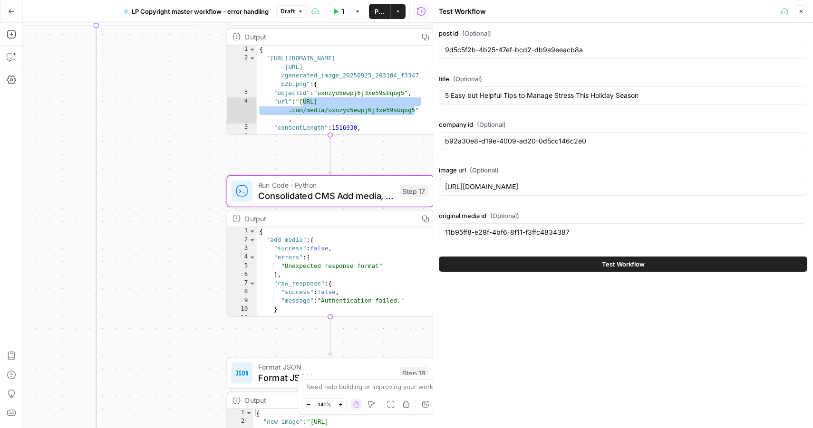
drag, startPoint x: 202, startPoint y: 120, endPoint x: 203, endPoint y: 304, distance: 184.0
click at [203, 304] on div "true false Workflow Input Settings Inputs Run Code · Python AWS bucket original…" at bounding box center [228, 226] width 410 height 406
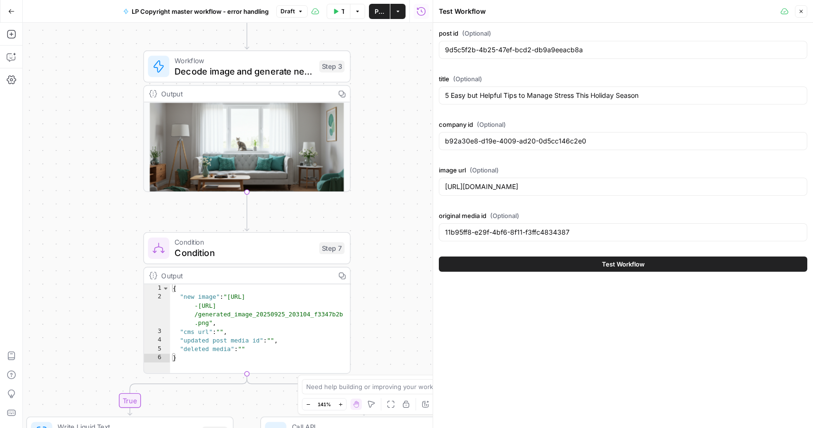
drag, startPoint x: 345, startPoint y: 87, endPoint x: 377, endPoint y: 333, distance: 247.4
click at [377, 333] on div "true false Workflow Input Settings Inputs Run Code · Python AWS bucket original…" at bounding box center [228, 226] width 410 height 406
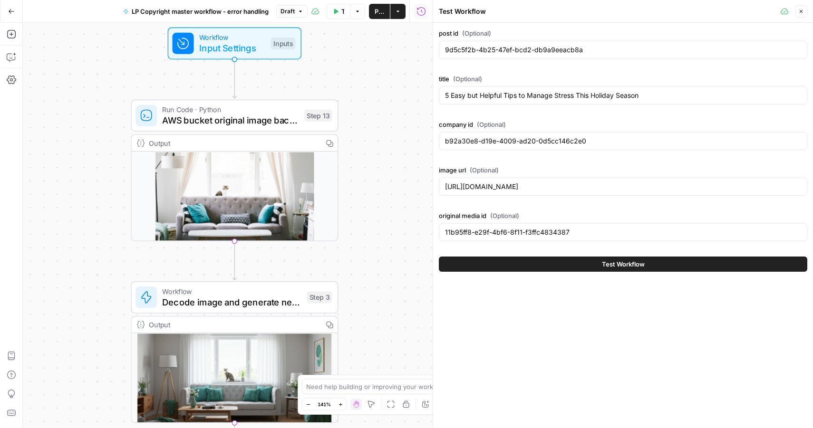
drag, startPoint x: 384, startPoint y: 93, endPoint x: 381, endPoint y: 265, distance: 172.1
click at [372, 316] on div "true false Workflow Input Settings Inputs Run Code · Python AWS bucket original…" at bounding box center [228, 226] width 410 height 406
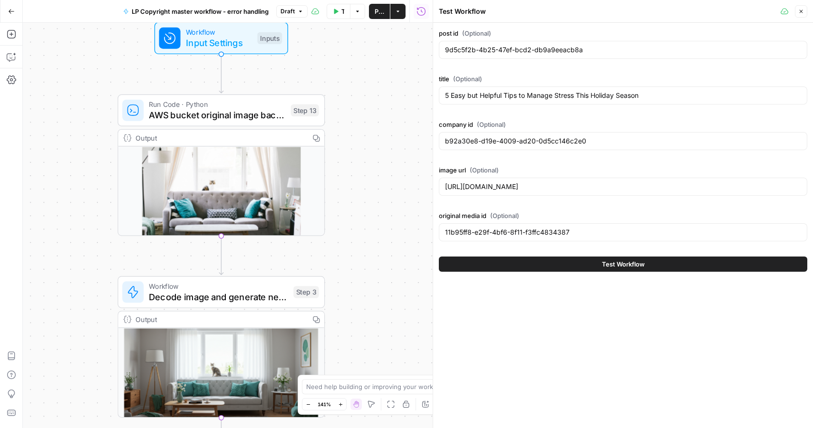
drag, startPoint x: 367, startPoint y: 220, endPoint x: 359, endPoint y: 68, distance: 151.8
click at [359, 68] on div "true false Workflow Input Settings Inputs Run Code · Python AWS bucket original…" at bounding box center [228, 226] width 410 height 406
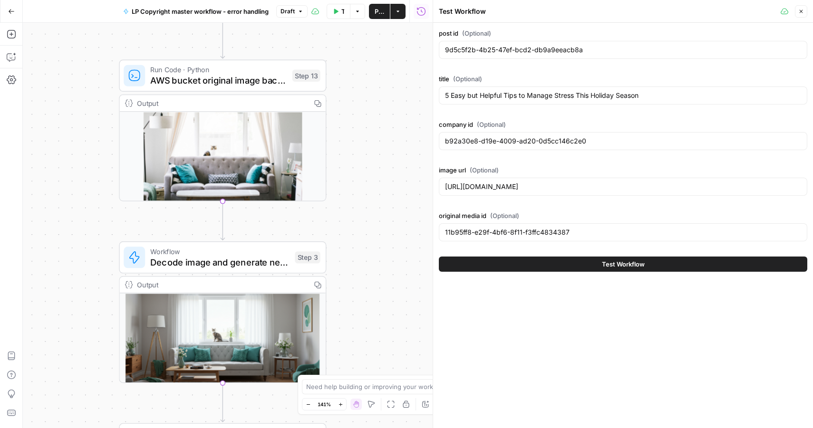
drag, startPoint x: 371, startPoint y: 202, endPoint x: 368, endPoint y: 147, distance: 54.8
click at [368, 147] on div "true false Workflow Input Settings Inputs Run Code · Python AWS bucket original…" at bounding box center [228, 226] width 410 height 406
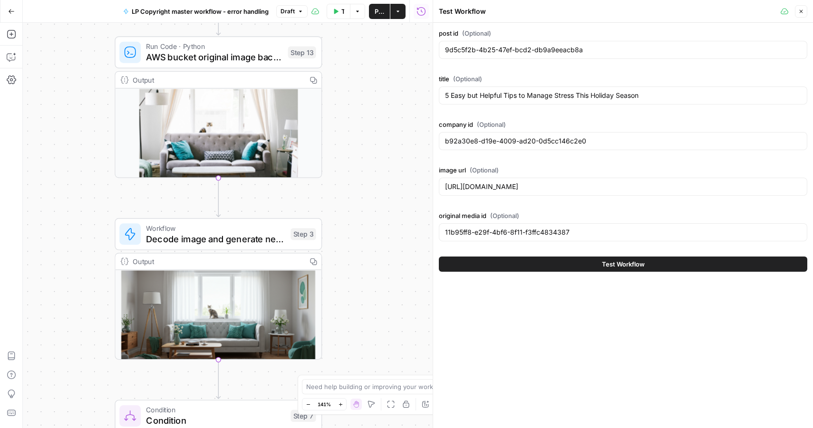
click at [219, 55] on span "AWS bucket original image backup Run Code" at bounding box center [214, 56] width 136 height 13
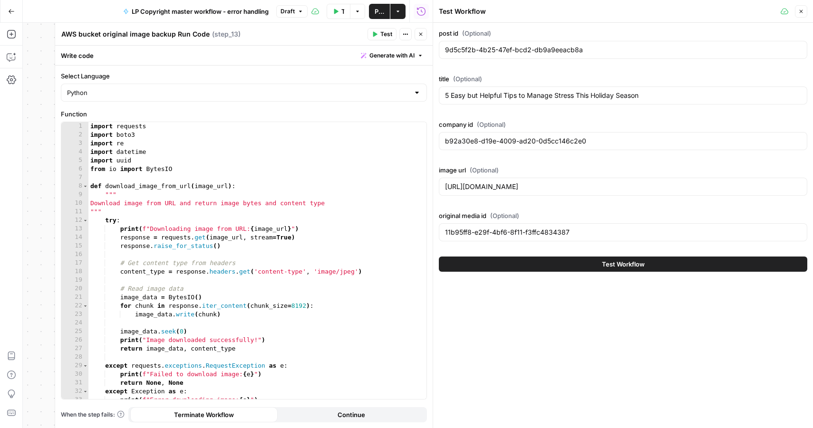
type textarea "**********"
click at [200, 138] on div "import requests import boto3 import re import datetime import uuid from io impo…" at bounding box center [253, 269] width 331 height 294
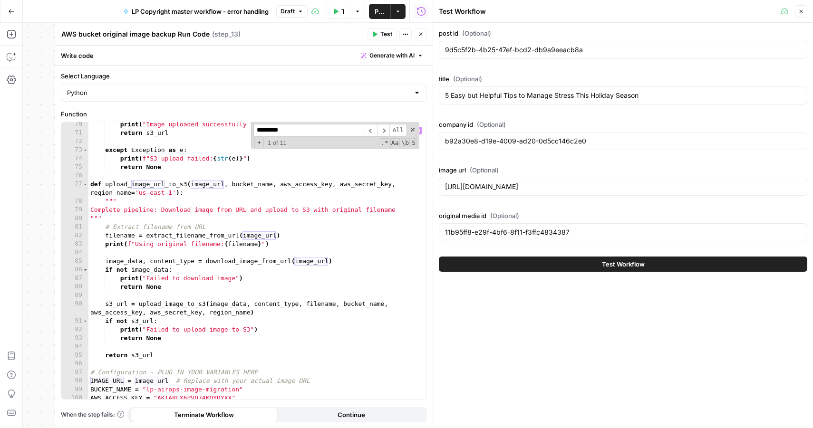
scroll to position [667, 0]
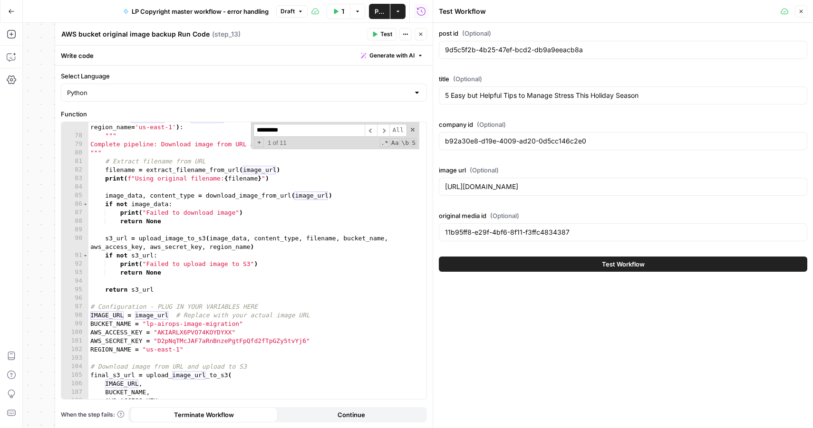
type input "*********"
click at [800, 14] on icon "button" at bounding box center [801, 12] width 6 height 6
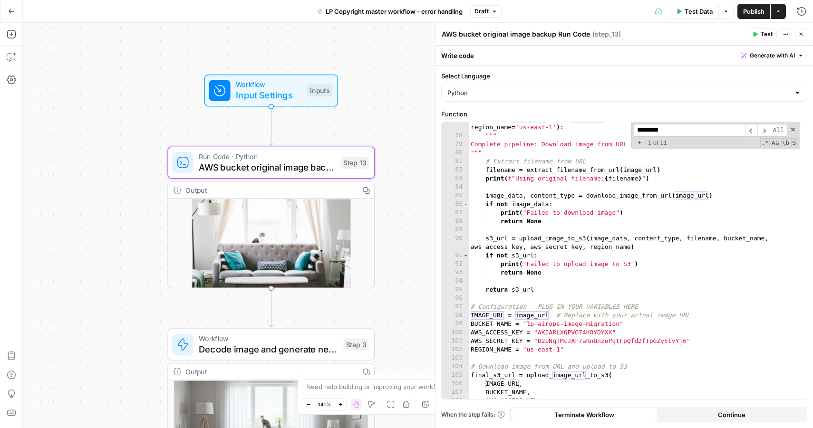
drag, startPoint x: 359, startPoint y: 171, endPoint x: 411, endPoint y: 179, distance: 52.9
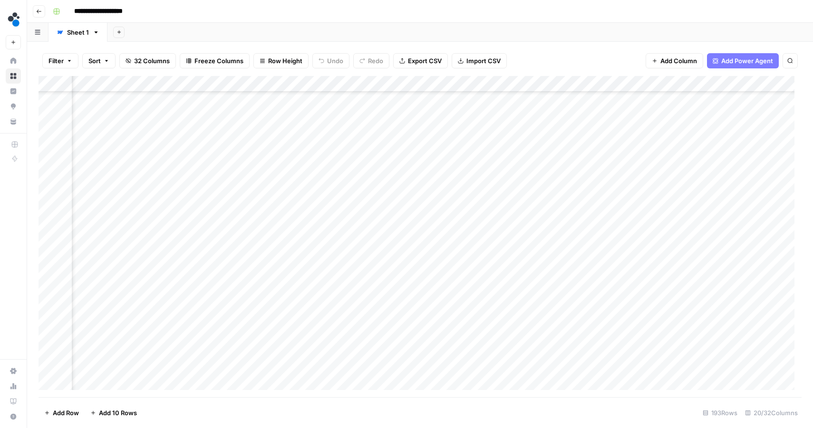
scroll to position [815, 1235]
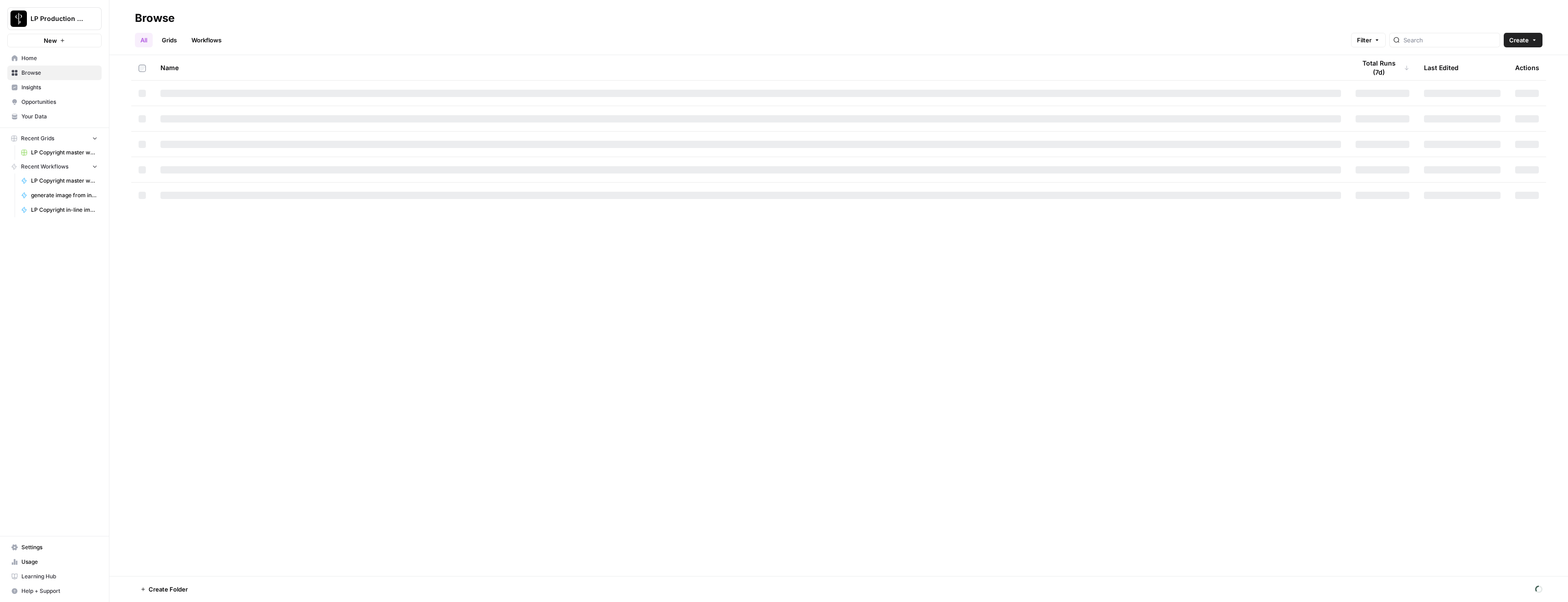
click at [193, 38] on link "Workflows" at bounding box center [206, 39] width 41 height 14
click at [1475, 43] on input "search" at bounding box center [1458, 40] width 93 height 10
type input "d"
type input "generate image from"
click at [1529, 92] on icon "button" at bounding box center [1528, 94] width 6 height 6
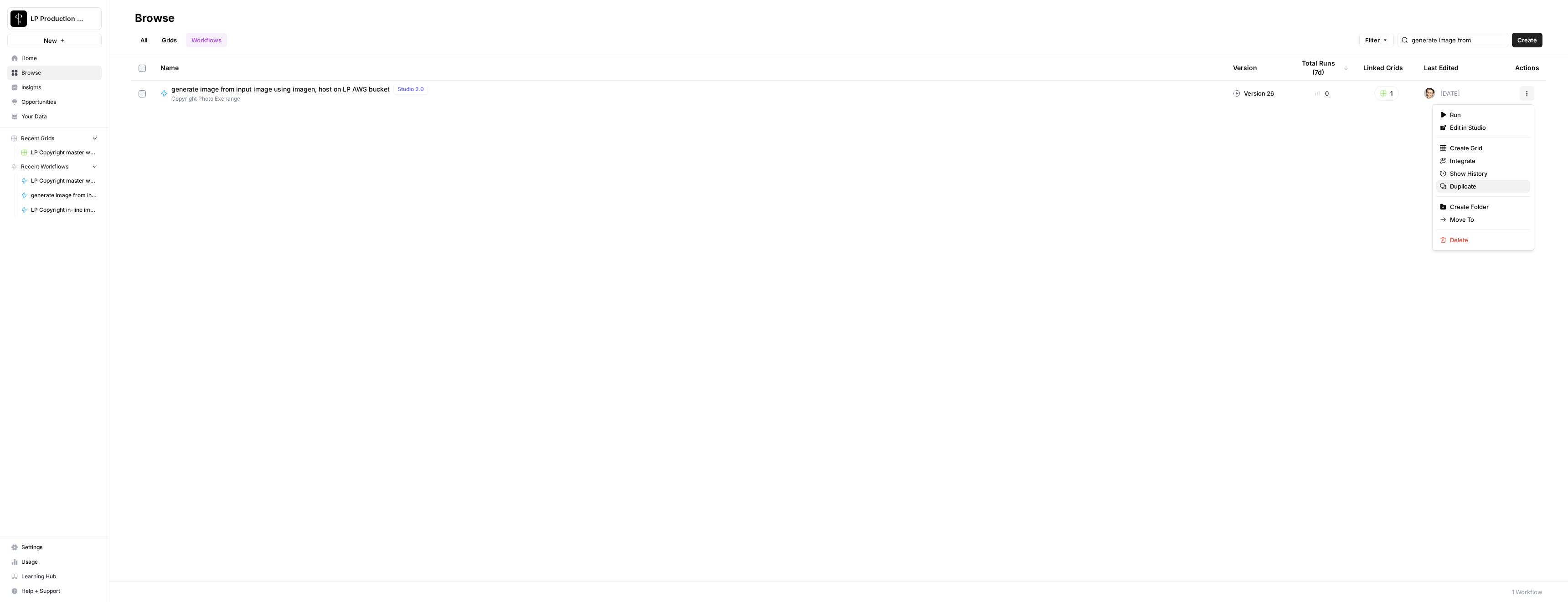
click at [1470, 187] on span "Duplicate" at bounding box center [1486, 187] width 73 height 10
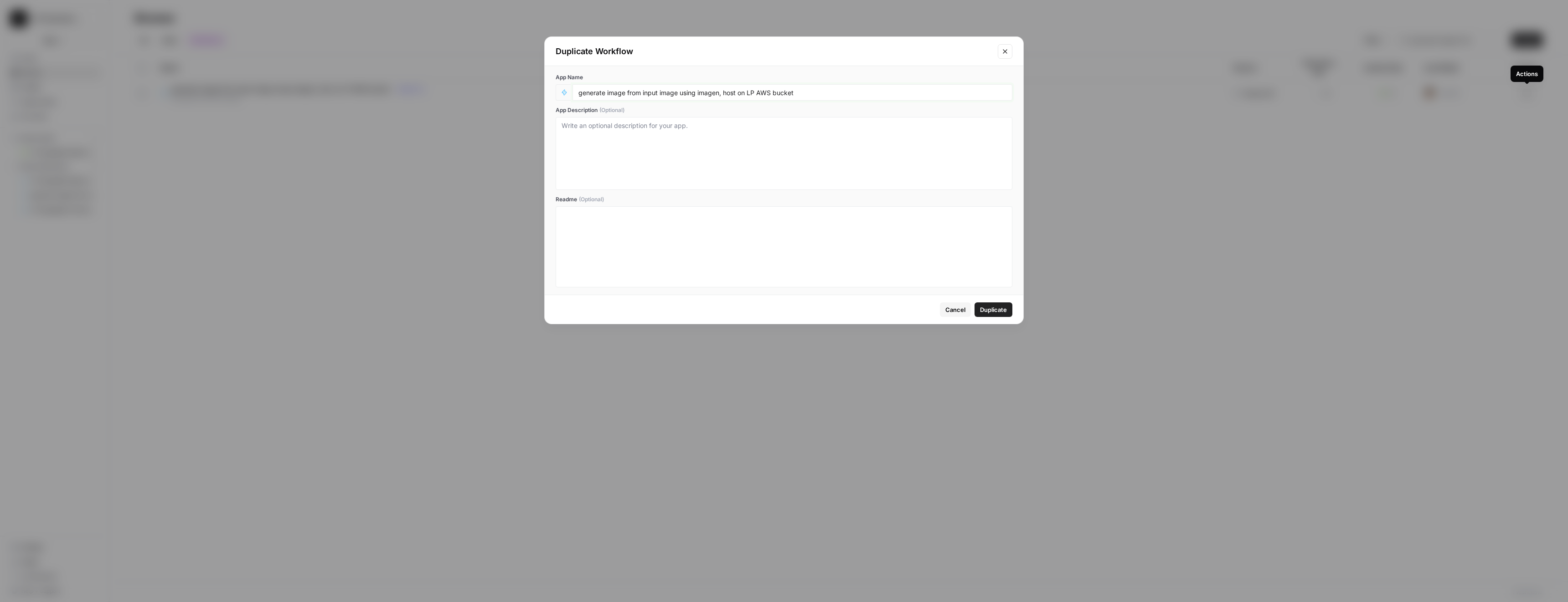
click at [825, 92] on input "generate image from input image using imagen, host on LP AWS bucket" at bounding box center [792, 92] width 428 height 9
type input "generate image from input image using imagen, host on LP AWS bucket - error han…"
click at [998, 310] on span "Duplicate" at bounding box center [994, 311] width 27 height 10
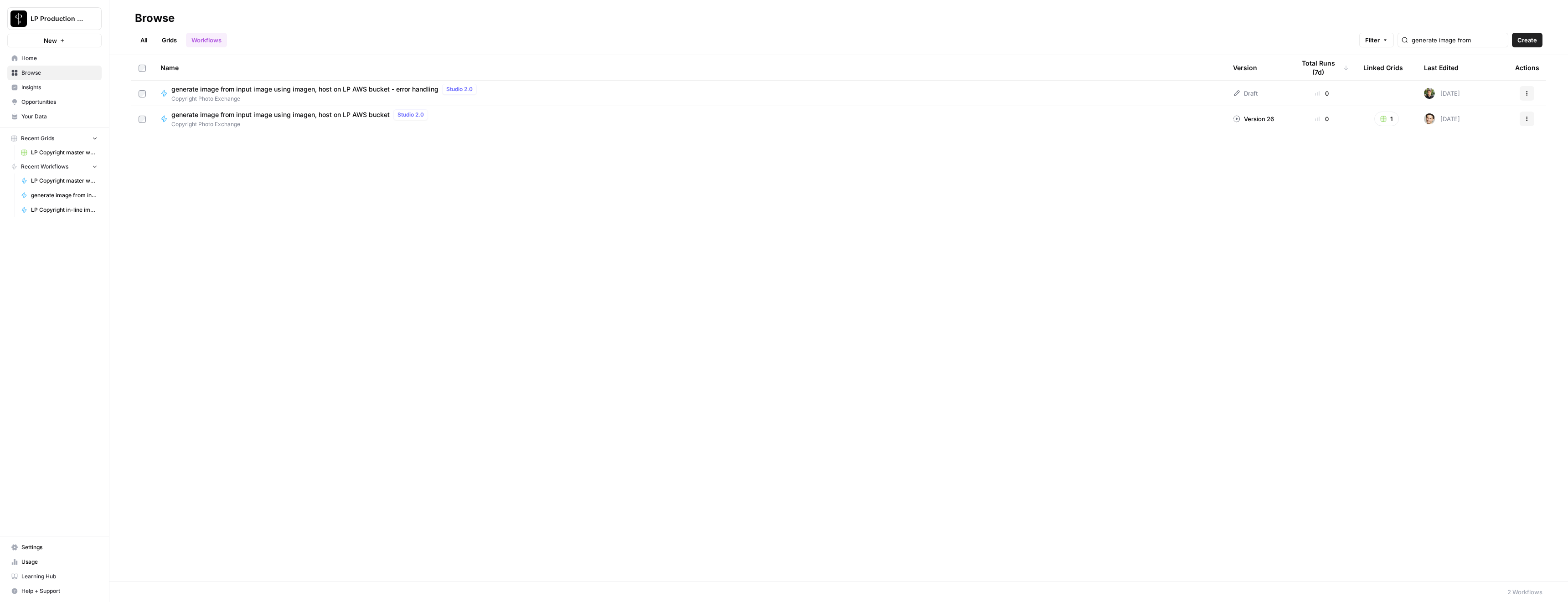
drag, startPoint x: 1246, startPoint y: 93, endPoint x: 1257, endPoint y: 94, distance: 11.0
click at [1257, 94] on div "Draft" at bounding box center [1246, 94] width 25 height 10
click at [1268, 201] on div "Name Version Total Runs (7d) Linked Grids Last Edited Actions generate image fr…" at bounding box center [838, 319] width 1459 height 527
click at [339, 90] on span "generate image from input image using imagen, host on LP AWS bucket - error han…" at bounding box center [305, 89] width 268 height 10
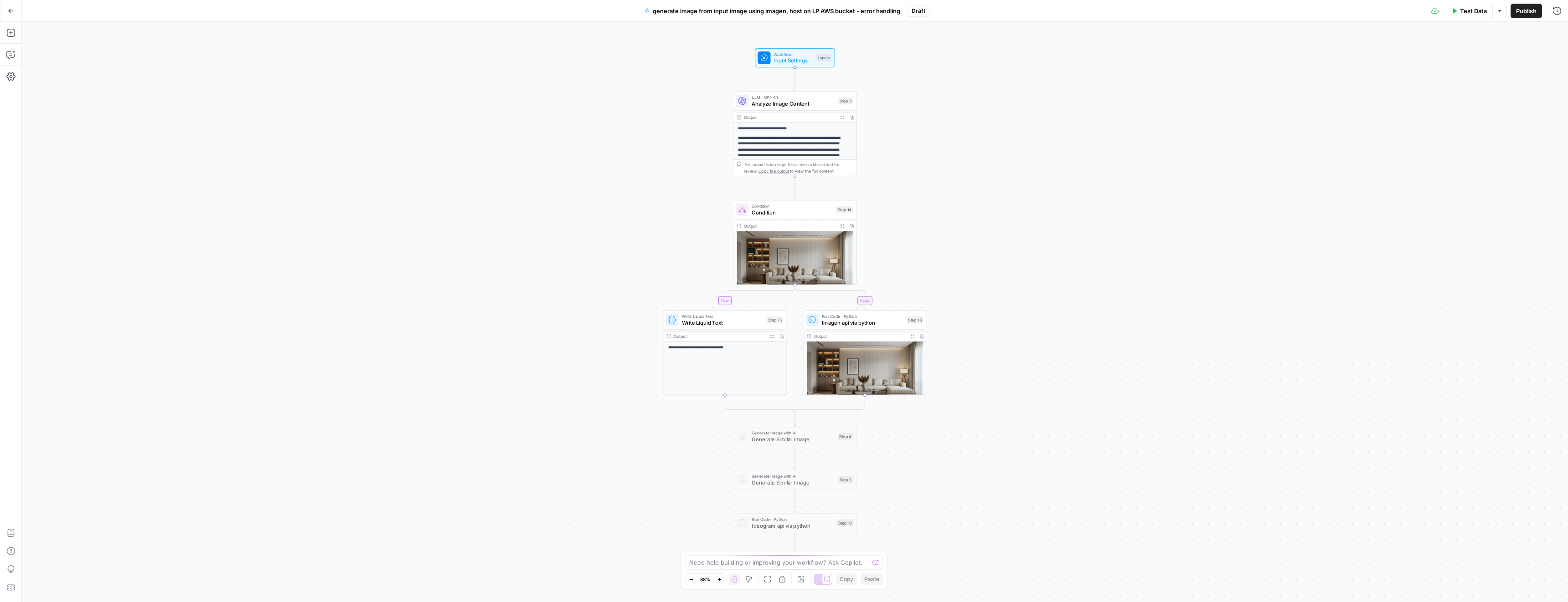
click at [1532, 12] on span "Publish" at bounding box center [1526, 12] width 20 height 10
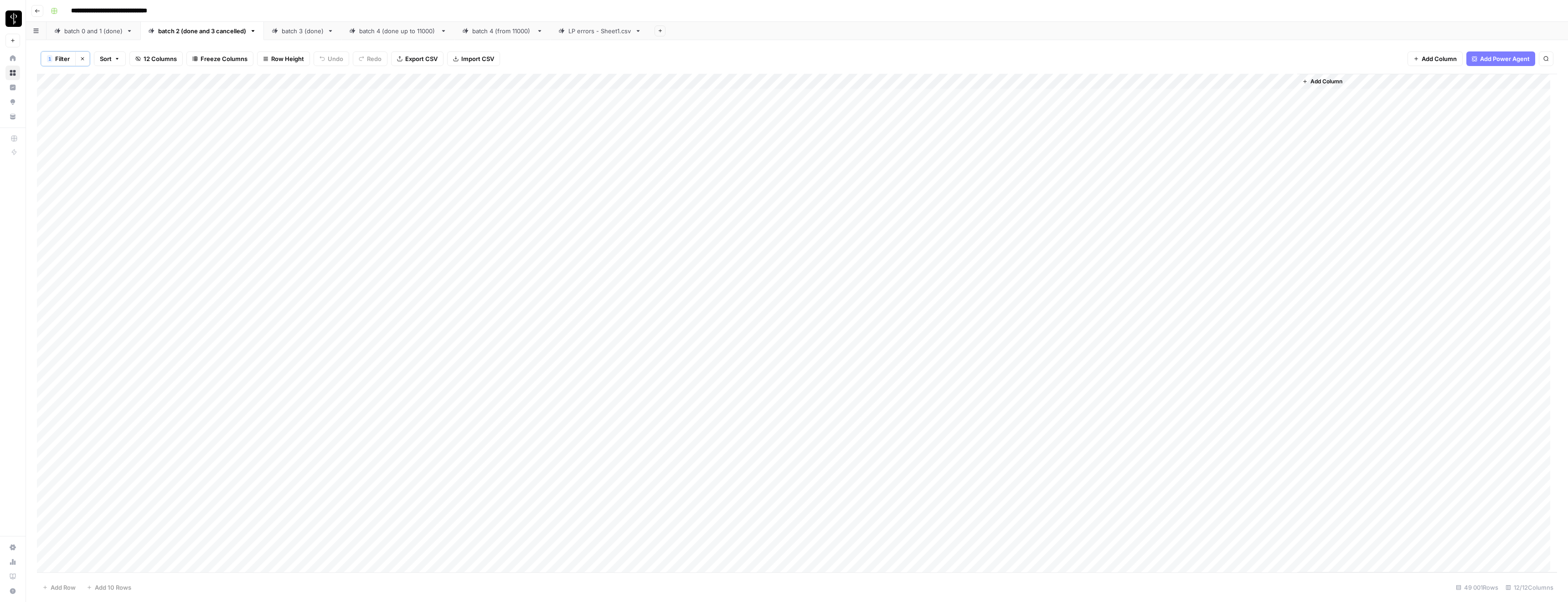
click at [62, 62] on span "Filter" at bounding box center [62, 59] width 14 height 10
click at [333, 106] on input "text" at bounding box center [388, 106] width 111 height 10
click at [299, 155] on span "error" at bounding box center [332, 155] width 90 height 10
drag, startPoint x: 59, startPoint y: 148, endPoint x: 65, endPoint y: 146, distance: 6.3
click at [59, 148] on span "Save" at bounding box center [62, 148] width 13 height 9
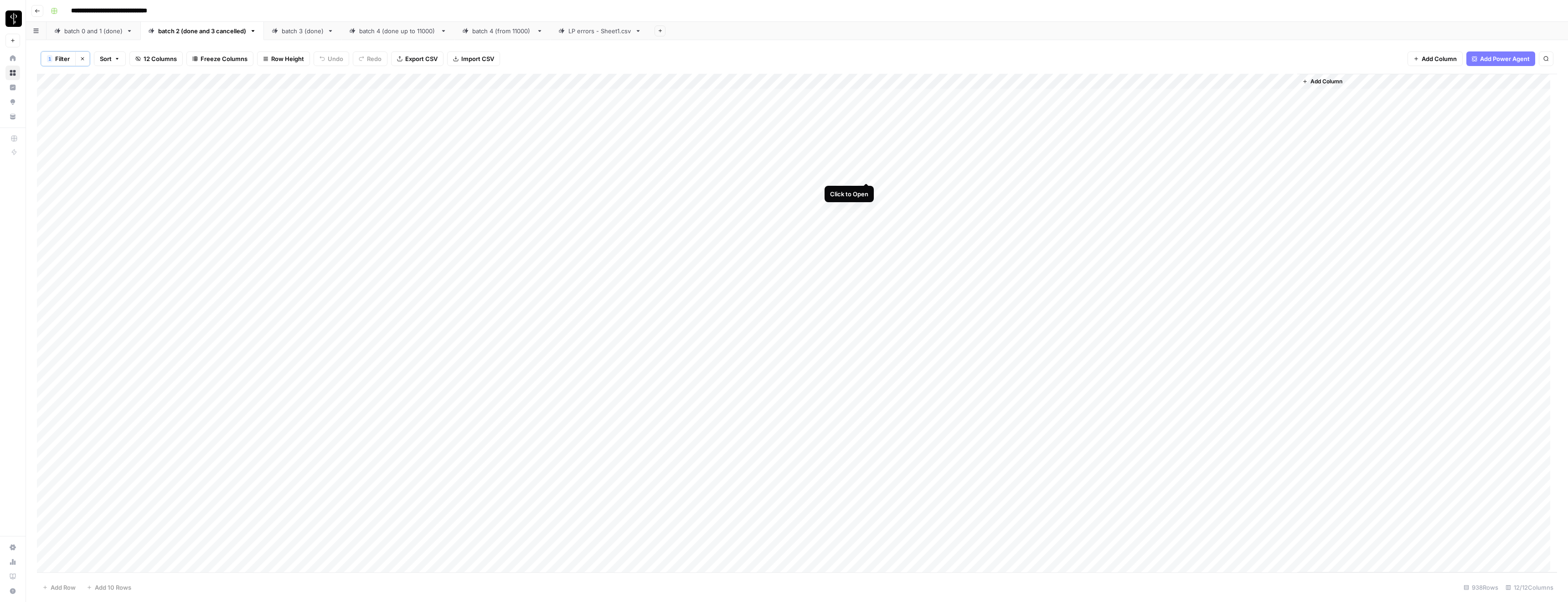
click at [866, 174] on div "Add Column" at bounding box center [797, 323] width 1520 height 499
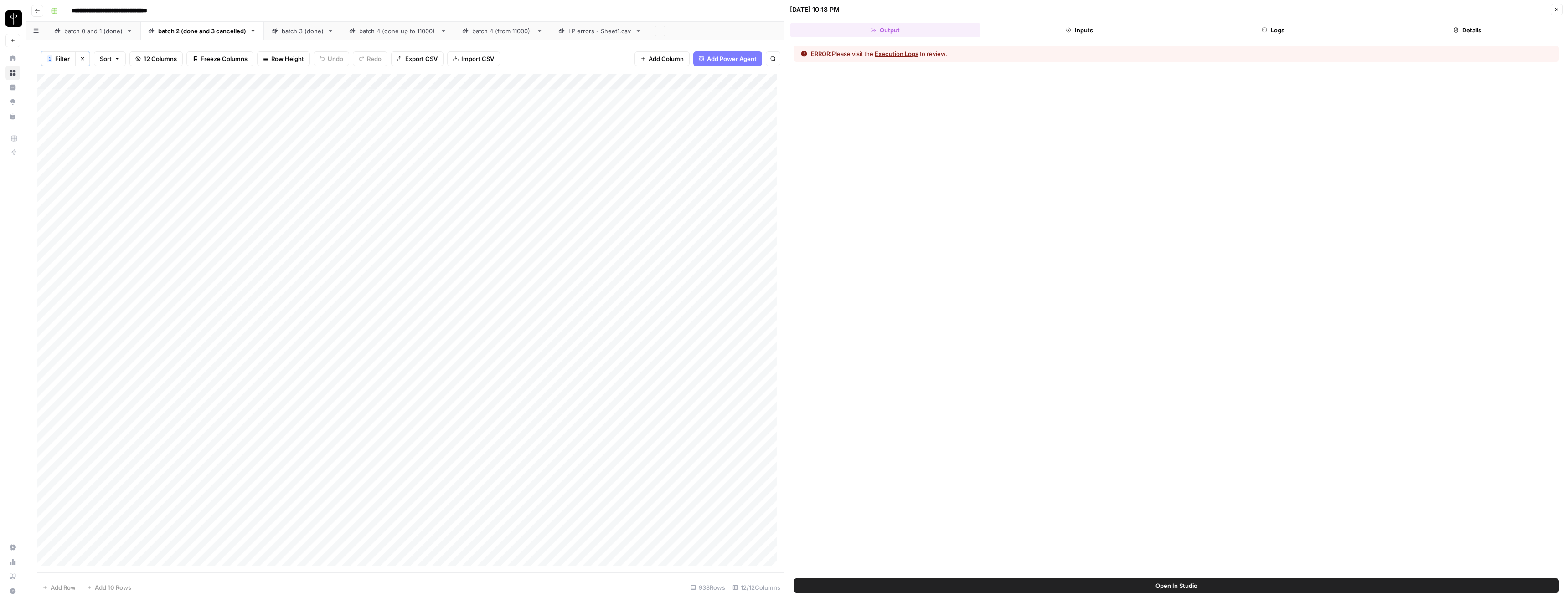
click at [905, 59] on div "ERROR: Please visit the Execution Logs to review." at bounding box center [1177, 54] width 765 height 16
click at [905, 55] on button "Execution Logs" at bounding box center [897, 54] width 44 height 10
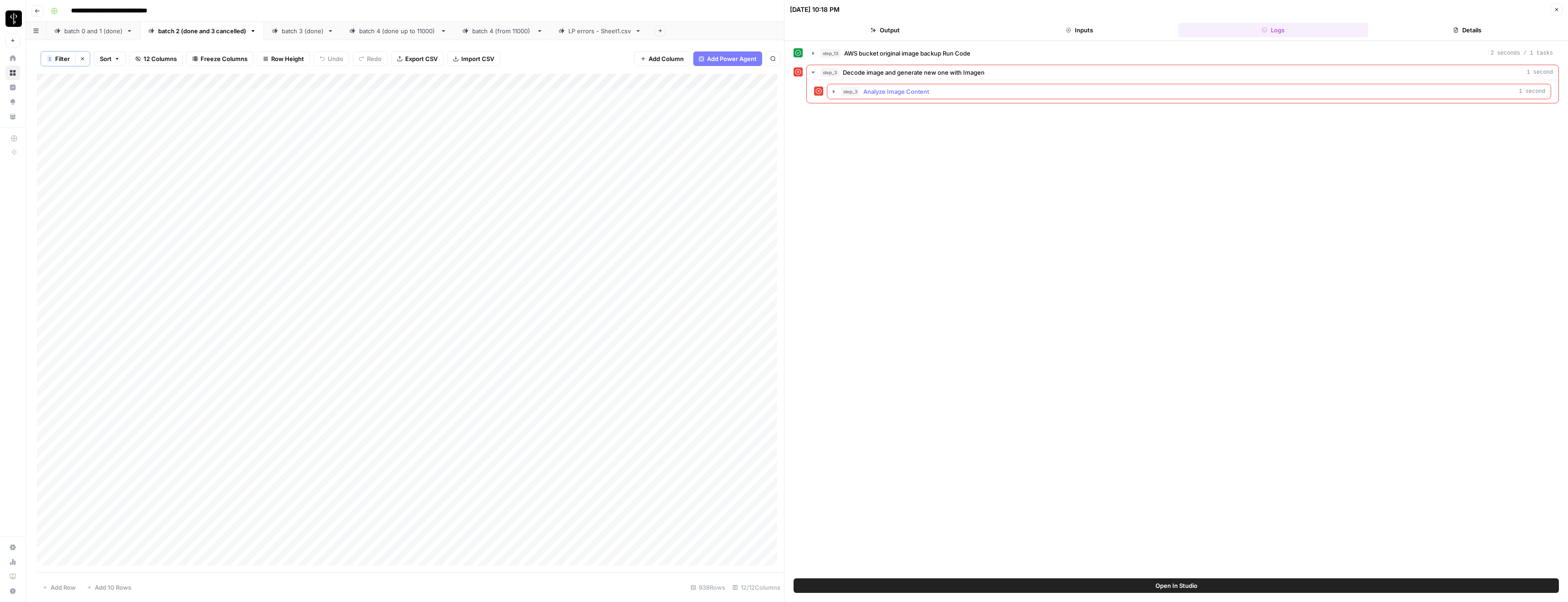
click at [864, 93] on span "Analyze Image Content" at bounding box center [896, 92] width 65 height 10
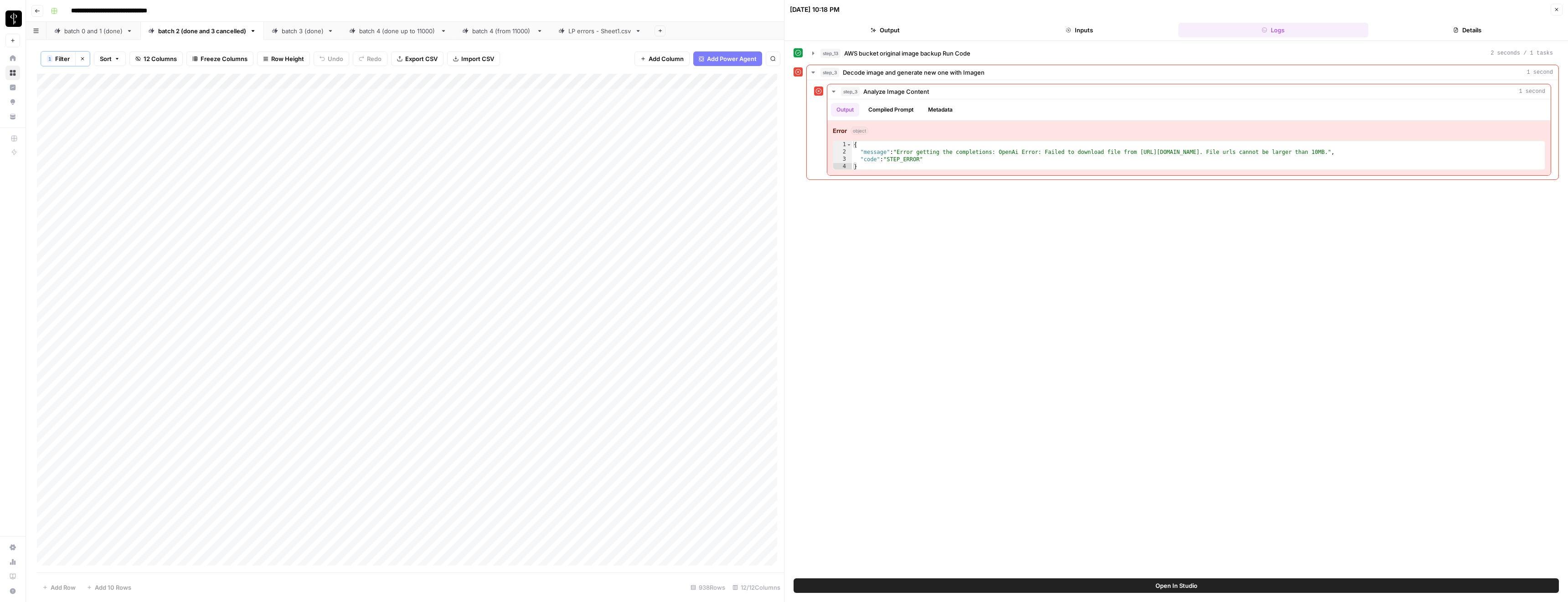
click at [1559, 7] on button "Close" at bounding box center [1556, 10] width 12 height 12
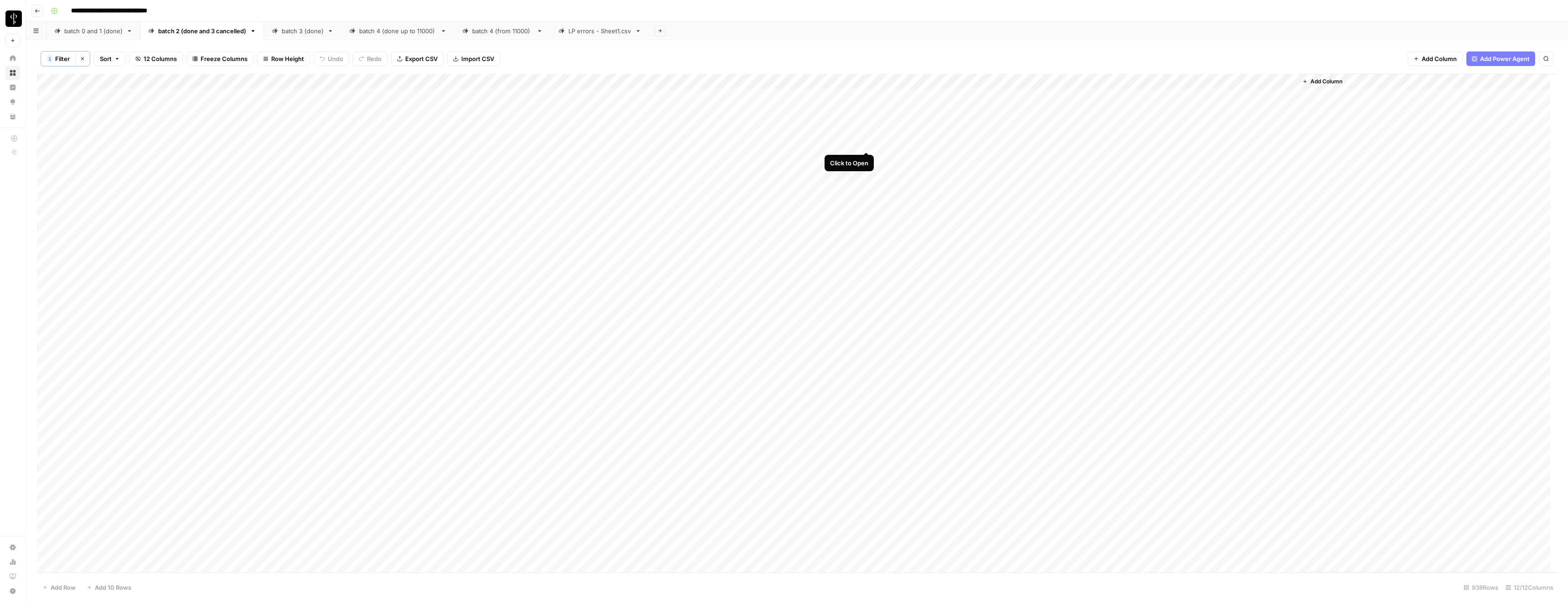
click at [867, 141] on div "Add Column" at bounding box center [797, 323] width 1520 height 499
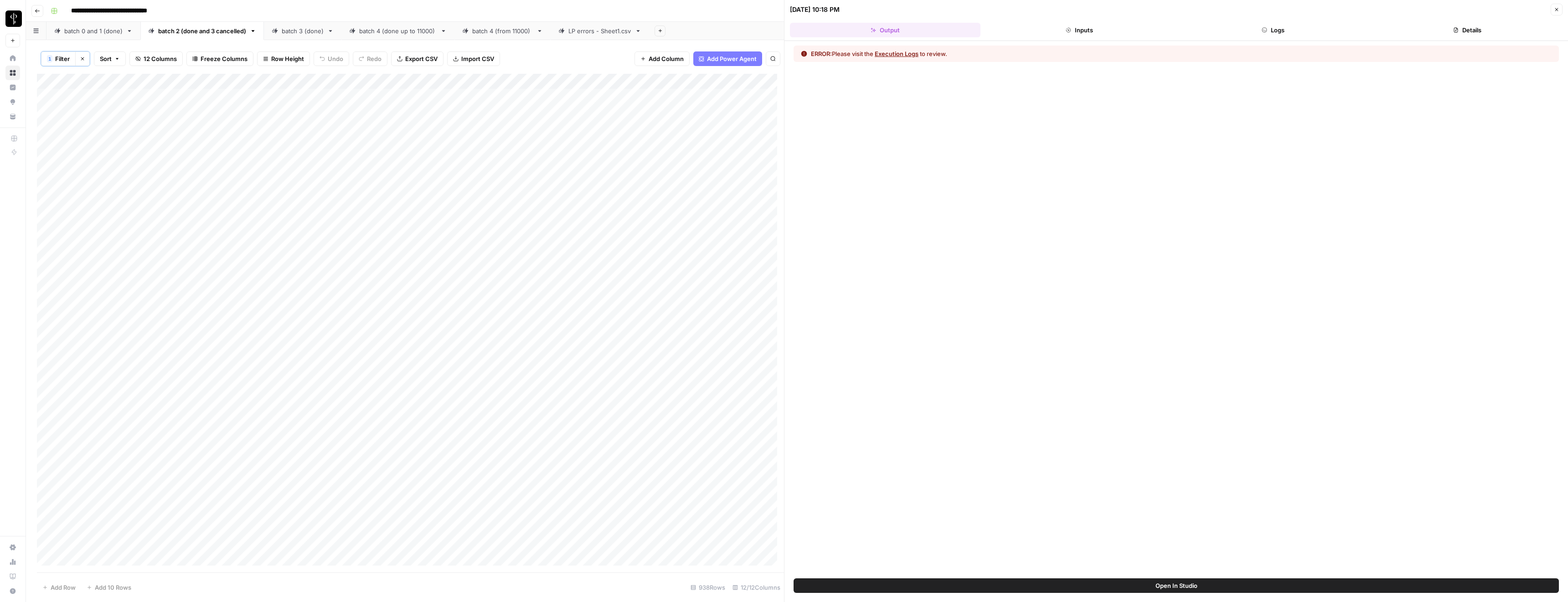
click at [896, 52] on button "Execution Logs" at bounding box center [897, 54] width 44 height 10
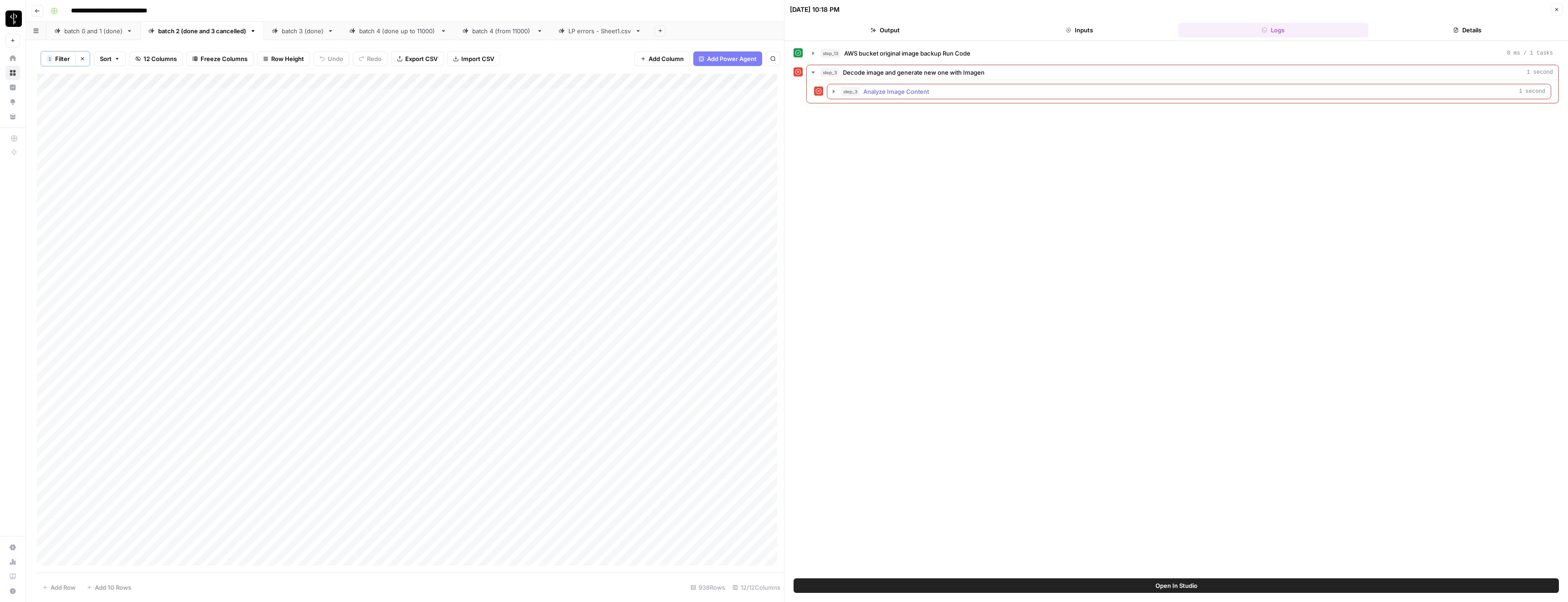
click at [870, 98] on button "step_3 Analyze Image Content 1 second" at bounding box center [1189, 91] width 723 height 14
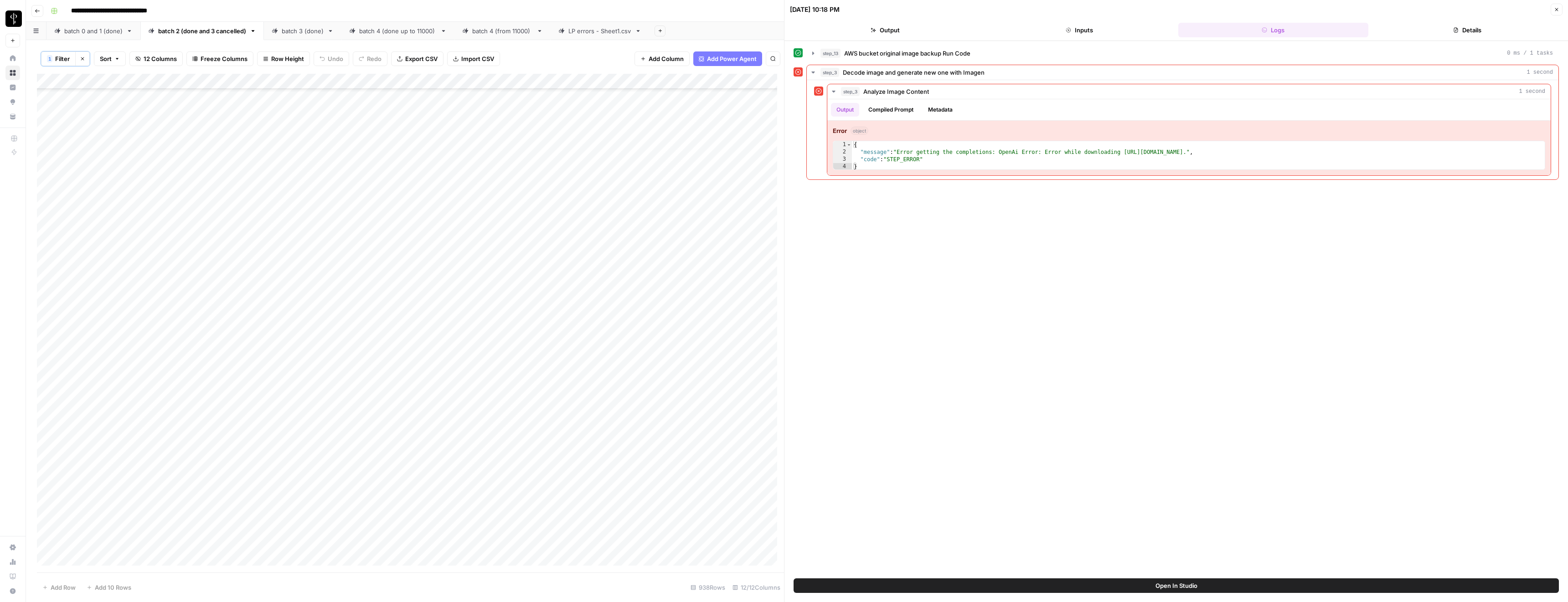
scroll to position [74, 0]
drag, startPoint x: 717, startPoint y: 268, endPoint x: 665, endPoint y: 264, distance: 52.2
click at [746, 359] on div "Add Column" at bounding box center [410, 323] width 747 height 499
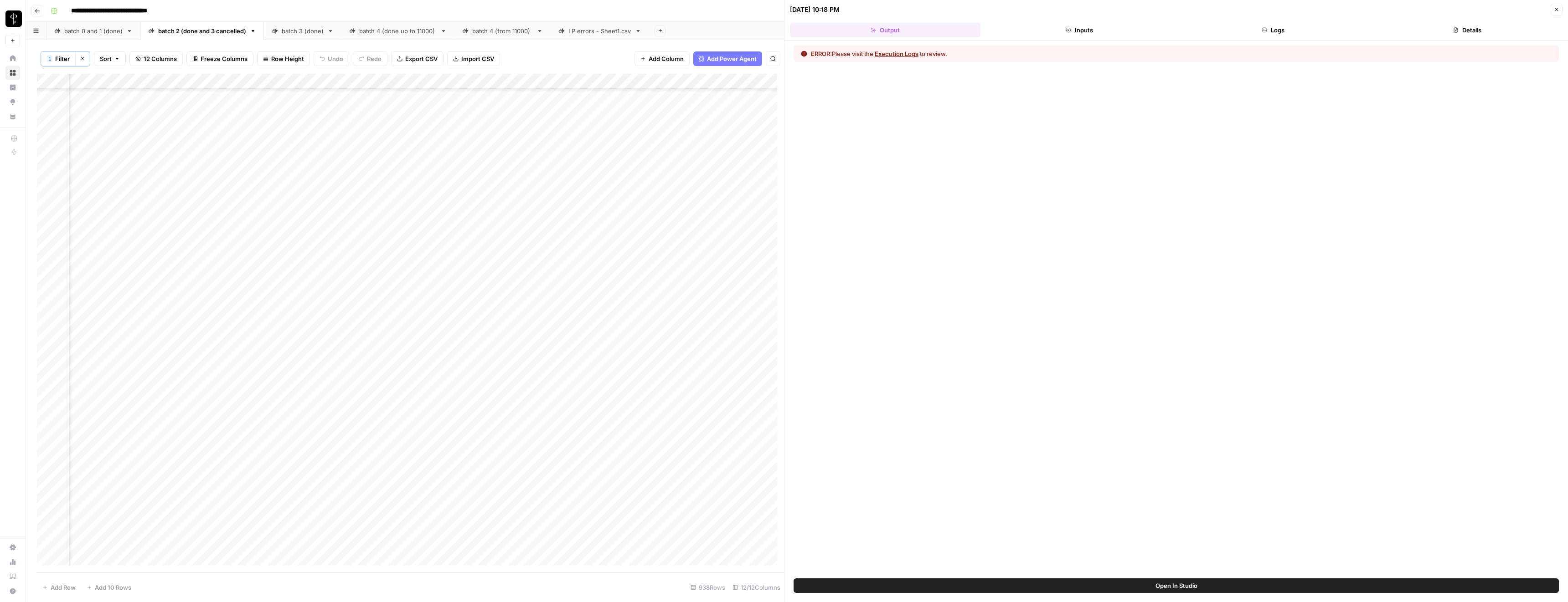
click at [898, 56] on button "Execution Logs" at bounding box center [897, 54] width 44 height 10
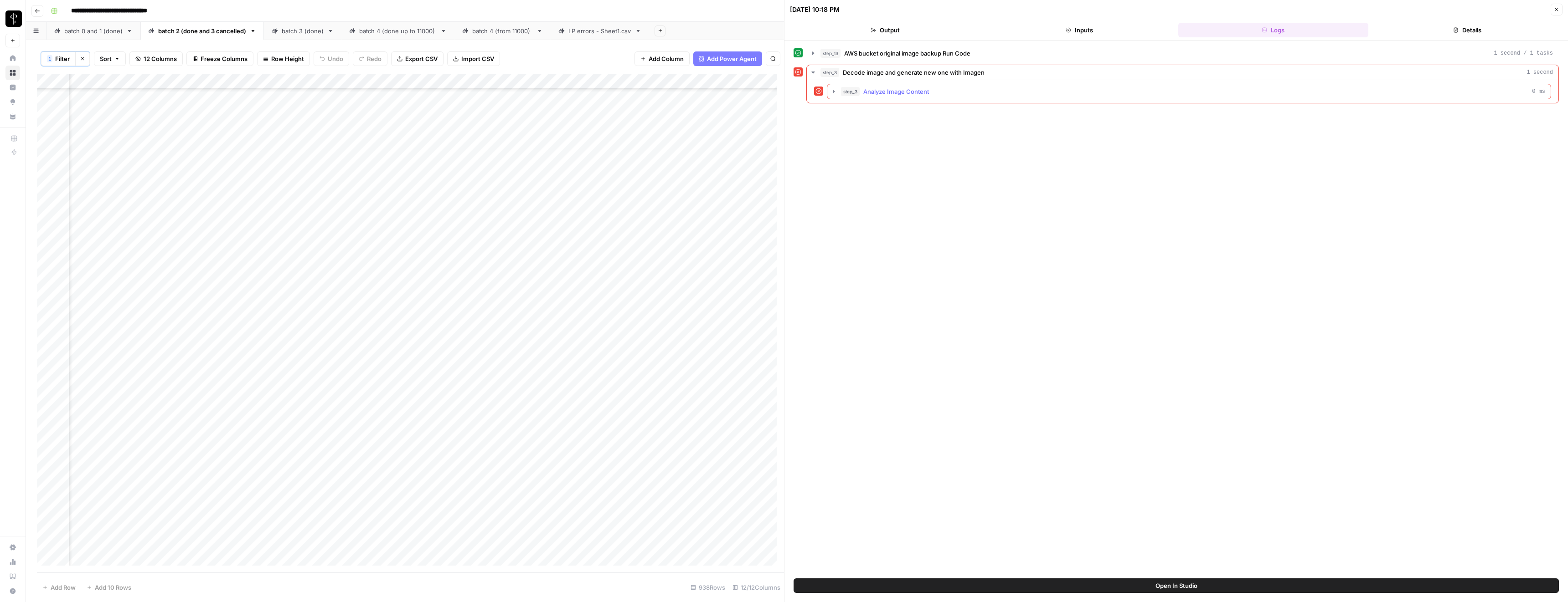
click at [860, 88] on div "step_3 Analyze Image Content 0 ms" at bounding box center [1193, 92] width 704 height 10
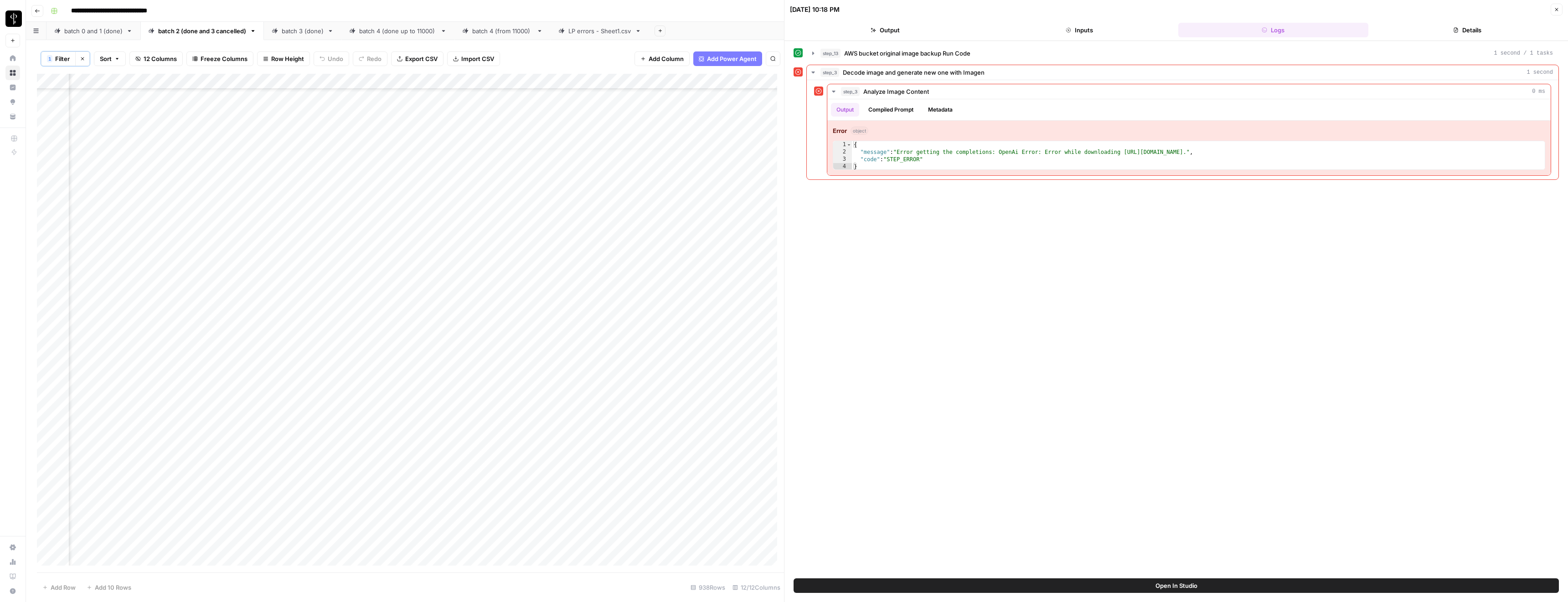
scroll to position [573, 120]
click at [746, 282] on div "Add Column" at bounding box center [410, 323] width 747 height 499
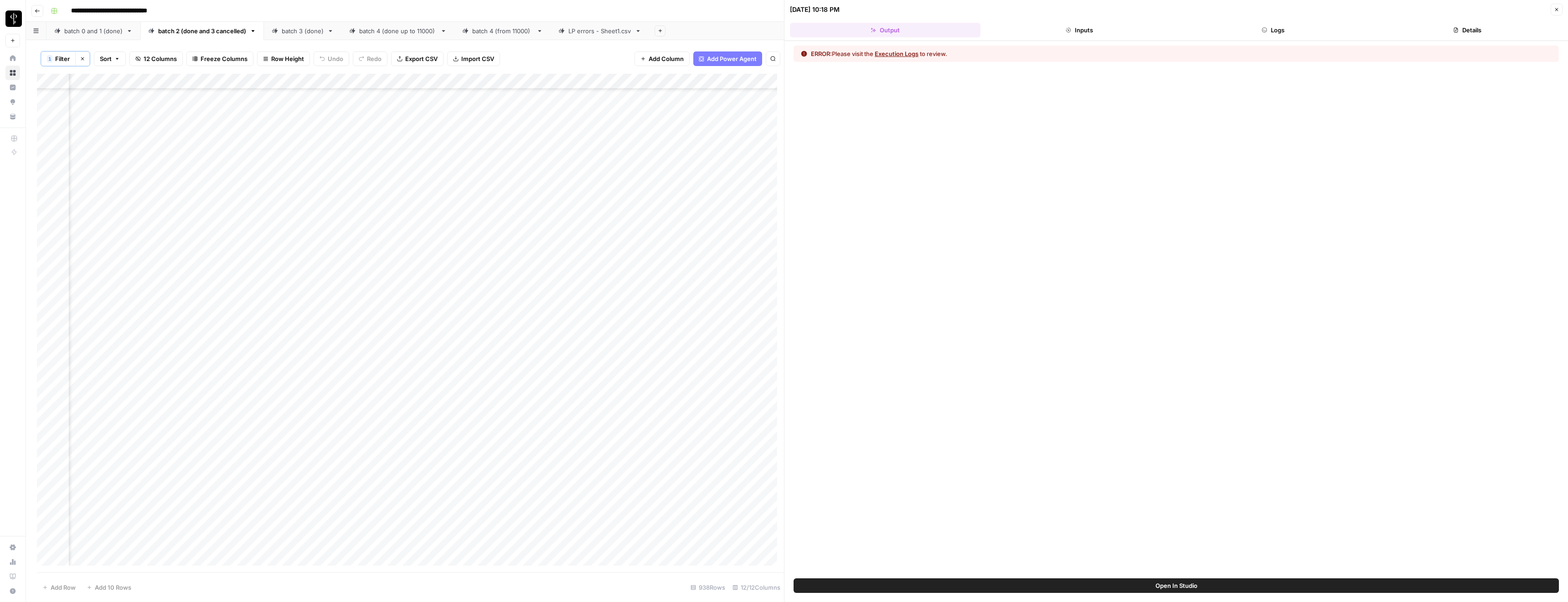
click at [903, 55] on button "Execution Logs" at bounding box center [897, 54] width 44 height 10
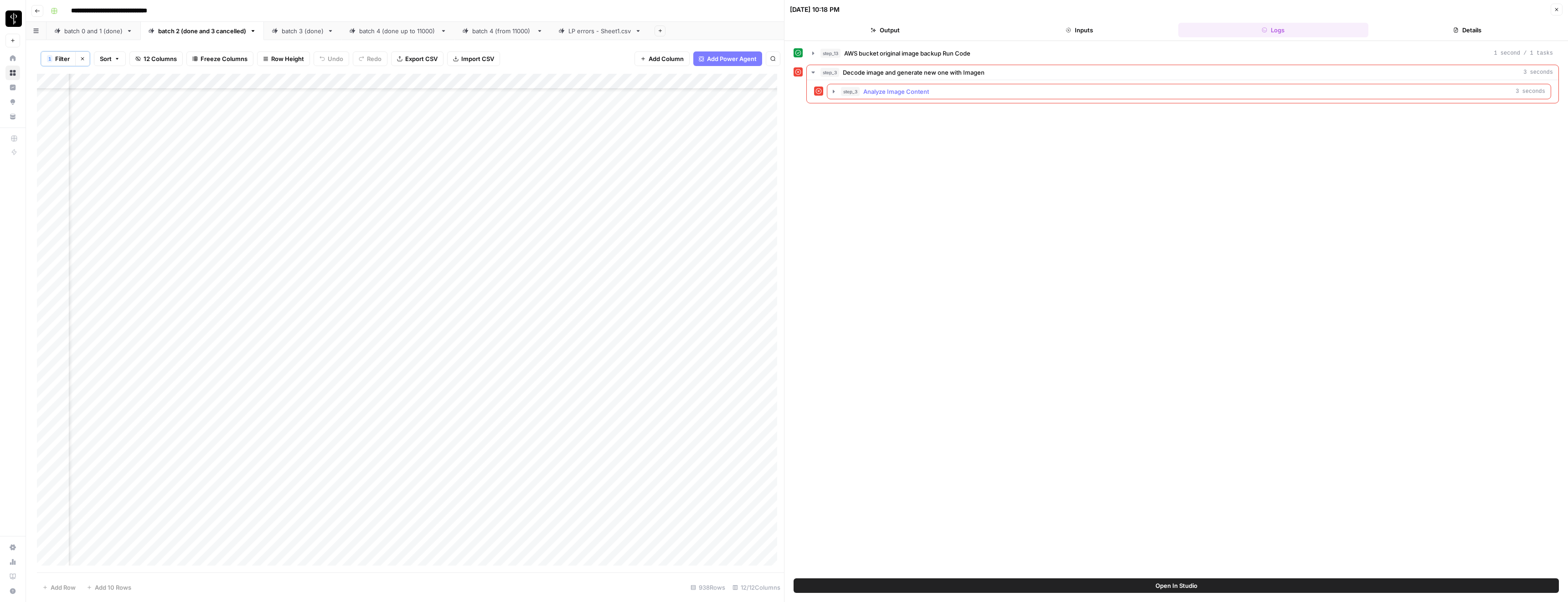
click at [866, 93] on span "Analyze Image Content" at bounding box center [896, 92] width 65 height 10
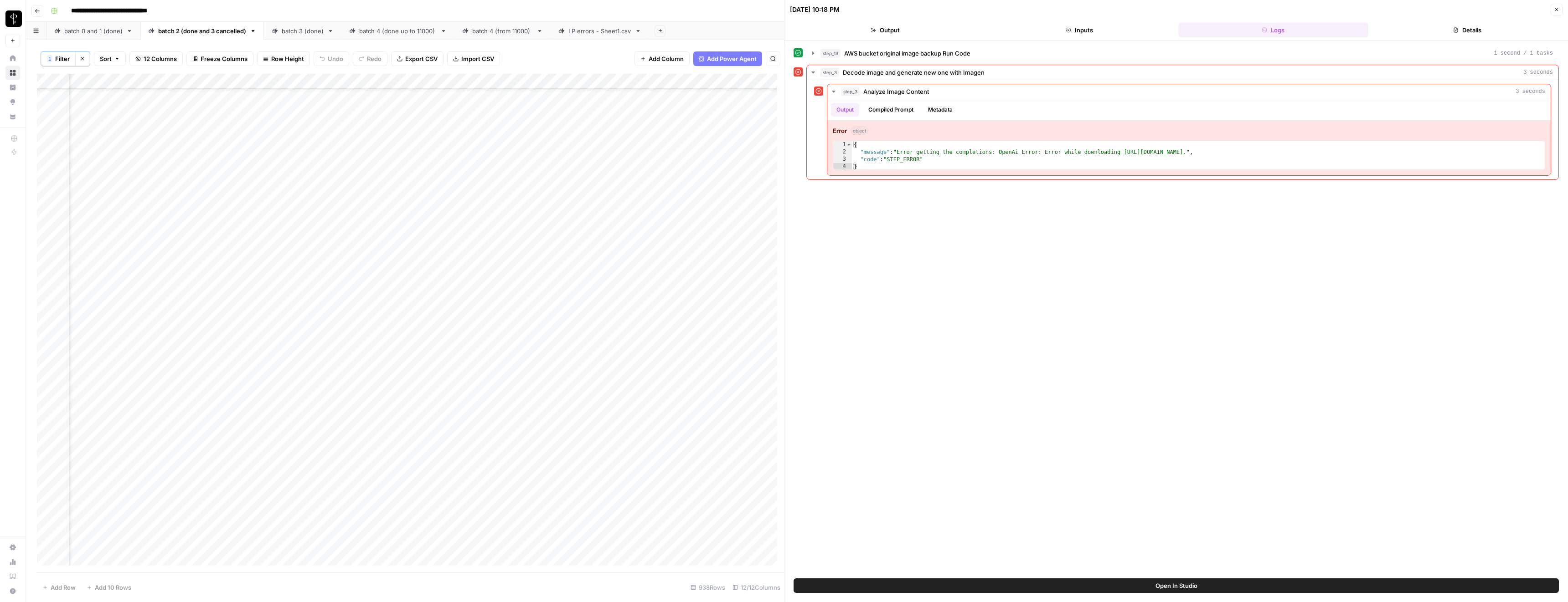
click at [746, 376] on div "Add Column" at bounding box center [410, 323] width 747 height 499
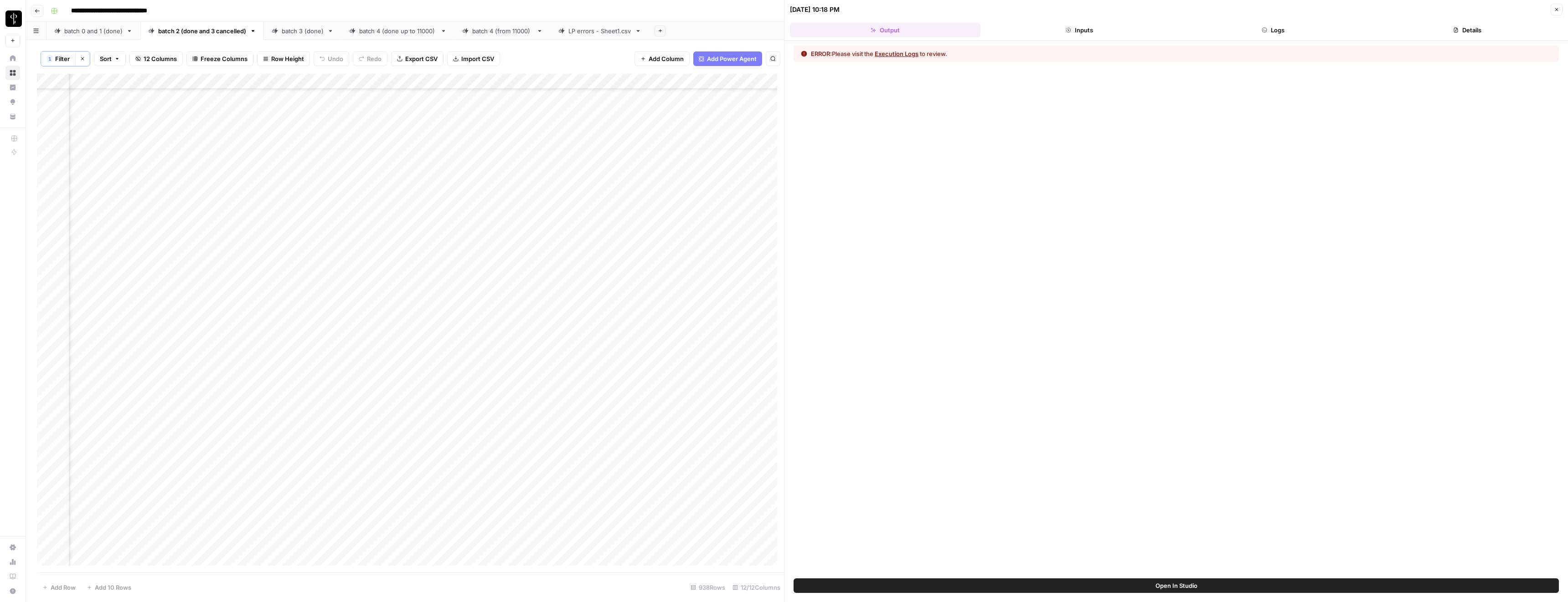
click at [891, 56] on button "Execution Logs" at bounding box center [897, 54] width 44 height 10
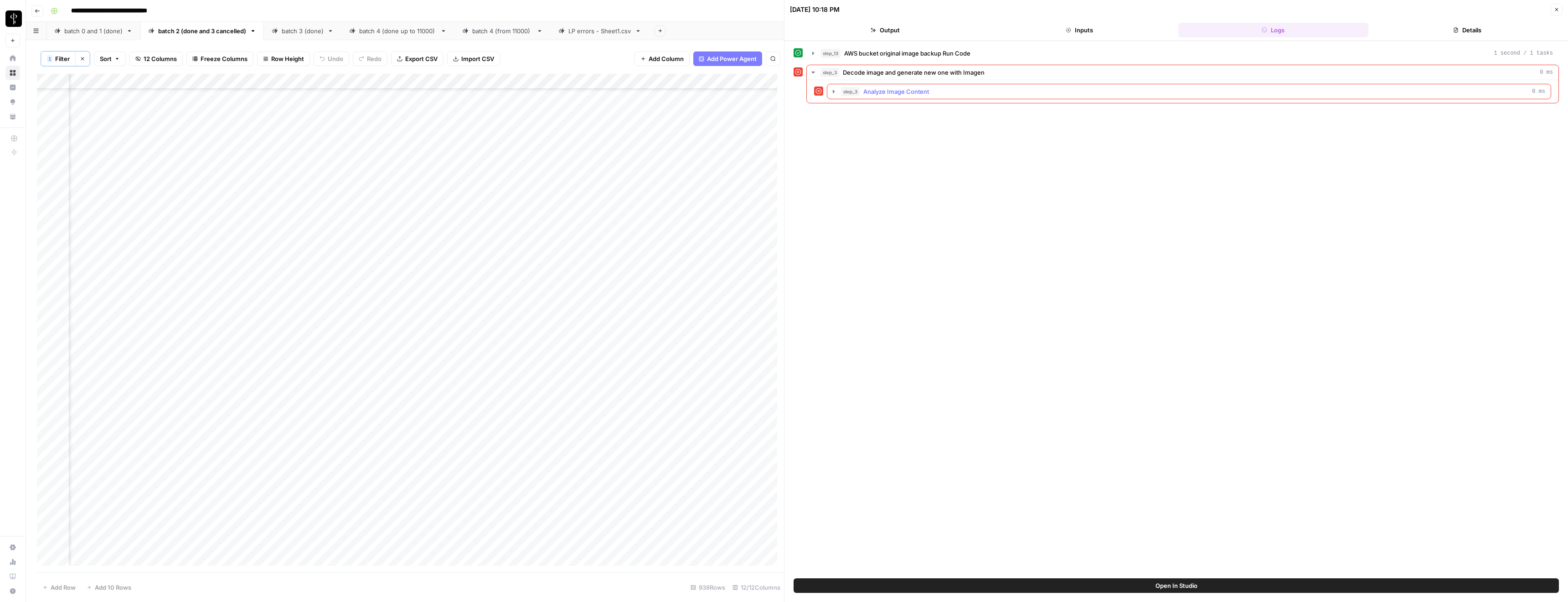
click at [872, 98] on button "step_3 Analyze Image Content 0 ms" at bounding box center [1189, 91] width 723 height 14
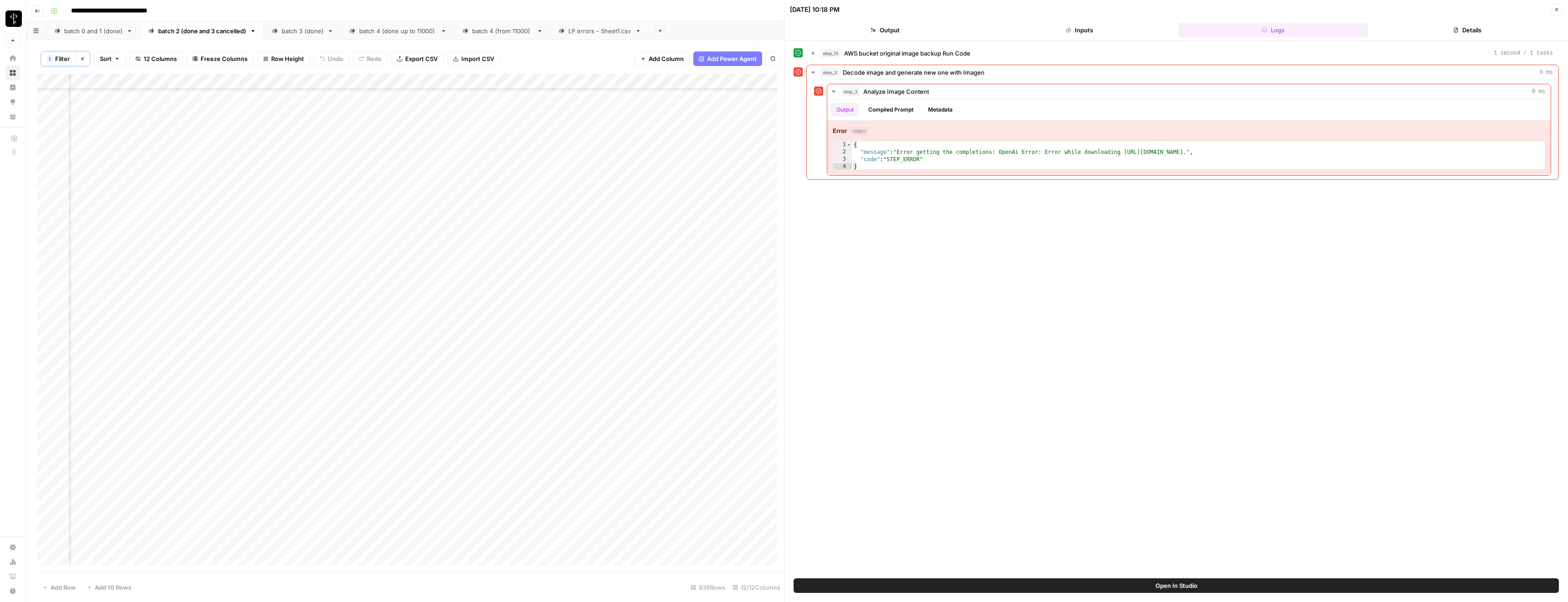
scroll to position [822, 120]
click at [749, 266] on div "Add Column" at bounding box center [410, 323] width 747 height 499
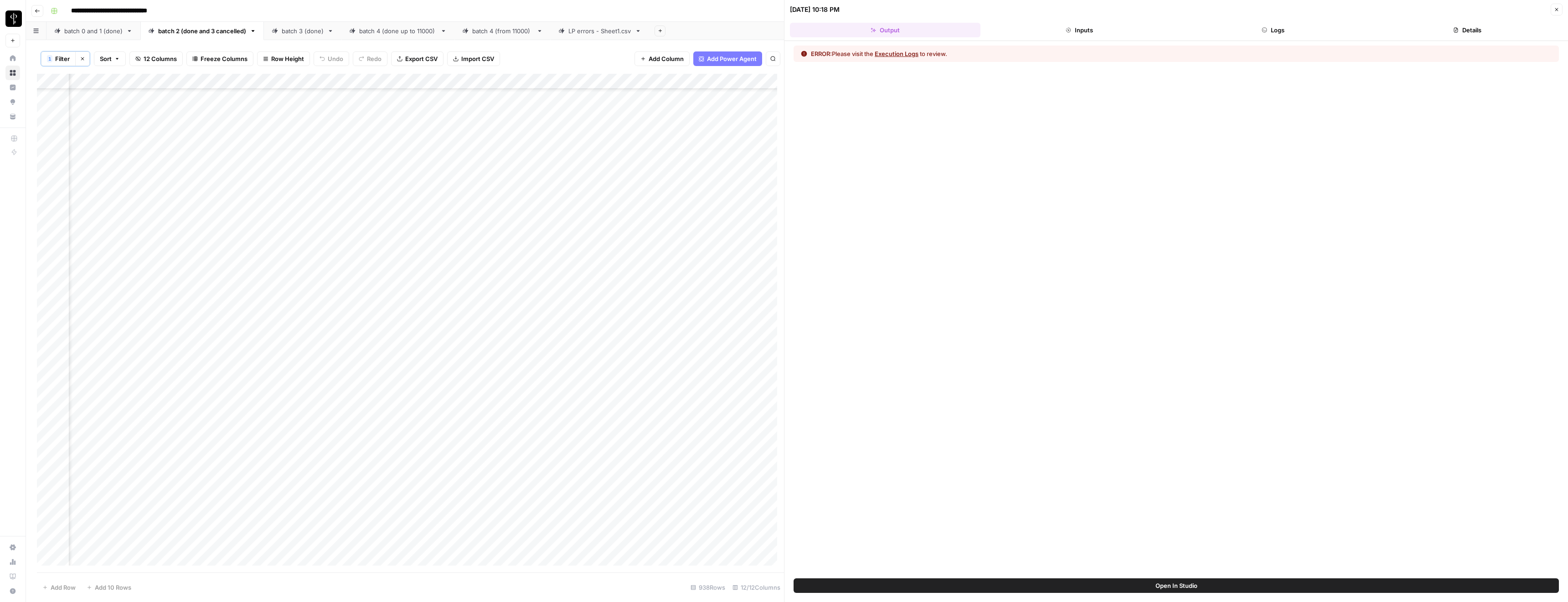
click at [900, 50] on button "Execution Logs" at bounding box center [897, 54] width 44 height 10
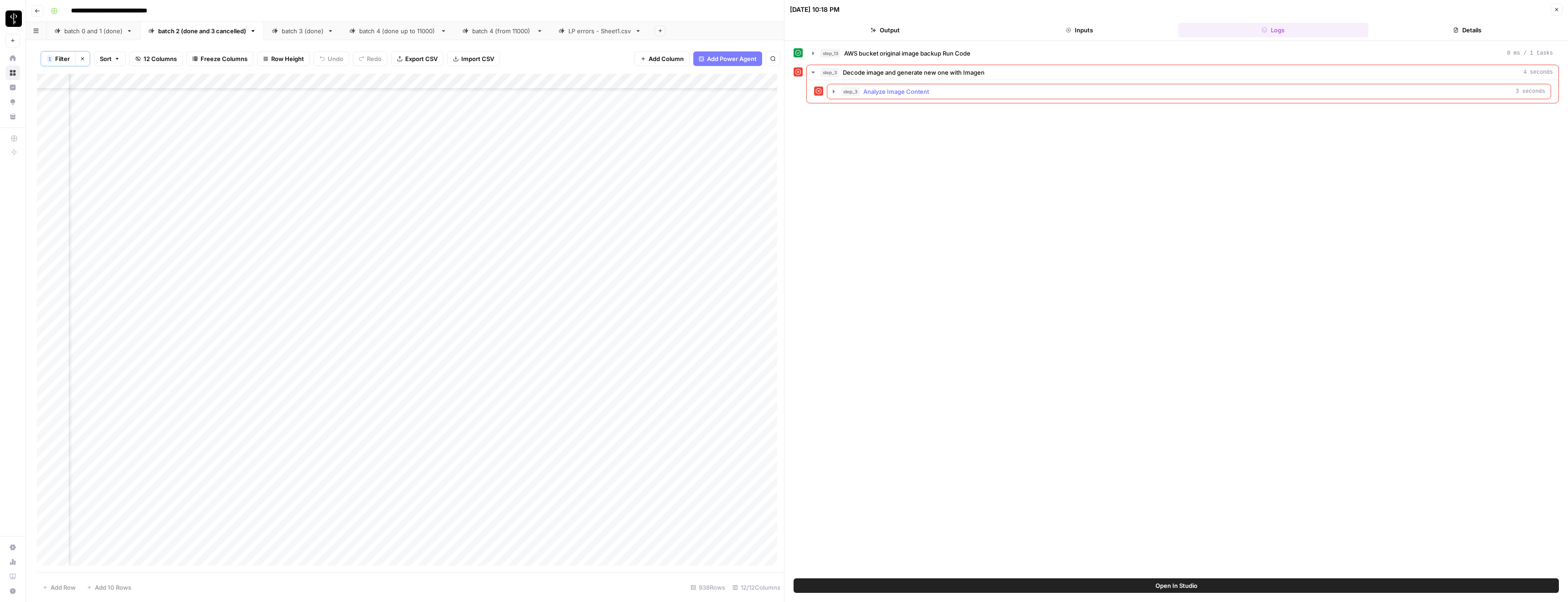
click at [889, 95] on span "Analyze Image Content" at bounding box center [896, 92] width 65 height 10
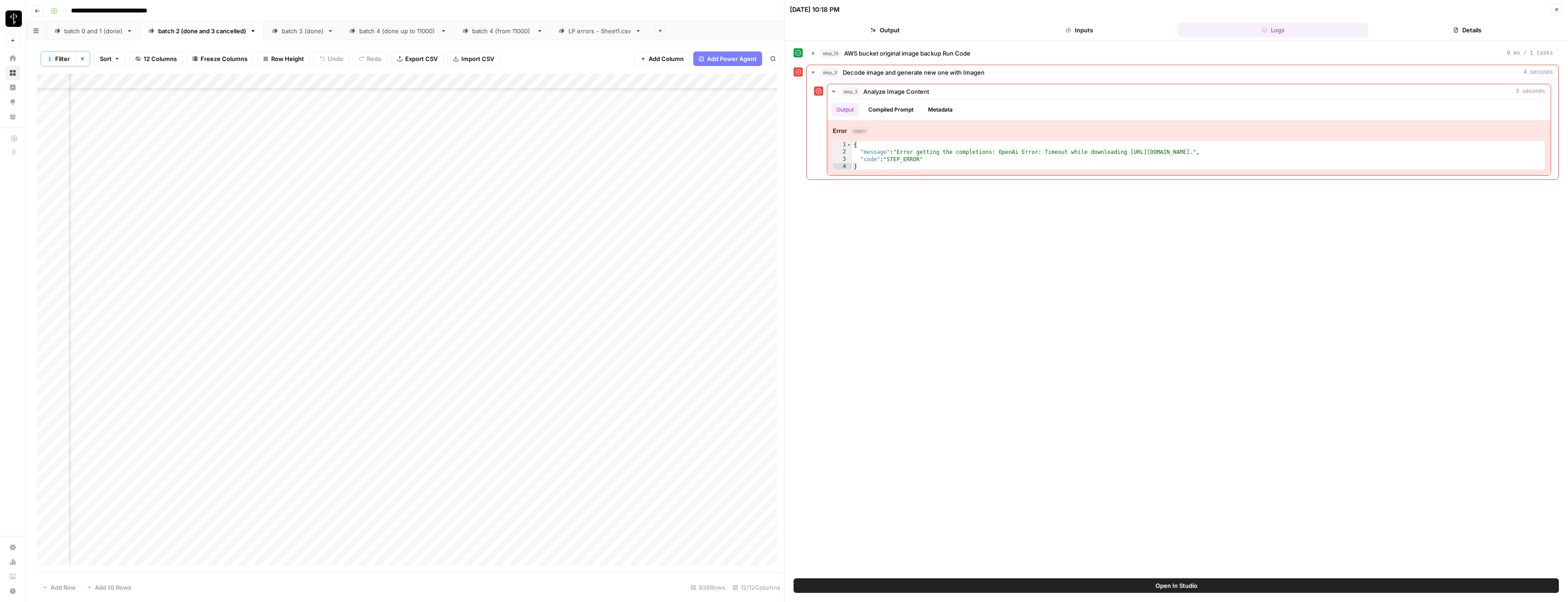
scroll to position [1567, 120]
click at [745, 404] on div "Add Column" at bounding box center [410, 323] width 747 height 499
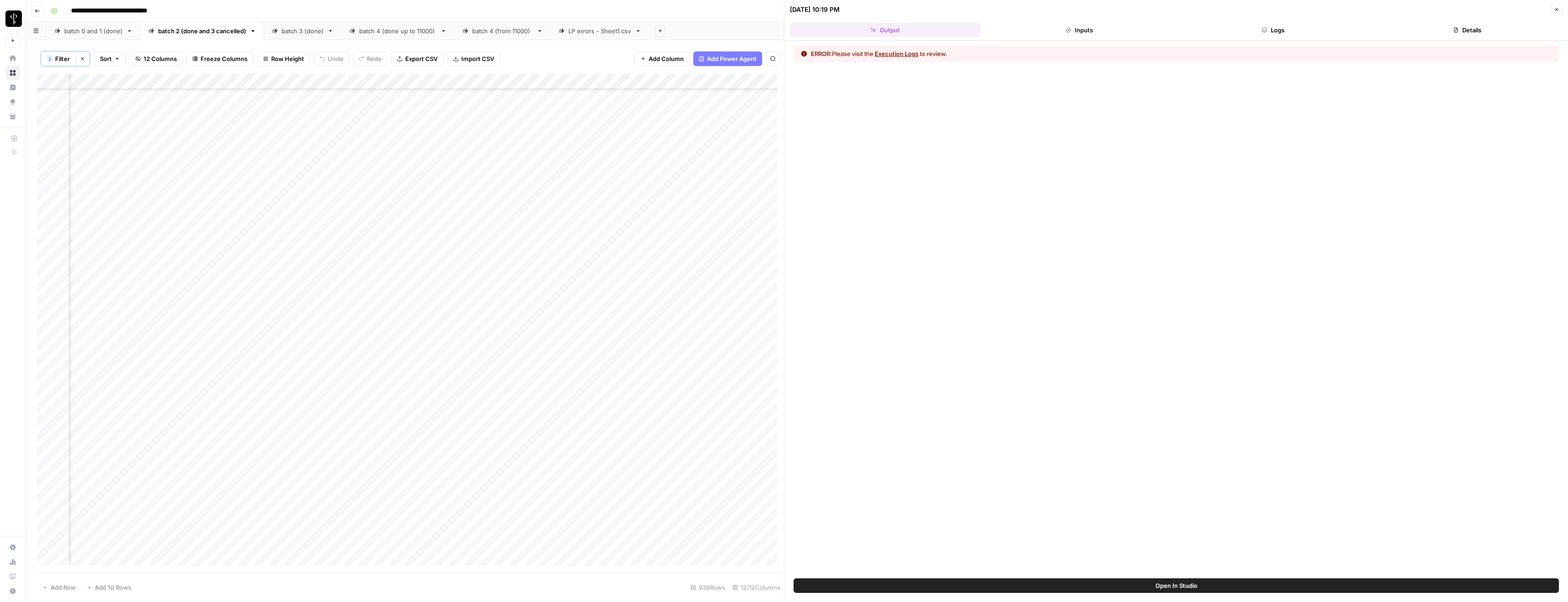
click at [902, 54] on button "Execution Logs" at bounding box center [897, 54] width 44 height 10
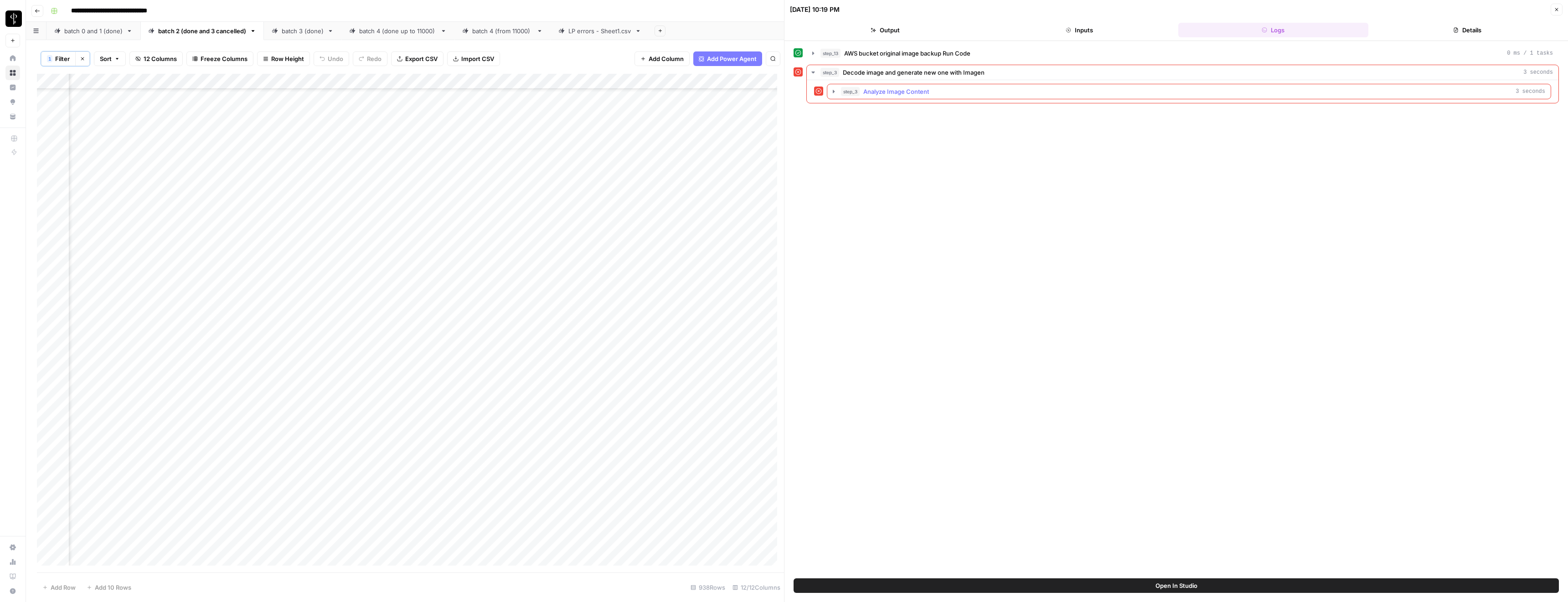
click at [877, 88] on span "Analyze Image Content" at bounding box center [896, 92] width 65 height 10
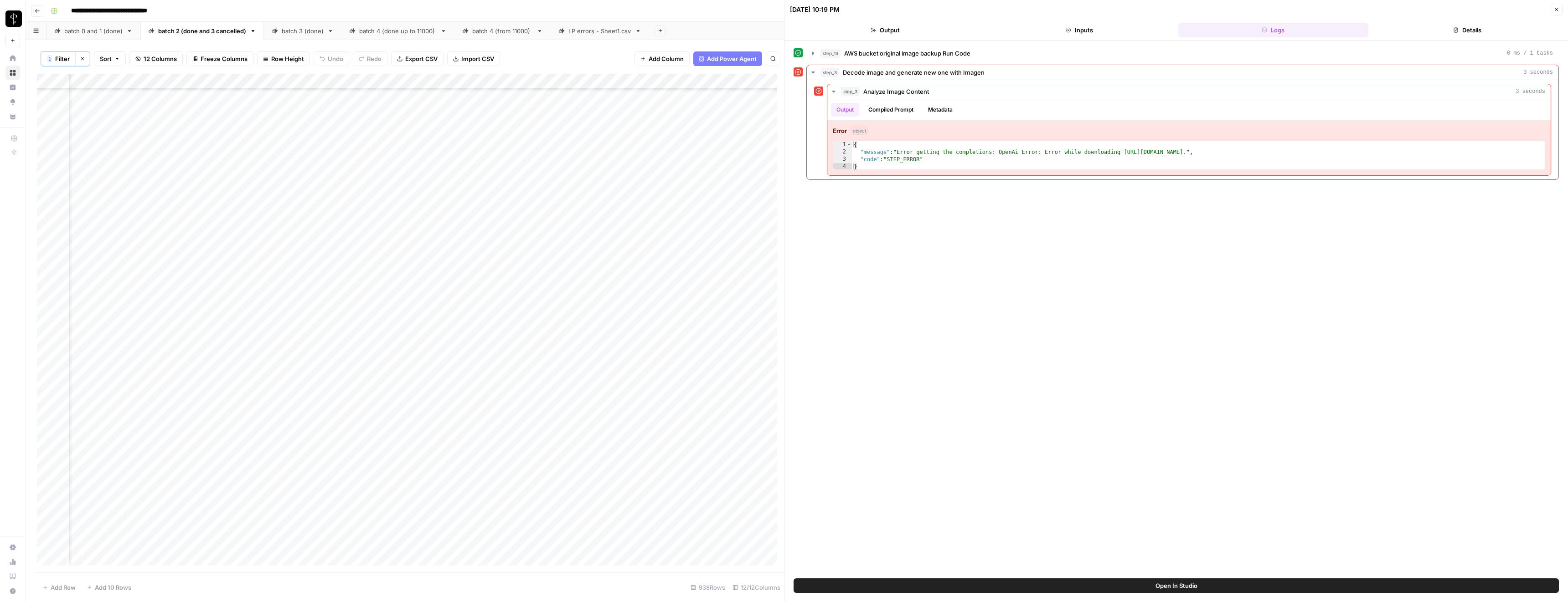
scroll to position [2054, 120]
click at [748, 398] on div "Add Column" at bounding box center [410, 323] width 747 height 499
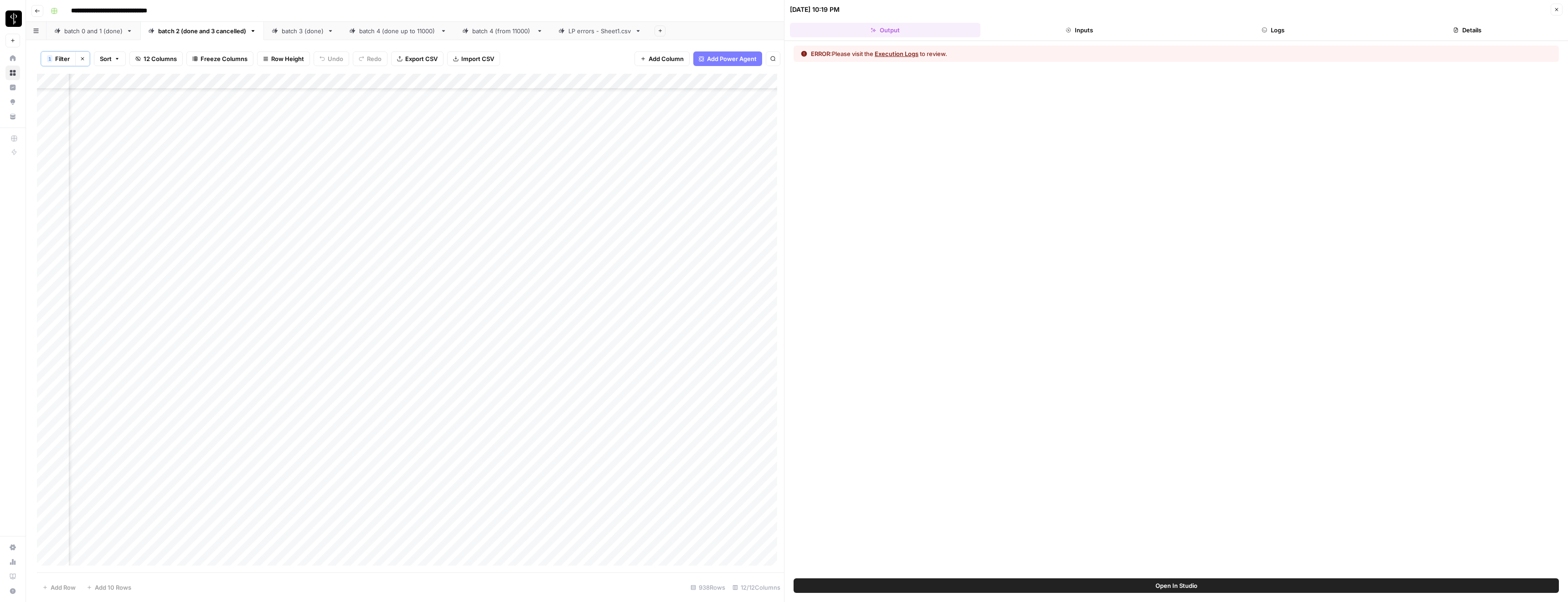
click at [901, 53] on button "Execution Logs" at bounding box center [897, 54] width 44 height 10
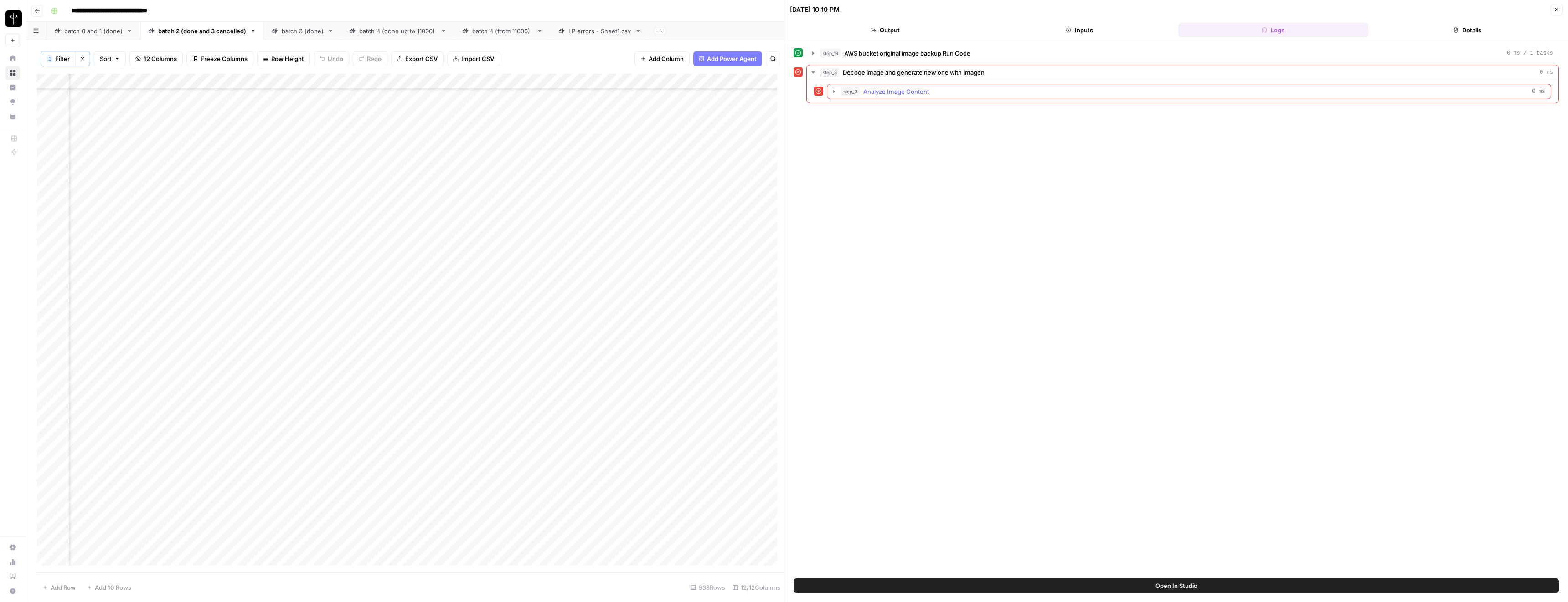
click at [877, 93] on span "Analyze Image Content" at bounding box center [896, 92] width 65 height 10
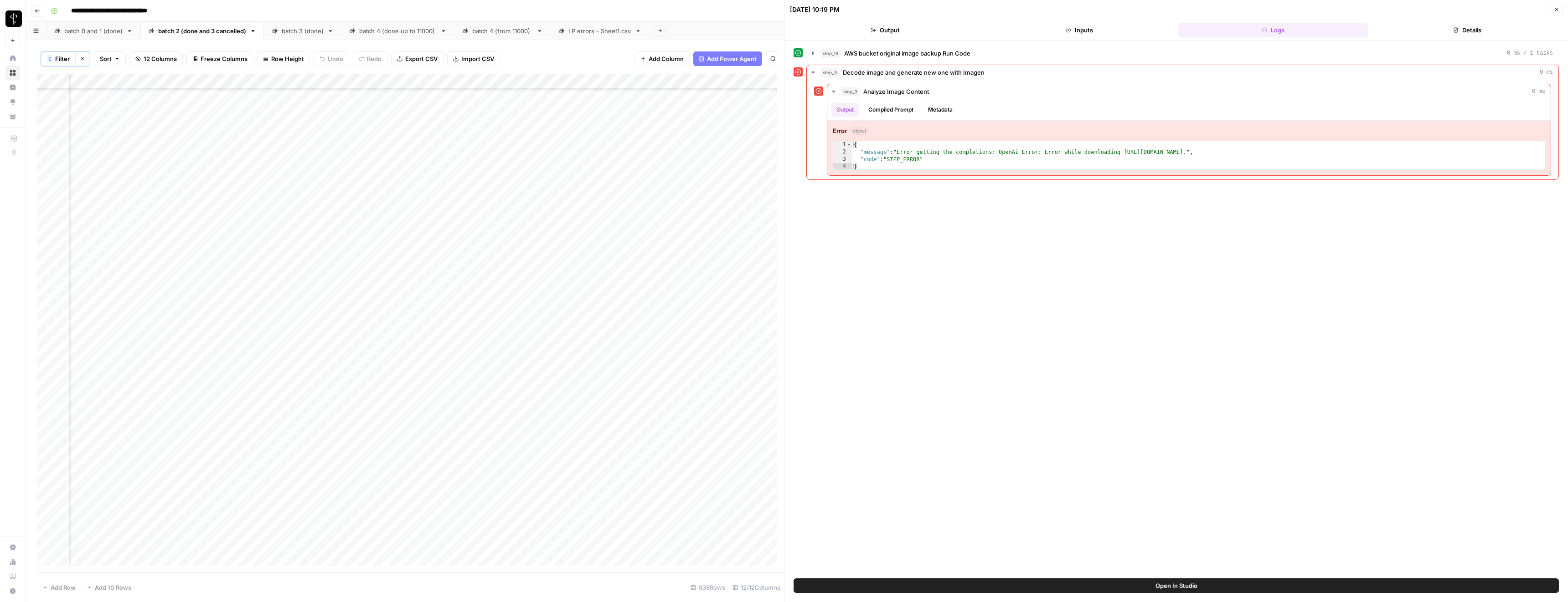
scroll to position [2741, 120]
click at [746, 285] on div "Add Column" at bounding box center [410, 323] width 747 height 499
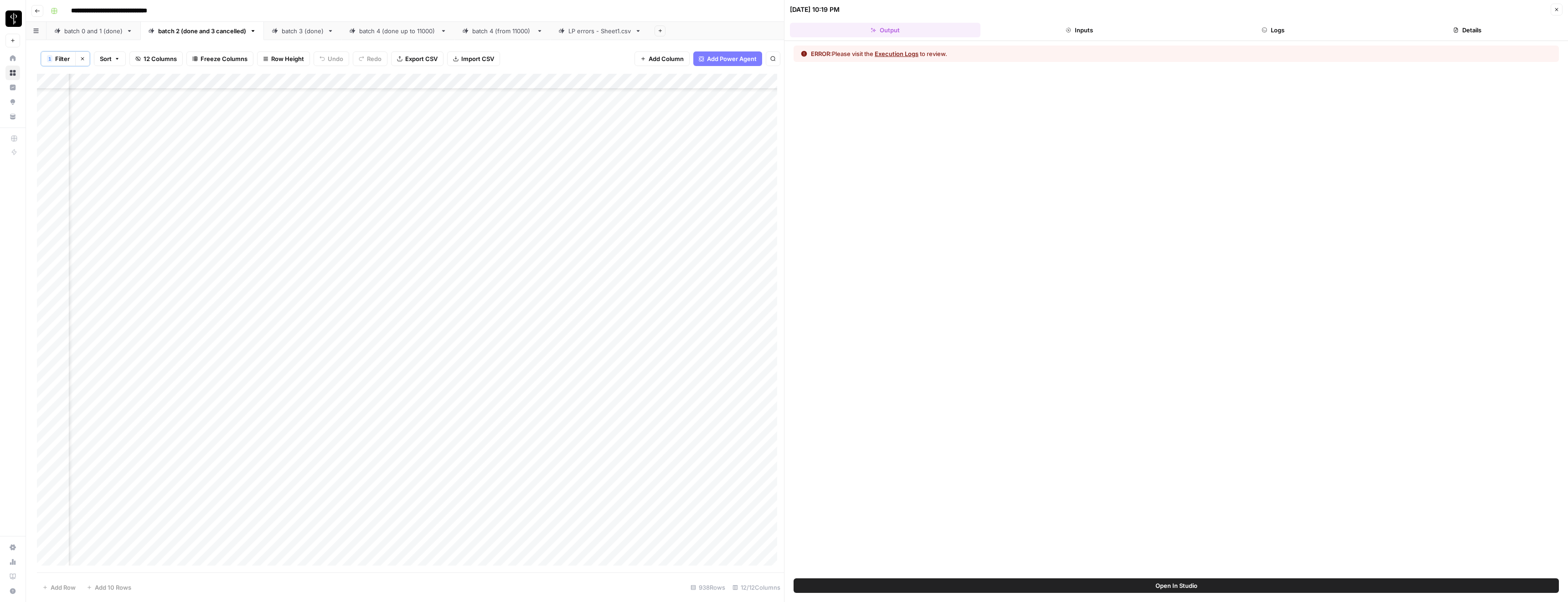
click at [894, 51] on button "Execution Logs" at bounding box center [897, 54] width 44 height 10
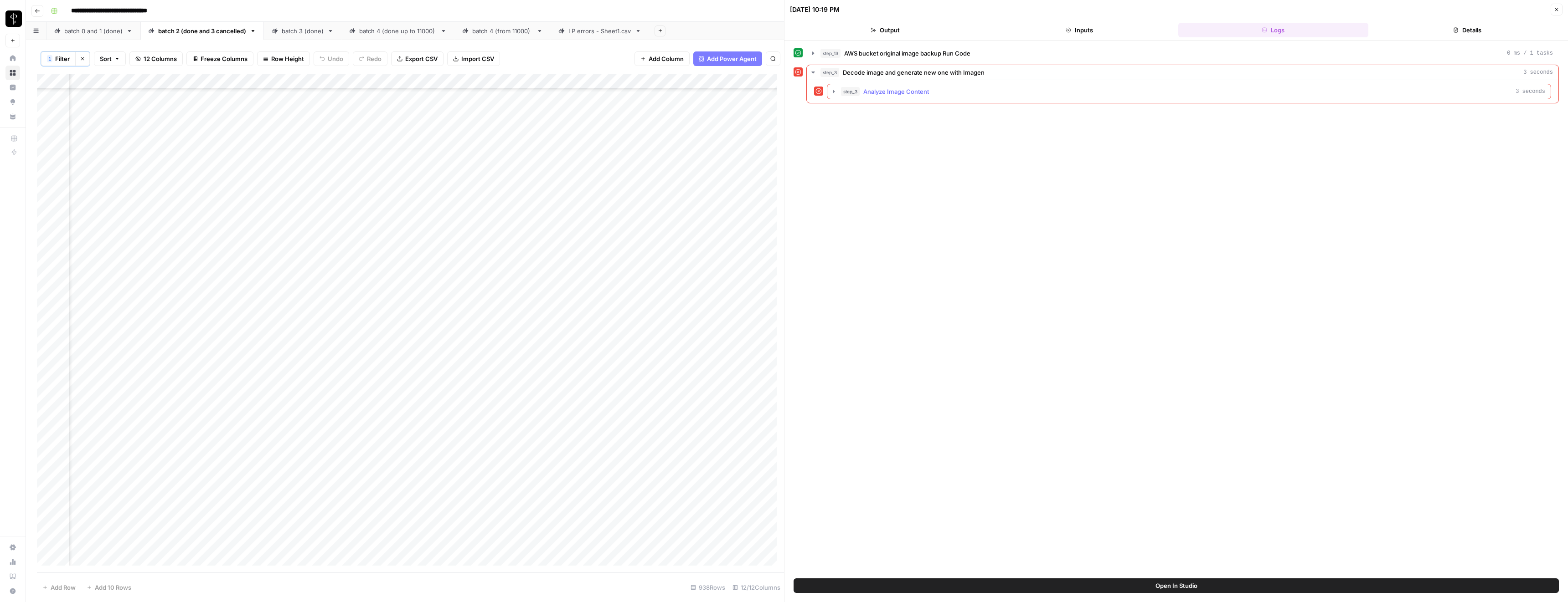
click at [886, 85] on button "step_3 Analyze Image Content 3 seconds" at bounding box center [1189, 91] width 723 height 14
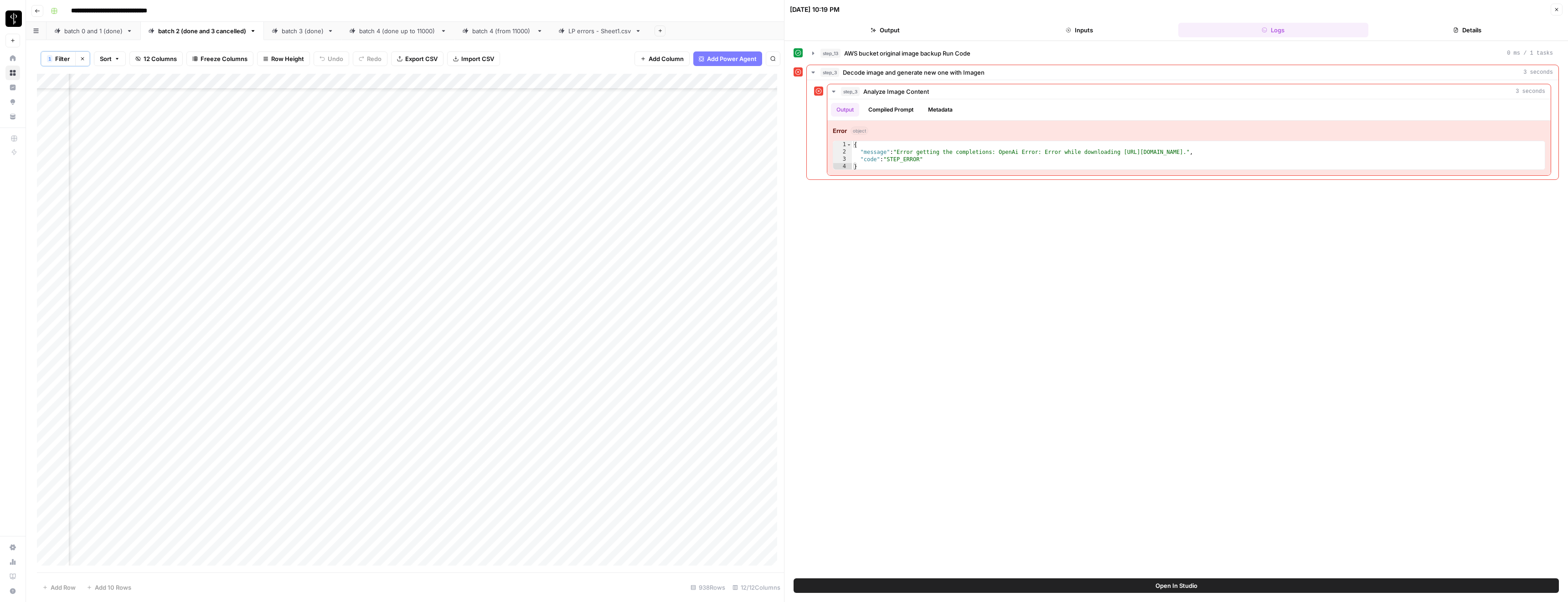
scroll to position [6112, 120]
click at [748, 259] on div "Add Column" at bounding box center [410, 323] width 747 height 499
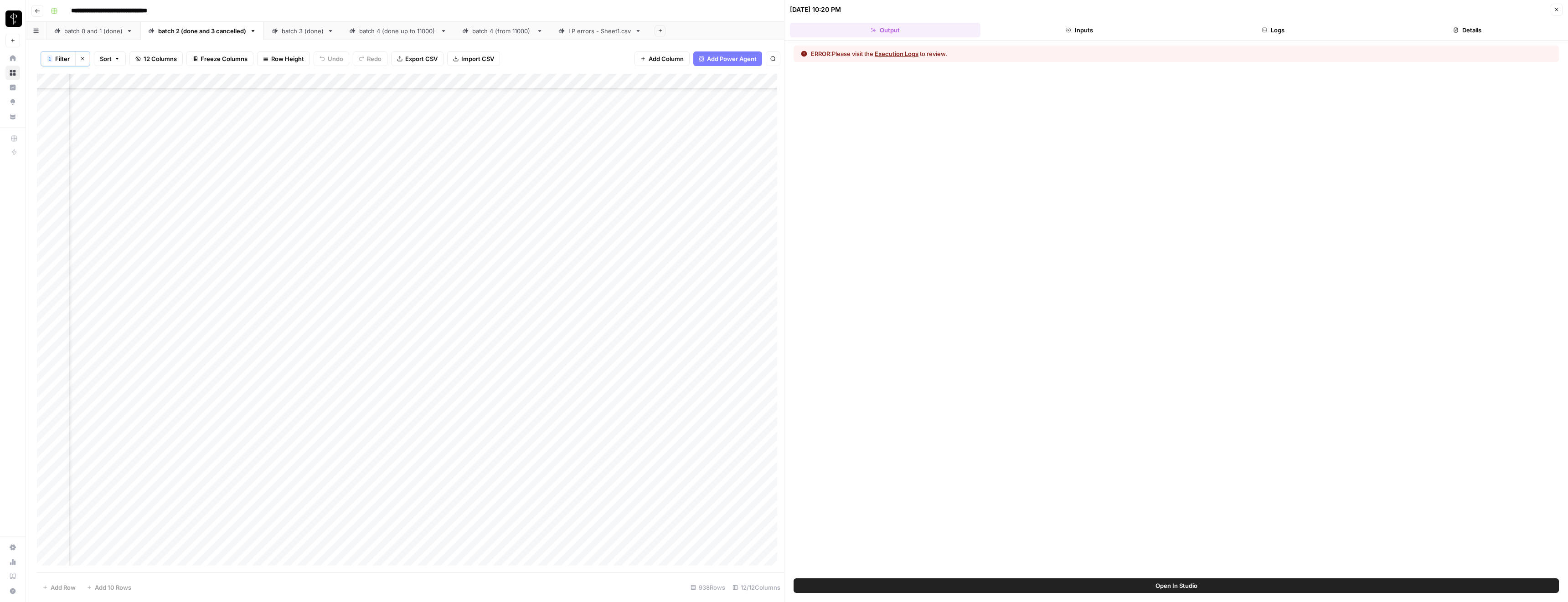
click at [890, 54] on button "Execution Logs" at bounding box center [897, 54] width 44 height 10
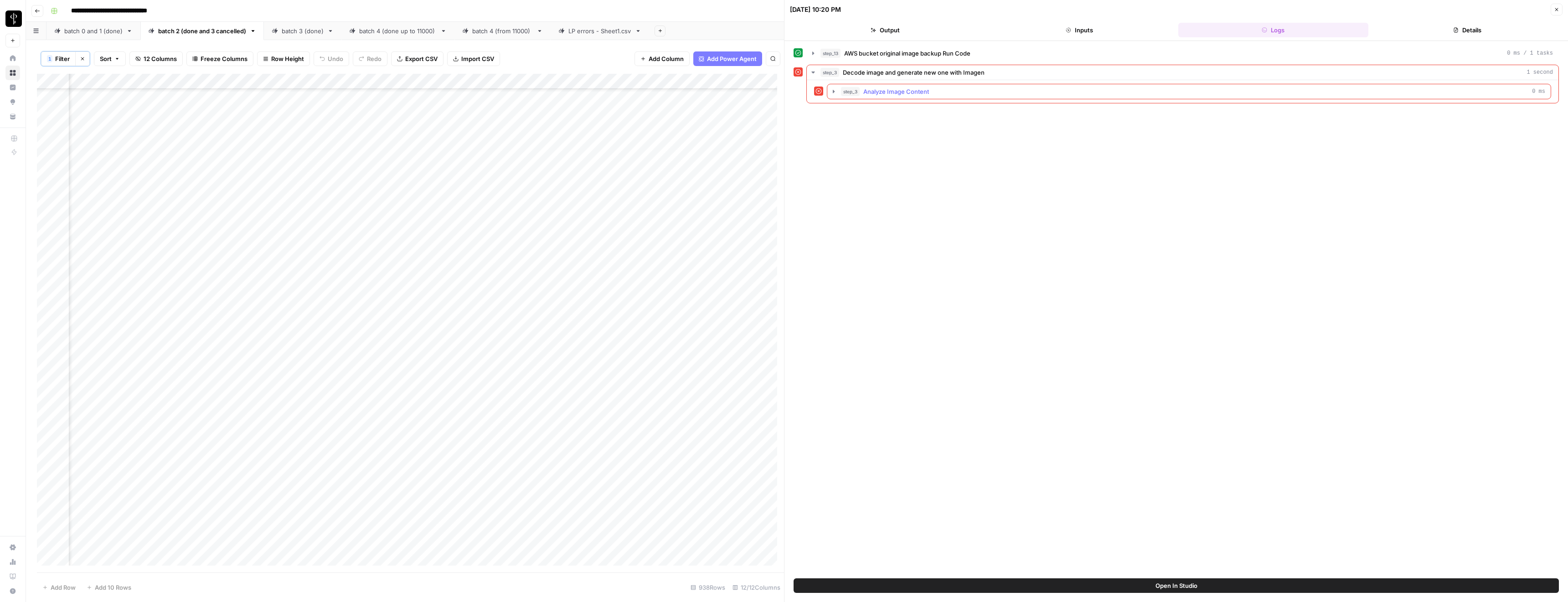
click at [855, 94] on span "step_3" at bounding box center [850, 92] width 18 height 10
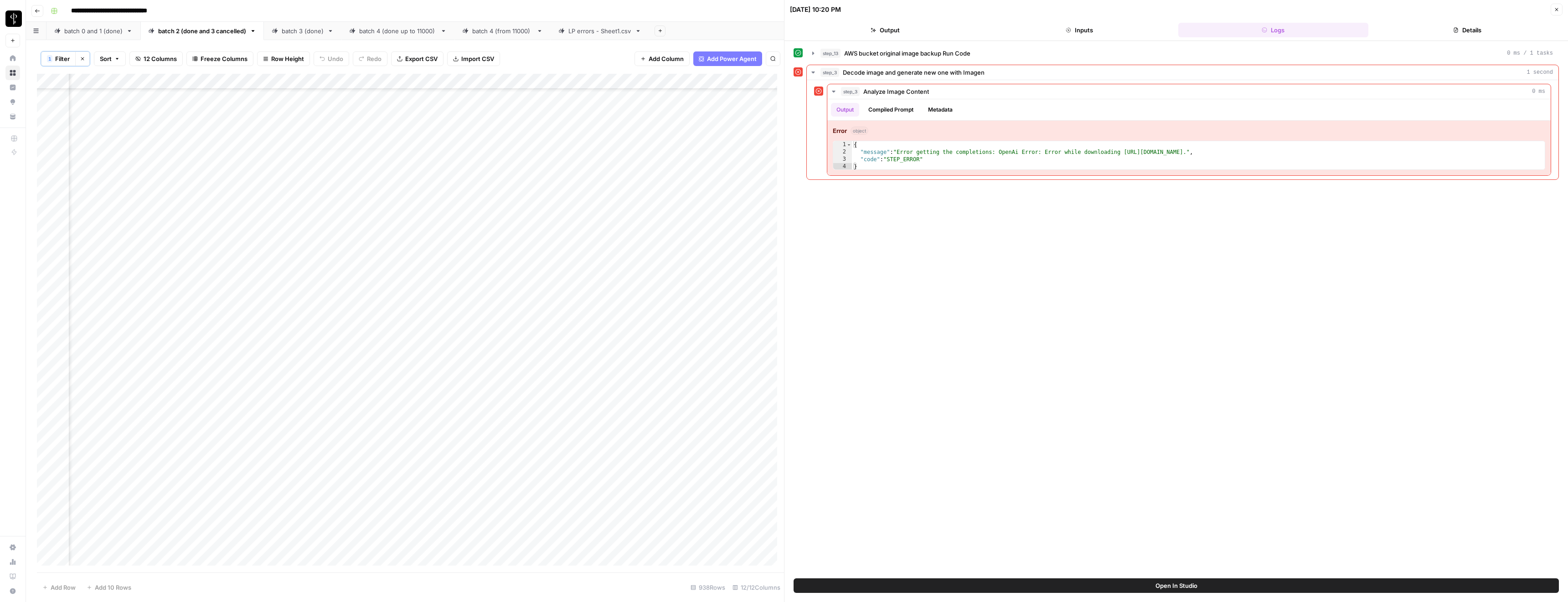
scroll to position [9910, 120]
click at [747, 319] on div "Add Column" at bounding box center [410, 323] width 747 height 499
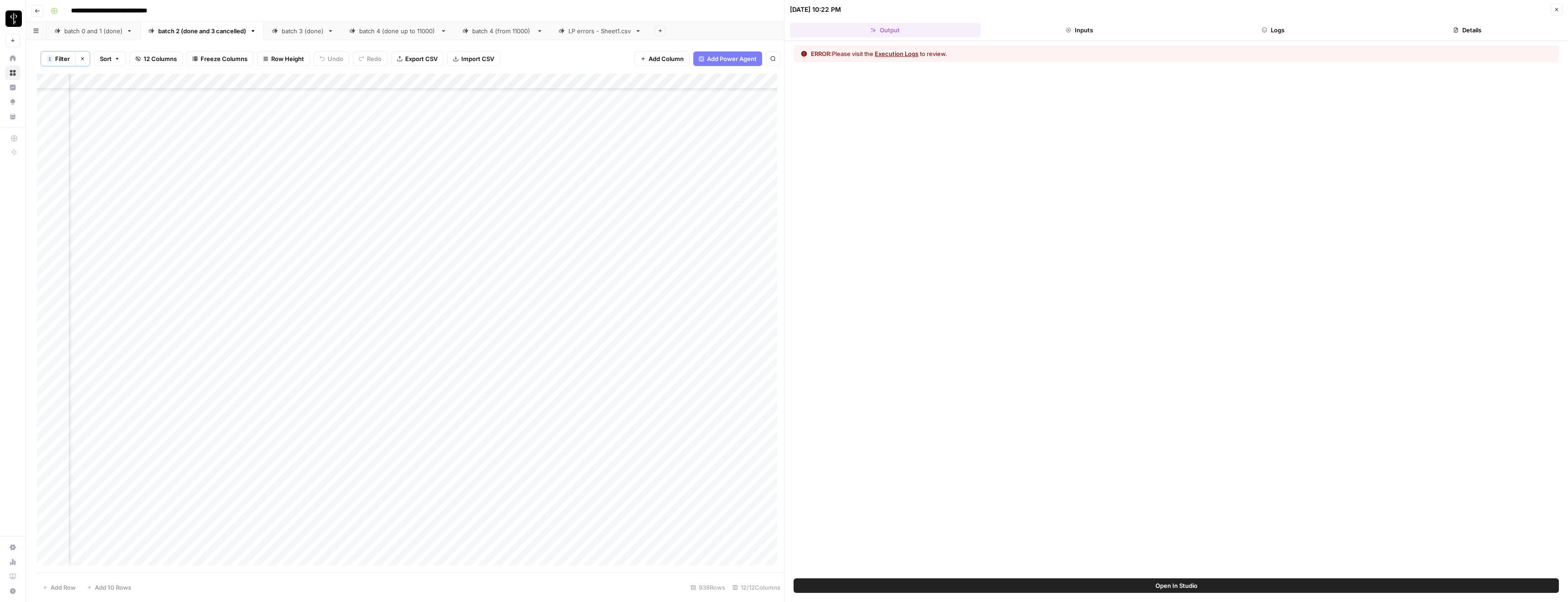
click at [909, 52] on button "Execution Logs" at bounding box center [897, 54] width 44 height 10
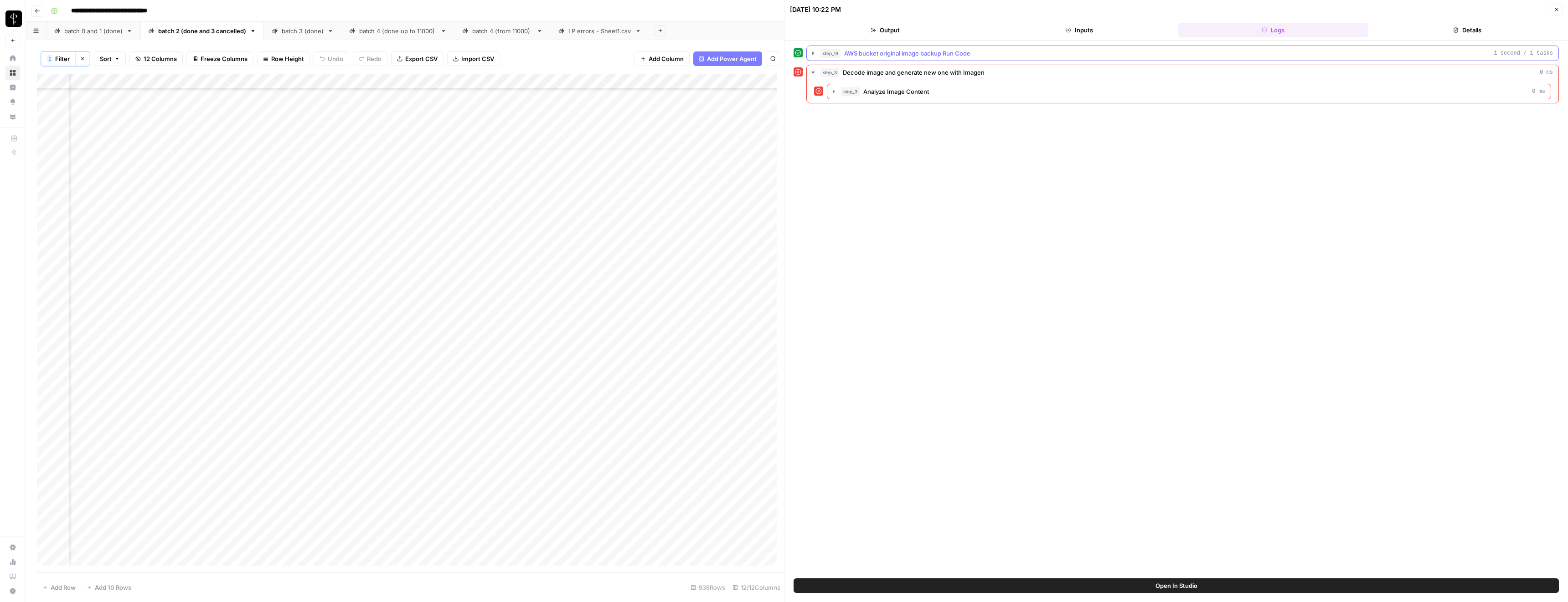
click at [876, 93] on span "Analyze Image Content" at bounding box center [896, 92] width 65 height 10
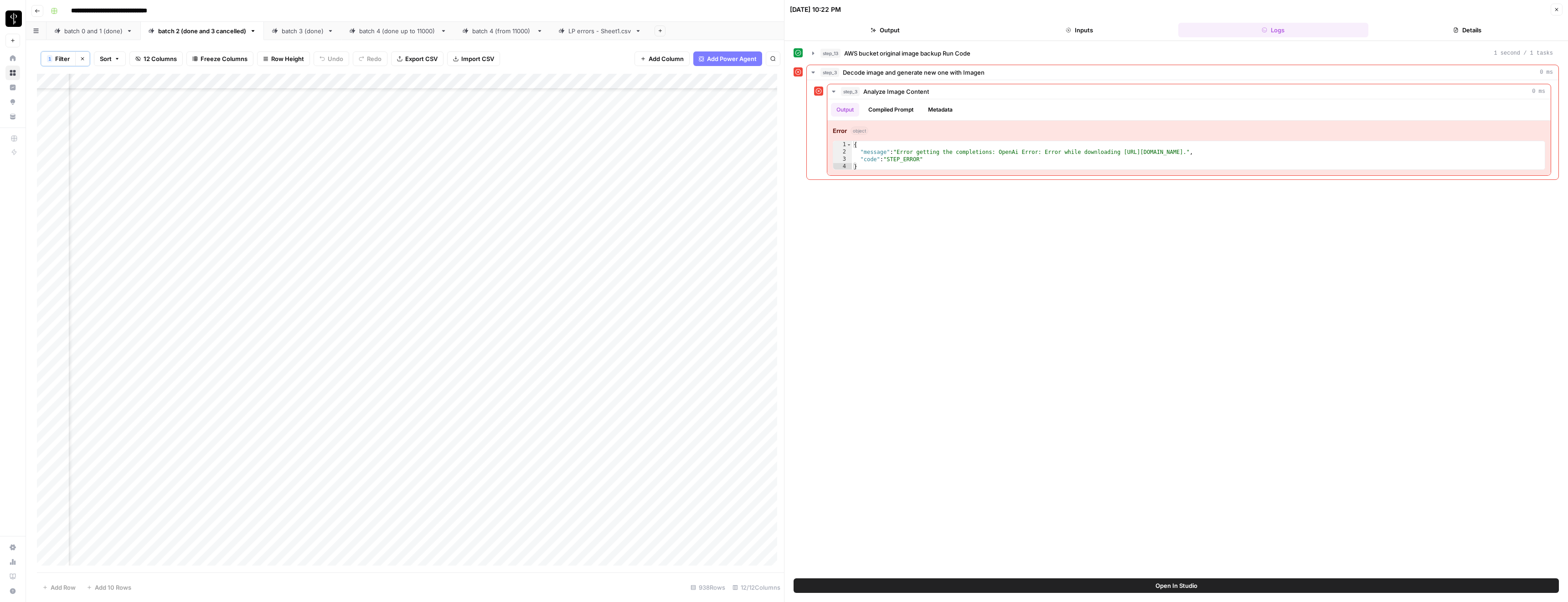
click at [286, 33] on div "batch 3 (done)" at bounding box center [303, 32] width 42 height 10
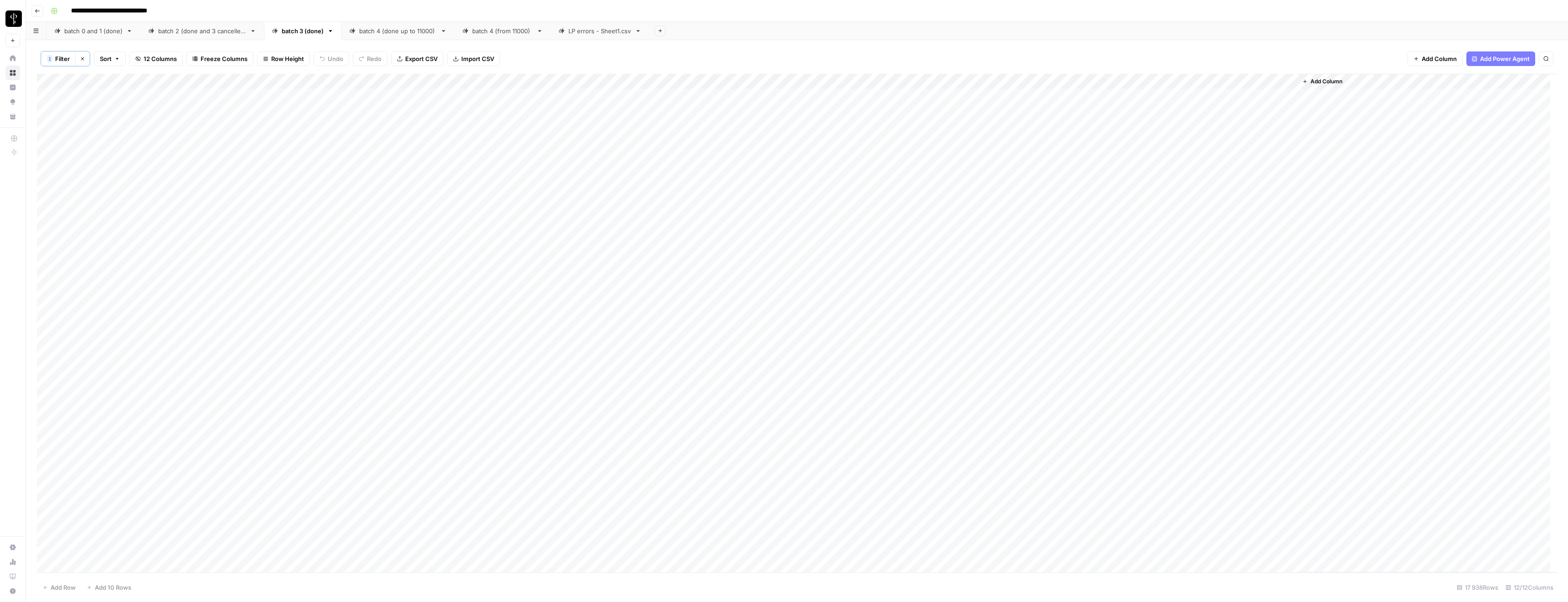
click at [58, 57] on span "Filter" at bounding box center [62, 59] width 14 height 10
click at [333, 104] on input "text" at bounding box center [388, 106] width 111 height 10
click at [303, 153] on span "error" at bounding box center [332, 155] width 90 height 10
click at [63, 149] on span "Save" at bounding box center [62, 148] width 13 height 9
click at [864, 113] on div "Add Column" at bounding box center [797, 323] width 1520 height 499
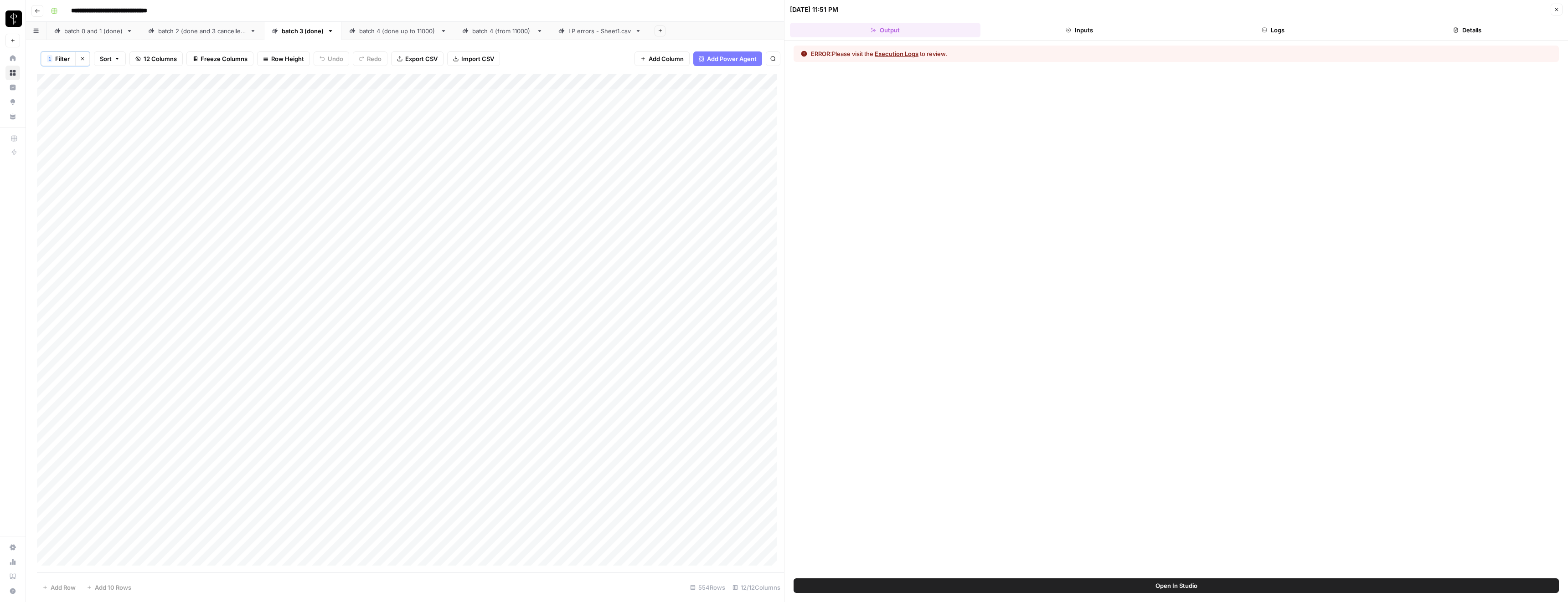
click at [906, 56] on button "Execution Logs" at bounding box center [897, 54] width 44 height 10
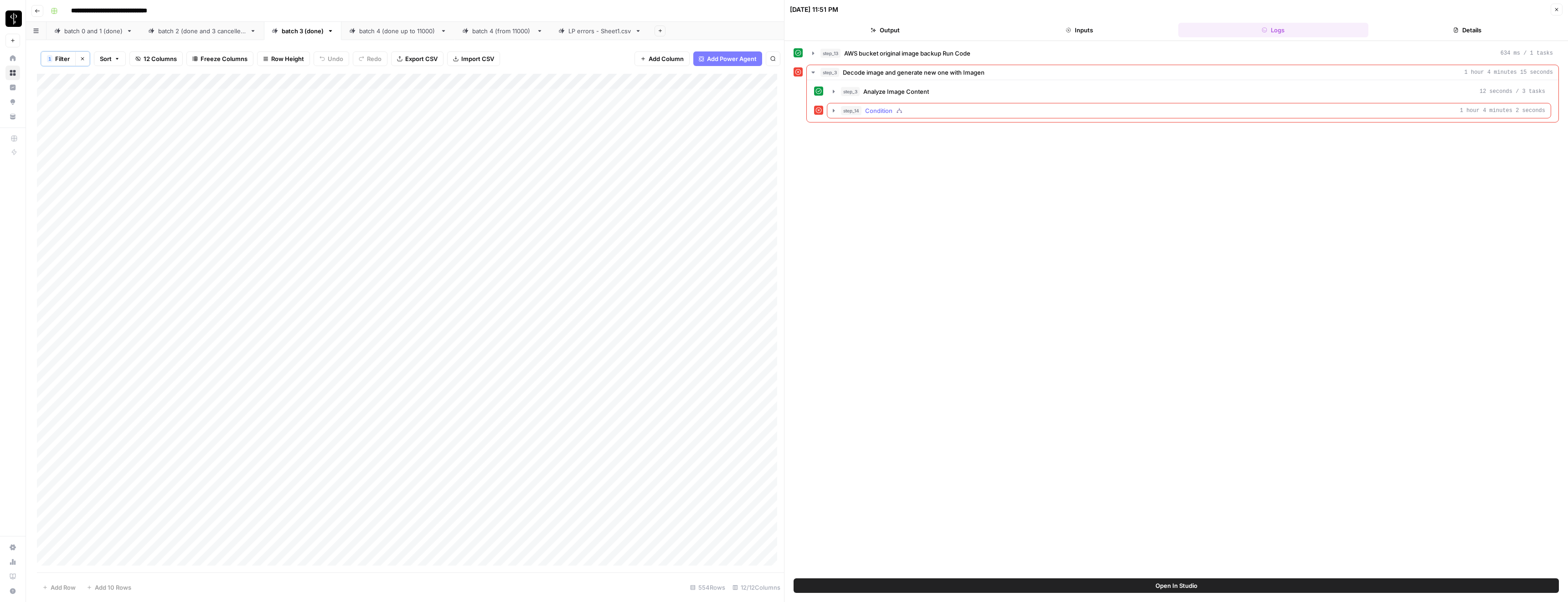
click at [848, 113] on span "step_14" at bounding box center [851, 111] width 20 height 10
click at [857, 130] on icon "button" at bounding box center [854, 130] width 8 height 8
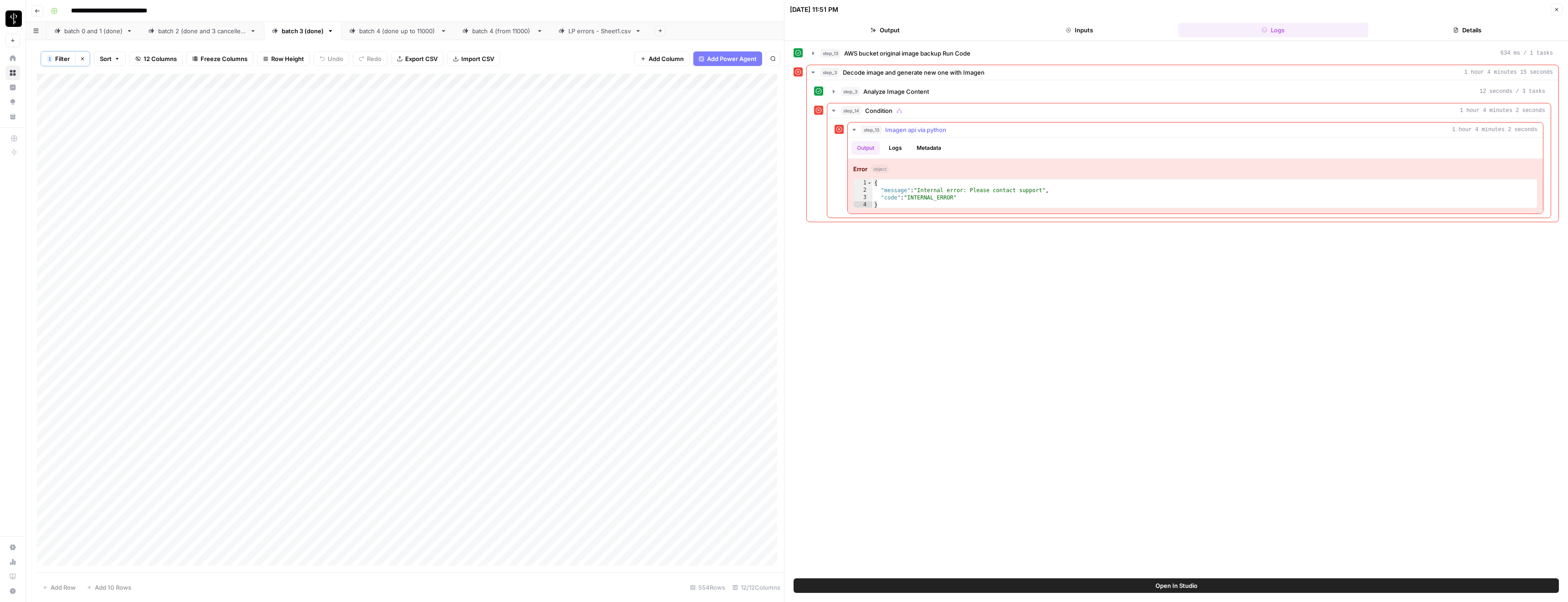
click at [856, 130] on icon "button" at bounding box center [854, 130] width 8 height 8
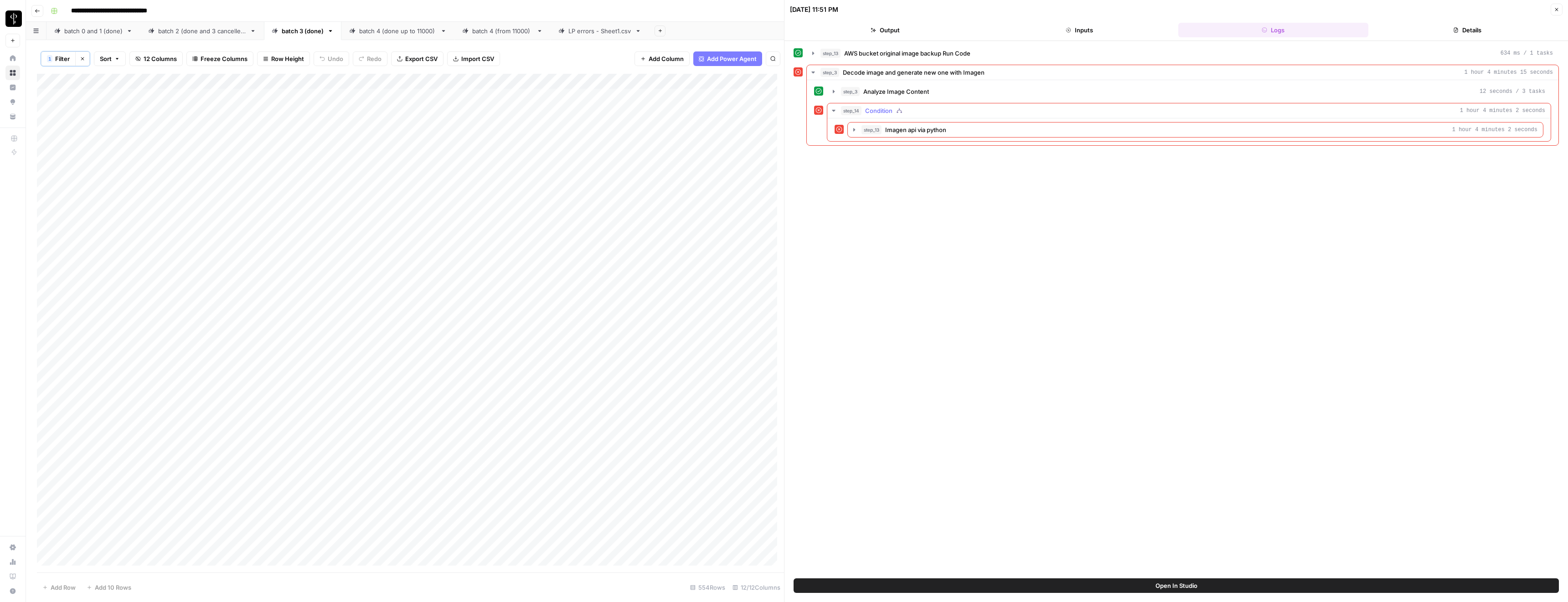
click at [836, 109] on icon "button" at bounding box center [834, 111] width 8 height 8
click at [751, 111] on div "Add Column" at bounding box center [410, 323] width 747 height 499
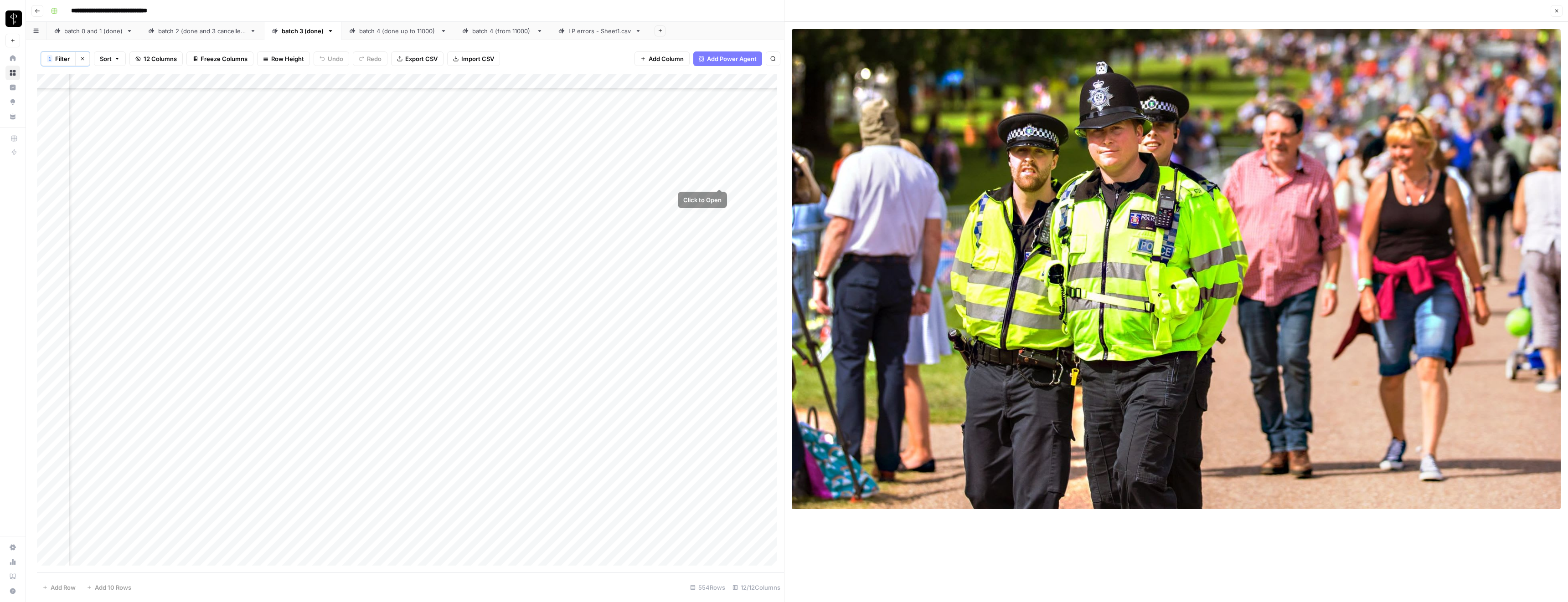
scroll to position [56, 166]
click at [697, 242] on div "Add Column" at bounding box center [410, 323] width 747 height 499
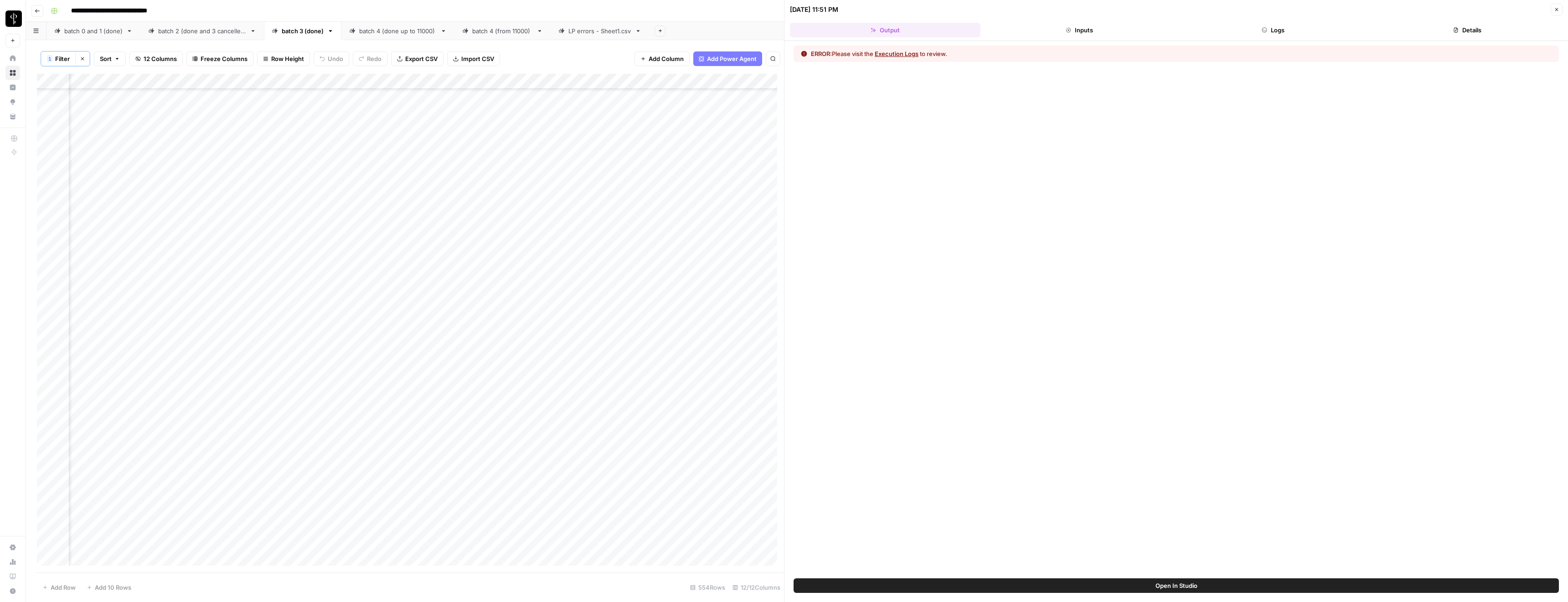
click at [901, 54] on button "Execution Logs" at bounding box center [897, 54] width 44 height 10
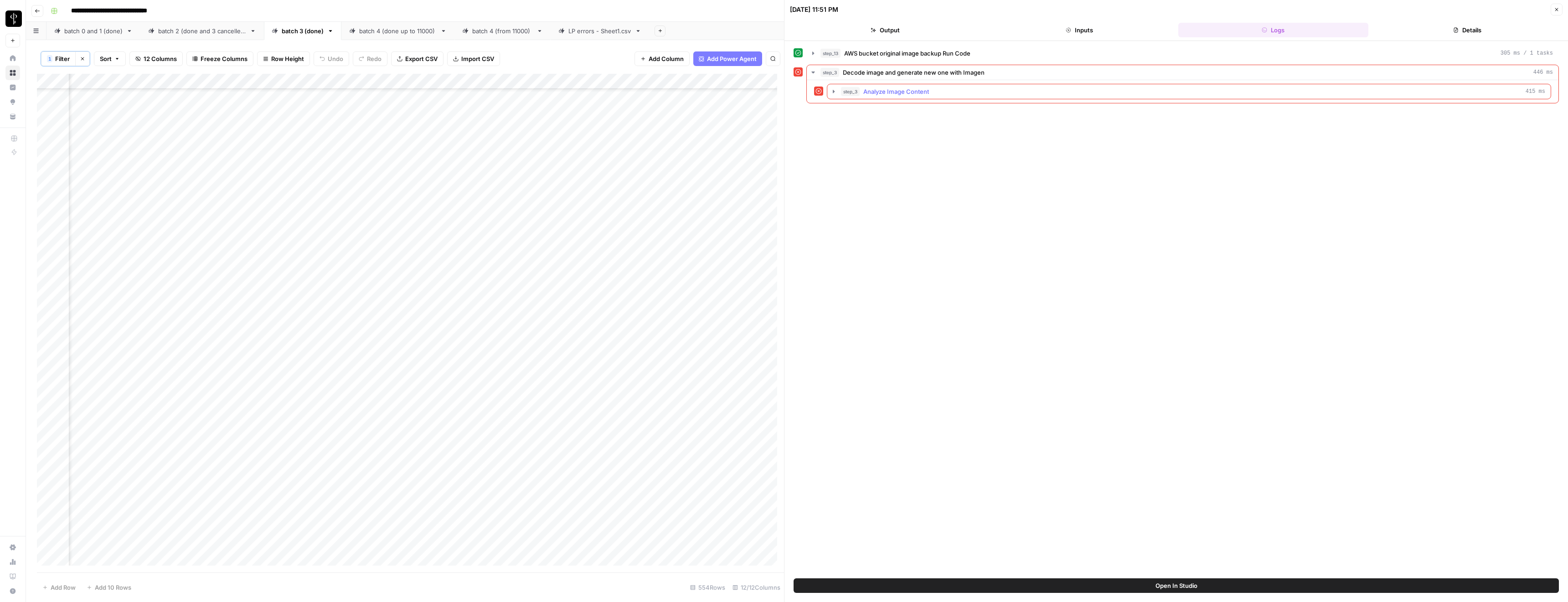
click at [849, 93] on span "step_3" at bounding box center [850, 92] width 18 height 10
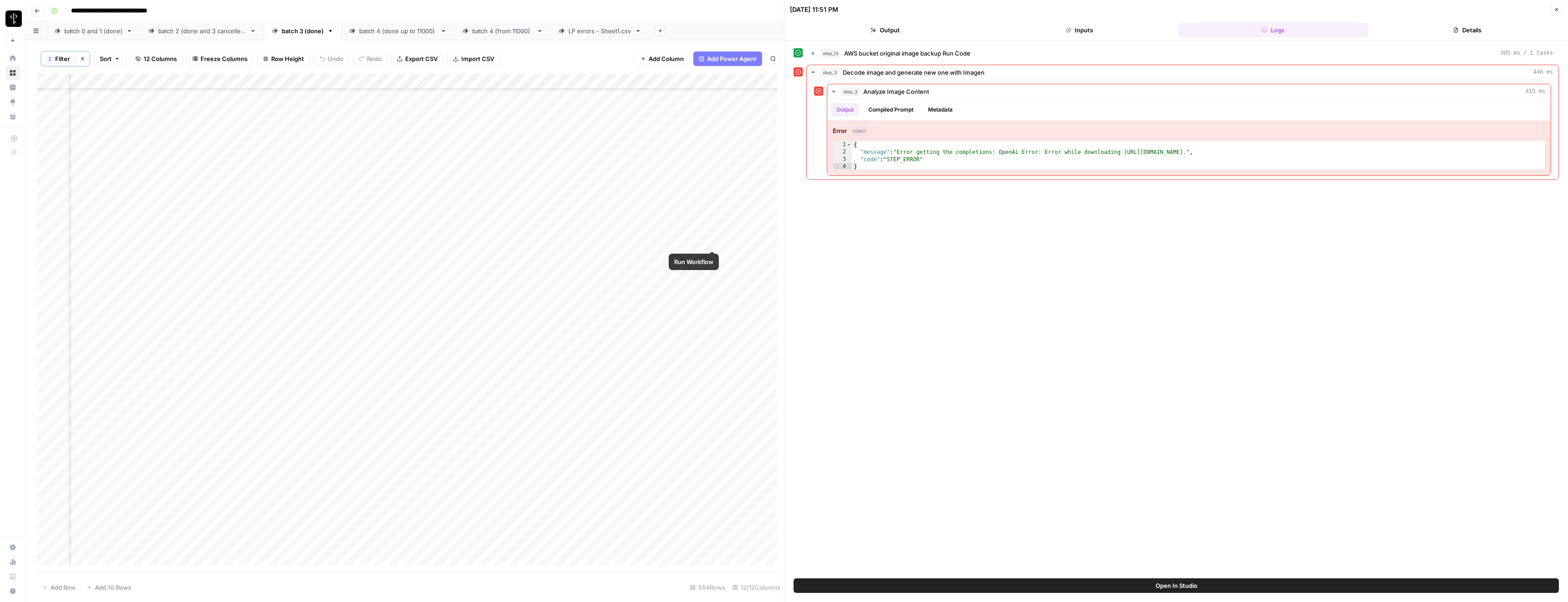
scroll to position [989, 166]
click at [700, 208] on div "Add Column" at bounding box center [410, 323] width 747 height 499
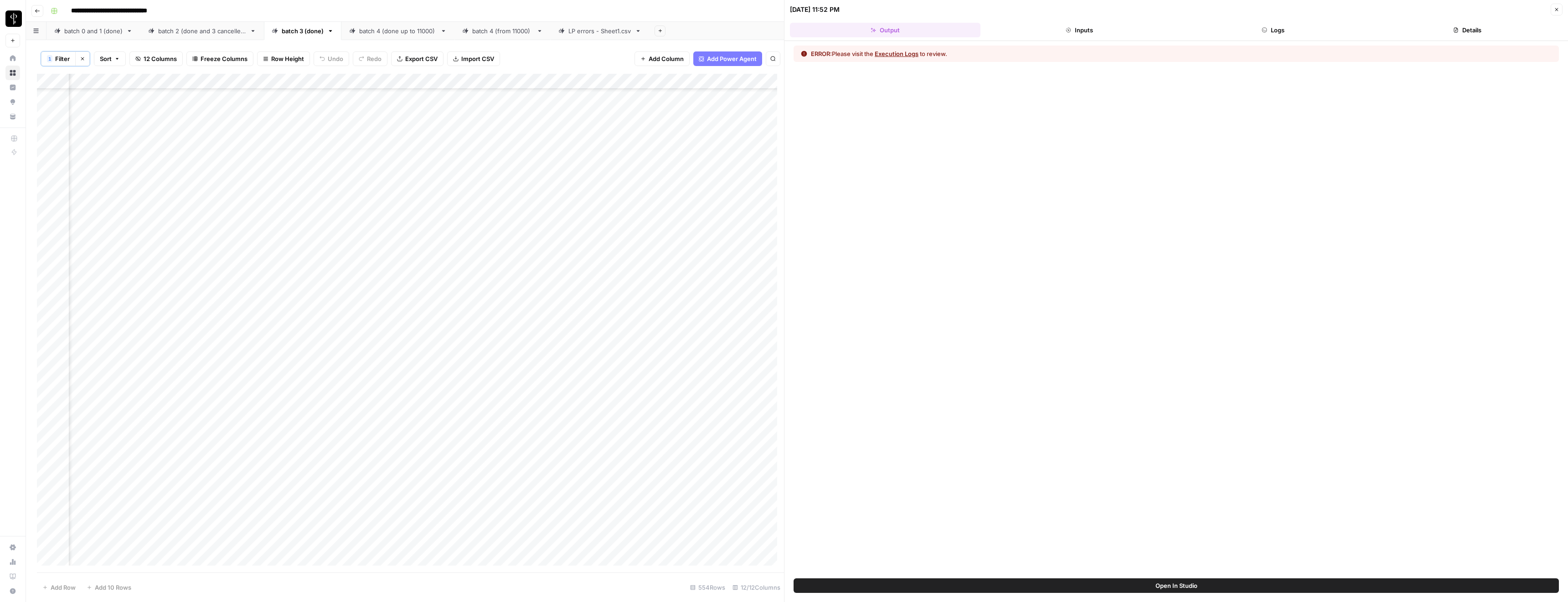
click at [887, 56] on button "Execution Logs" at bounding box center [897, 54] width 44 height 10
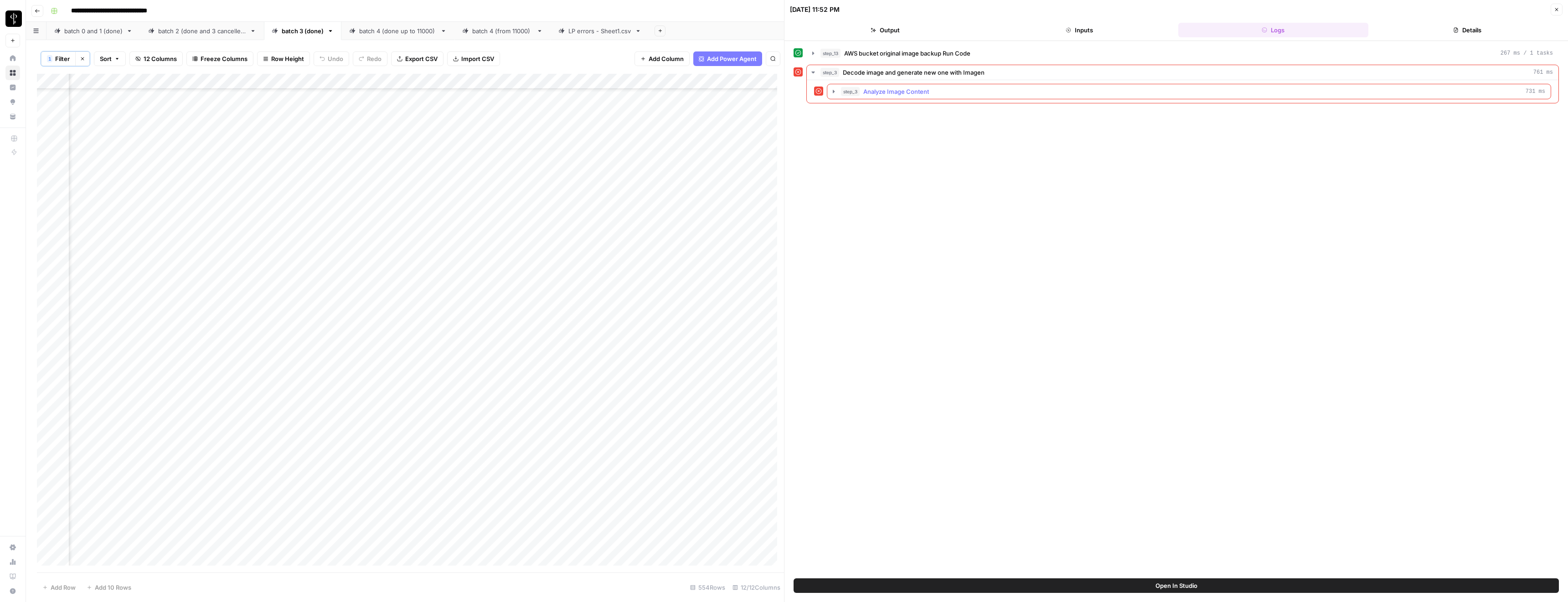
click at [845, 94] on span "step_3" at bounding box center [850, 92] width 18 height 10
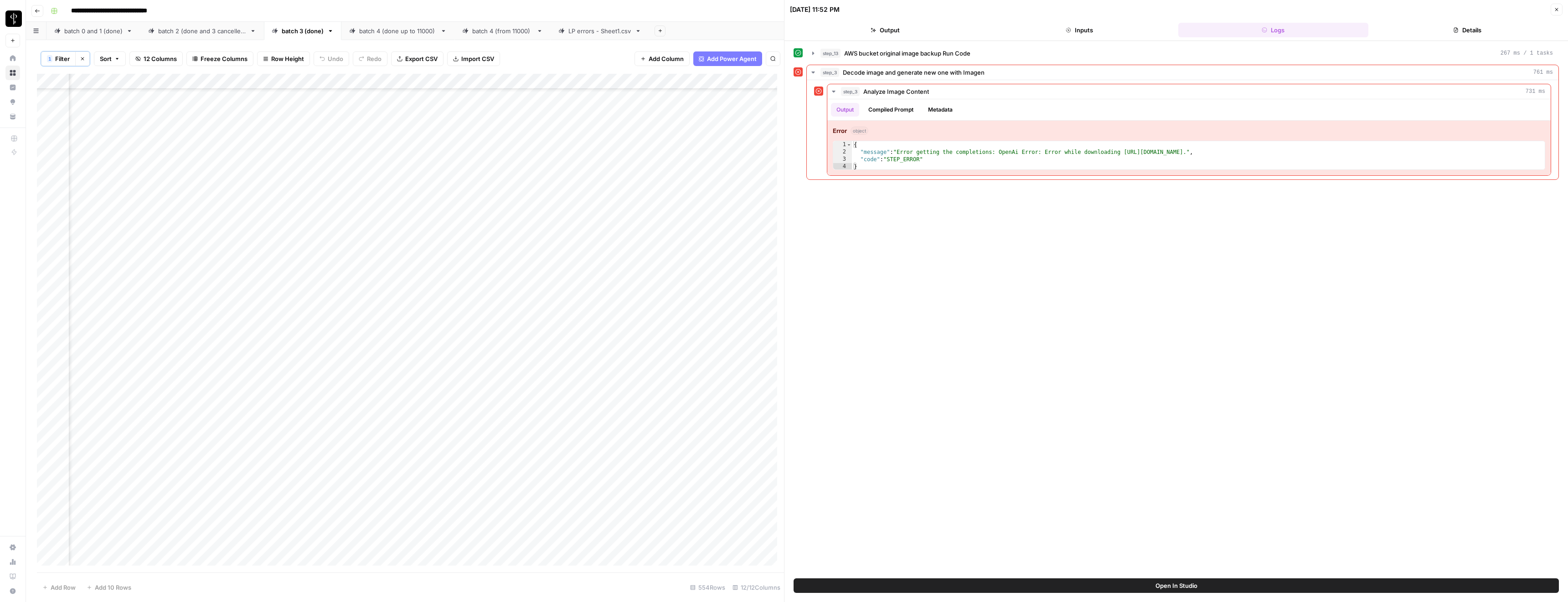
scroll to position [3409, 166]
click at [700, 266] on div "Add Column" at bounding box center [410, 323] width 747 height 499
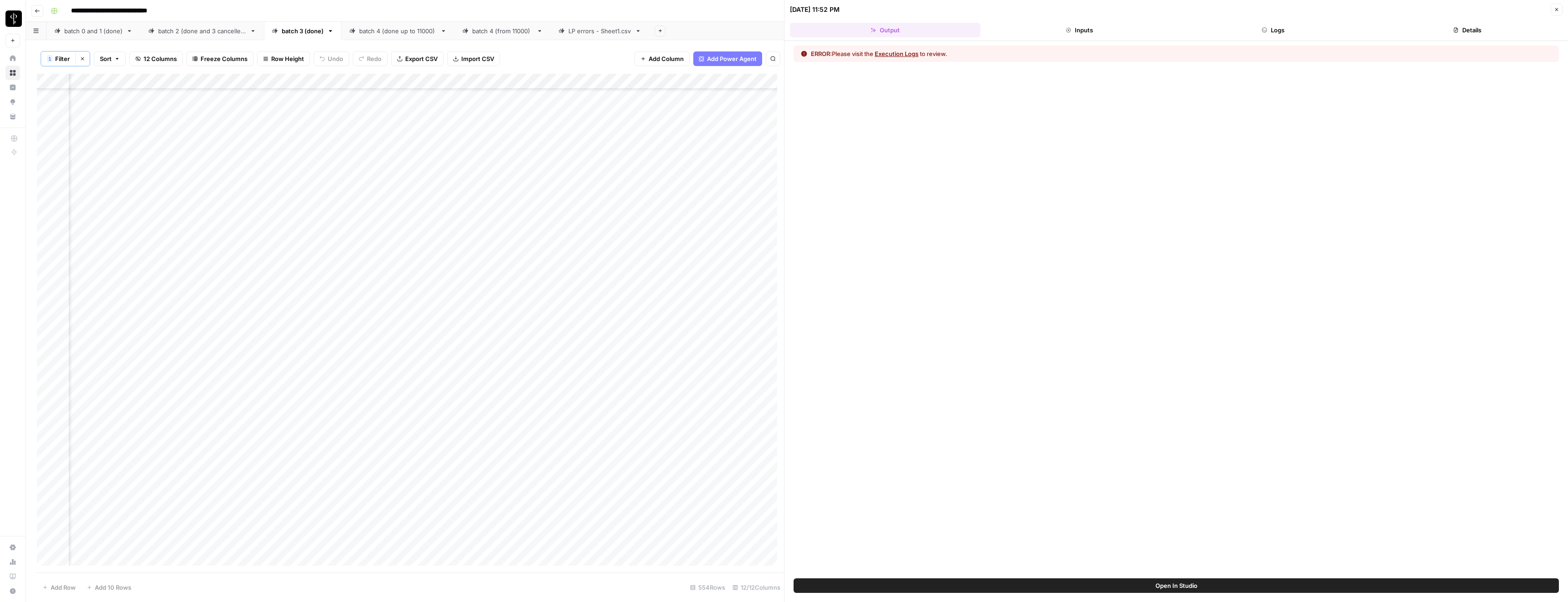
click at [884, 54] on button "Execution Logs" at bounding box center [897, 54] width 44 height 10
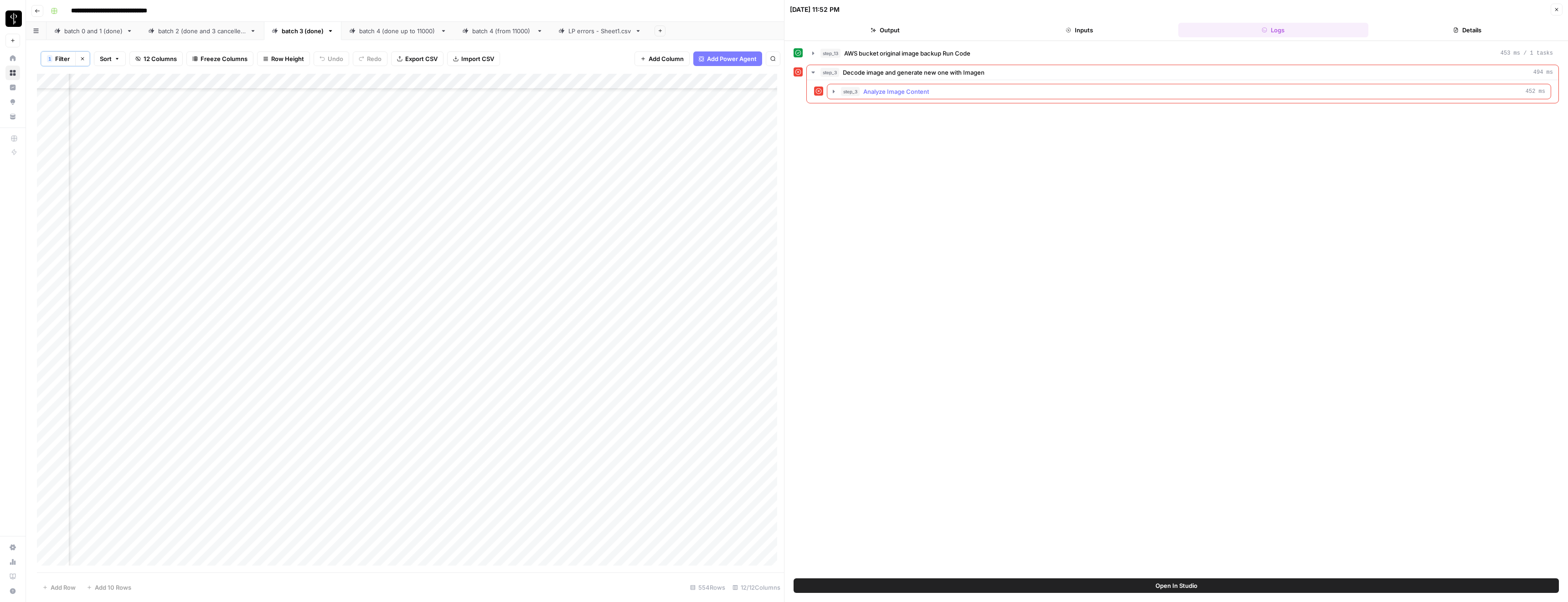
click at [847, 91] on span "step_3" at bounding box center [850, 92] width 18 height 10
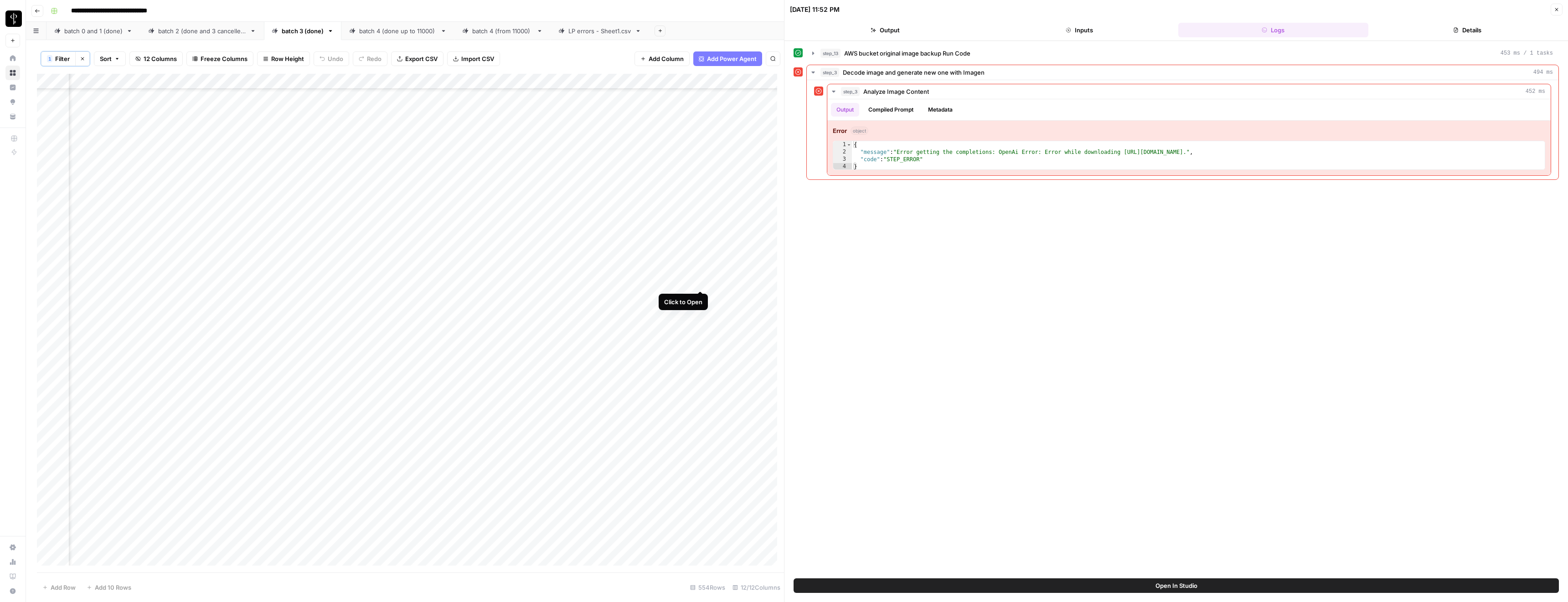
click at [701, 281] on div "Add Column" at bounding box center [410, 323] width 747 height 499
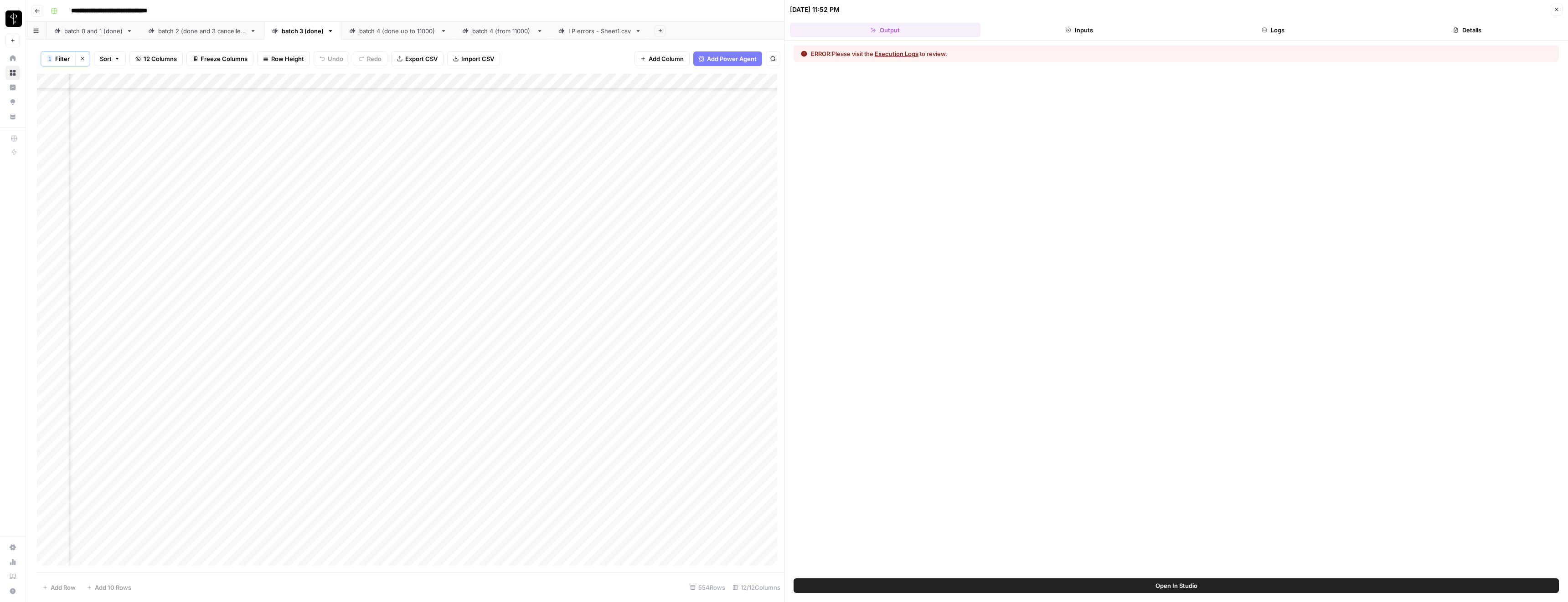
drag, startPoint x: 878, startPoint y: 53, endPoint x: 894, endPoint y: 54, distance: 16.0
click at [879, 53] on div "ERROR: Please visit the Execution Logs to review." at bounding box center [879, 54] width 136 height 10
click at [894, 54] on button "Execution Logs" at bounding box center [897, 54] width 44 height 10
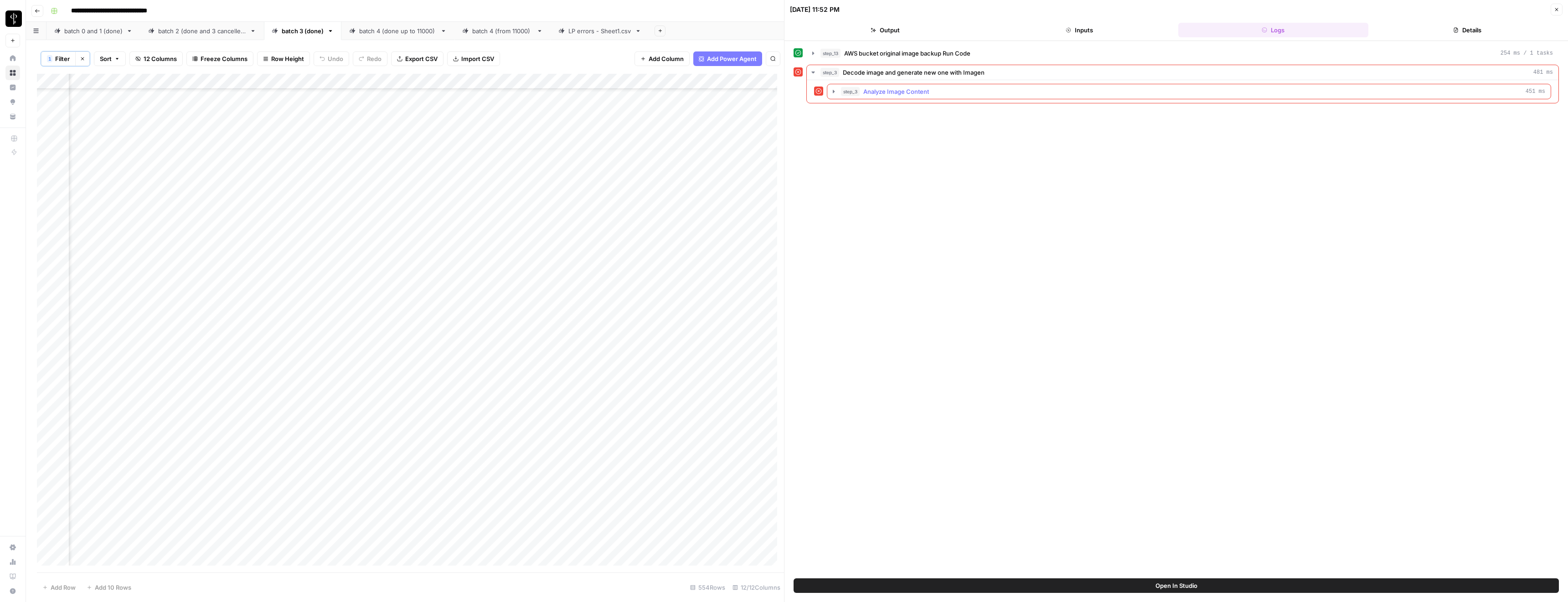
click at [845, 91] on span "step_3" at bounding box center [850, 92] width 18 height 10
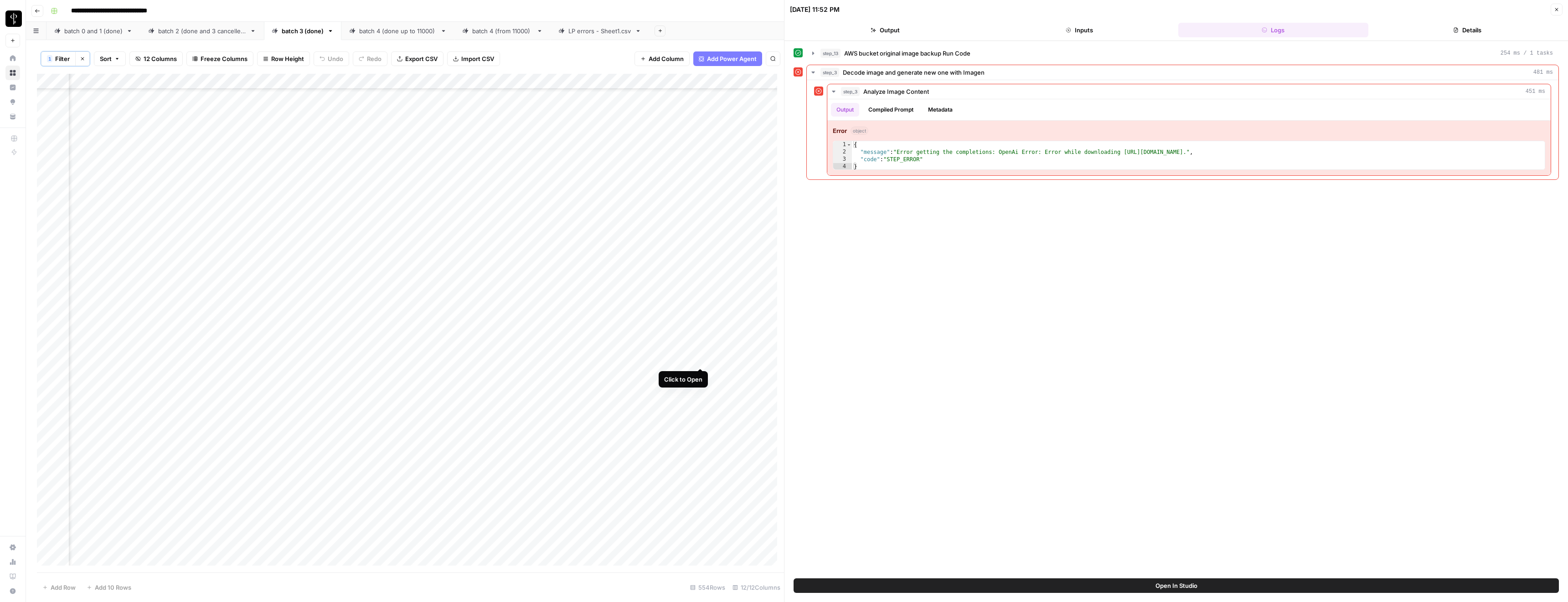
click at [697, 359] on div "Add Column" at bounding box center [410, 323] width 747 height 499
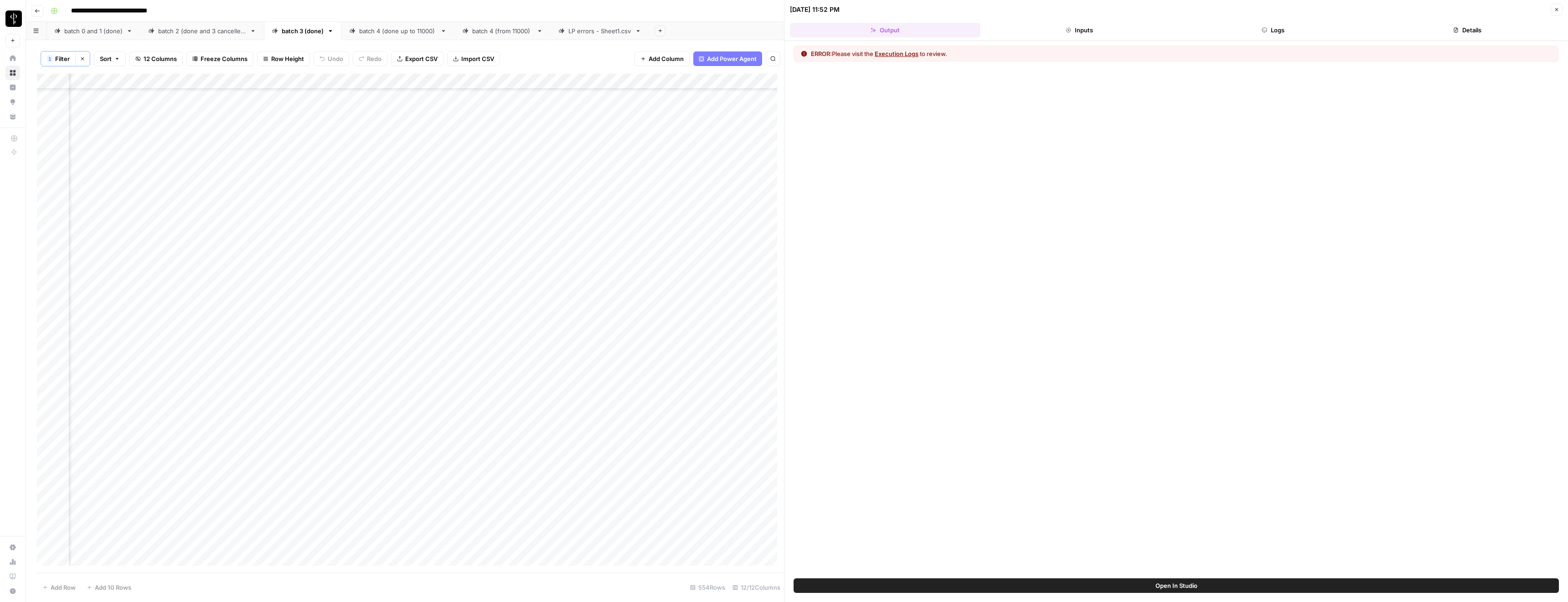
click at [882, 50] on button "Execution Logs" at bounding box center [897, 54] width 44 height 10
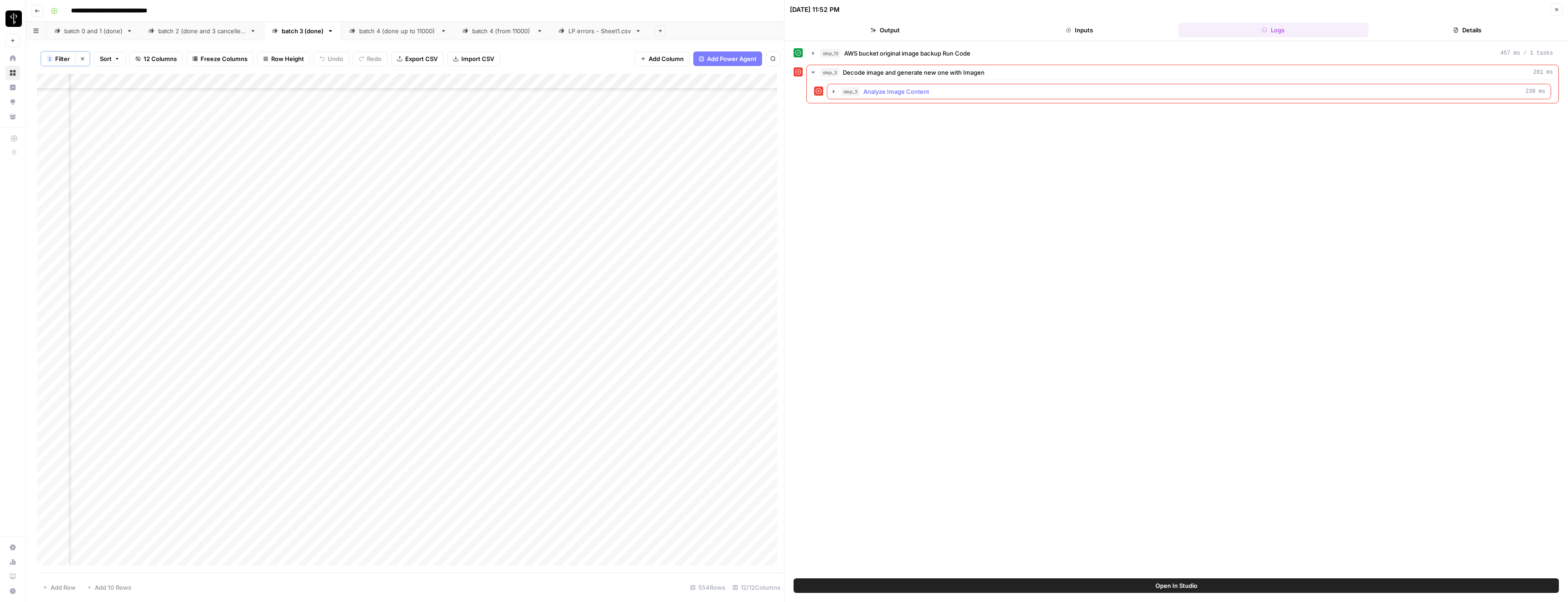
click at [849, 87] on span "step_3" at bounding box center [850, 92] width 18 height 10
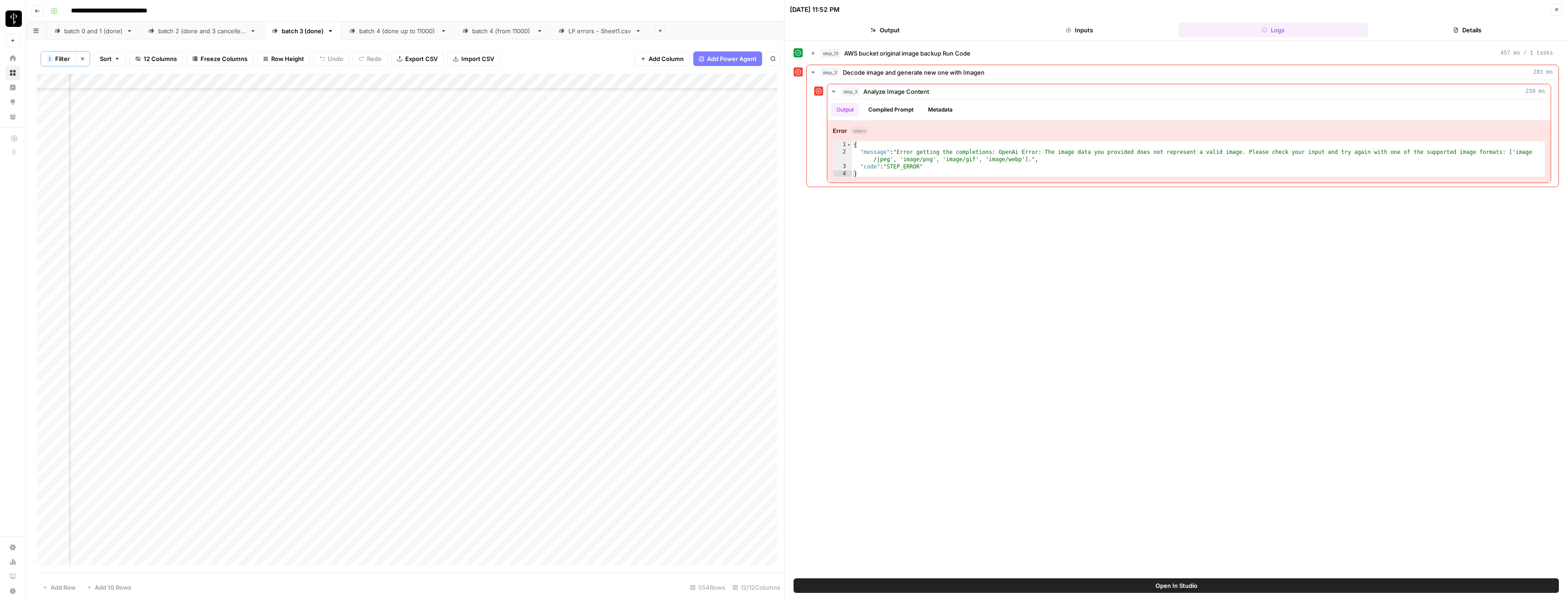
click at [584, 359] on div "Add Column" at bounding box center [410, 323] width 747 height 499
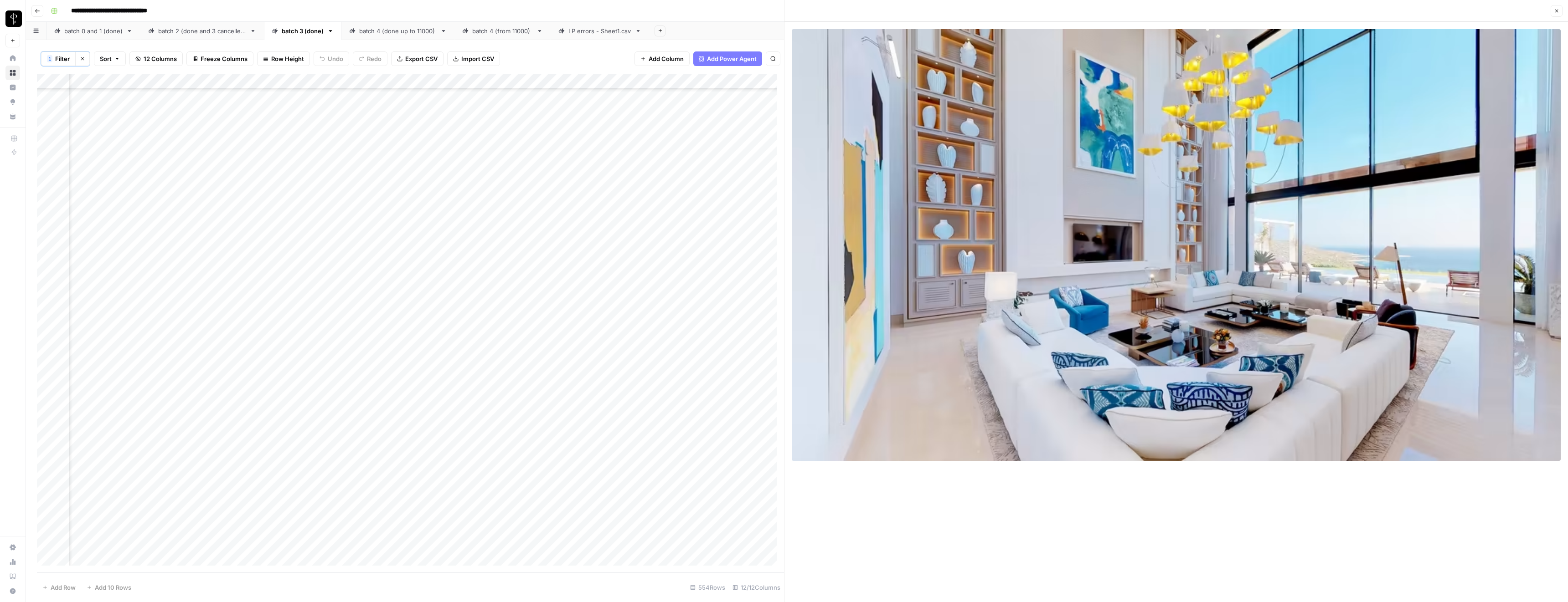
click at [699, 358] on div "Add Column" at bounding box center [410, 323] width 747 height 499
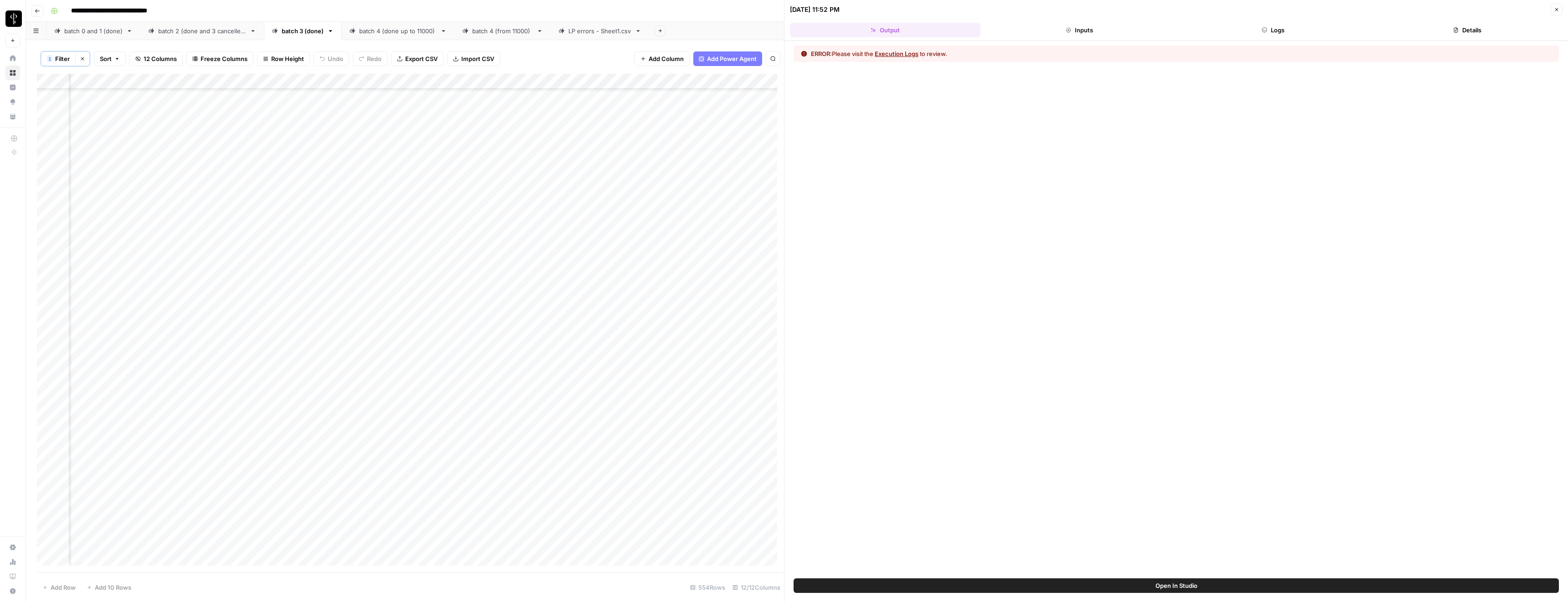
click at [887, 55] on button "Execution Logs" at bounding box center [897, 54] width 44 height 10
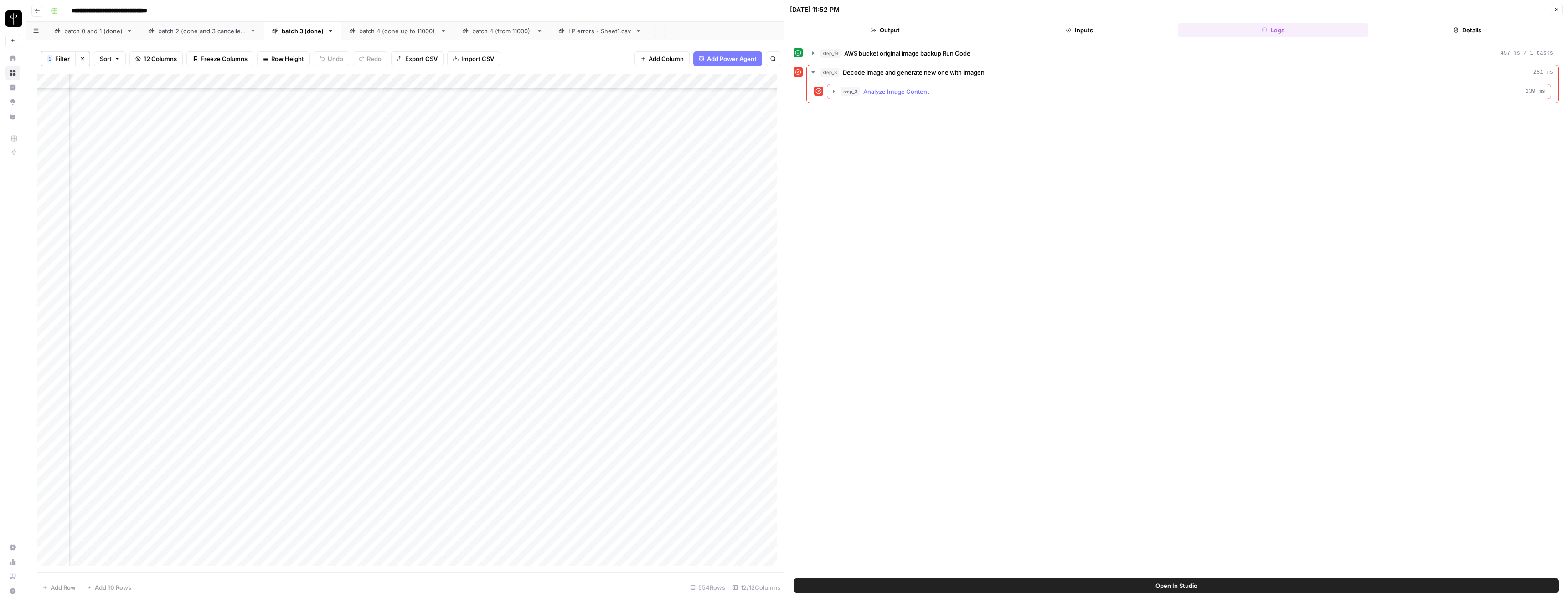
click at [853, 95] on span "step_3" at bounding box center [850, 92] width 18 height 10
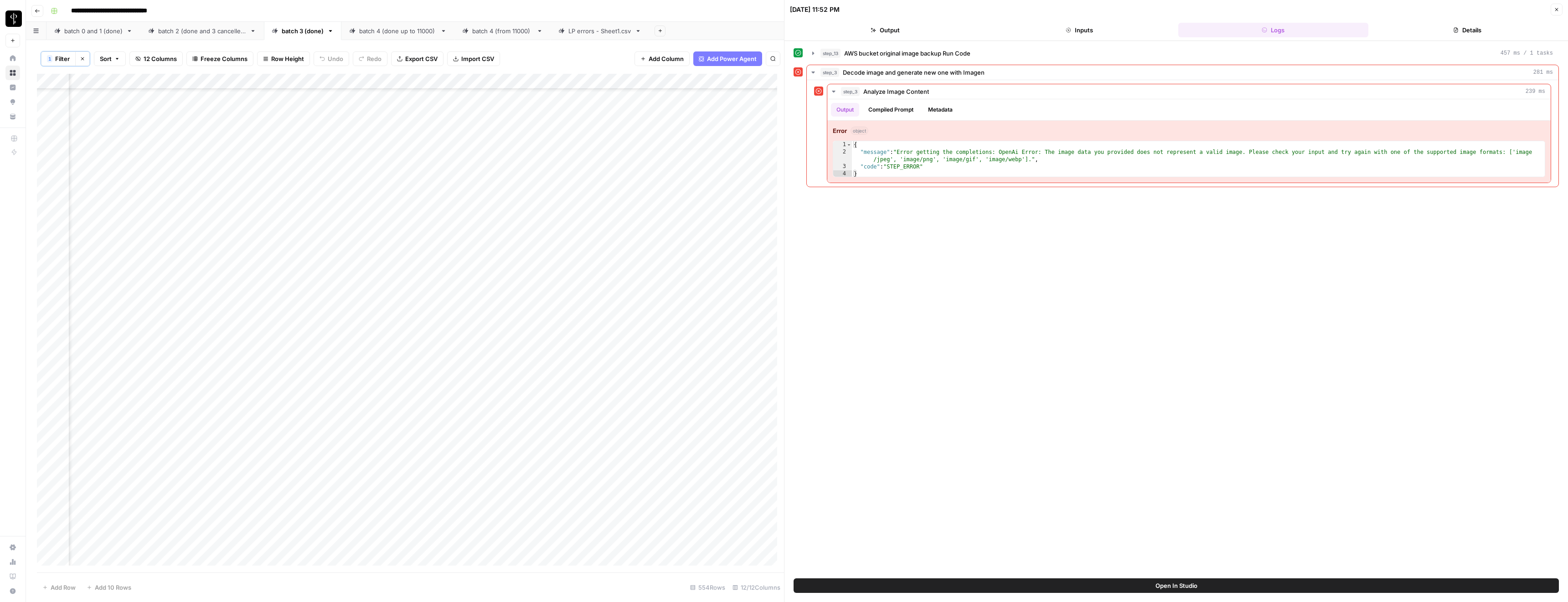
click at [557, 359] on div "Add Column" at bounding box center [410, 323] width 747 height 499
click at [697, 358] on div "Add Column" at bounding box center [410, 323] width 747 height 499
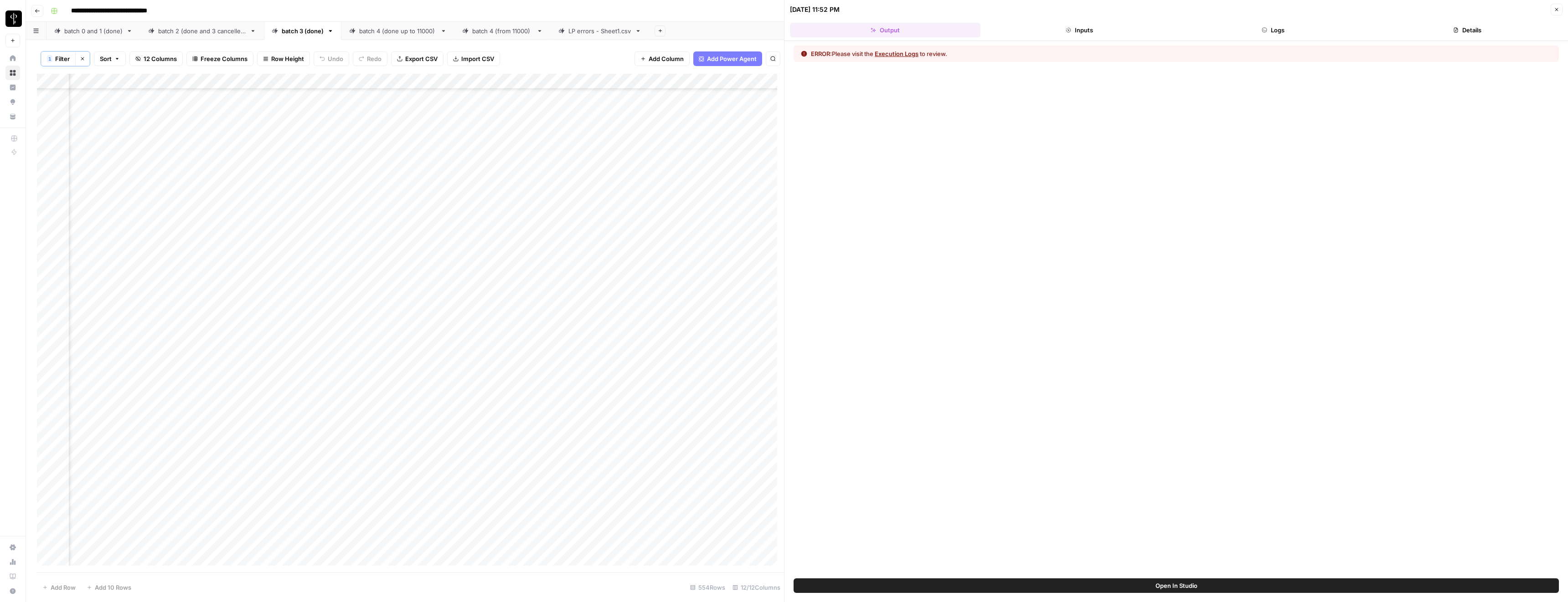
scroll to position [3601, 166]
click at [701, 384] on div "Add Column" at bounding box center [410, 323] width 747 height 499
click at [905, 57] on button "Execution Logs" at bounding box center [897, 54] width 44 height 10
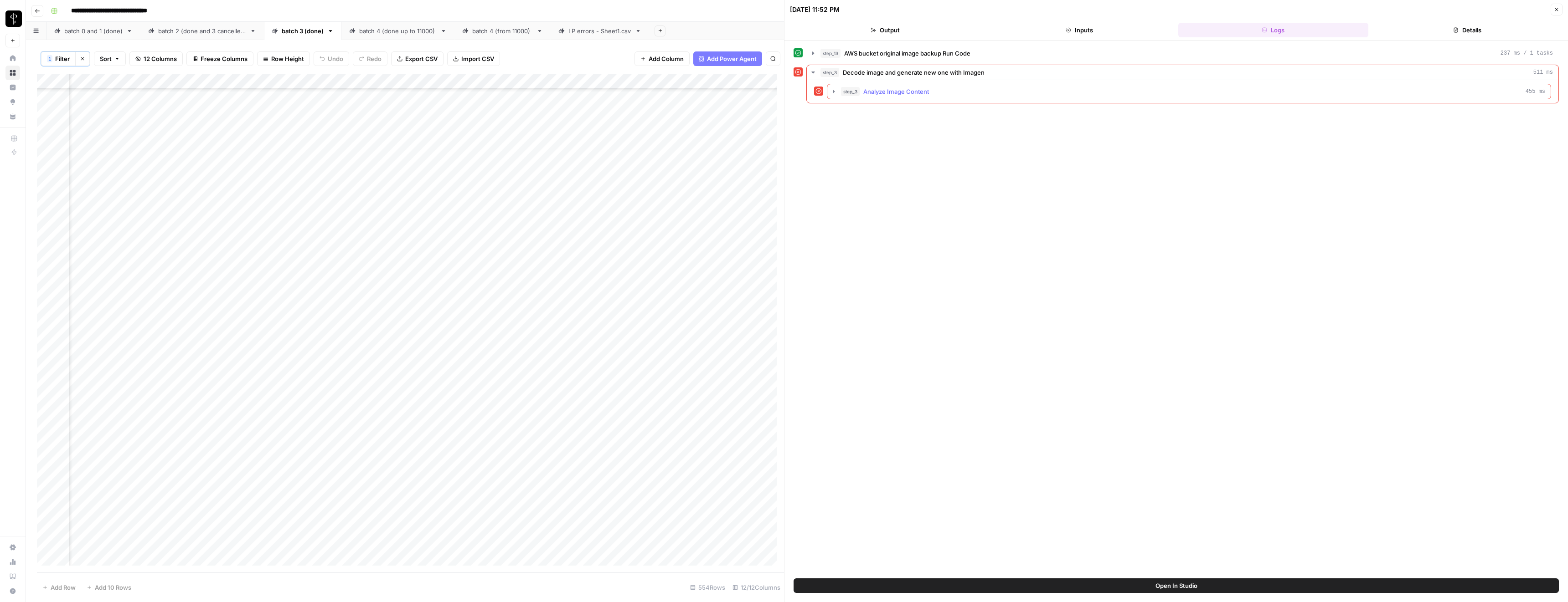
click at [889, 88] on span "Analyze Image Content" at bounding box center [896, 92] width 65 height 10
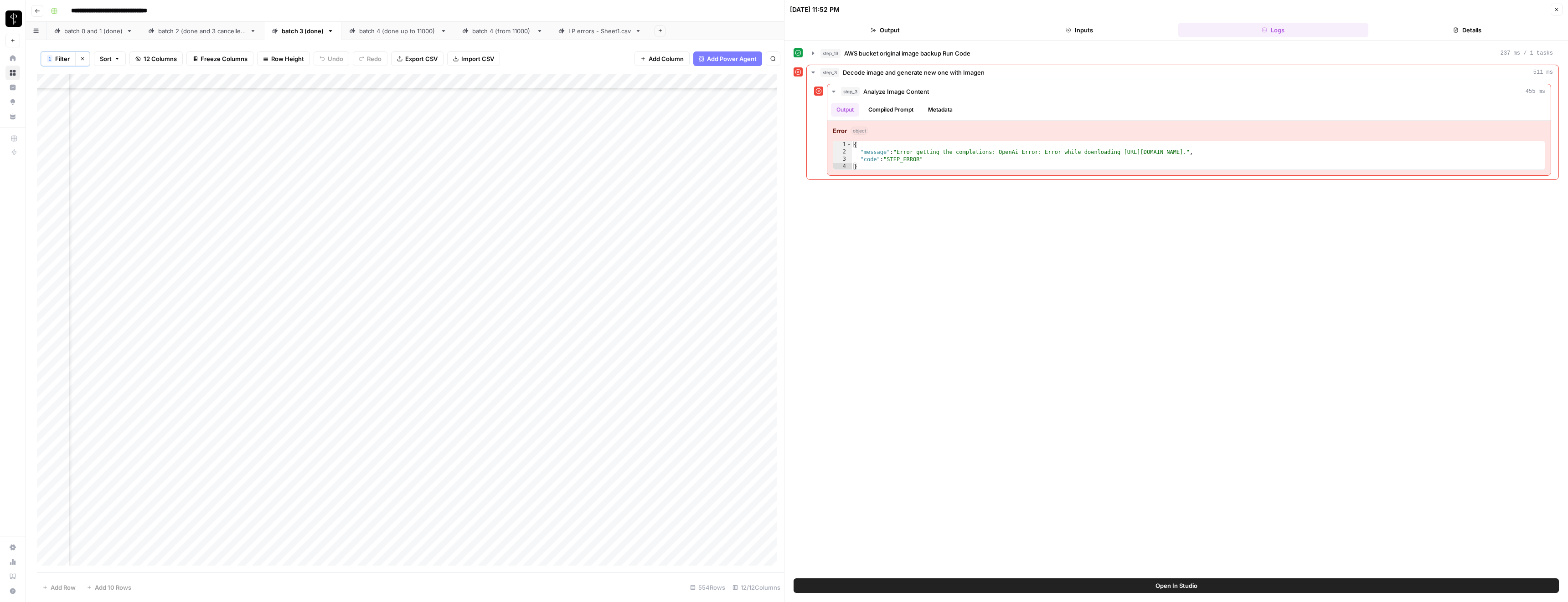
scroll to position [4780, 166]
click at [700, 306] on div "Add Column" at bounding box center [410, 323] width 747 height 499
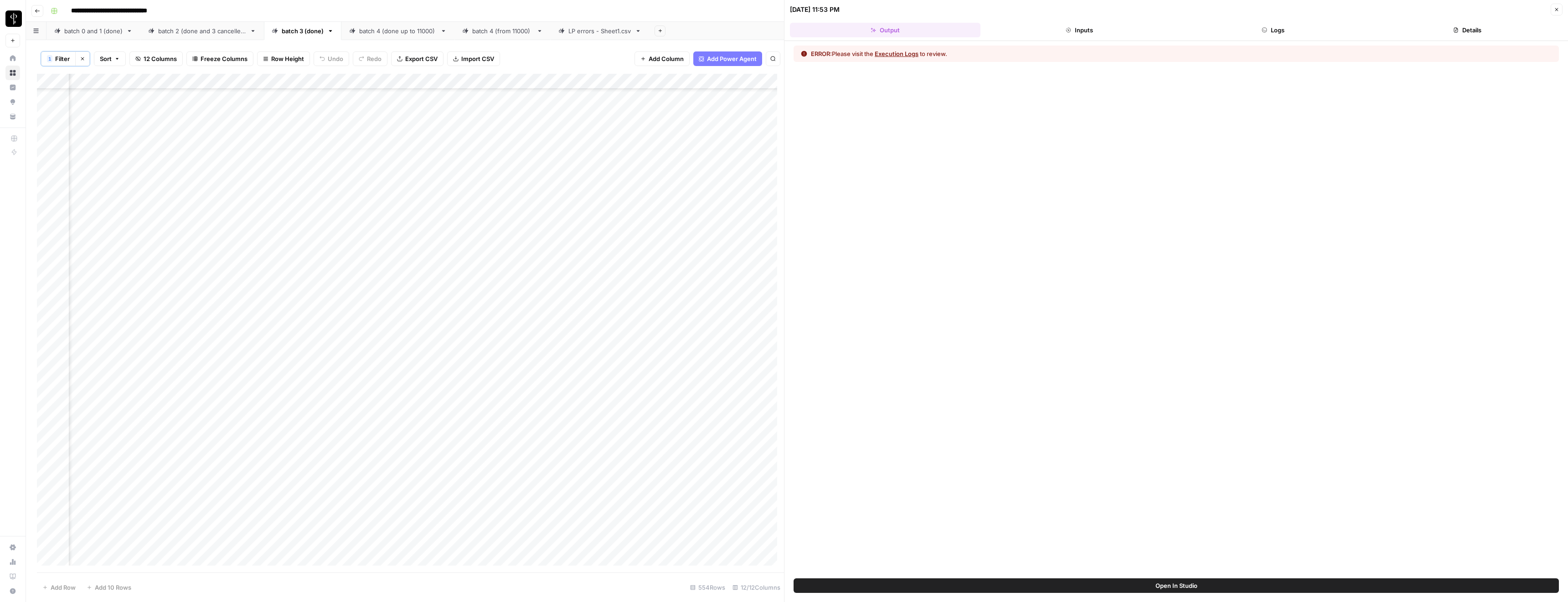
click at [896, 56] on button "Execution Logs" at bounding box center [897, 54] width 44 height 10
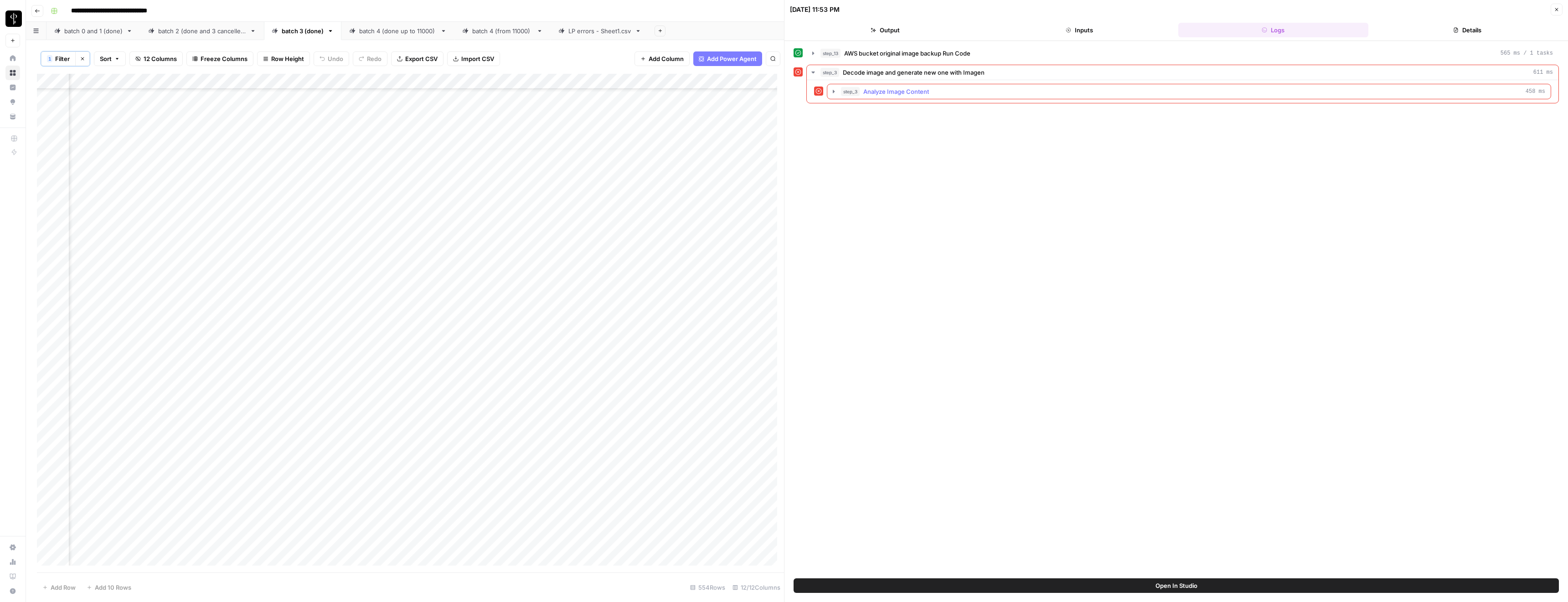
click at [863, 96] on span "Analyze Image Content" at bounding box center [896, 92] width 65 height 10
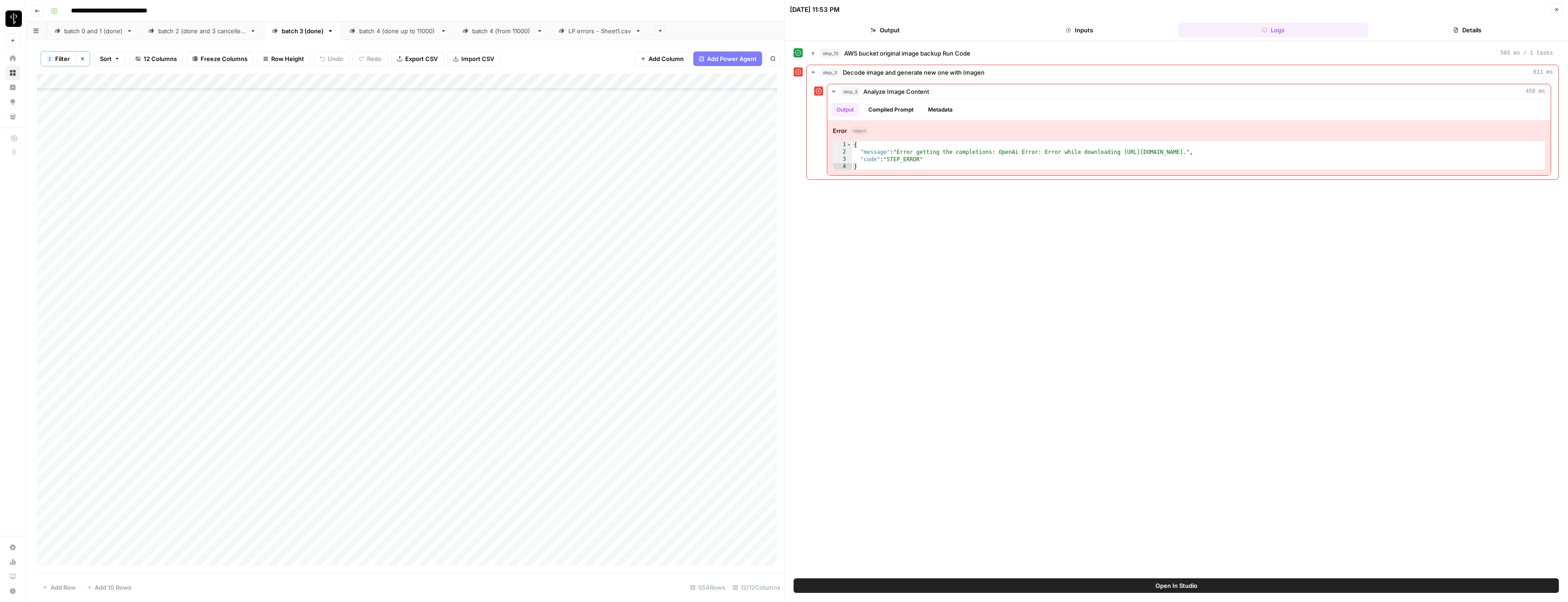
scroll to position [4780, 31]
click at [393, 35] on div "batch 4 (done up to 11000)" at bounding box center [398, 32] width 78 height 10
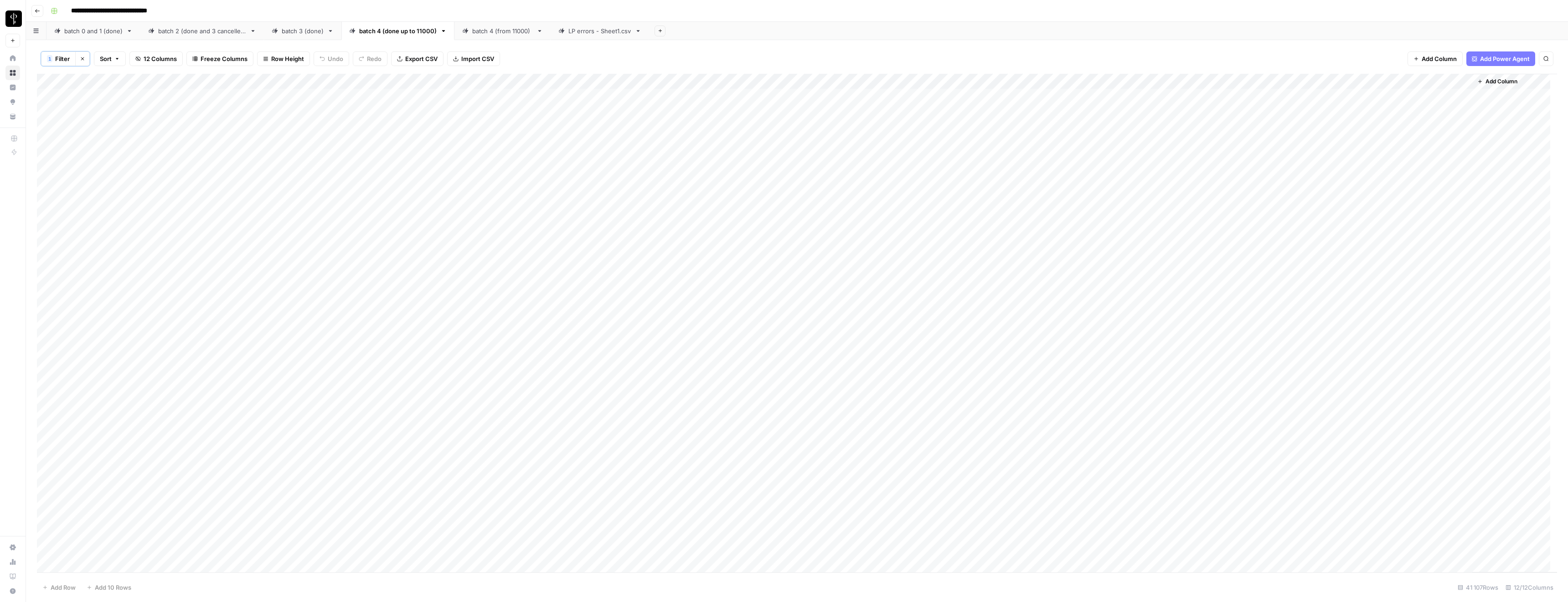
click at [57, 61] on span "Filter" at bounding box center [62, 59] width 14 height 10
click at [333, 106] on input "text" at bounding box center [388, 106] width 111 height 10
click at [64, 146] on span "Save" at bounding box center [62, 148] width 13 height 9
click at [62, 59] on span "Filter" at bounding box center [62, 59] width 14 height 10
click at [604, 58] on div "1 Filter Clear filters Sort 12 Columns Freeze Columns Row Height Undo Redo Expo…" at bounding box center [797, 58] width 1520 height 30
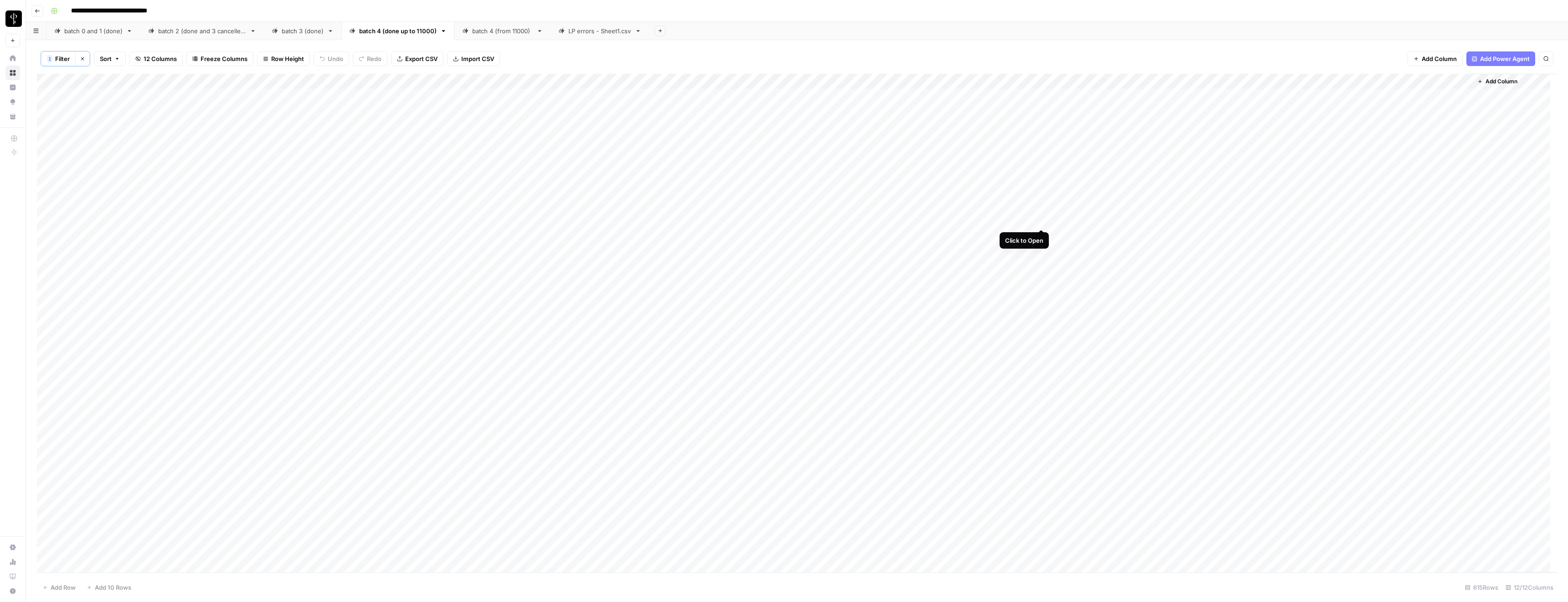
click at [1042, 220] on div "Add Column" at bounding box center [797, 323] width 1520 height 499
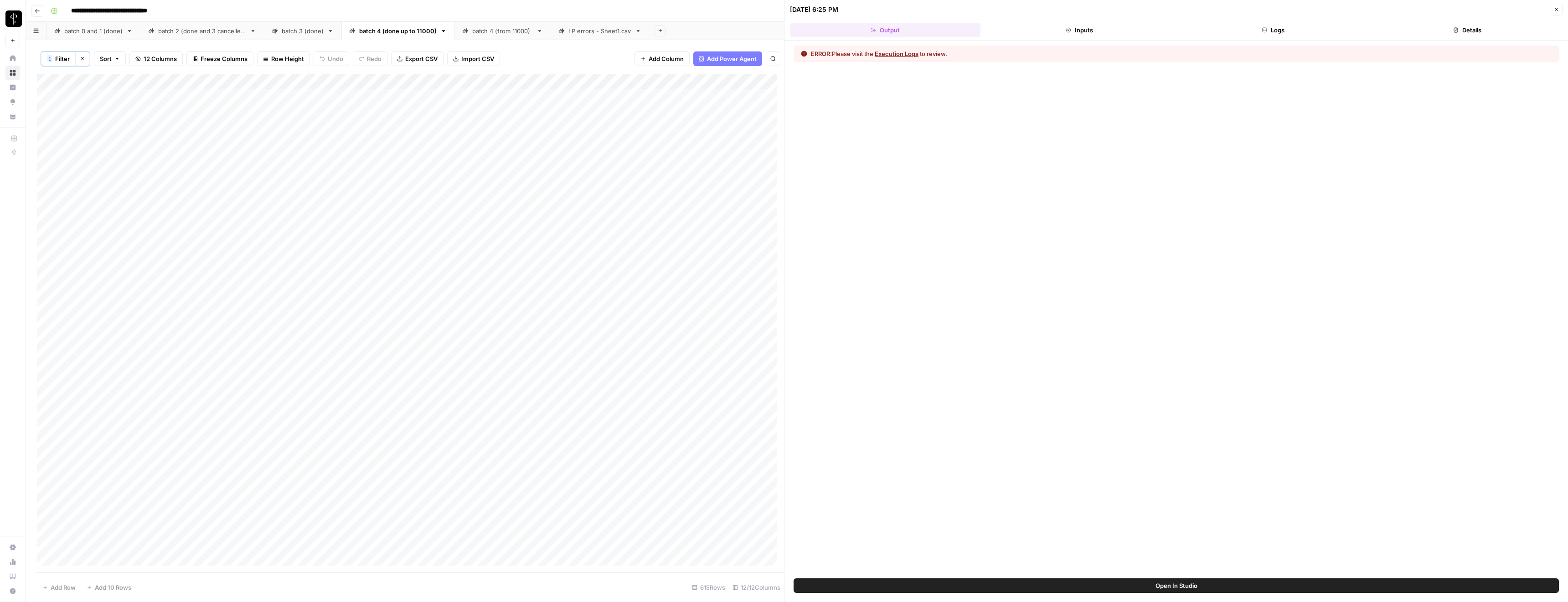
click at [888, 52] on button "Execution Logs" at bounding box center [897, 54] width 44 height 10
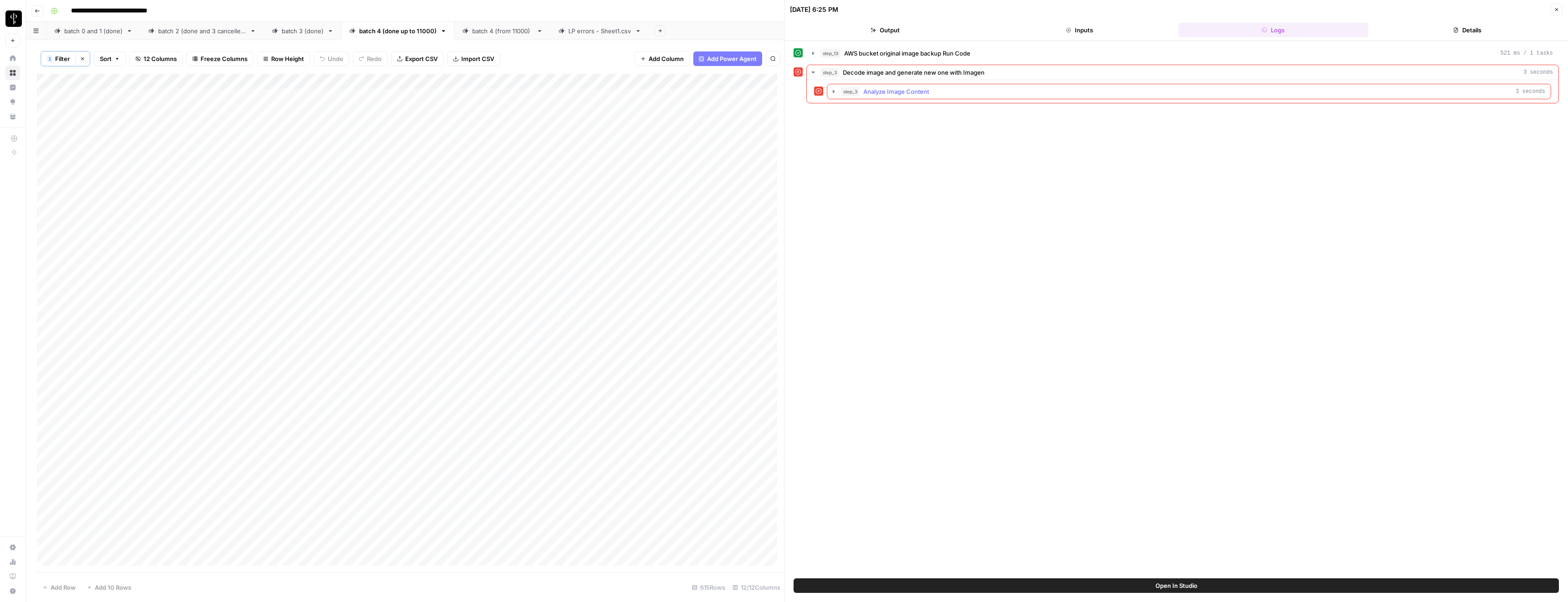
click at [834, 92] on icon "button" at bounding box center [834, 91] width 2 height 3
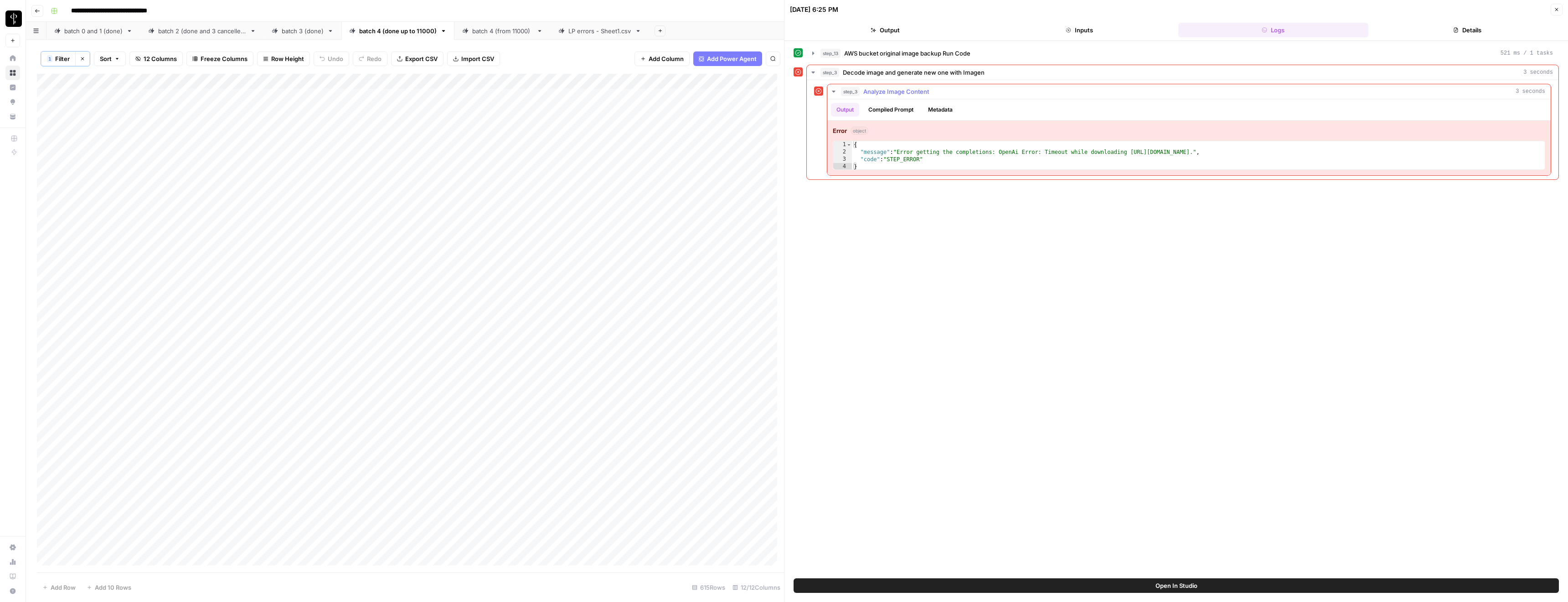
click at [834, 91] on icon "button" at bounding box center [833, 92] width 3 height 2
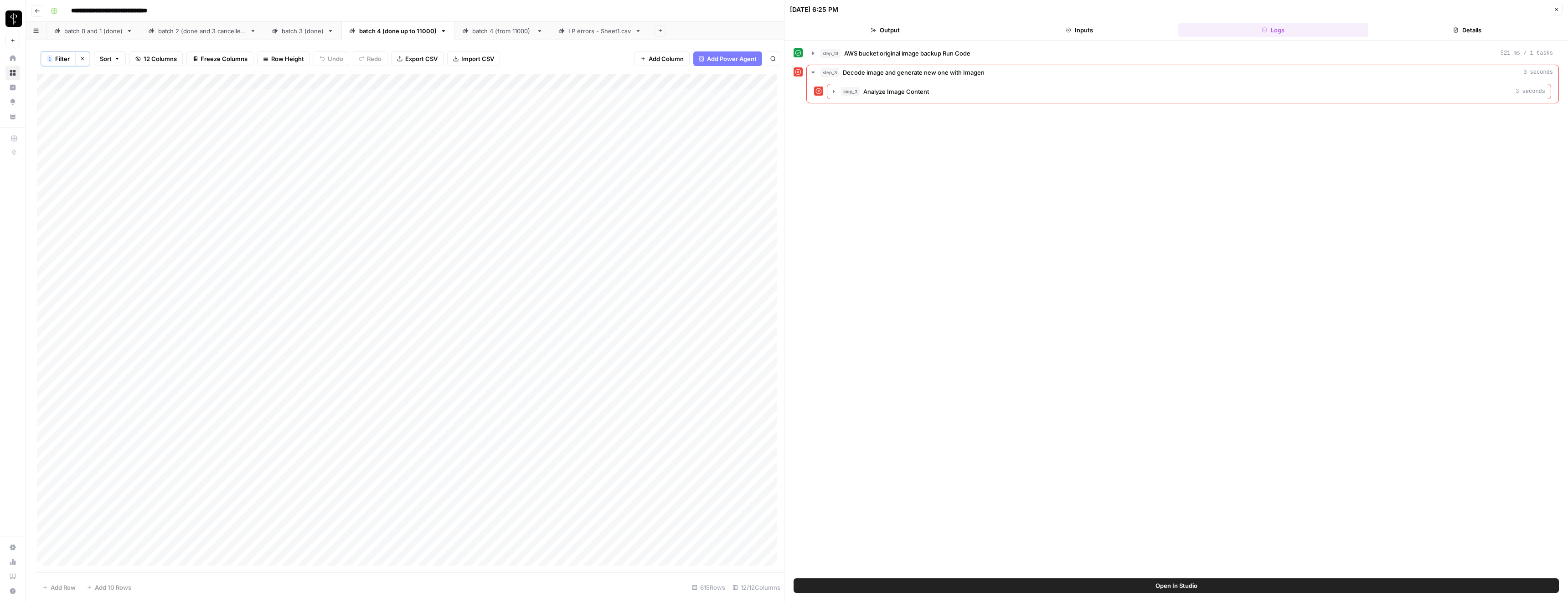
click at [745, 100] on div "Add Column" at bounding box center [410, 323] width 747 height 499
click at [748, 96] on div "Add Column" at bounding box center [410, 323] width 747 height 499
click at [750, 97] on input "**********" at bounding box center [715, 98] width 146 height 11
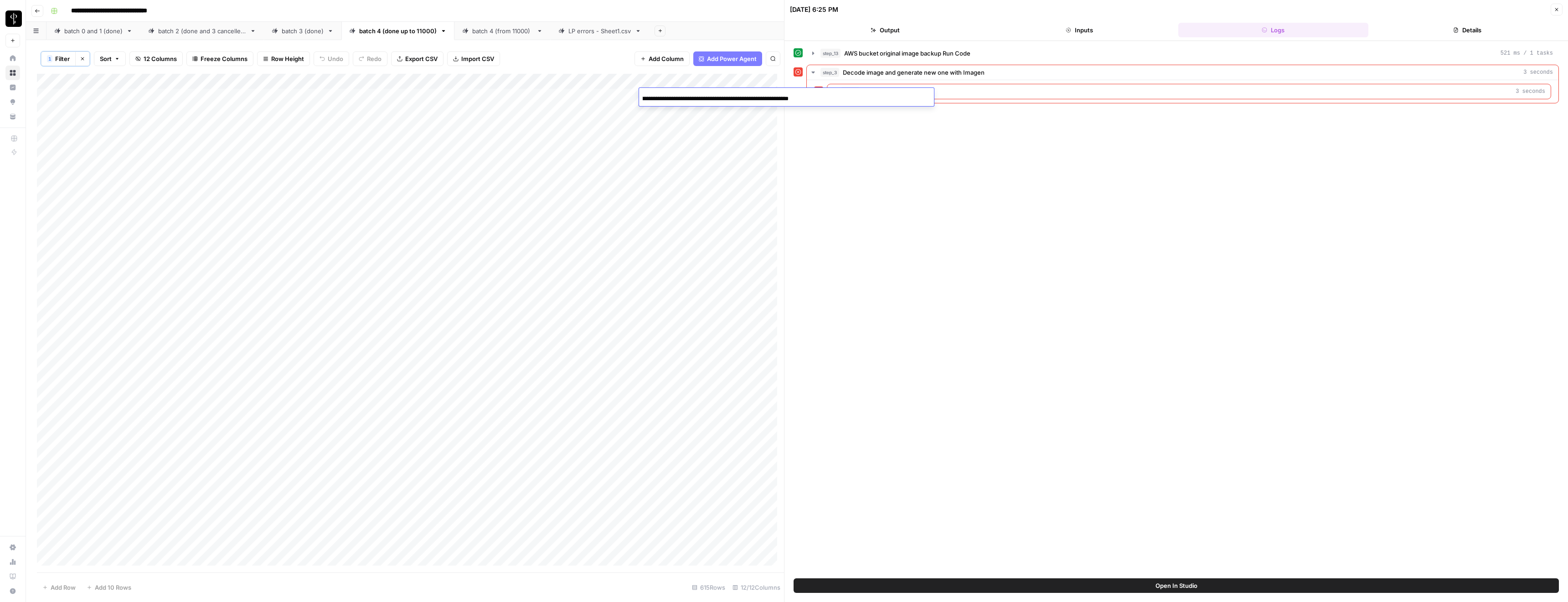
click at [750, 97] on input "**********" at bounding box center [715, 98] width 146 height 11
click at [79, 34] on div "batch 0 and 1 (done)" at bounding box center [93, 32] width 59 height 10
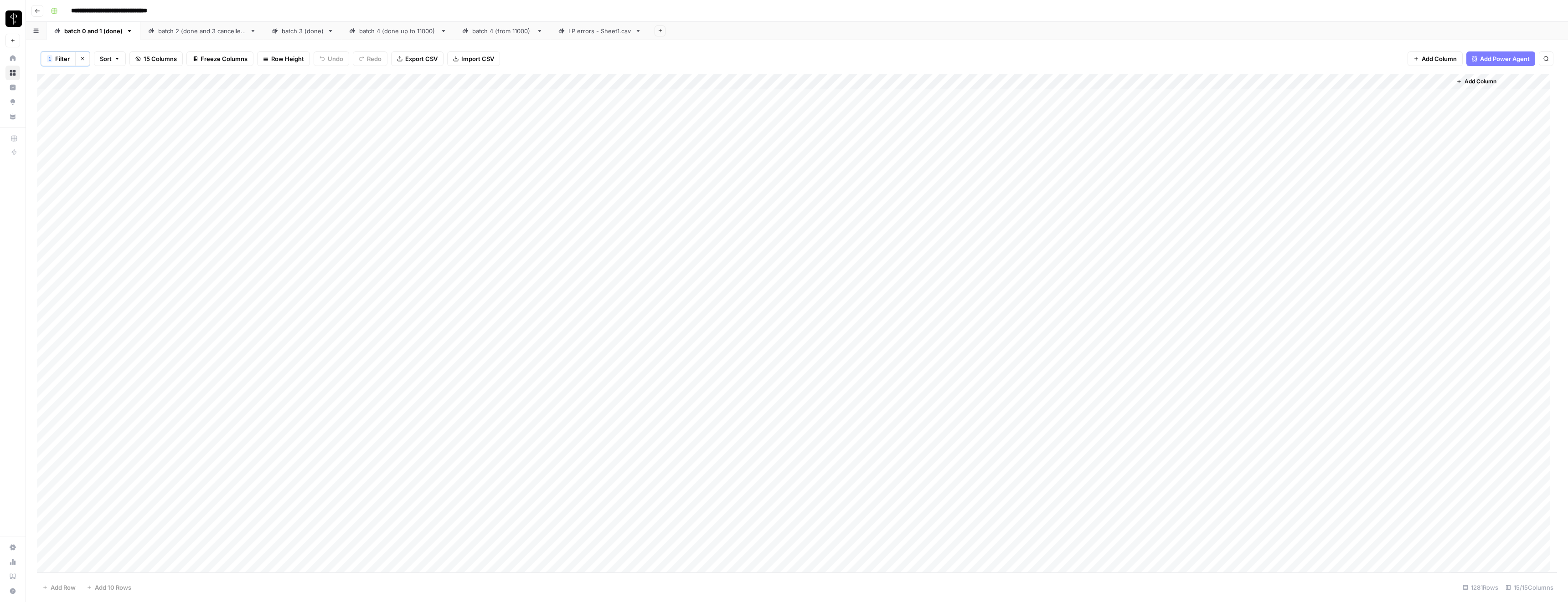
click at [62, 58] on span "Filter" at bounding box center [62, 59] width 14 height 10
click at [334, 99] on div at bounding box center [393, 106] width 133 height 17
click at [312, 150] on span "error" at bounding box center [332, 155] width 90 height 10
click at [60, 151] on span "Save" at bounding box center [62, 148] width 13 height 9
click at [582, 32] on div "LP errors - Sheet1.csv" at bounding box center [600, 32] width 63 height 10
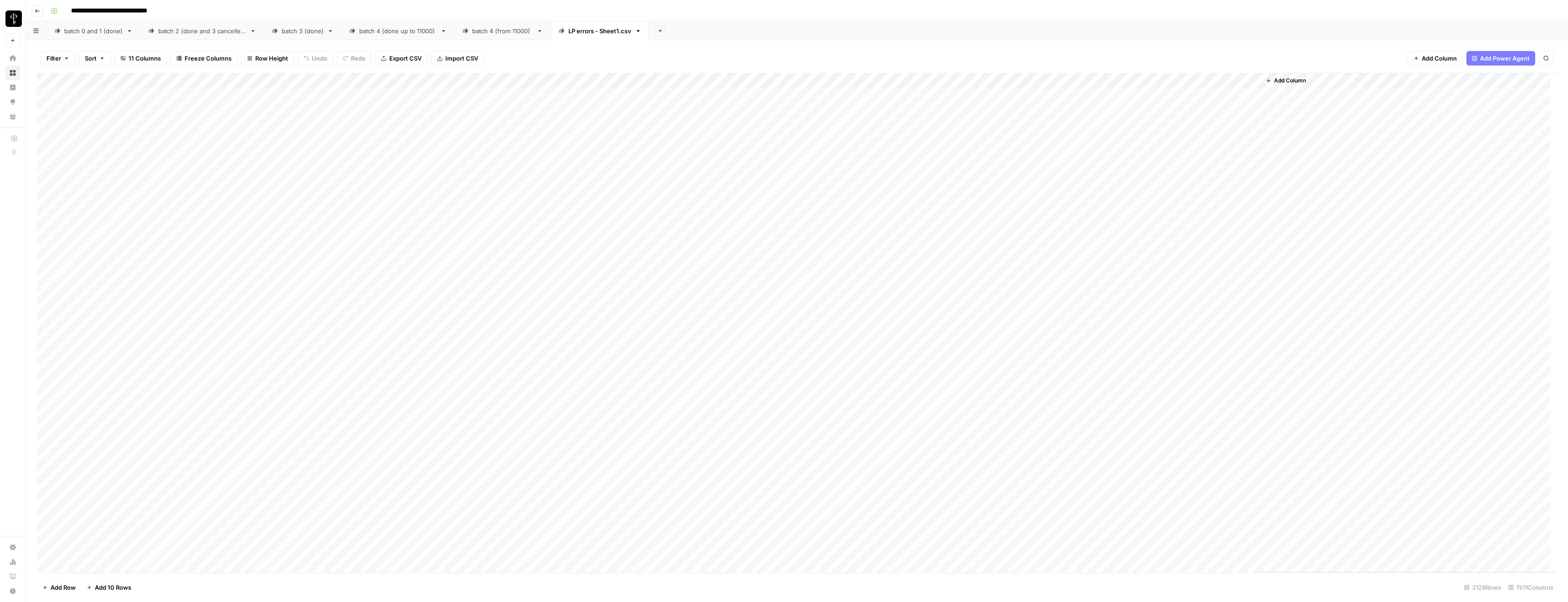
click at [846, 95] on div "Add Column" at bounding box center [797, 323] width 1520 height 500
click at [913, 94] on div "Add Column" at bounding box center [797, 323] width 1520 height 500
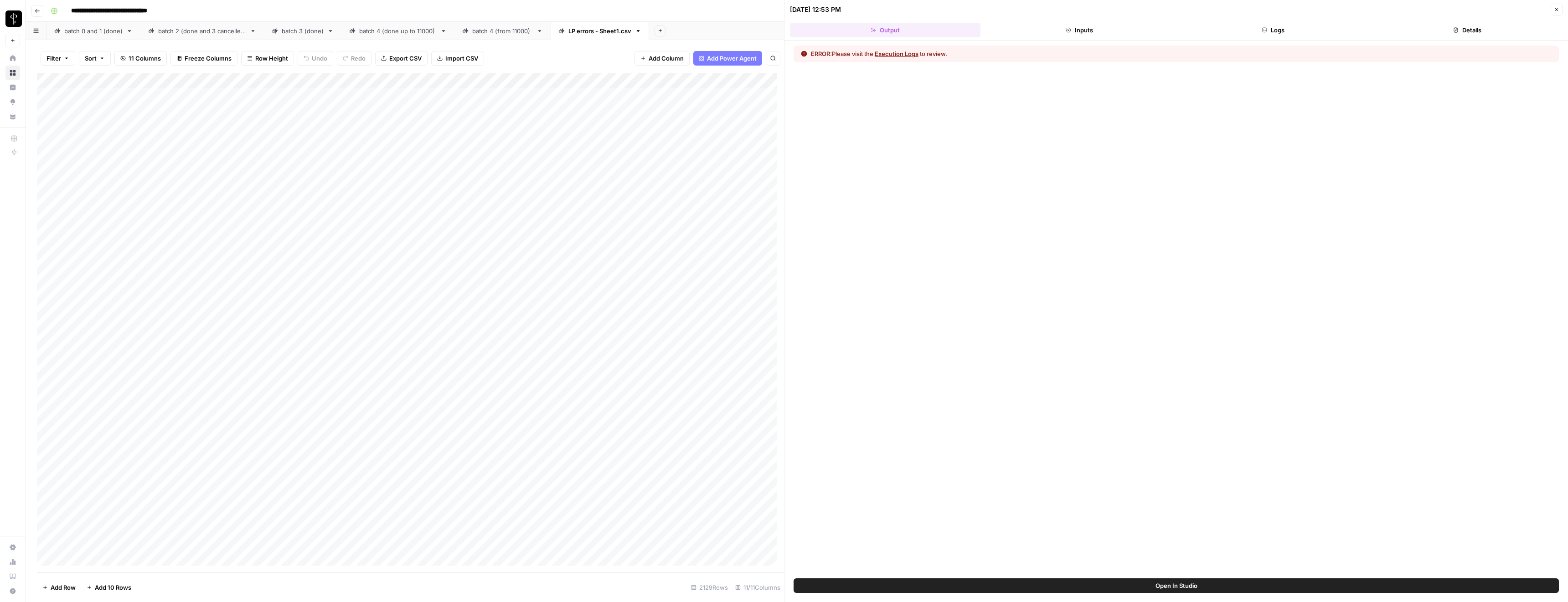
click at [1261, 33] on button "Logs" at bounding box center [1274, 30] width 191 height 14
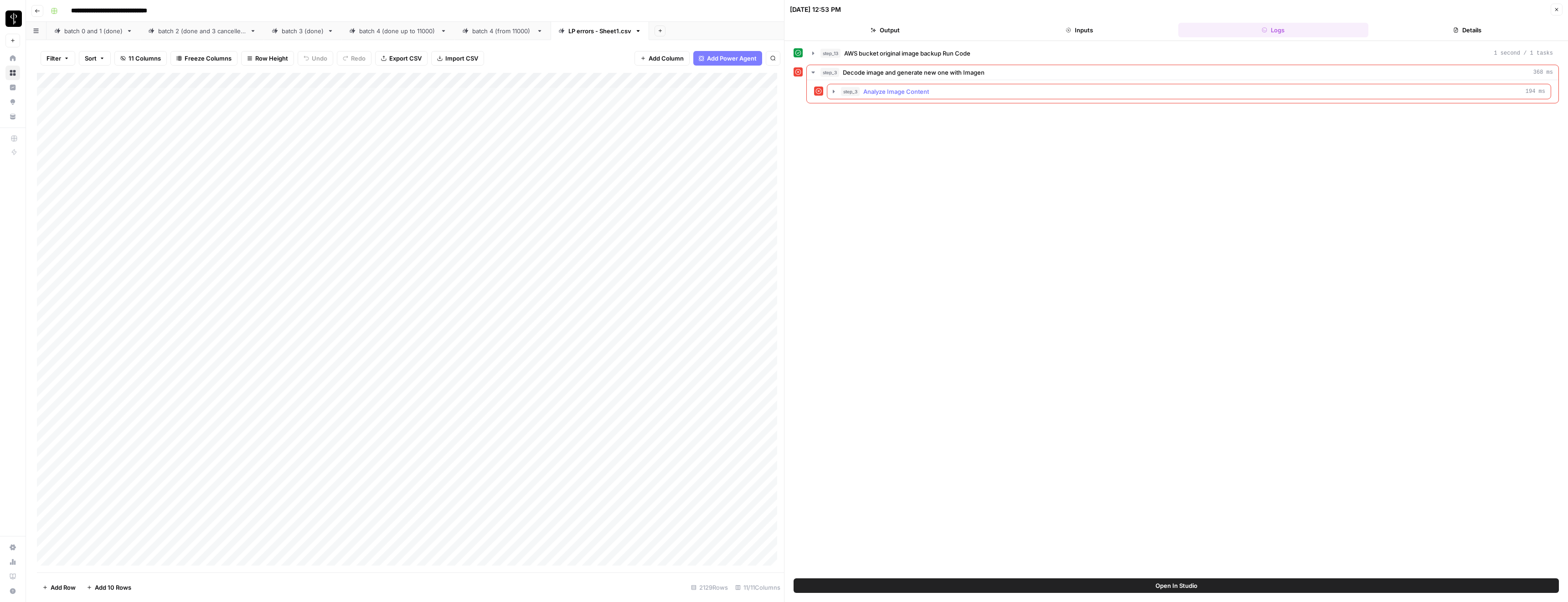
click at [848, 89] on span "step_3" at bounding box center [850, 92] width 18 height 10
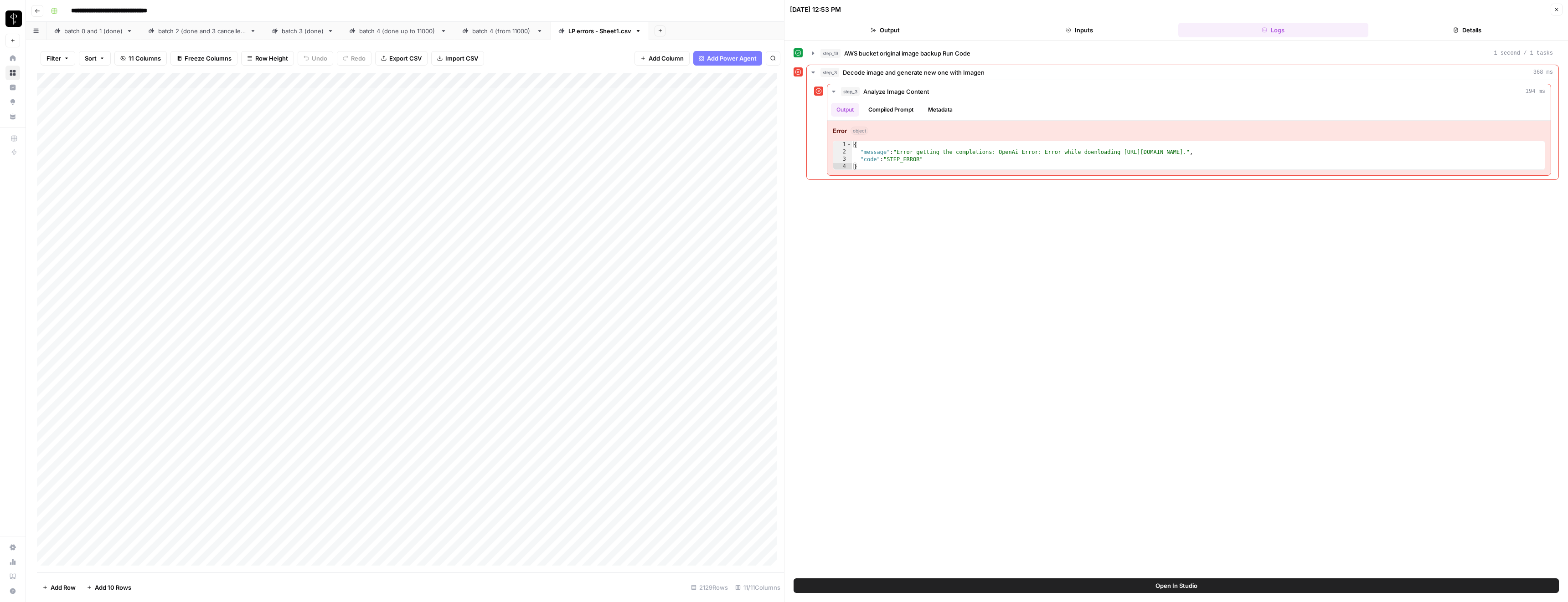
click at [1554, 13] on button "Close" at bounding box center [1556, 10] width 12 height 12
